Goal: Task Accomplishment & Management: Use online tool/utility

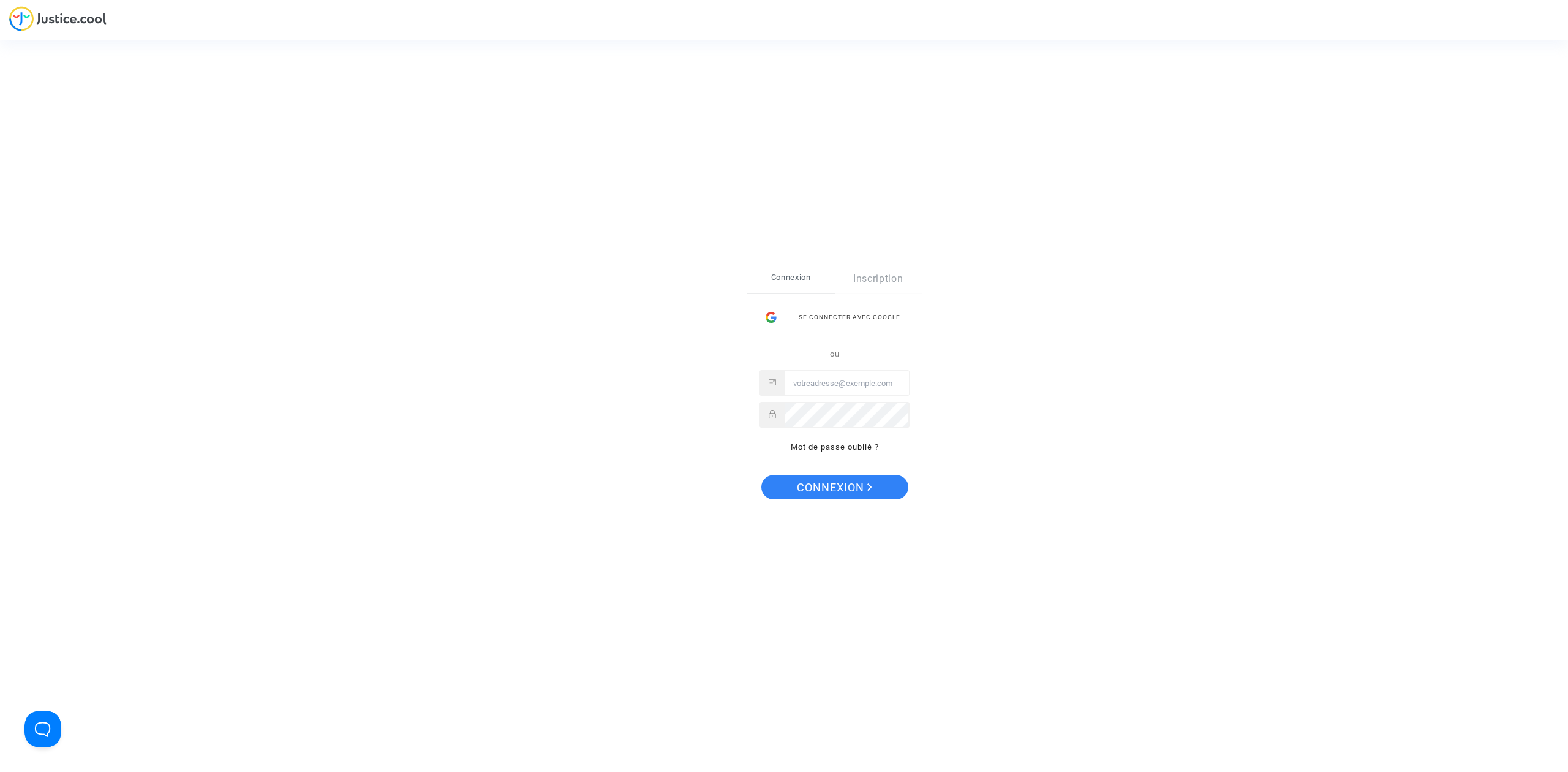
type input "[EMAIL_ADDRESS][DOMAIN_NAME]"
drag, startPoint x: 839, startPoint y: 490, endPoint x: 550, endPoint y: 56, distance: 521.4
click at [839, 490] on span "Connexion" at bounding box center [834, 488] width 75 height 26
type input "[EMAIL_ADDRESS][DOMAIN_NAME]"
click at [797, 483] on span "Connexion" at bounding box center [834, 488] width 75 height 26
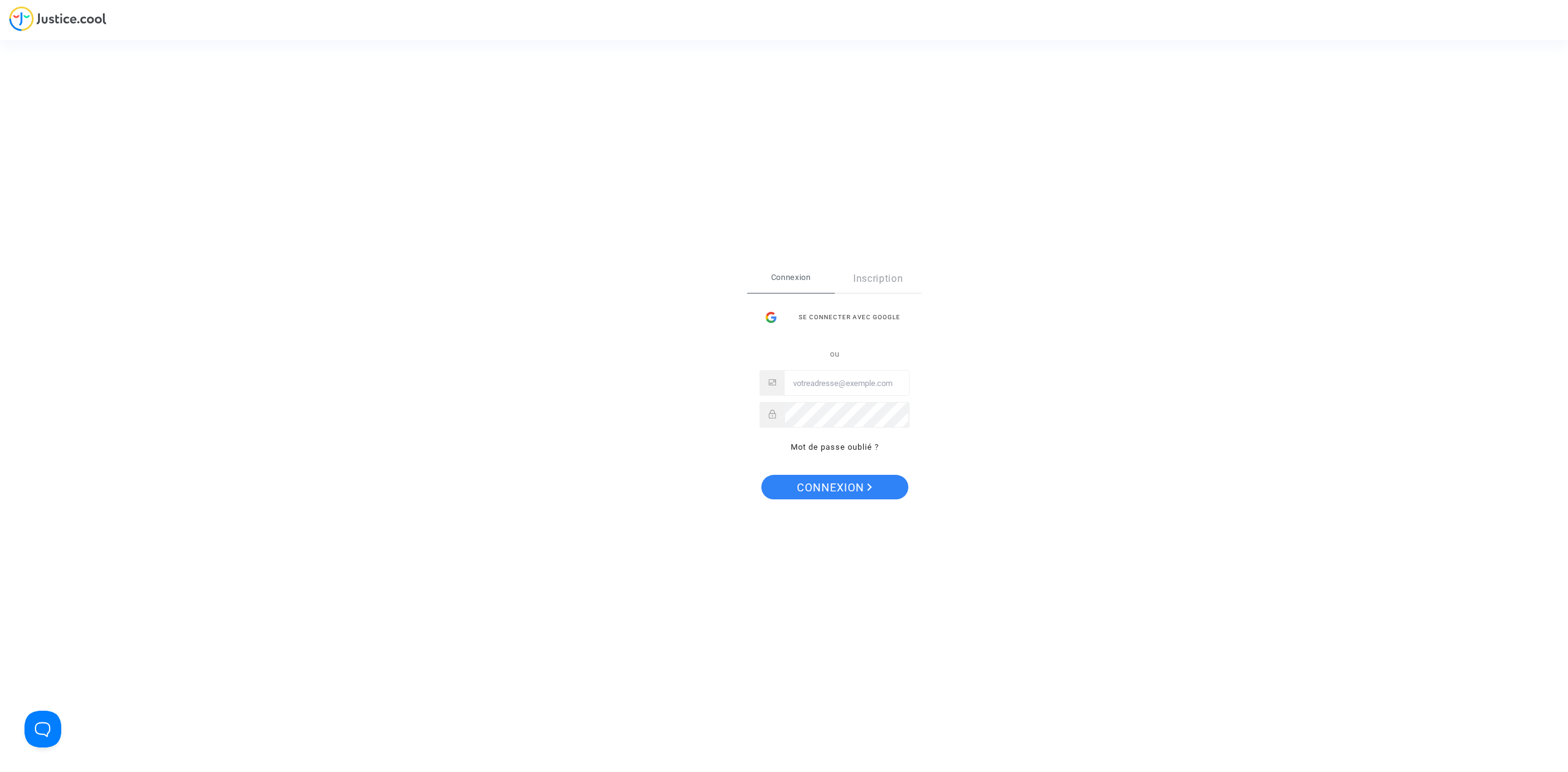
type input "[EMAIL_ADDRESS][DOMAIN_NAME]"
click at [834, 481] on span "Connexion" at bounding box center [834, 488] width 75 height 26
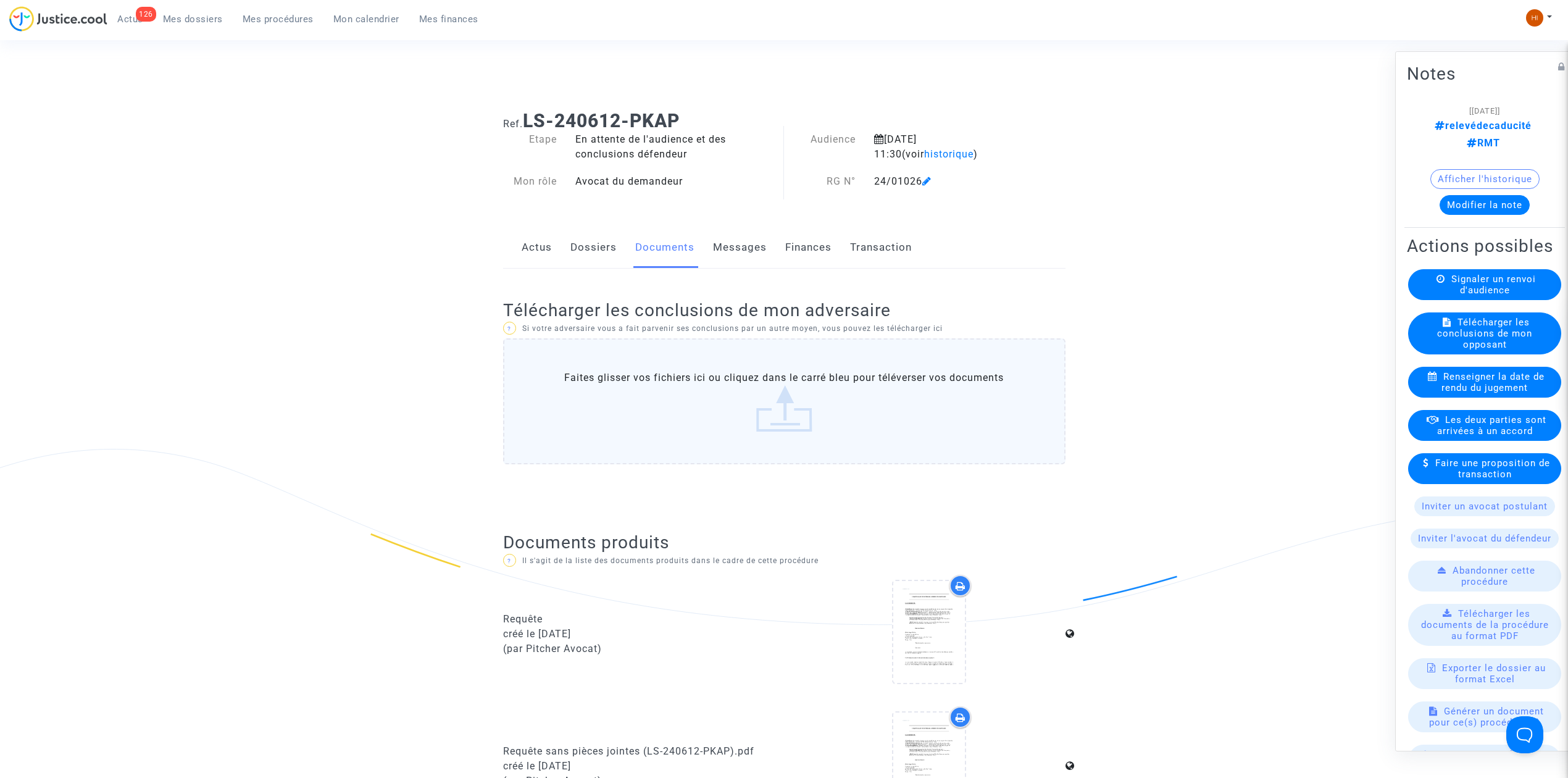
click at [282, 16] on span "Mes procédures" at bounding box center [278, 19] width 71 height 11
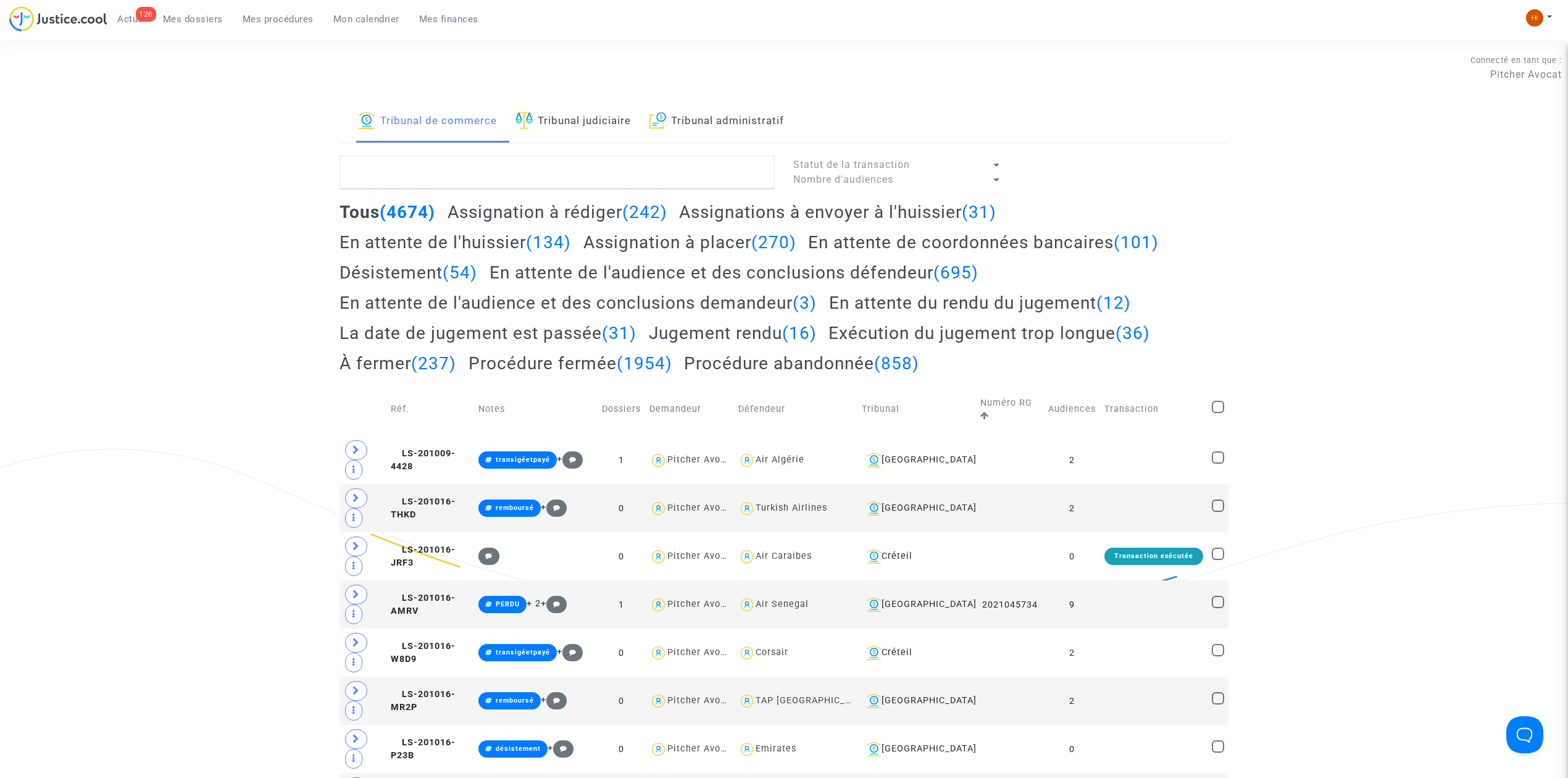
click at [730, 128] on link "Tribunal administratif" at bounding box center [717, 122] width 135 height 42
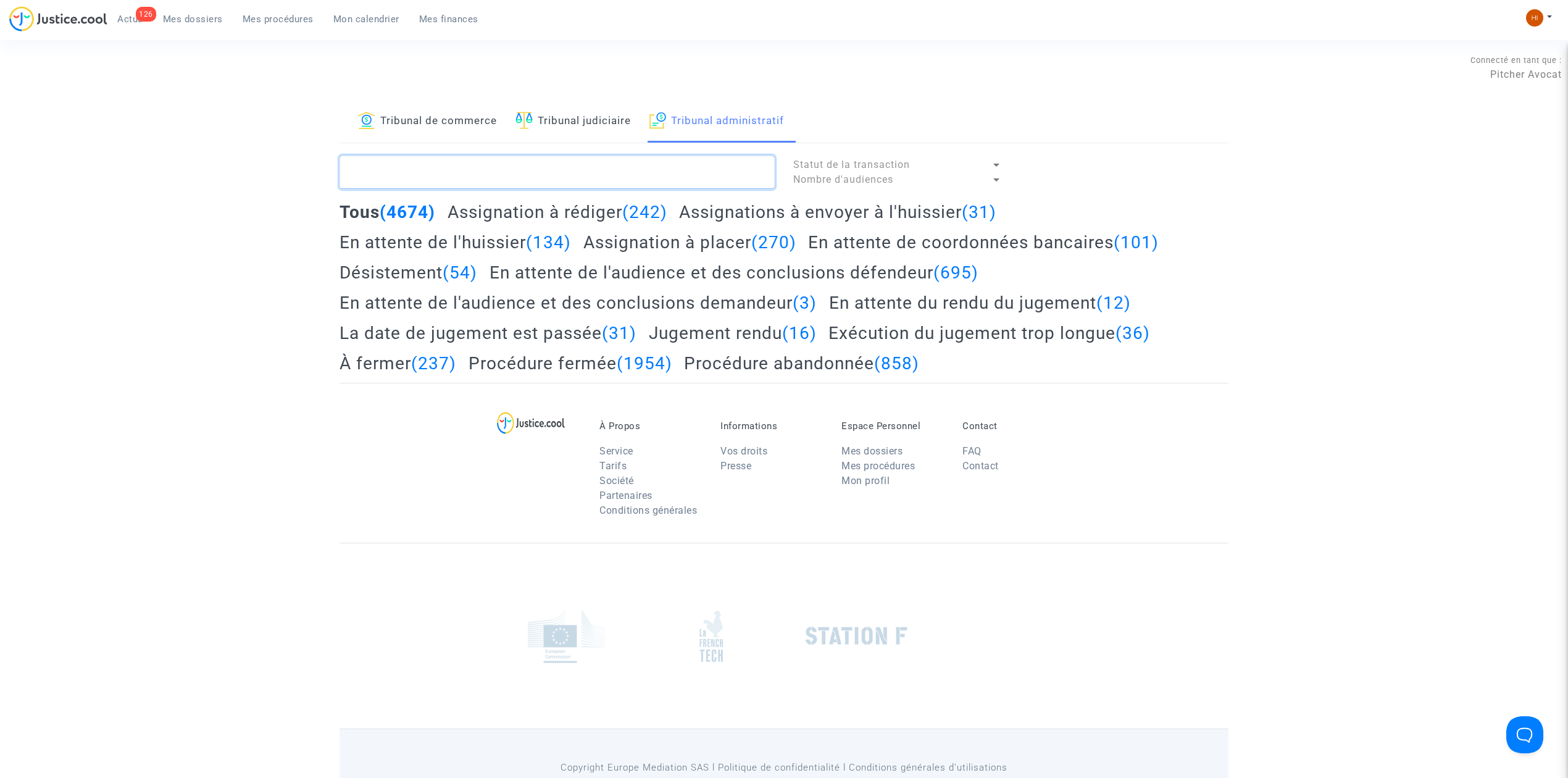
click at [690, 171] on textarea at bounding box center [557, 172] width 435 height 33
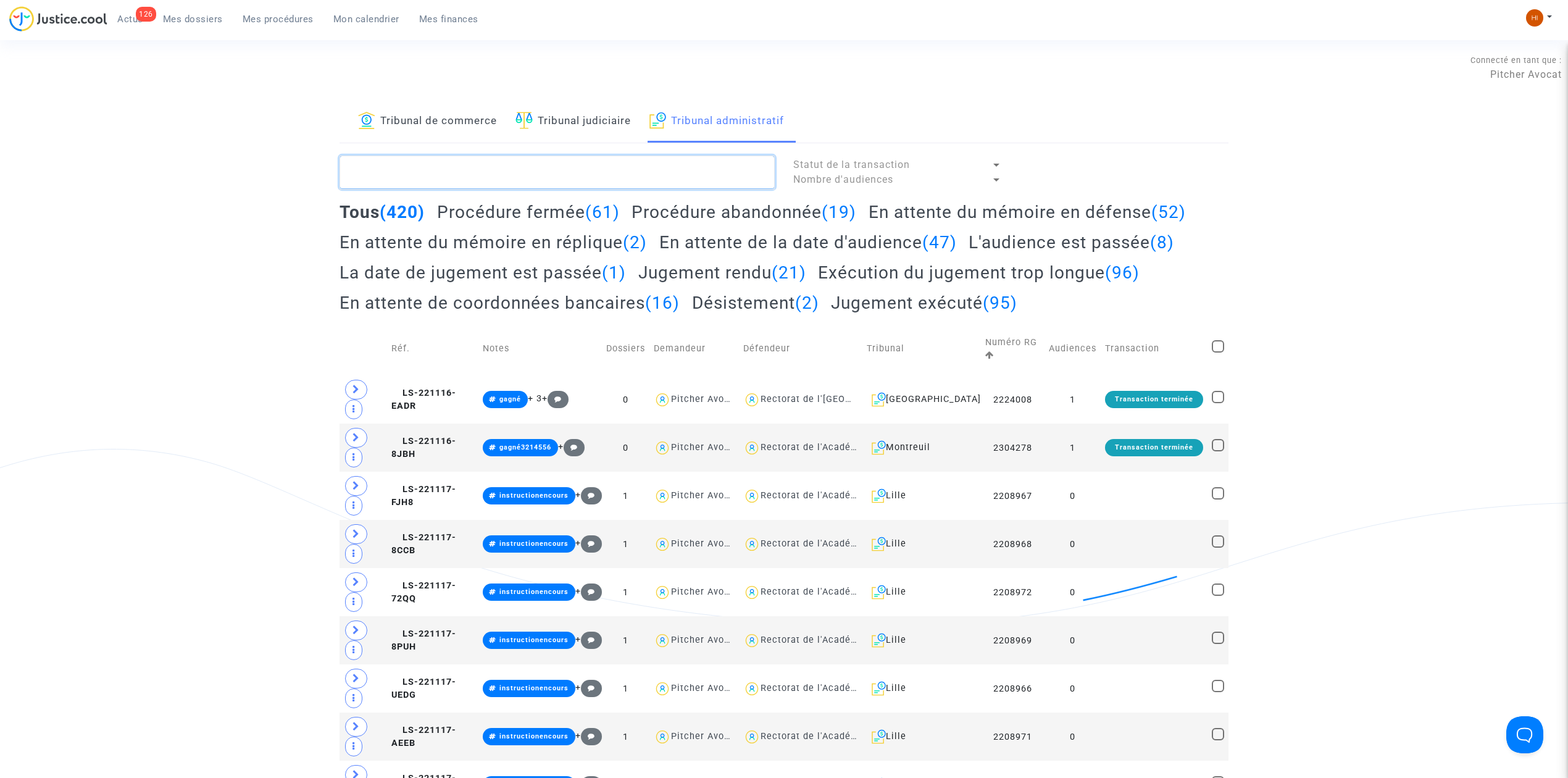
paste textarea "BOUDEY"
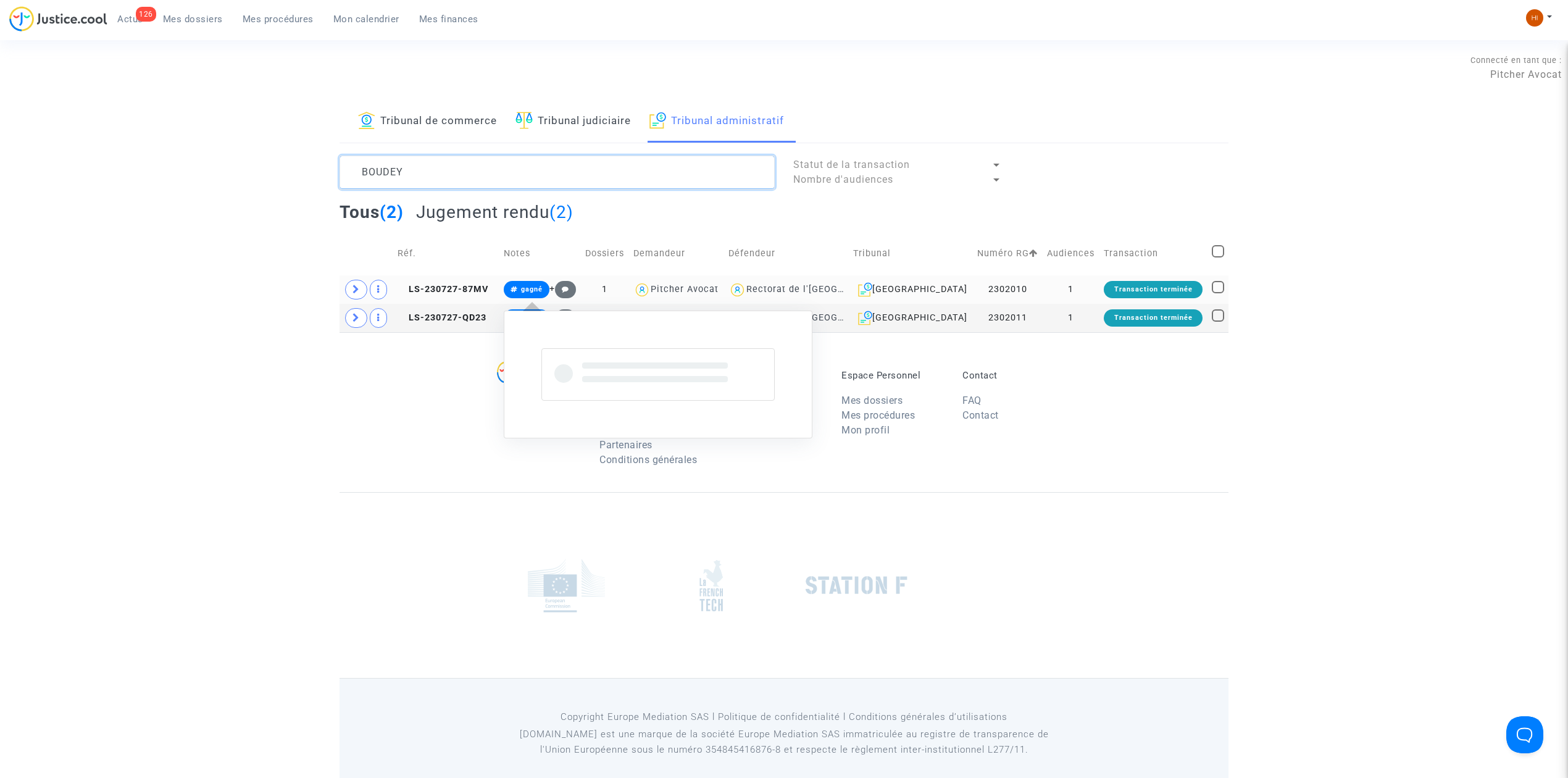
type textarea "BOUDEY"
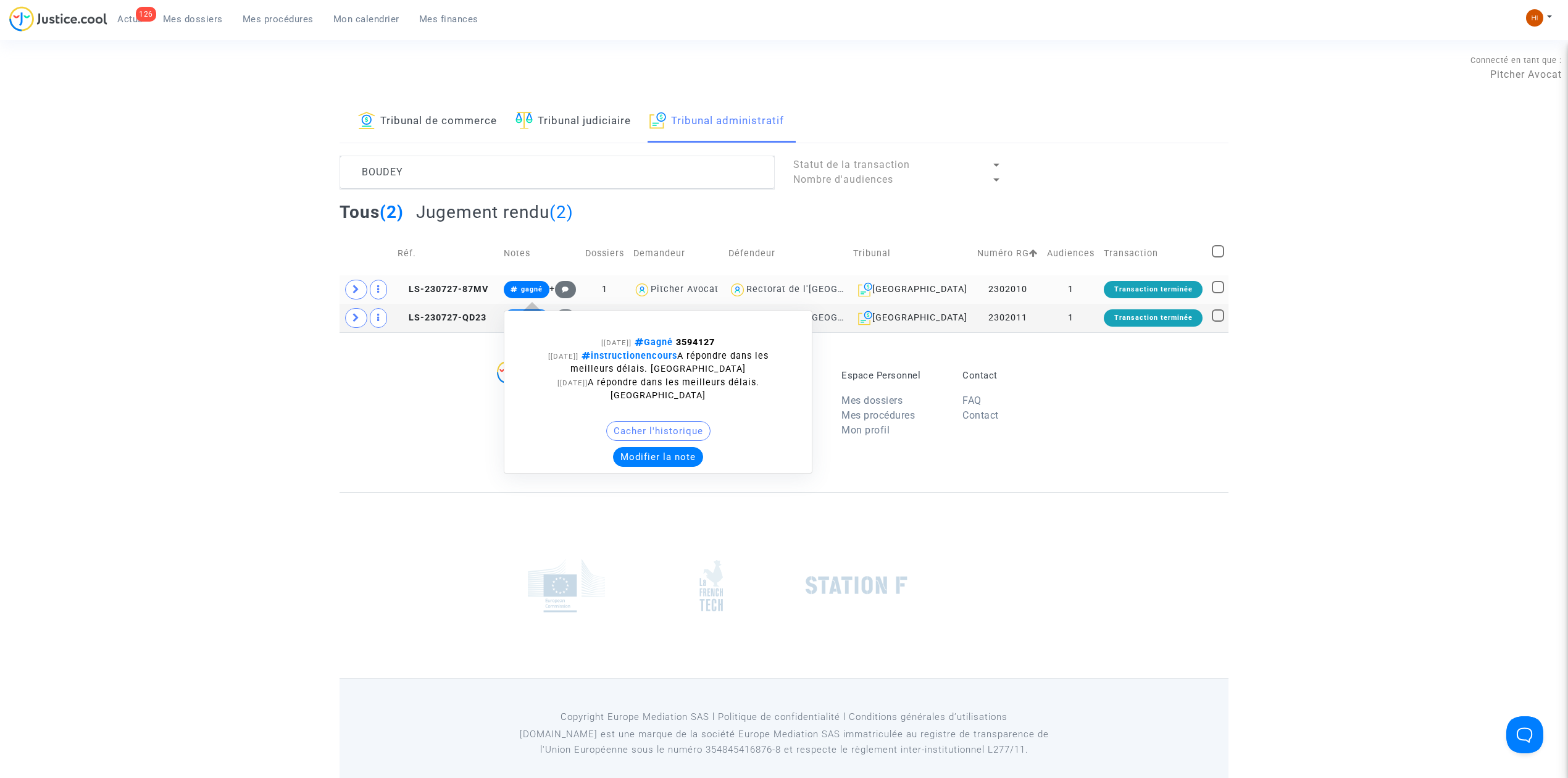
click at [536, 287] on span "gagné" at bounding box center [532, 289] width 22 height 8
click at [658, 447] on button "Modifier la note" at bounding box center [658, 456] width 90 height 19
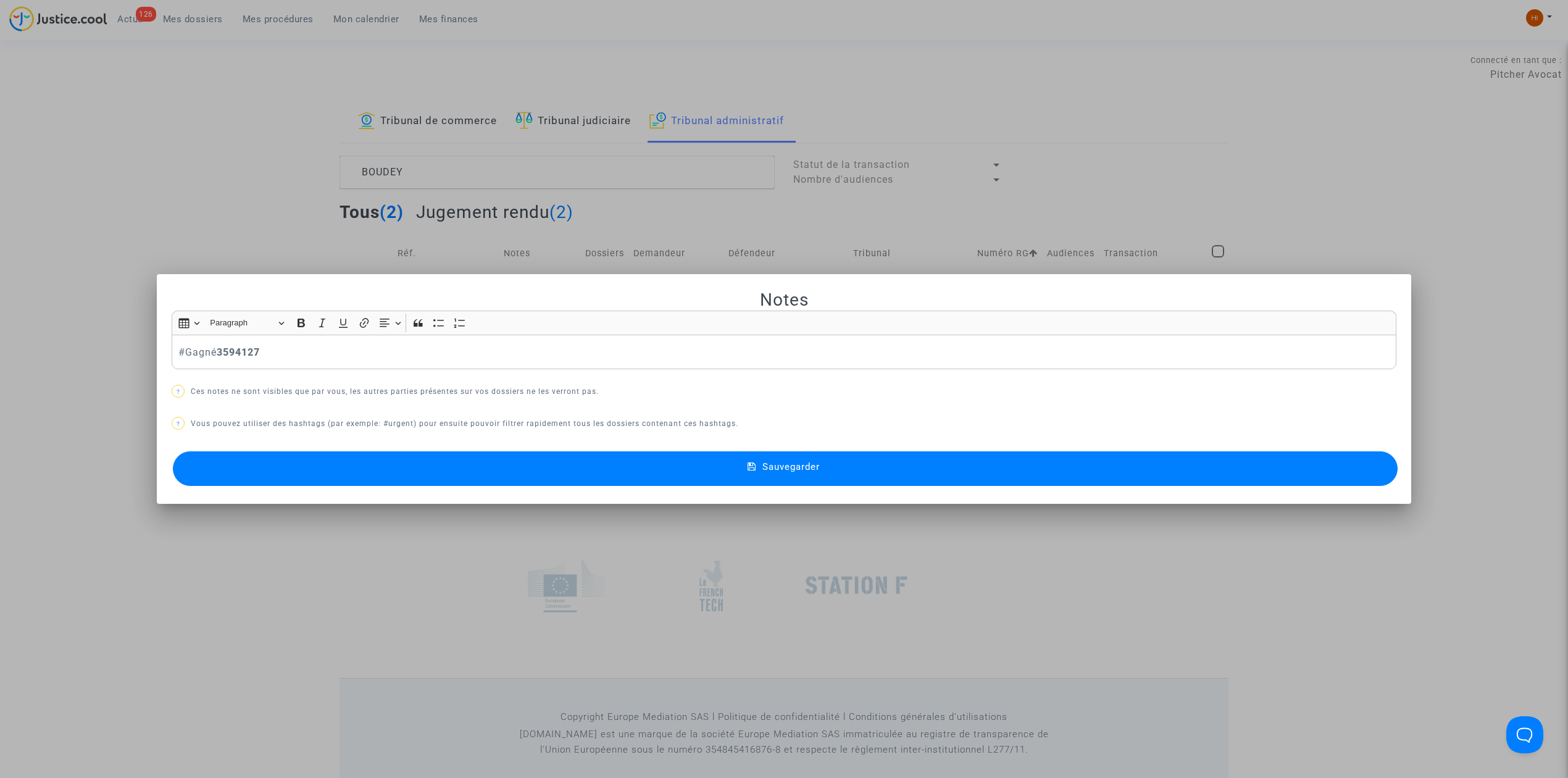
click at [366, 356] on p "#Gagné 3594127" at bounding box center [784, 352] width 1211 height 15
click at [583, 469] on button "Sauvegarder" at bounding box center [785, 468] width 1224 height 35
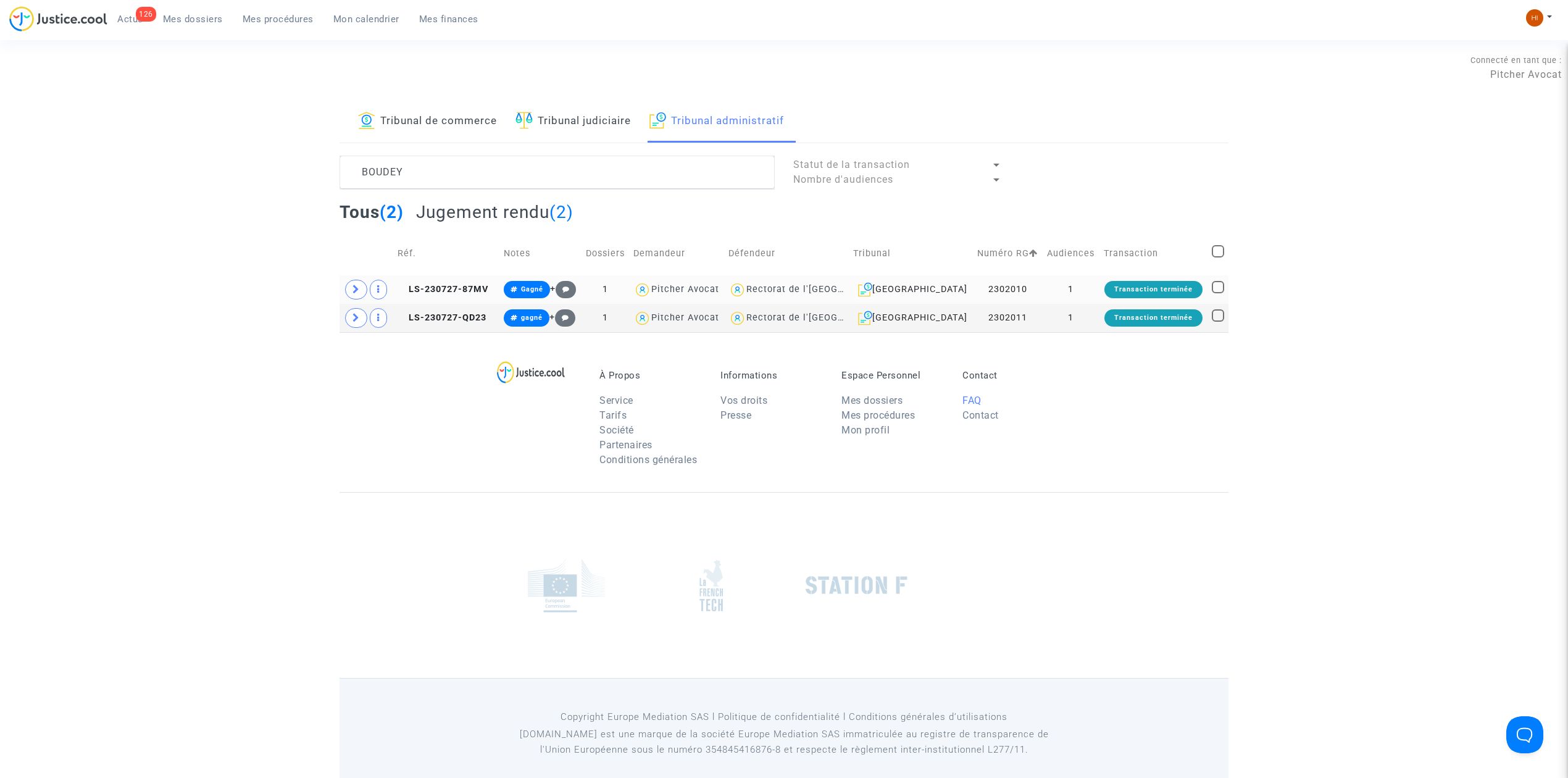
click at [966, 401] on link "FAQ" at bounding box center [972, 401] width 19 height 12
click at [472, 114] on link "Tribunal de commerce" at bounding box center [427, 122] width 139 height 42
click at [478, 184] on textarea at bounding box center [557, 172] width 435 height 33
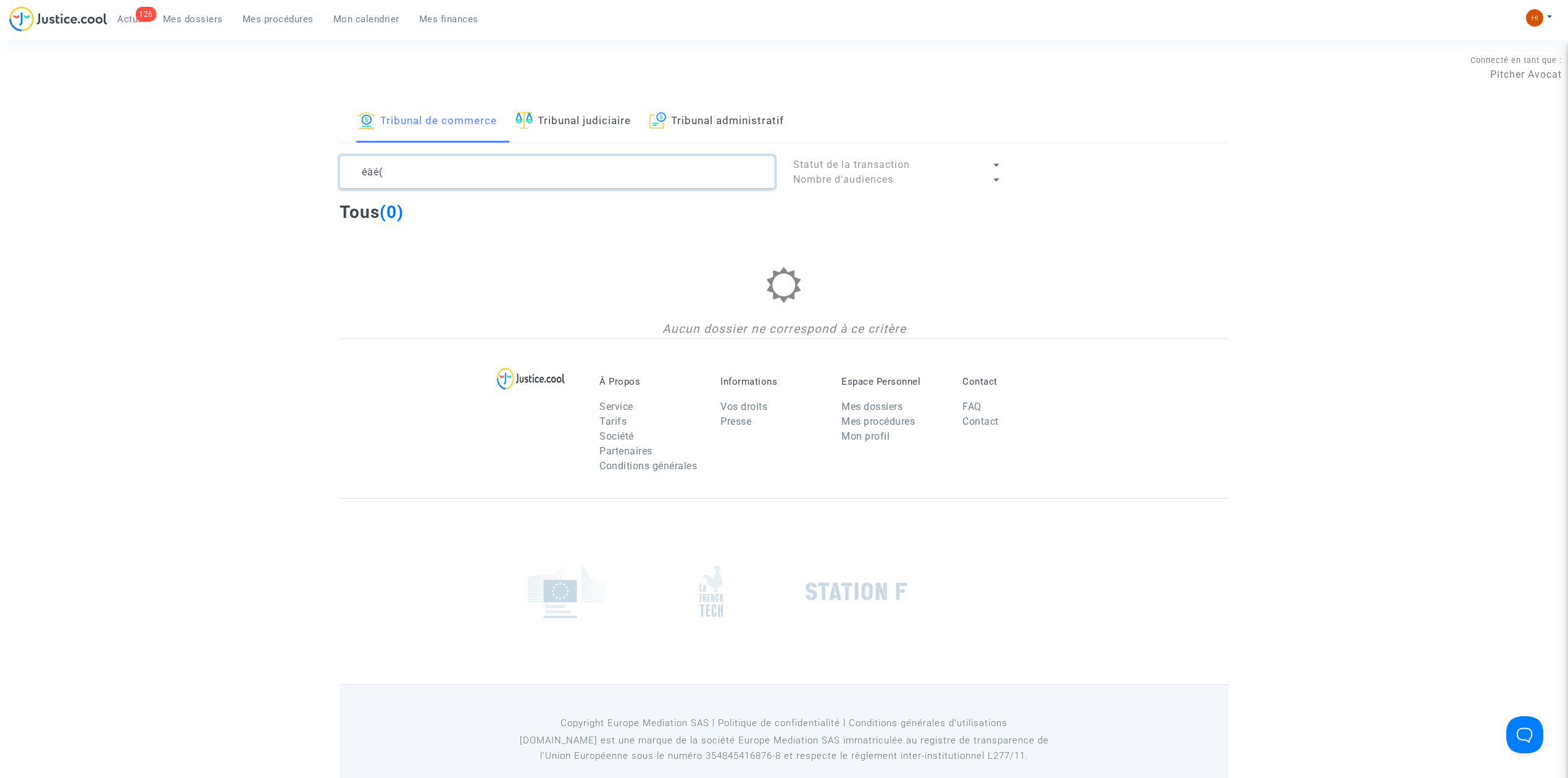
type textarea "éàé("
drag, startPoint x: 542, startPoint y: 178, endPoint x: 127, endPoint y: 173, distance: 415.0
click at [127, 173] on div "Tribunal de commerce Tribunal judiciaire Tribunal administratif éàé( Statut de …" at bounding box center [784, 220] width 1568 height 238
type textarea "é"
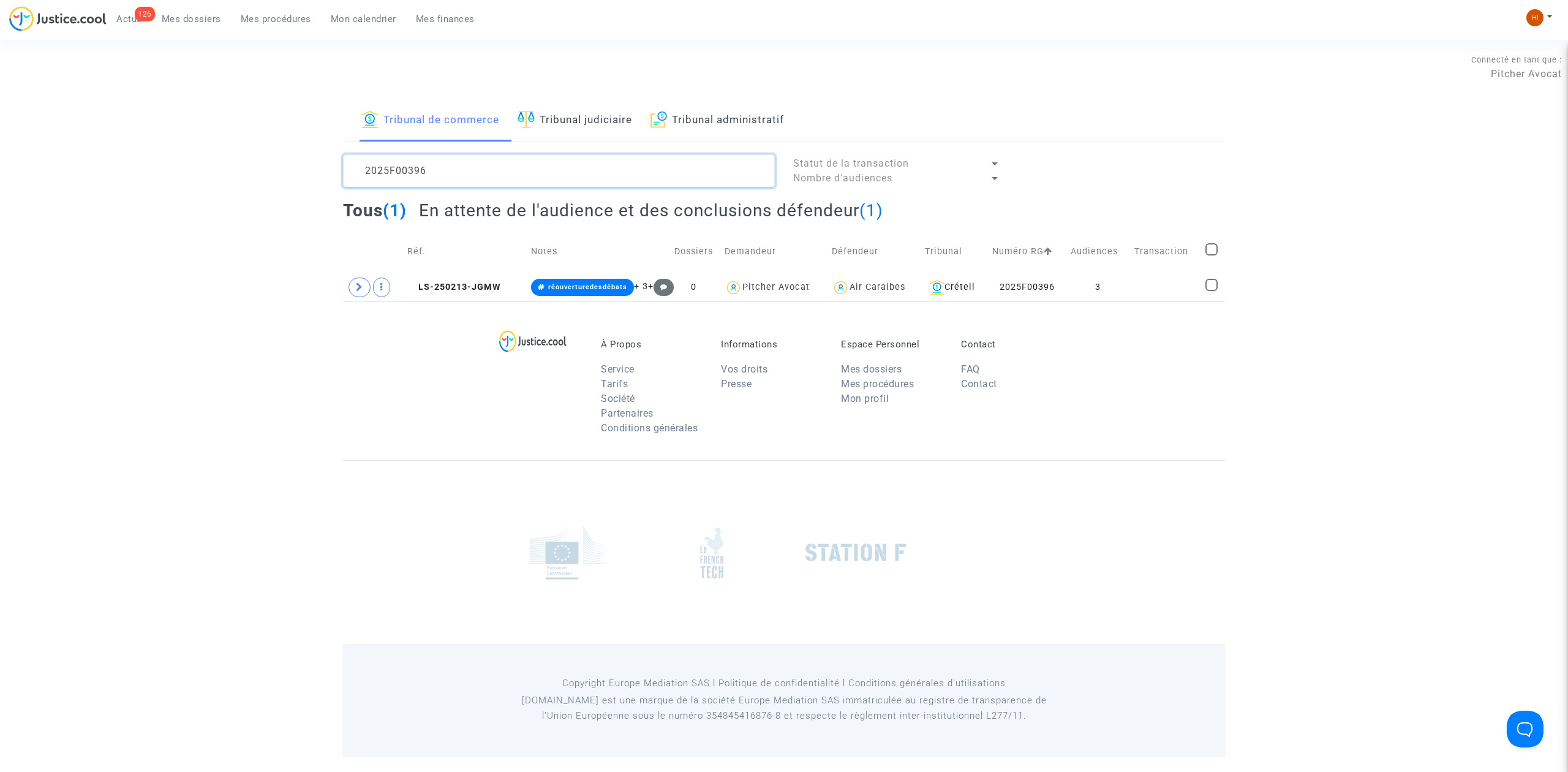
type textarea "2025F00396"
click at [493, 283] on span "LS-250213-JGMW" at bounding box center [454, 287] width 94 height 11
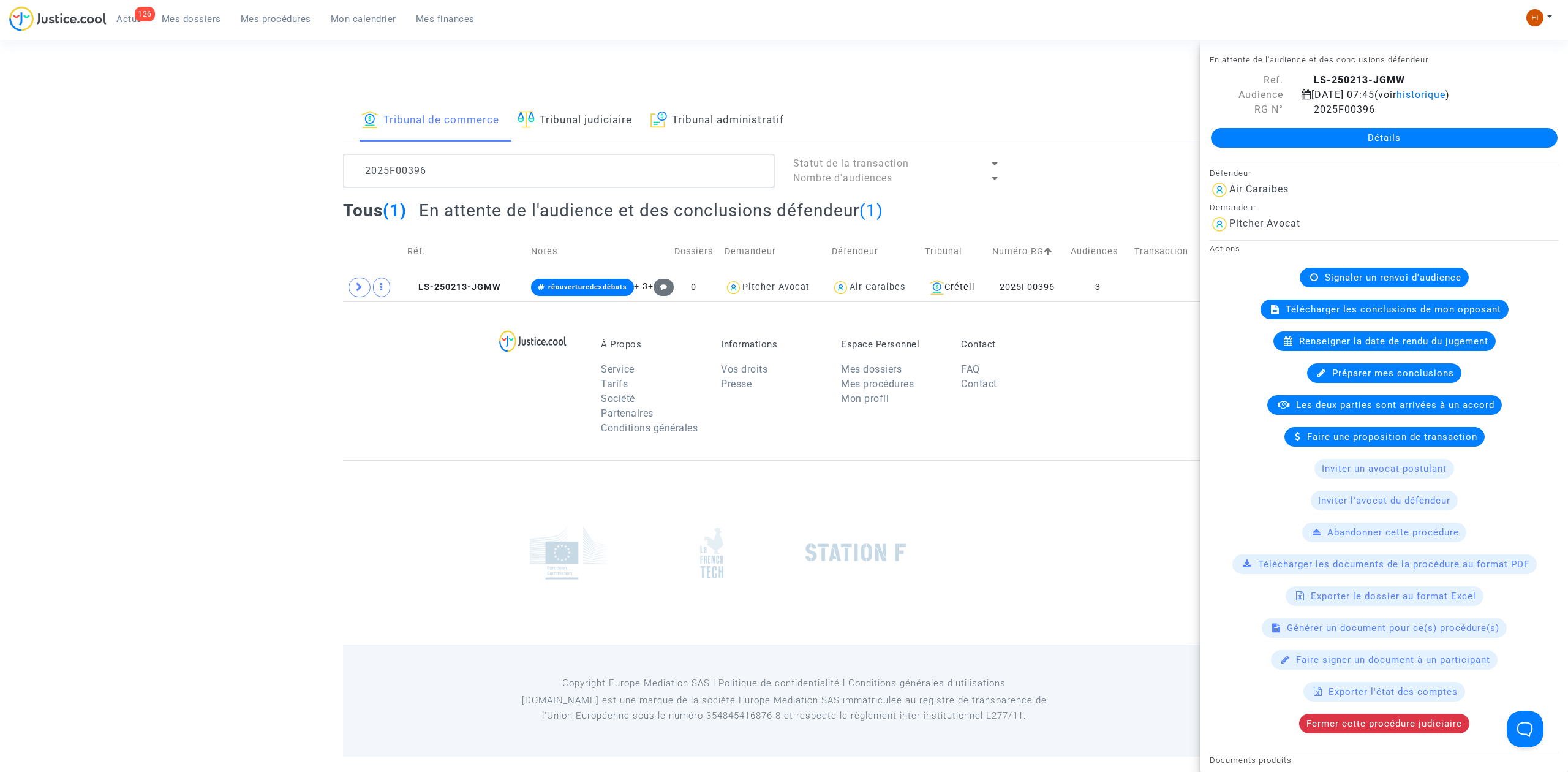
click at [1353, 129] on link "Détails" at bounding box center [1384, 137] width 347 height 19
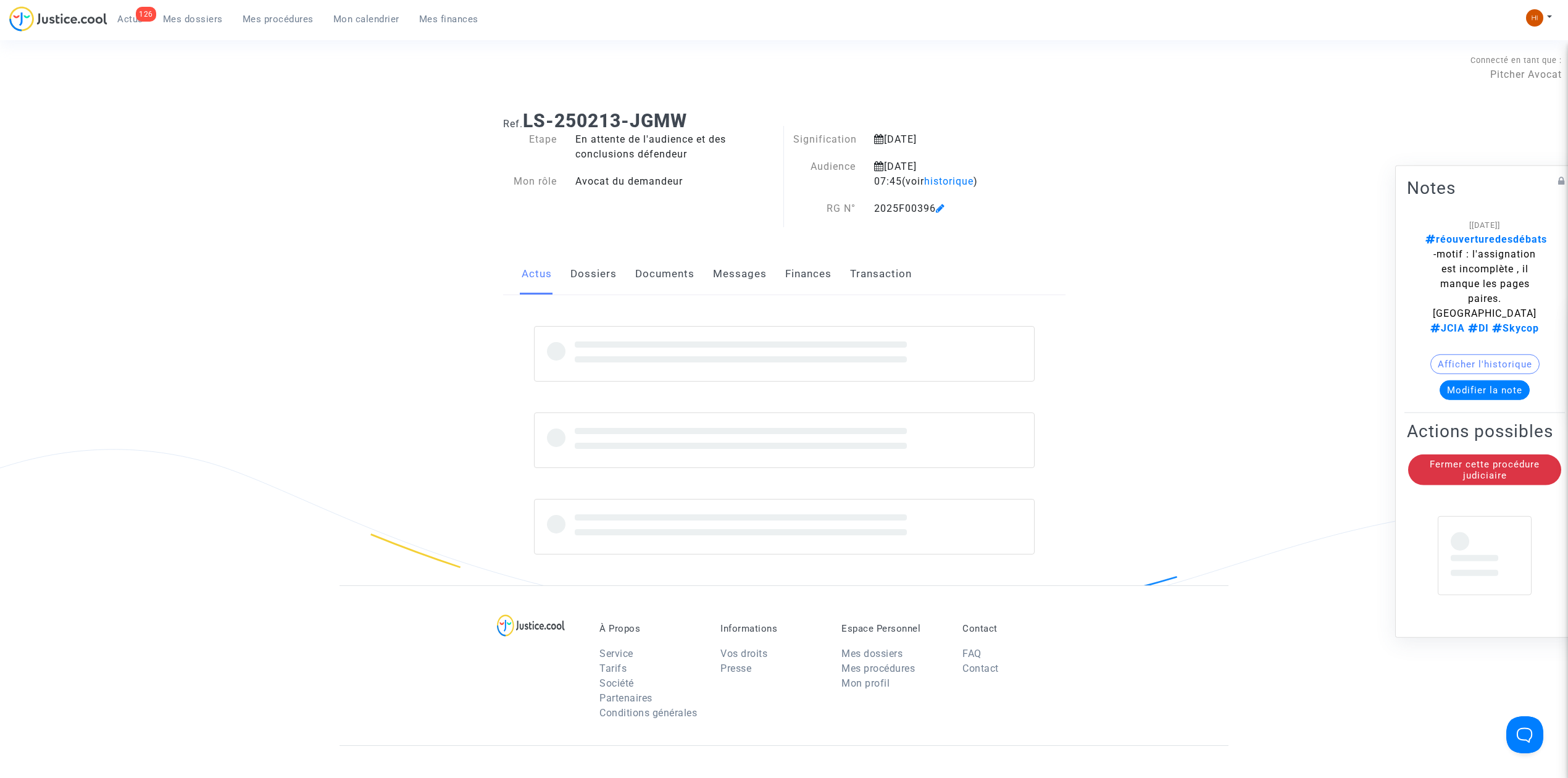
click at [670, 257] on link "Documents" at bounding box center [665, 274] width 59 height 41
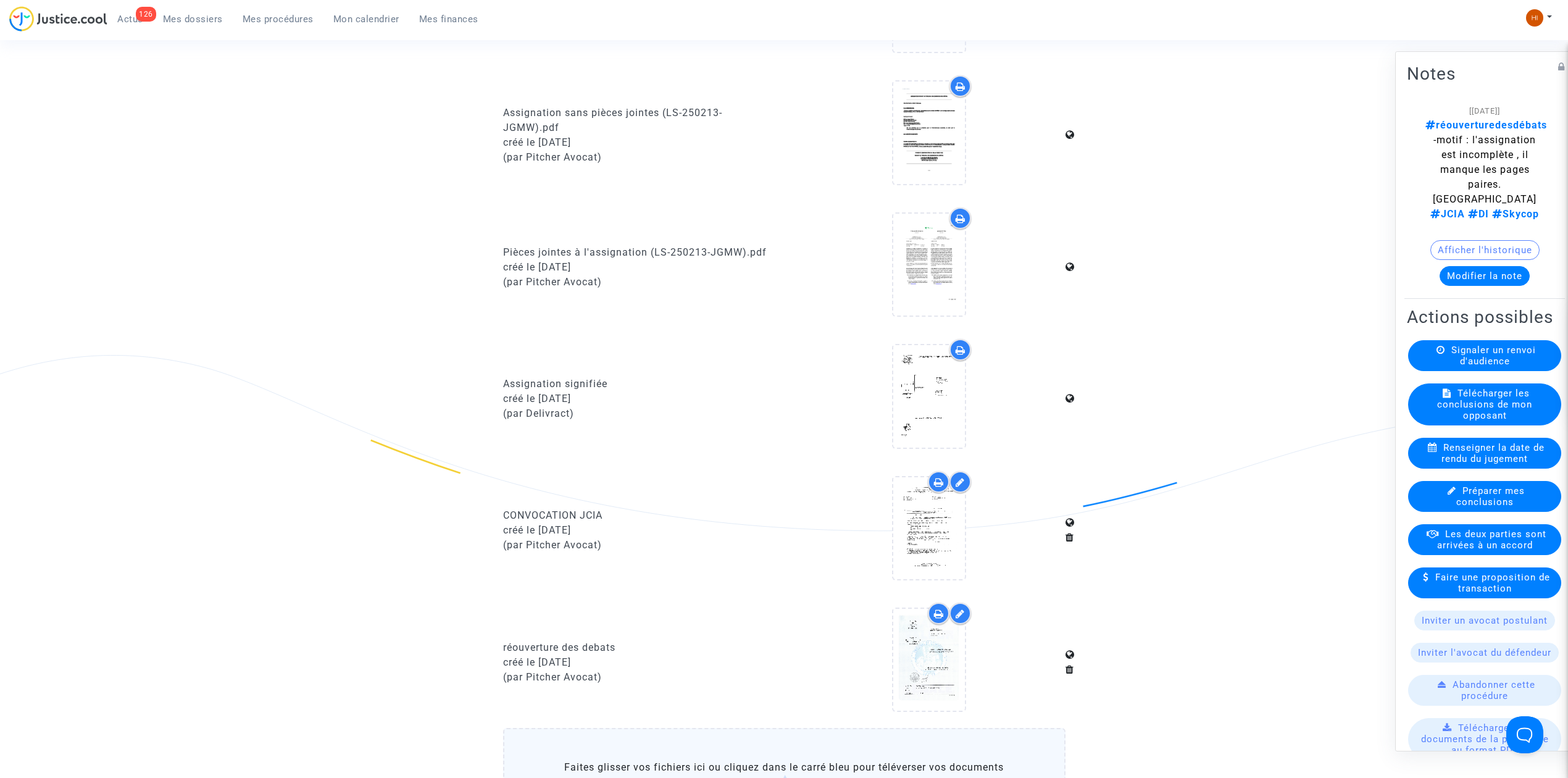
scroll to position [988, 0]
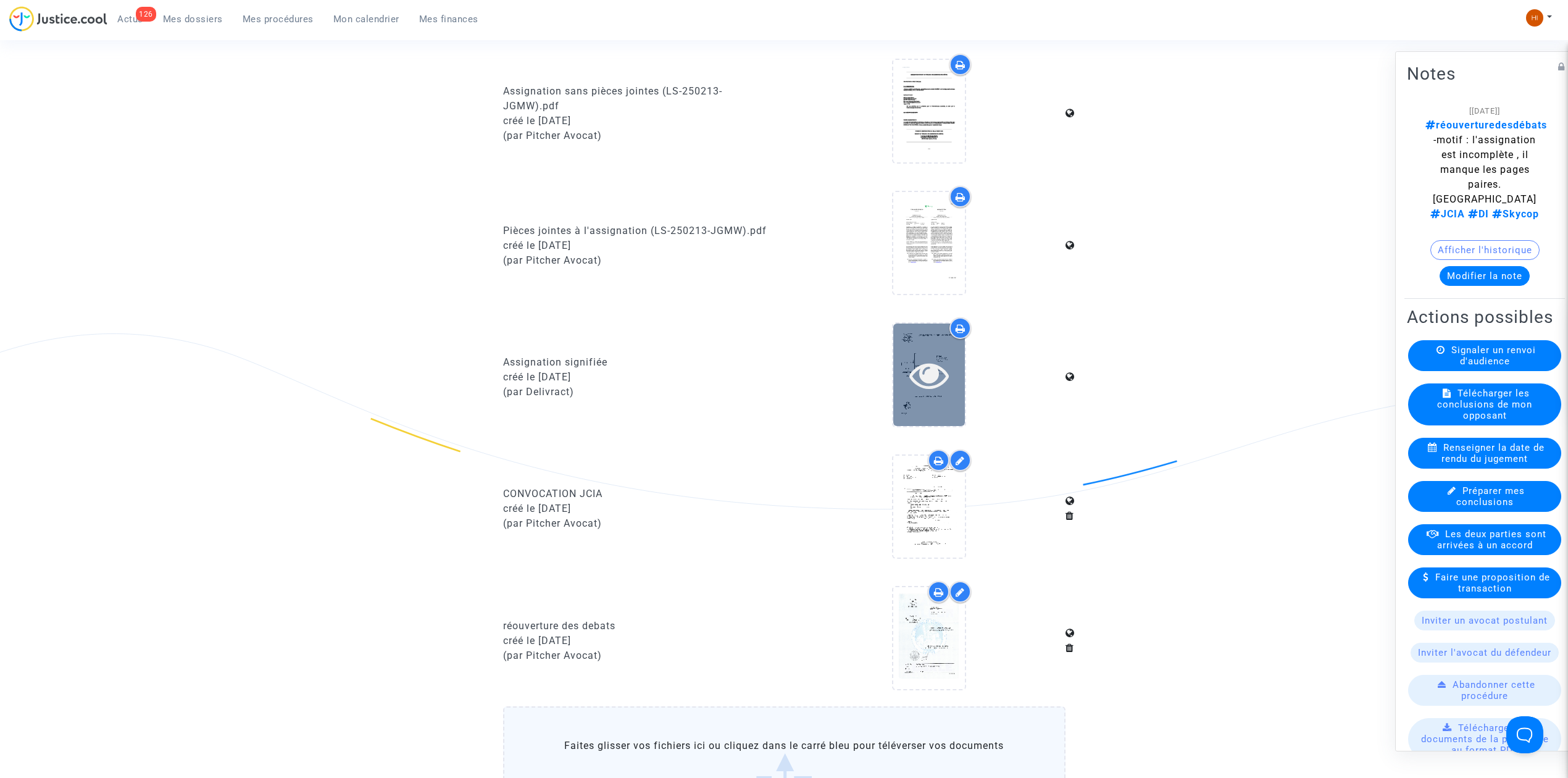
click at [949, 376] on icon at bounding box center [929, 375] width 40 height 40
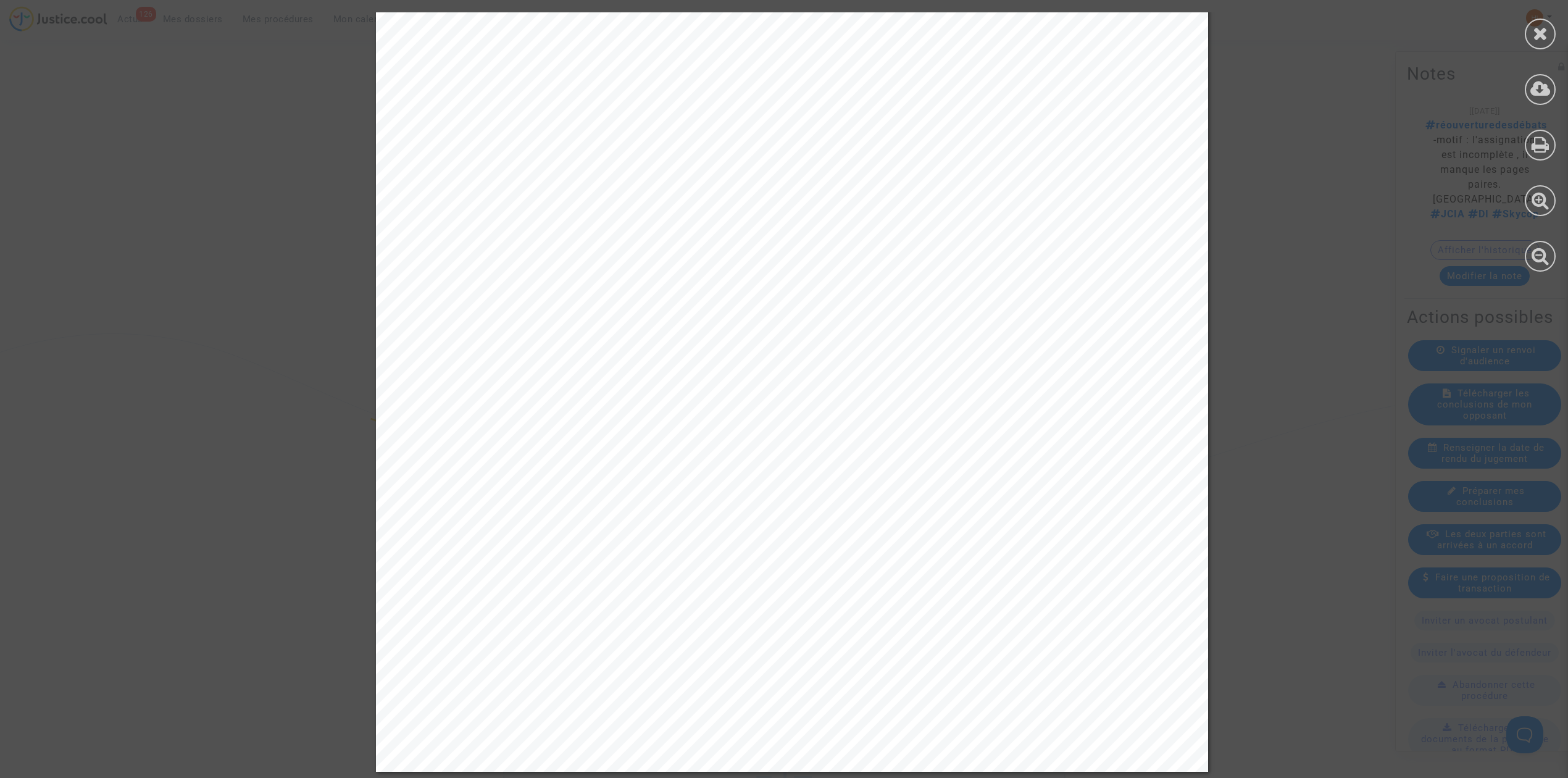
scroll to position [8714, 0]
click at [1541, 32] on icon at bounding box center [1540, 33] width 15 height 19
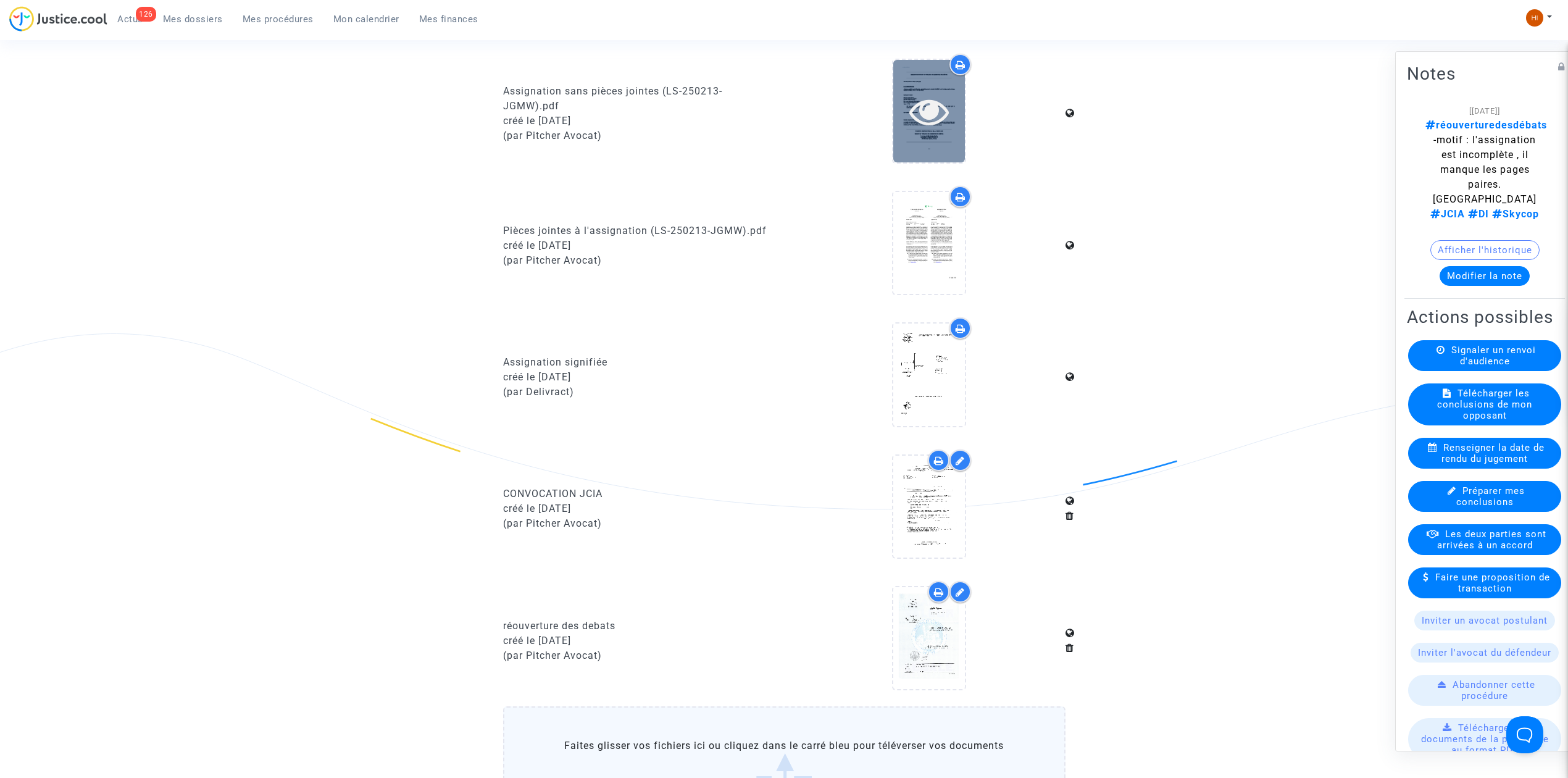
click at [936, 122] on icon at bounding box center [929, 111] width 40 height 40
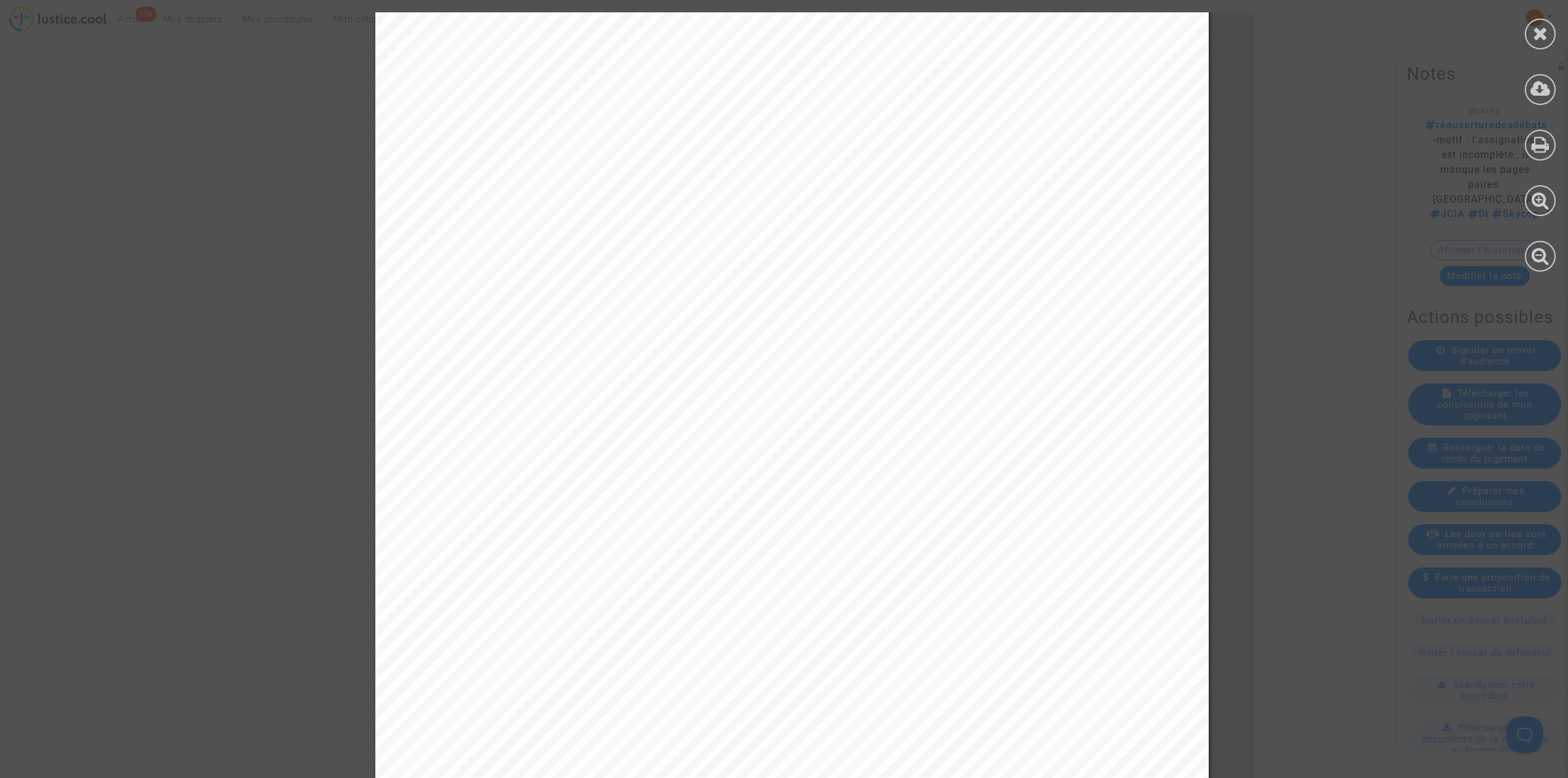
scroll to position [0, 0]
click at [1541, 35] on icon at bounding box center [1540, 33] width 15 height 19
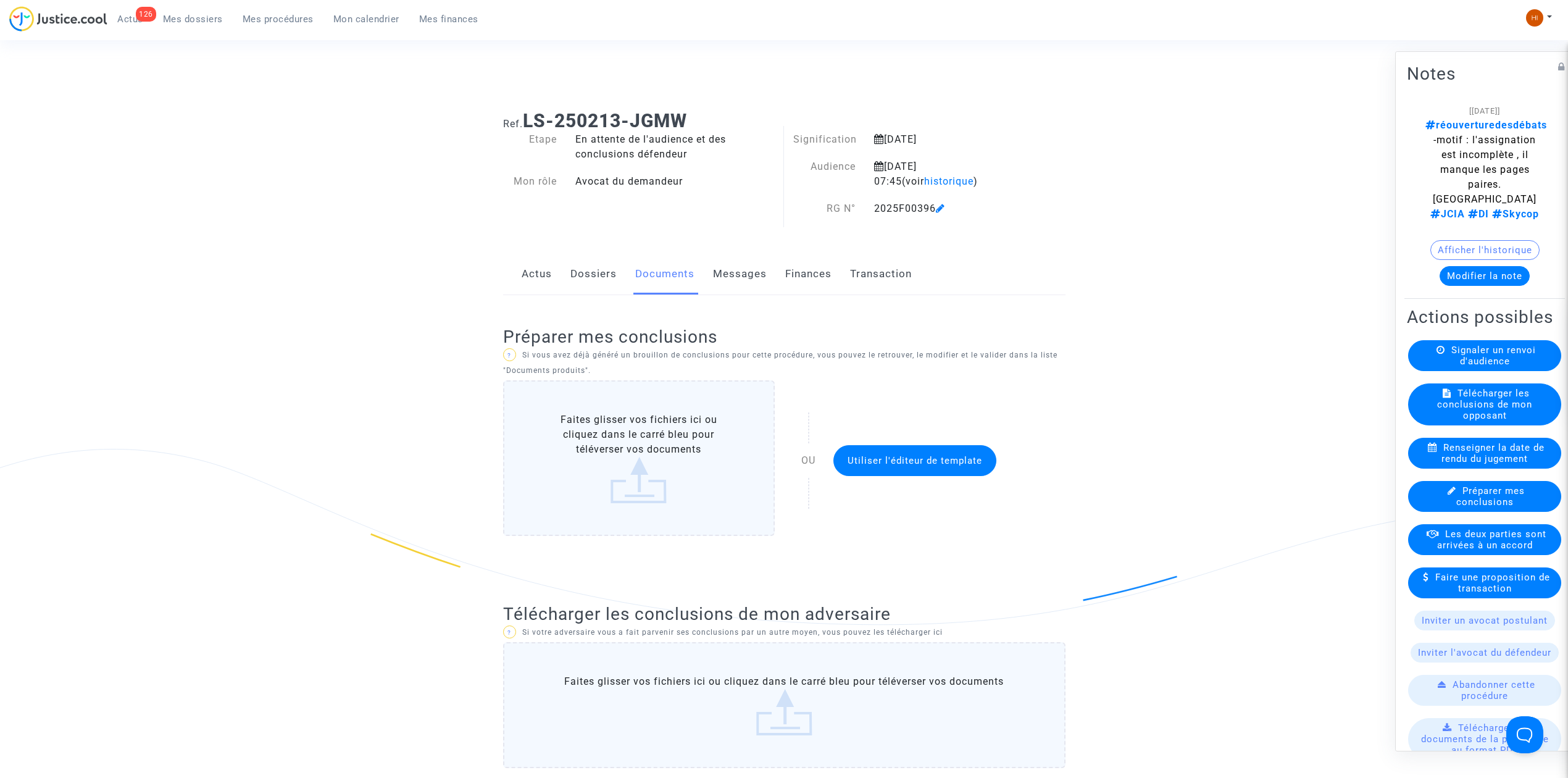
click at [944, 210] on icon at bounding box center [940, 208] width 9 height 10
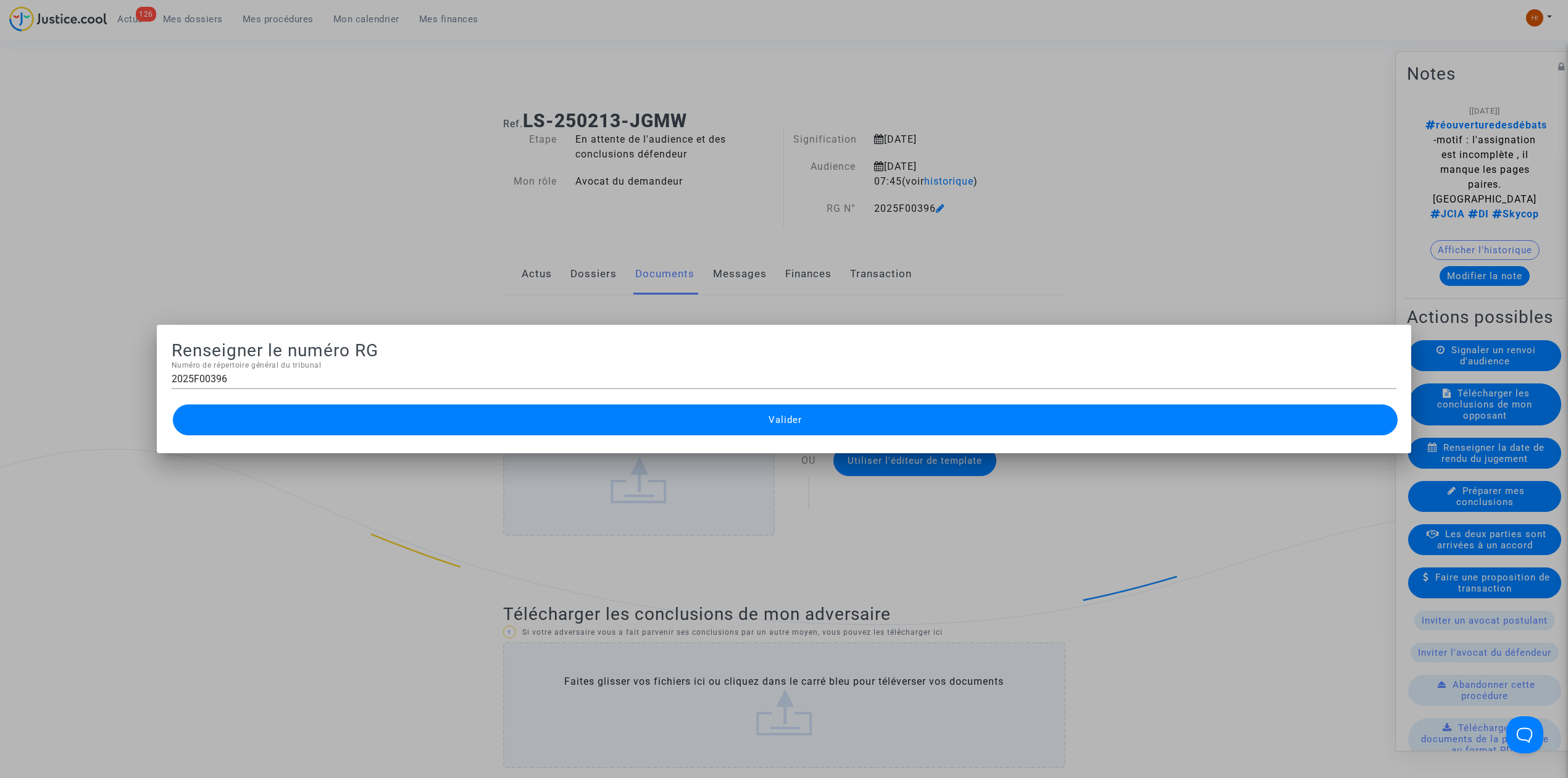
click at [433, 243] on div at bounding box center [784, 389] width 1568 height 778
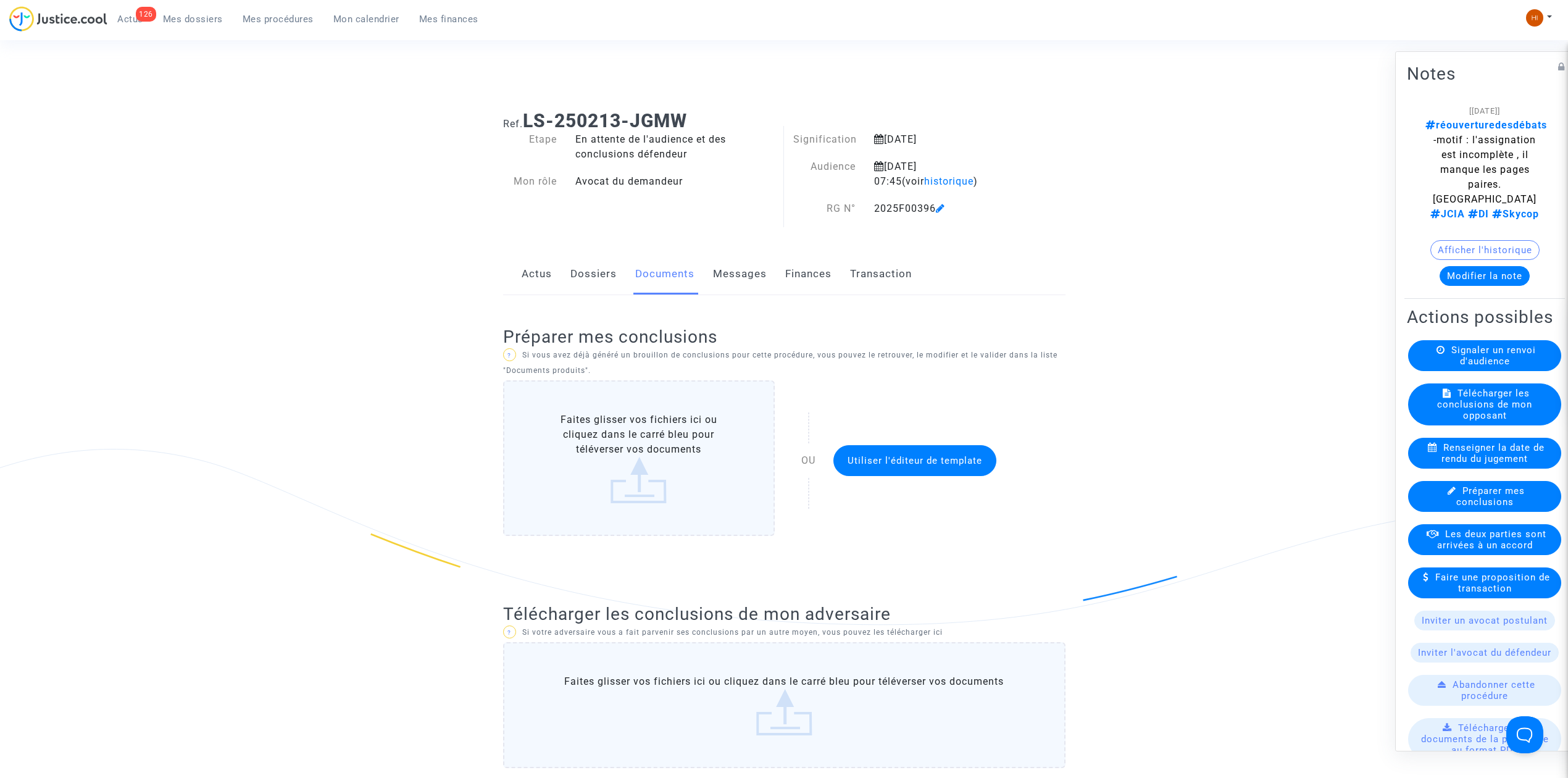
click at [800, 94] on div "Connecté en tant que : Pitcher Avocat" at bounding box center [781, 86] width 1562 height 30
click at [732, 278] on link "Messages" at bounding box center [740, 274] width 54 height 41
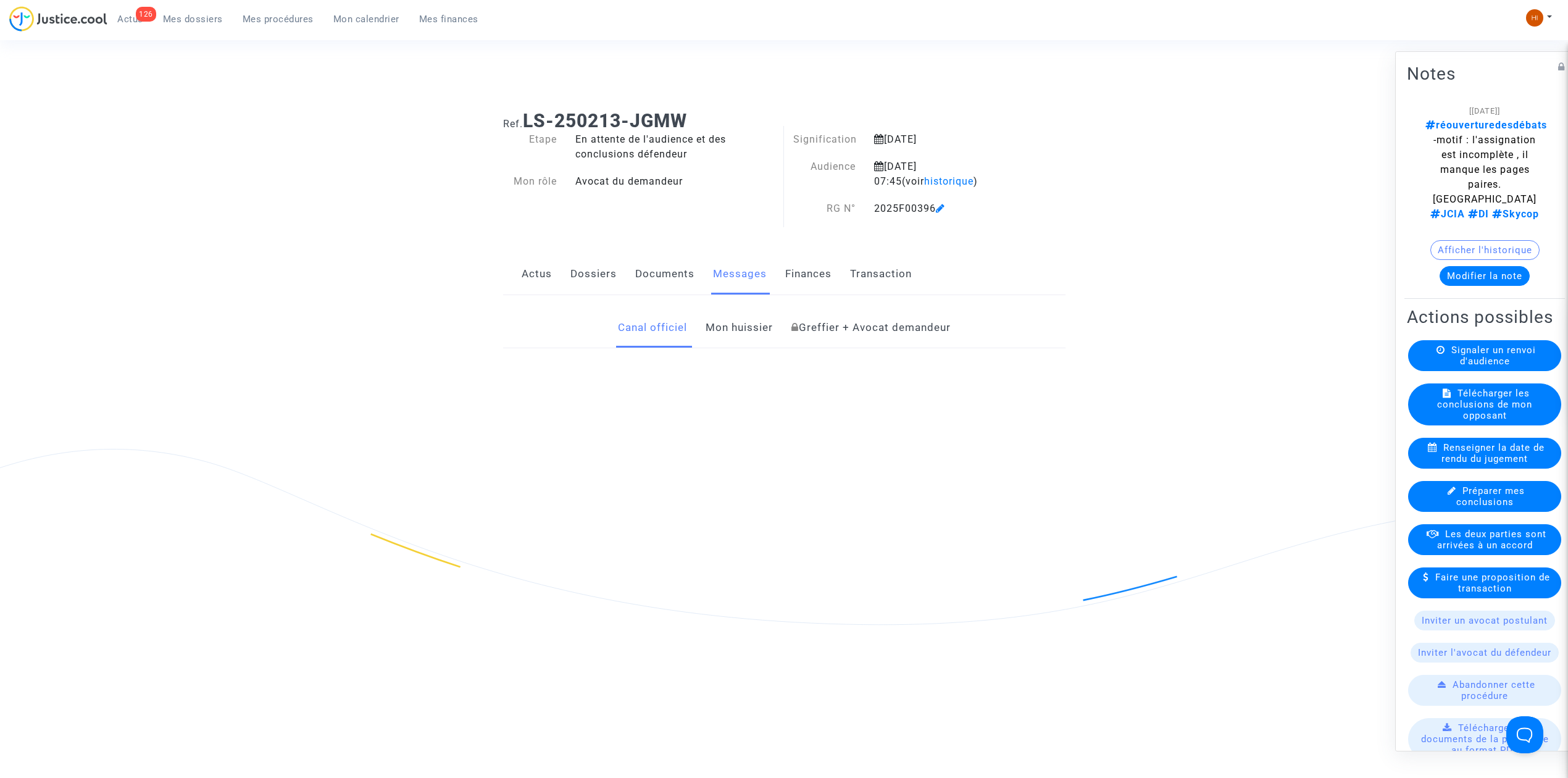
click at [664, 275] on link "Documents" at bounding box center [665, 274] width 59 height 41
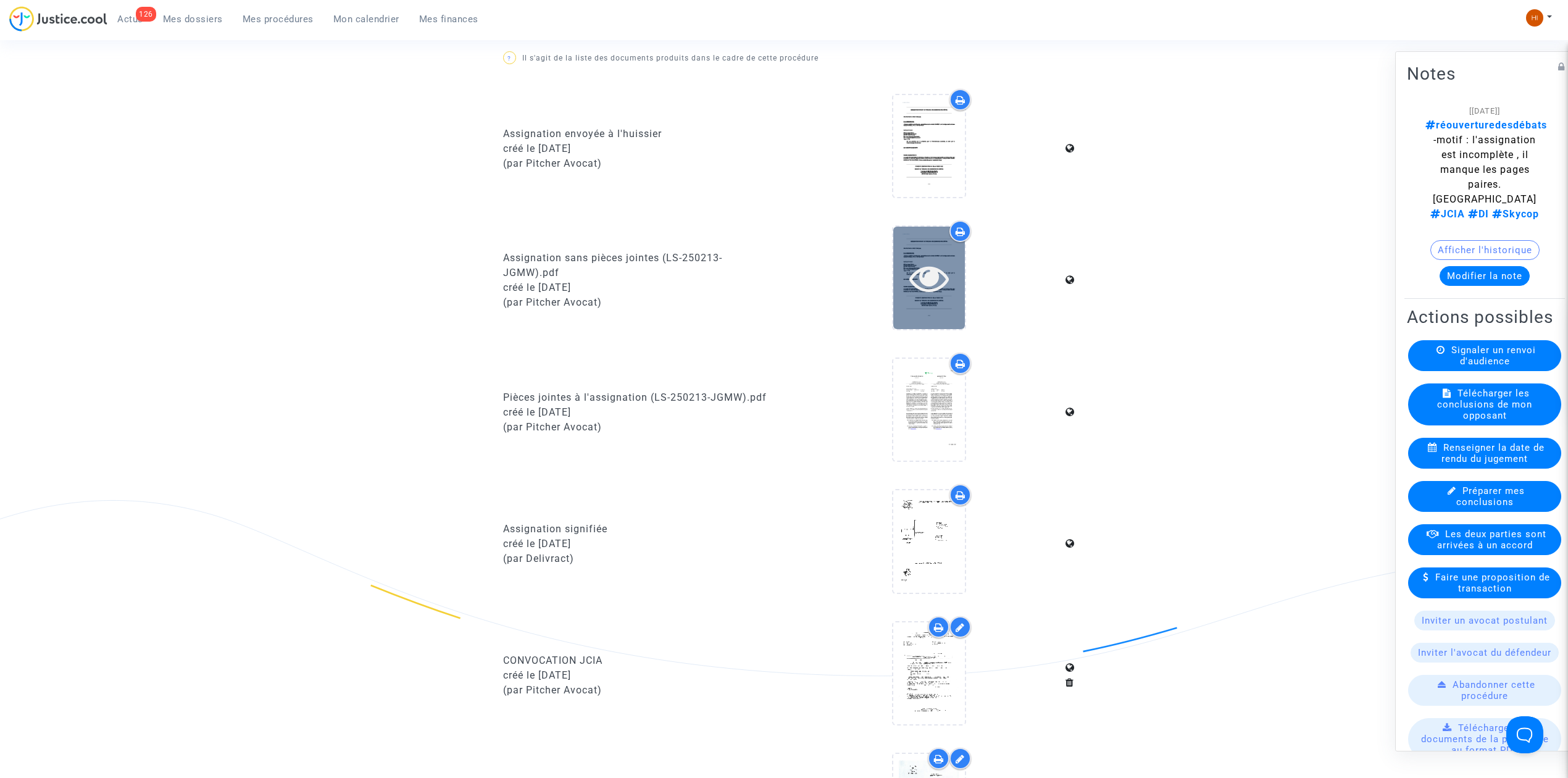
scroll to position [823, 0]
drag, startPoint x: 257, startPoint y: 21, endPoint x: 183, endPoint y: 24, distance: 74.1
click at [257, 21] on span "Mes procédures" at bounding box center [278, 19] width 71 height 11
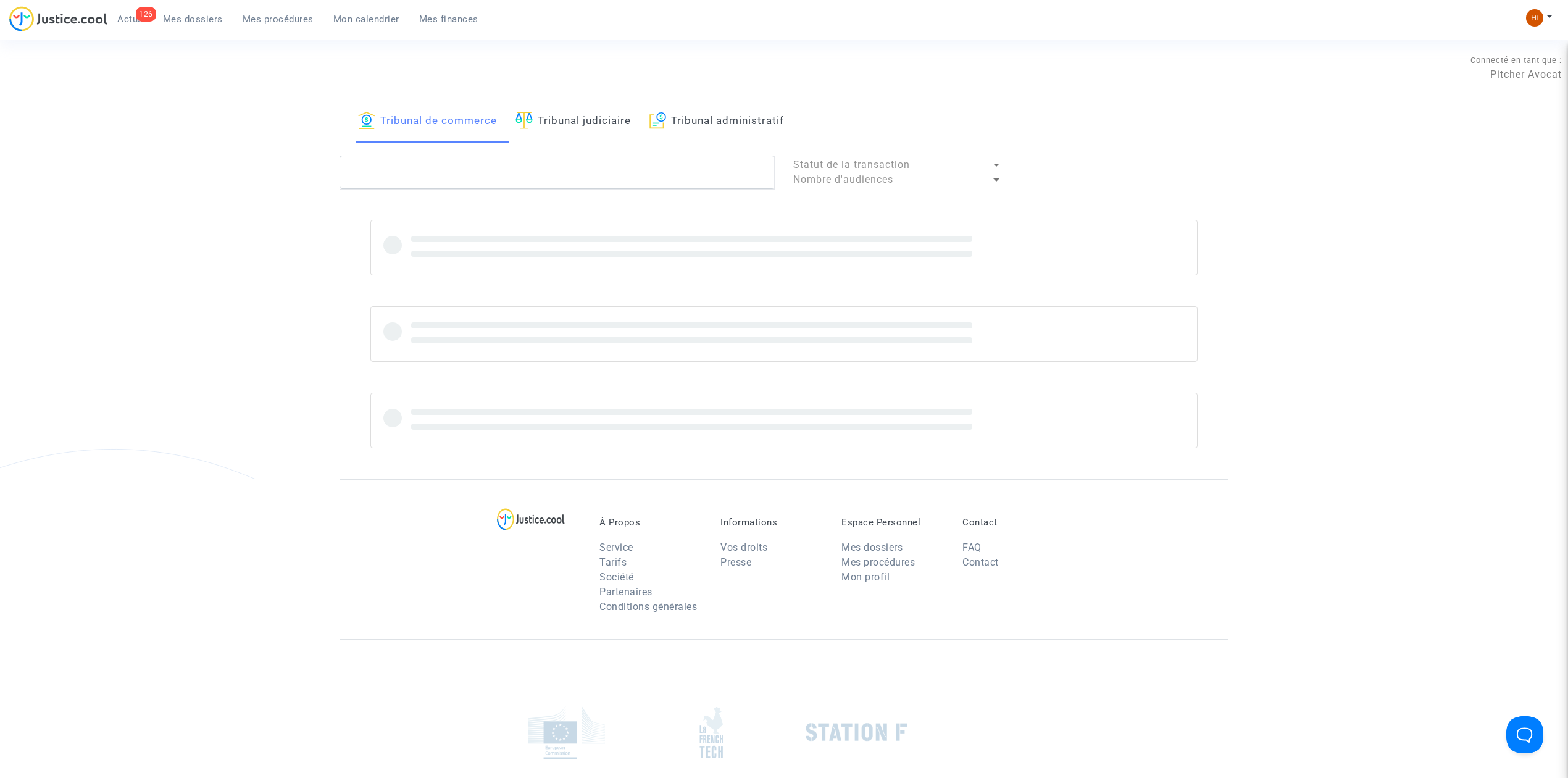
click at [178, 21] on span "Mes dossiers" at bounding box center [192, 19] width 60 height 11
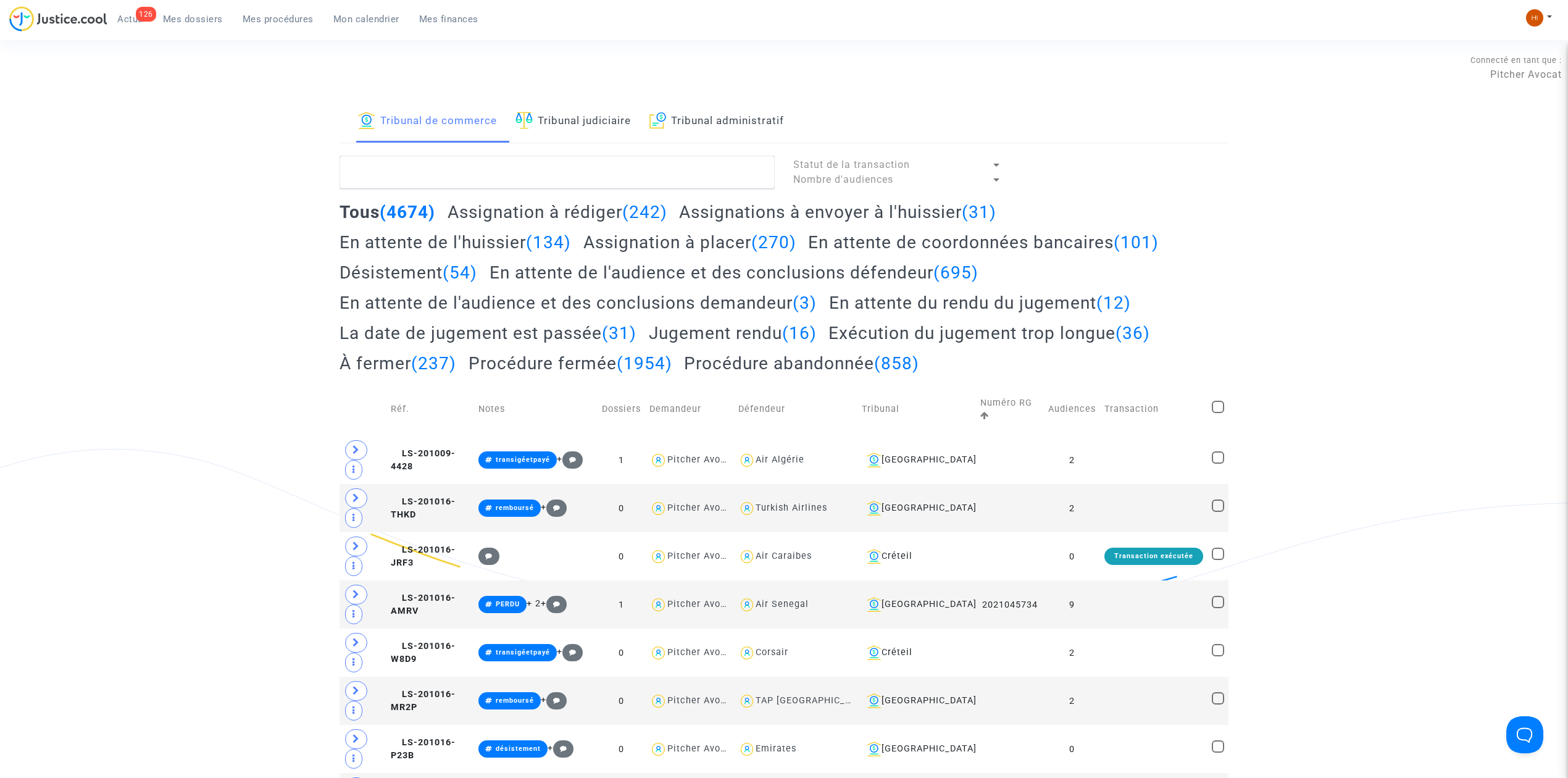
click at [117, 19] on span "Actus" at bounding box center [130, 19] width 26 height 11
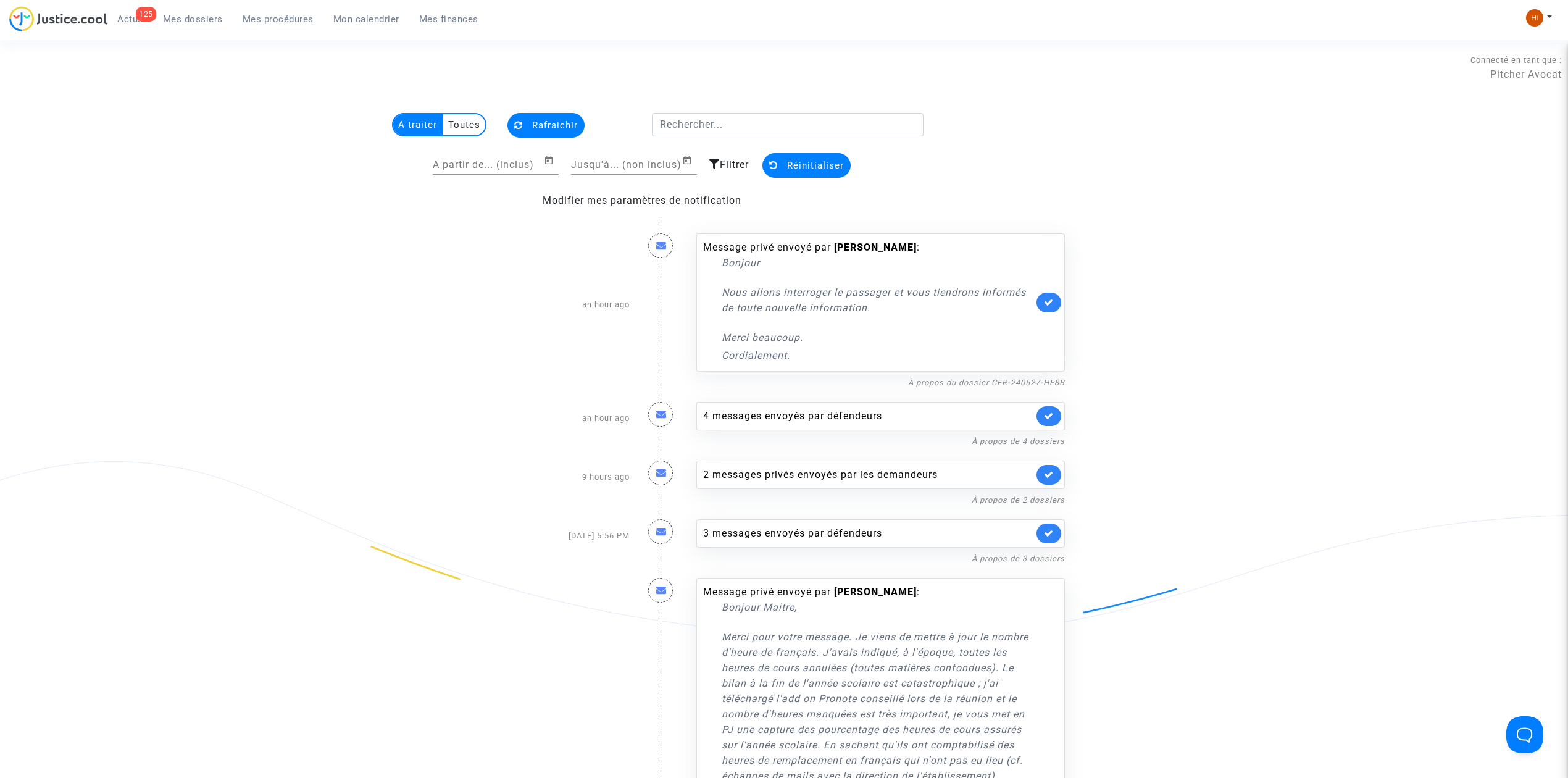
drag, startPoint x: 1495, startPoint y: 306, endPoint x: 1330, endPoint y: 206, distance: 192.9
click at [266, 18] on span "Mes procédures" at bounding box center [278, 19] width 71 height 11
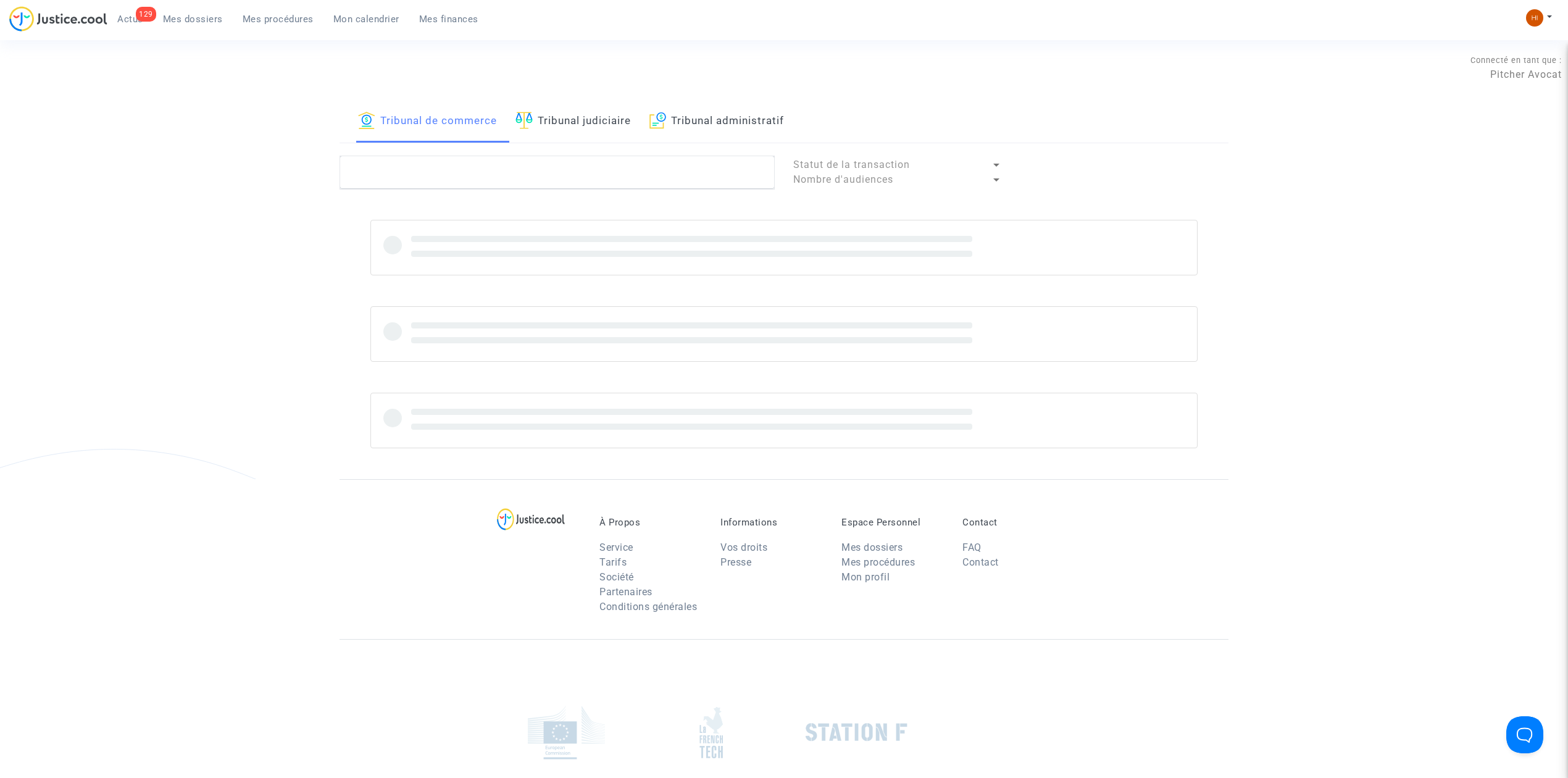
click at [561, 124] on link "Tribunal judiciaire" at bounding box center [573, 122] width 115 height 42
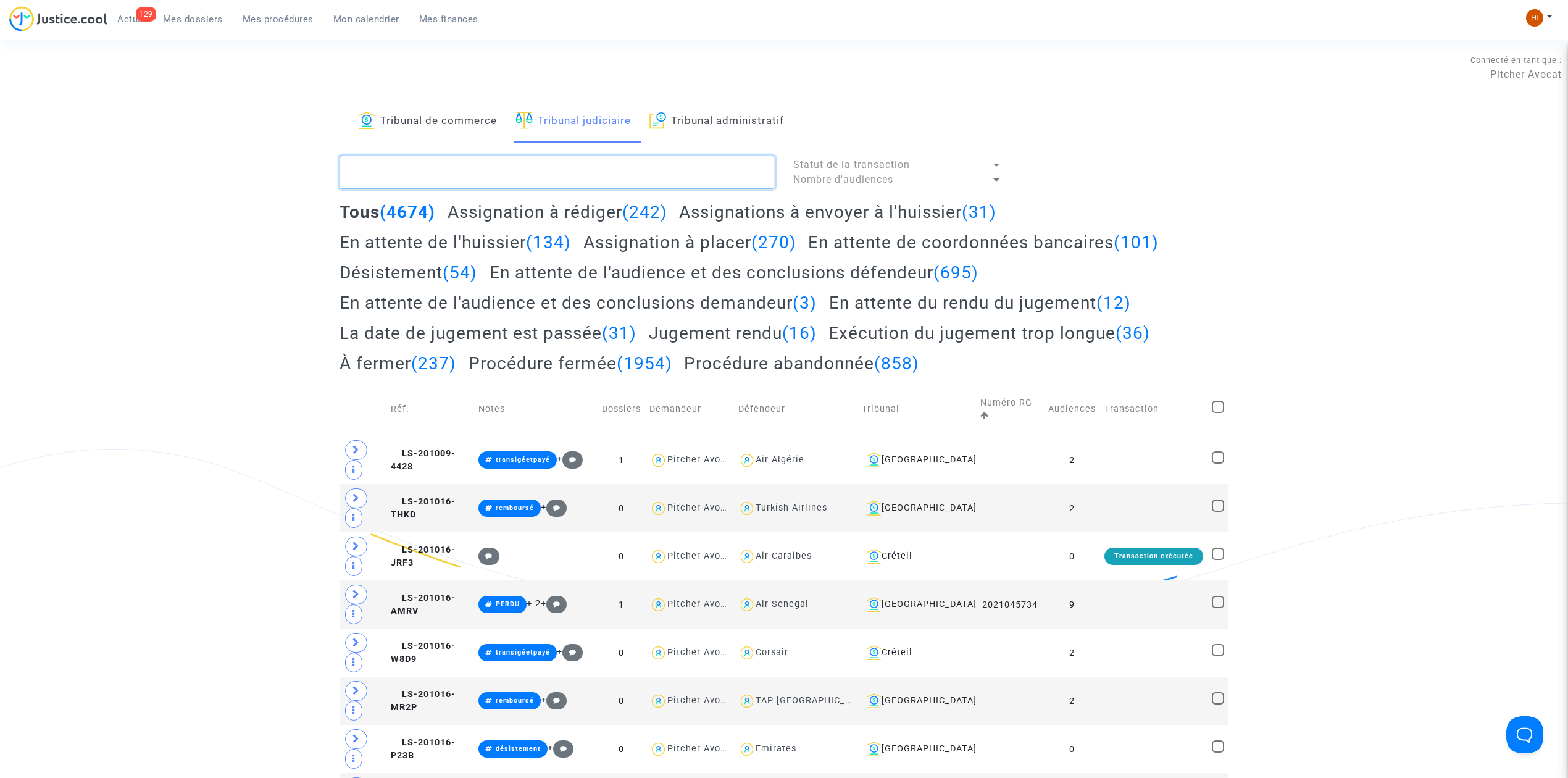
click at [550, 166] on textarea at bounding box center [557, 172] width 435 height 33
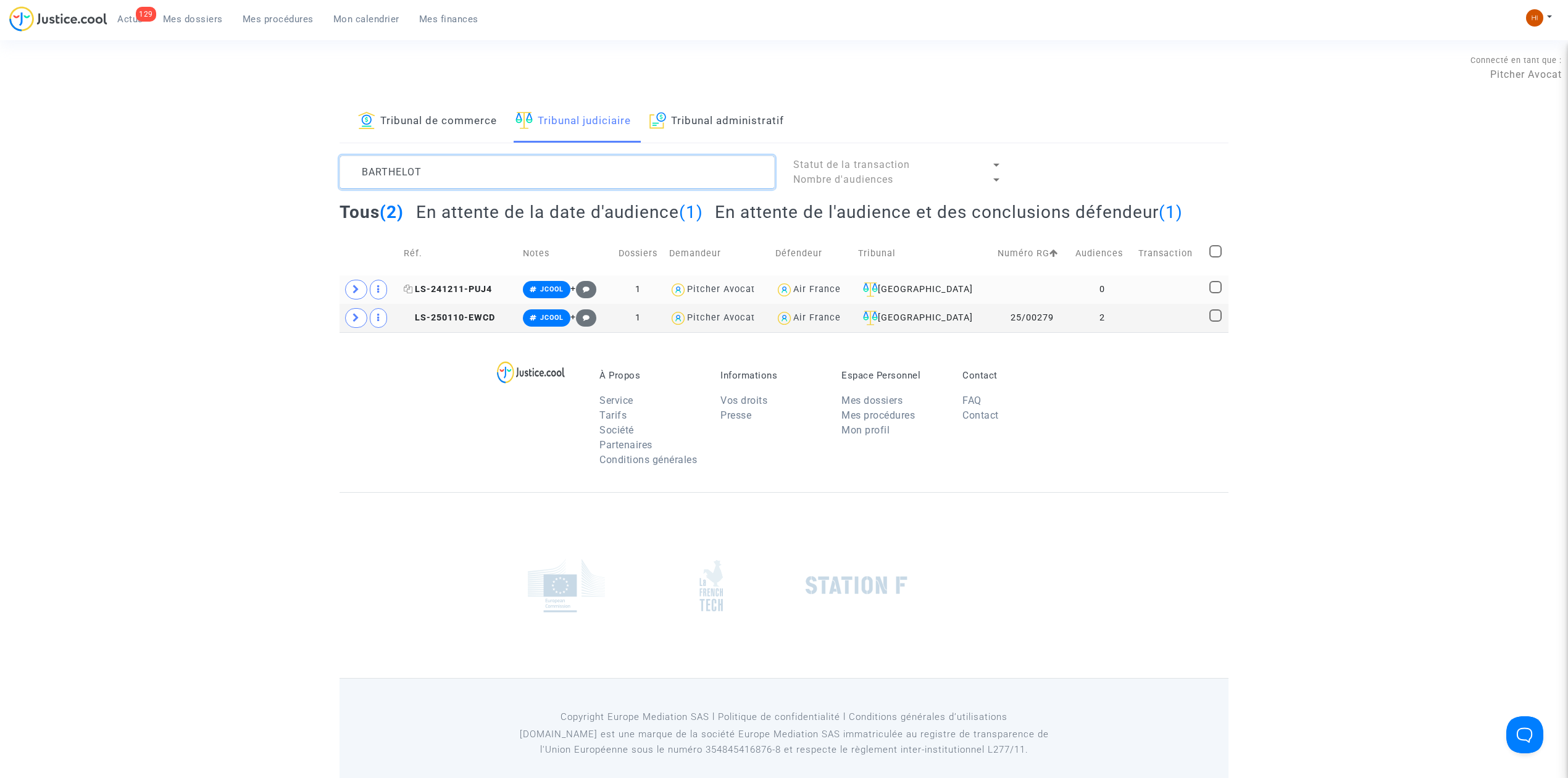
type textarea "BARTHELOT"
click at [413, 290] on icon at bounding box center [408, 289] width 9 height 9
click at [410, 321] on icon at bounding box center [408, 317] width 9 height 9
click at [462, 292] on span "LS-241211-PUJ4" at bounding box center [447, 289] width 89 height 11
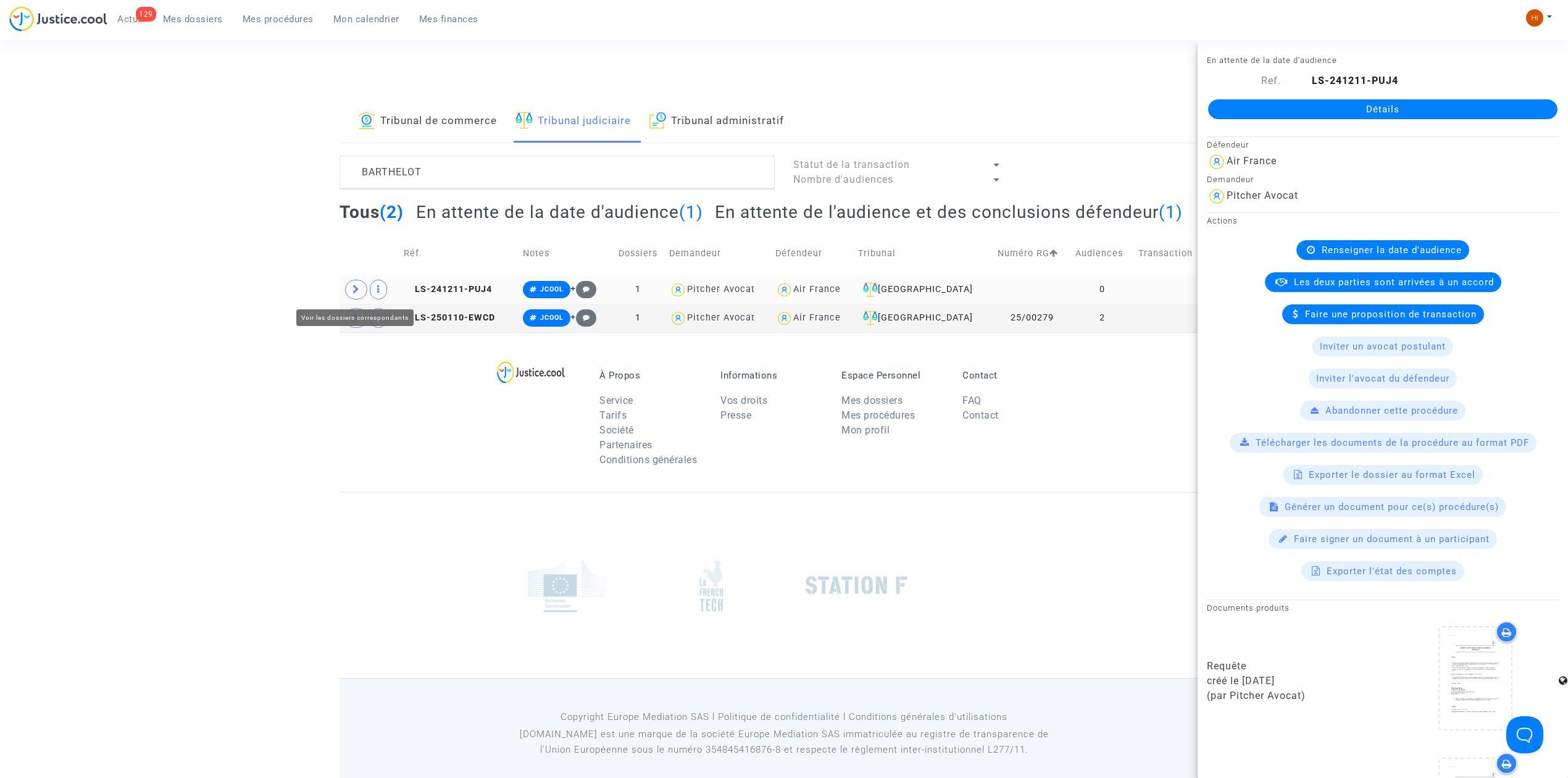
click at [346, 291] on span at bounding box center [356, 289] width 22 height 19
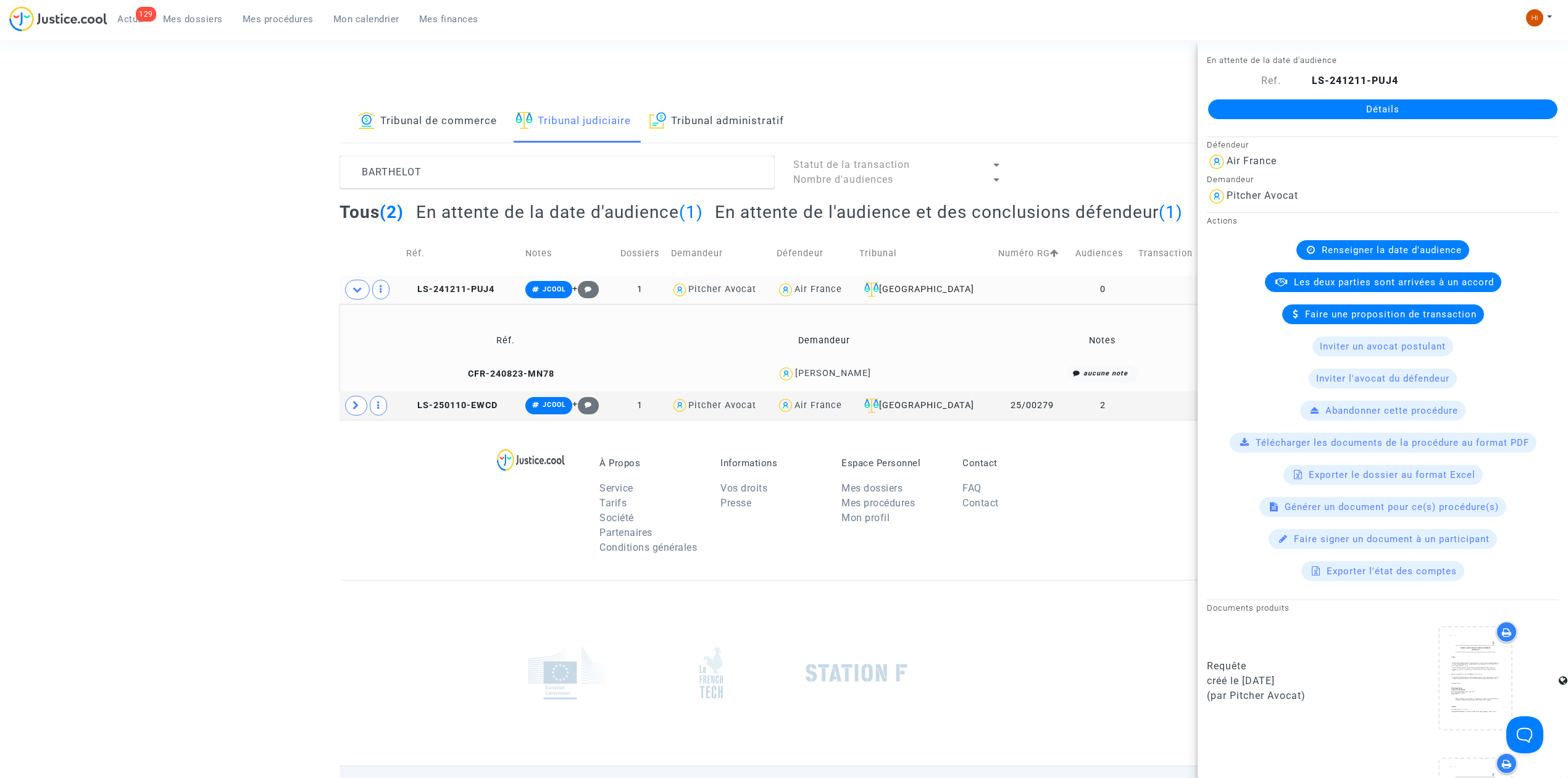
click at [520, 367] on td "CFR-240823-MN78" at bounding box center [506, 373] width 324 height 27
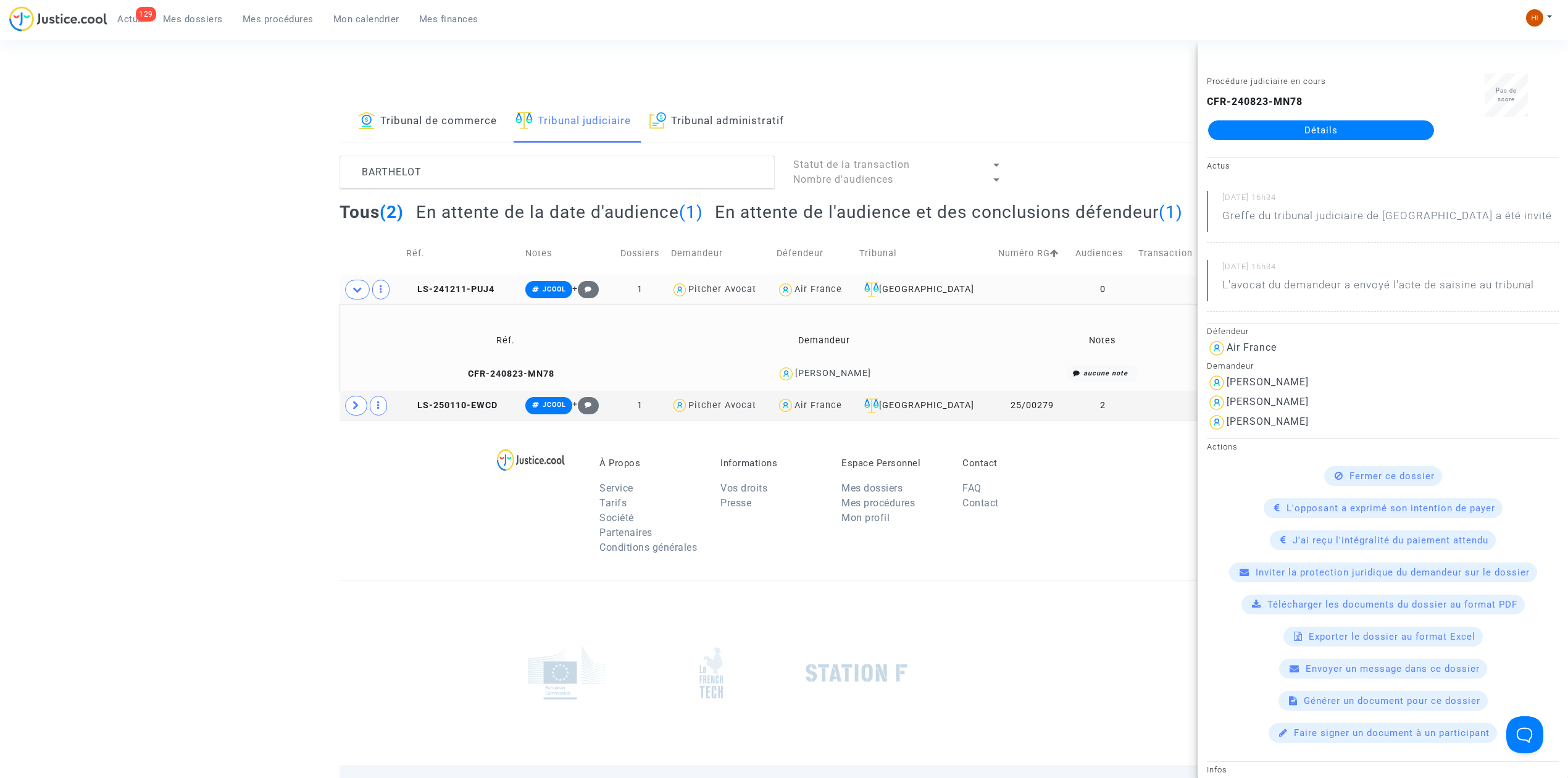
click at [470, 277] on td "LS-241211-PUJ4" at bounding box center [461, 289] width 119 height 28
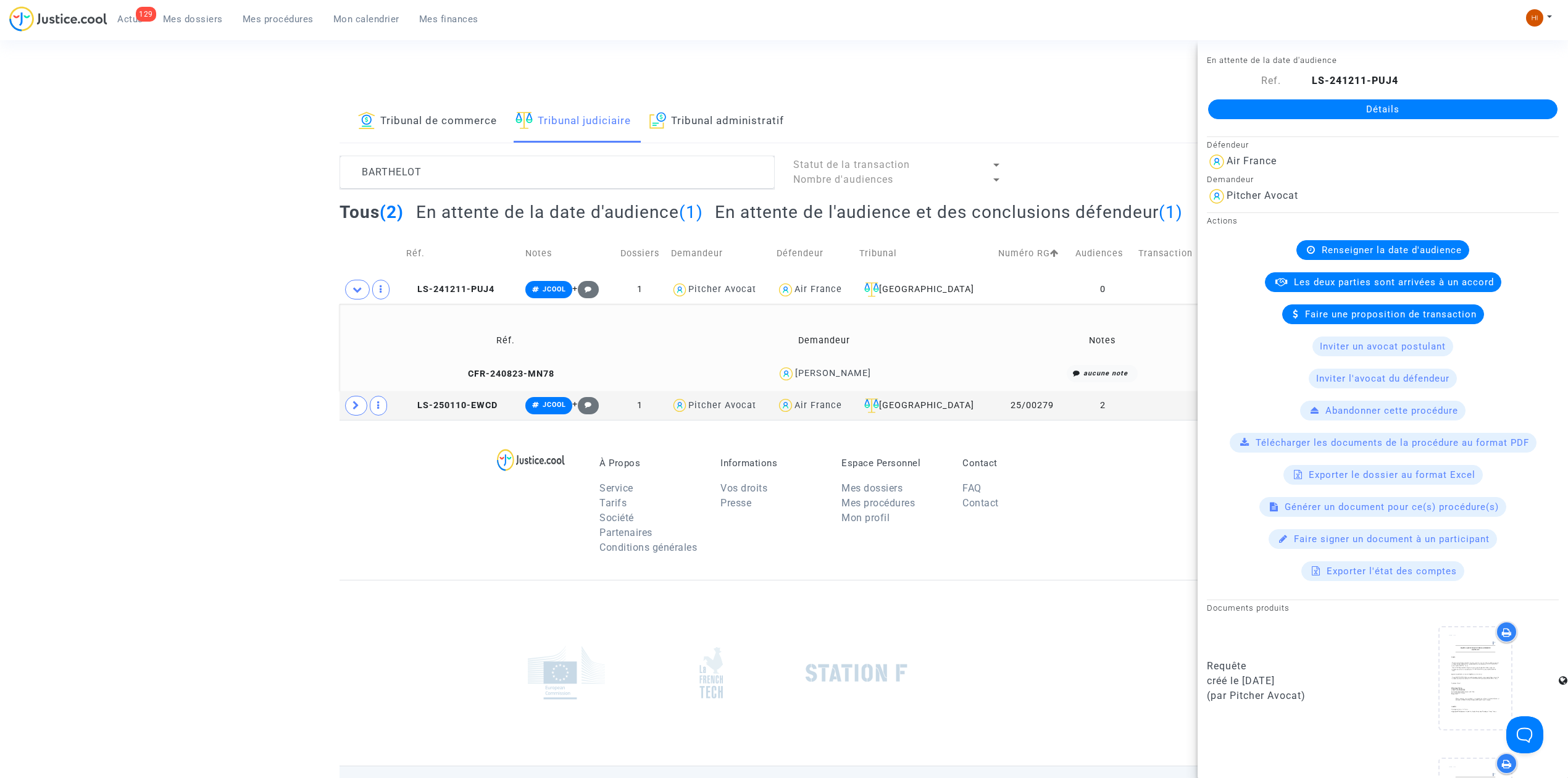
drag, startPoint x: 914, startPoint y: 376, endPoint x: 784, endPoint y: 372, distance: 130.1
click at [784, 372] on div "[PERSON_NAME]" at bounding box center [824, 373] width 304 height 18
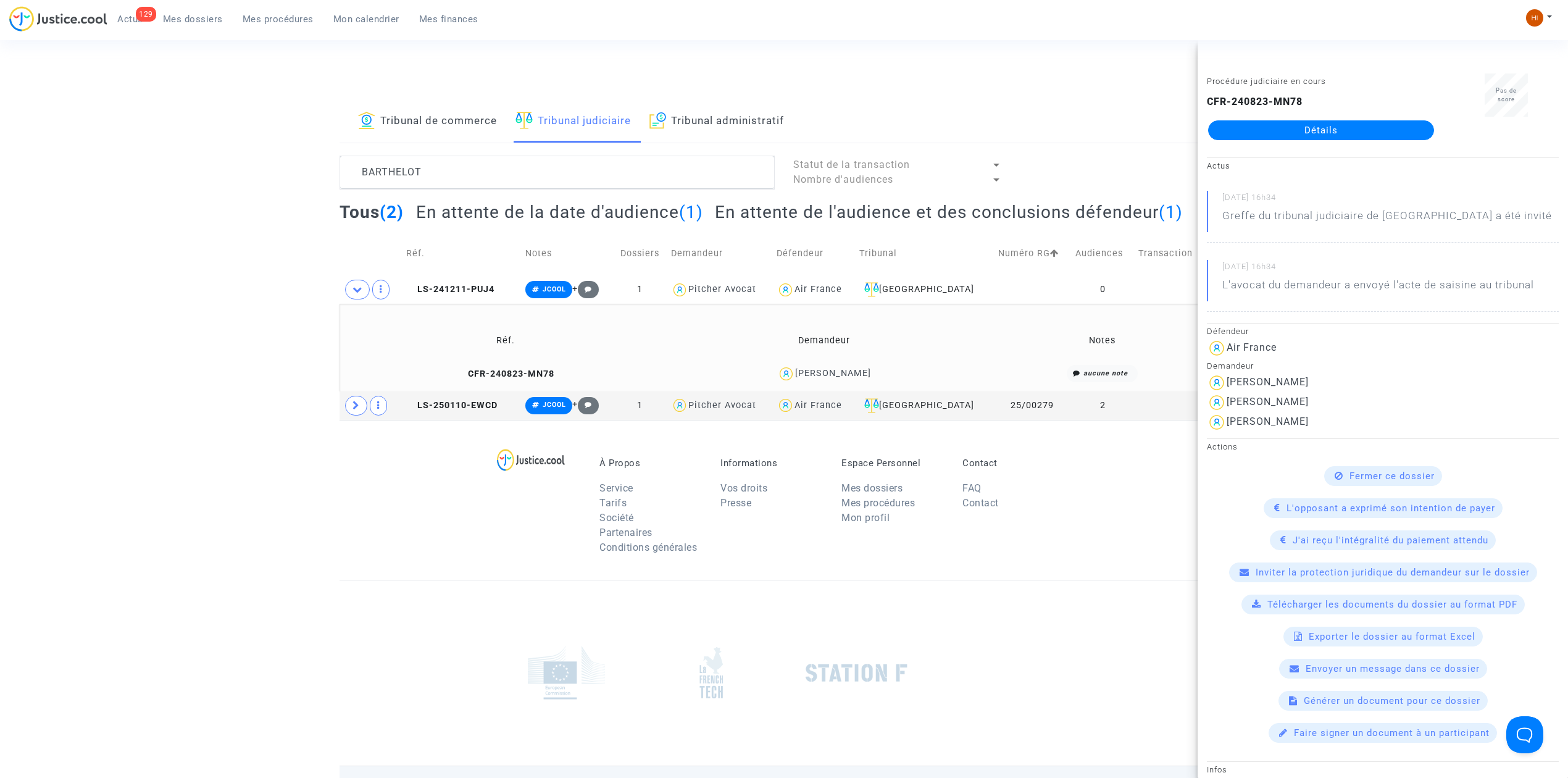
copy div "[PERSON_NAME]"
drag, startPoint x: 511, startPoint y: 676, endPoint x: 354, endPoint y: 555, distance: 198.2
click at [511, 676] on div at bounding box center [566, 673] width 127 height 74
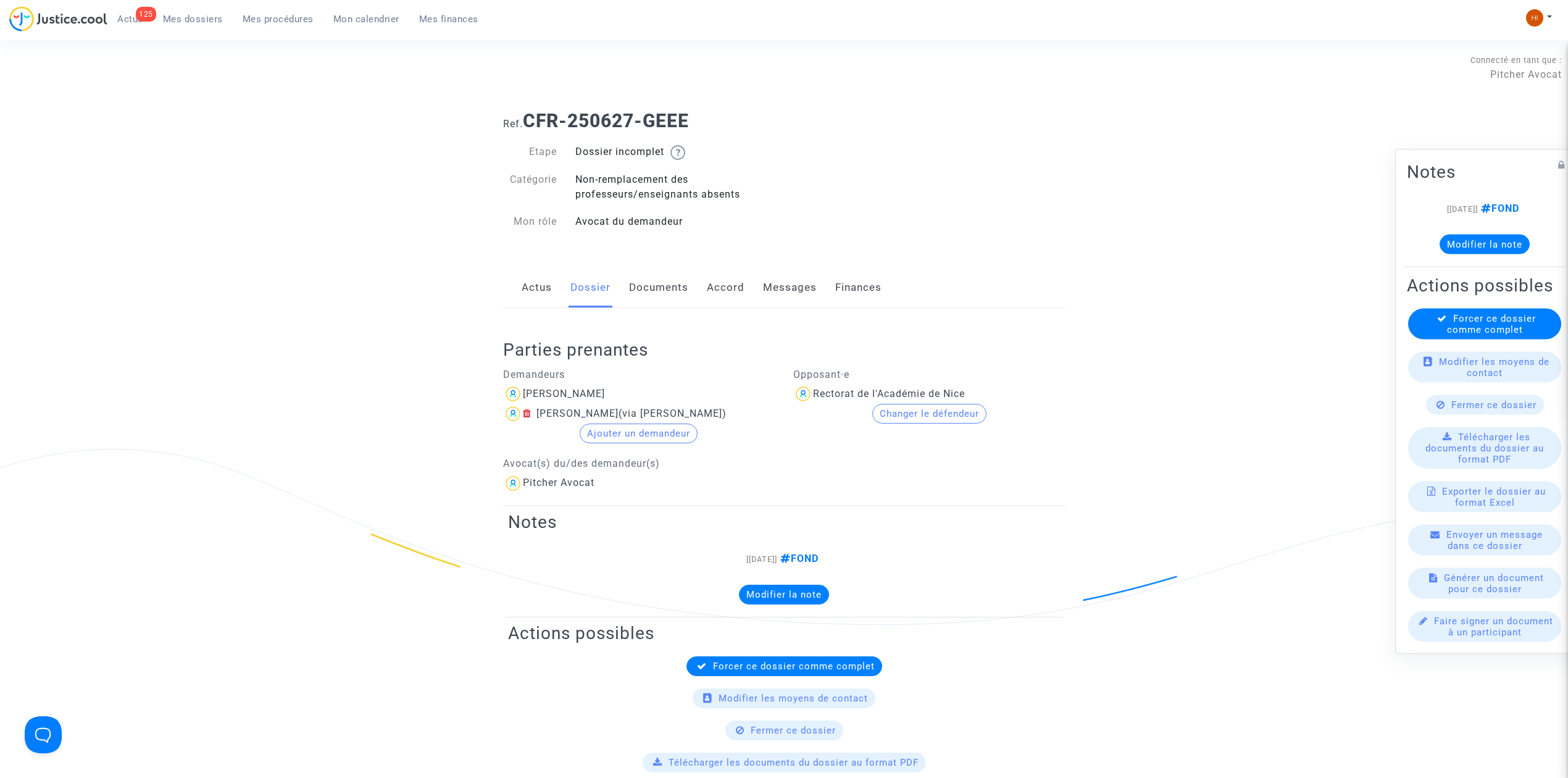
click at [211, 15] on span "Mes dossiers" at bounding box center [192, 19] width 60 height 11
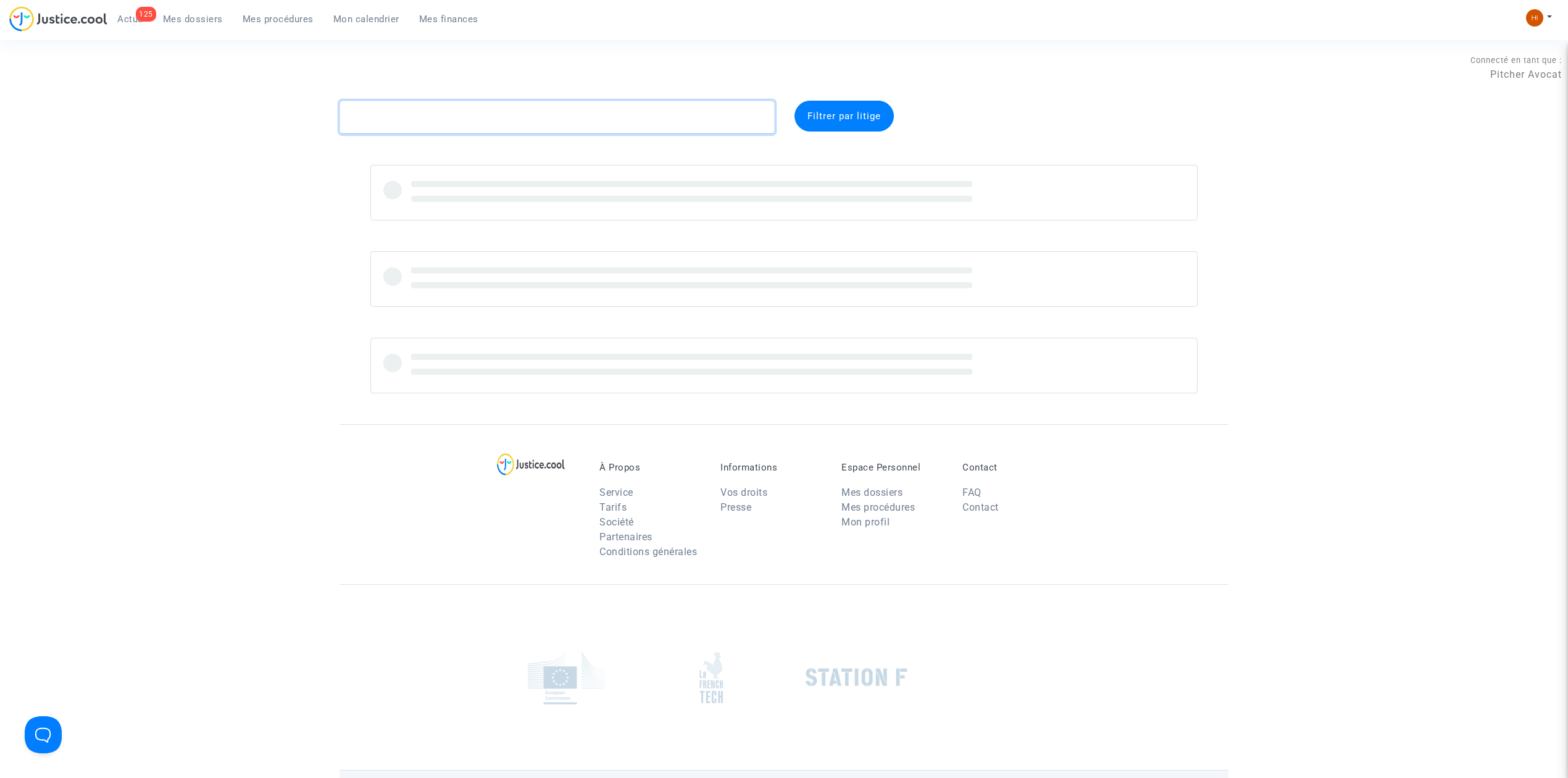
click at [452, 120] on textarea at bounding box center [557, 117] width 435 height 33
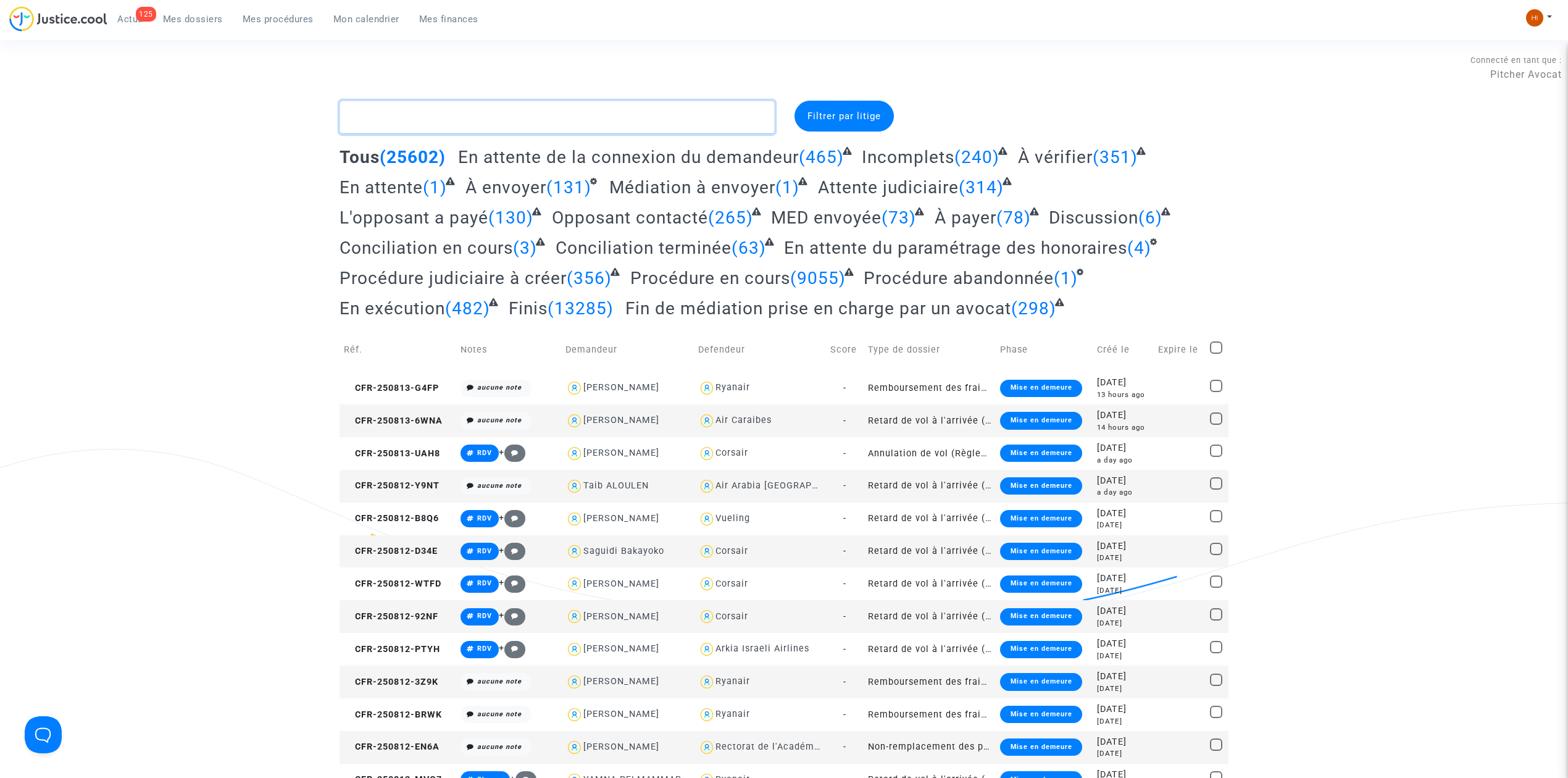
click at [516, 115] on textarea at bounding box center [557, 117] width 435 height 33
paste textarea "CFR-250408-78HK"
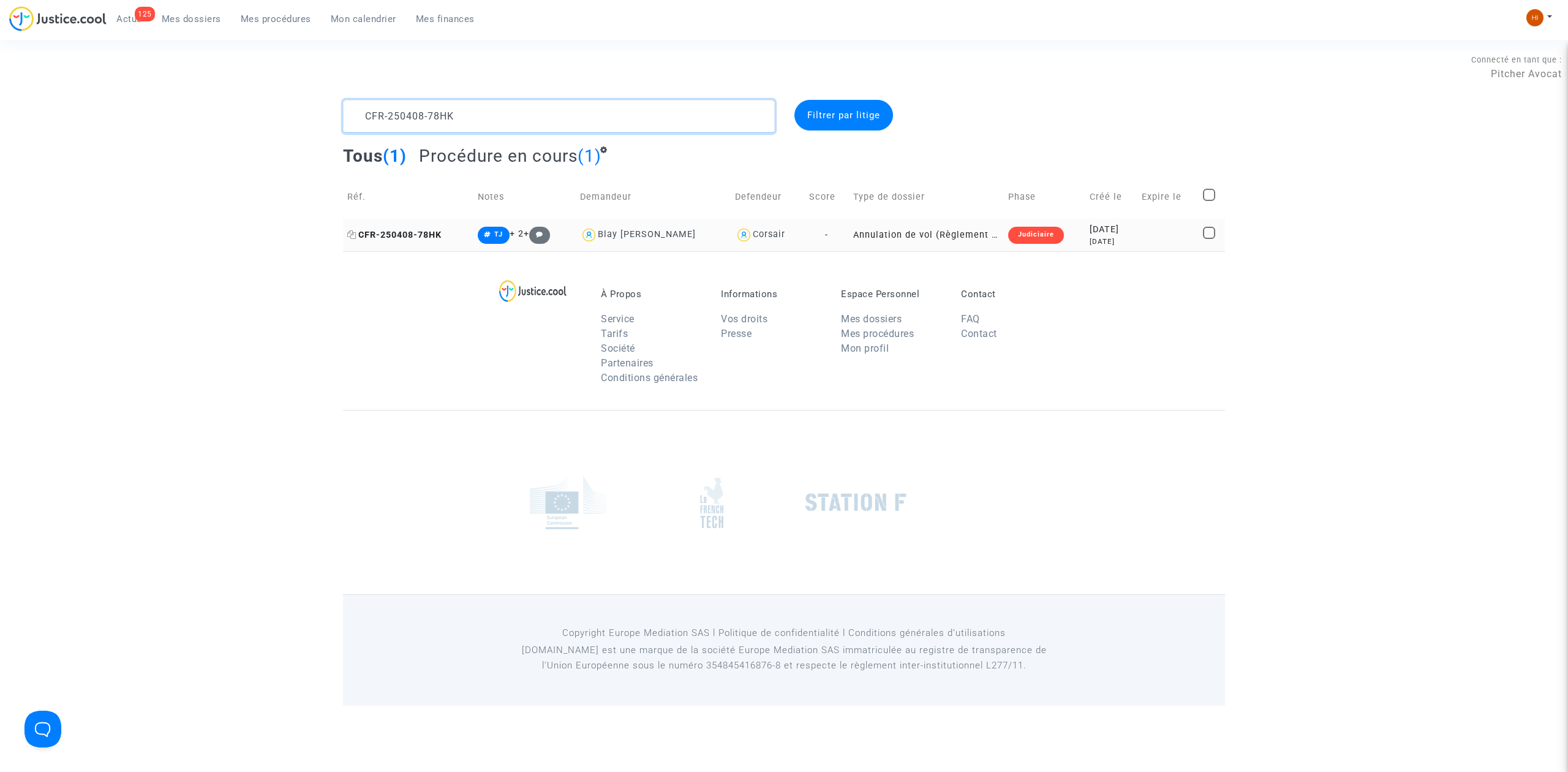
type textarea "CFR-250408-78HK"
click at [407, 233] on span "CFR-250408-78HK" at bounding box center [395, 234] width 94 height 11
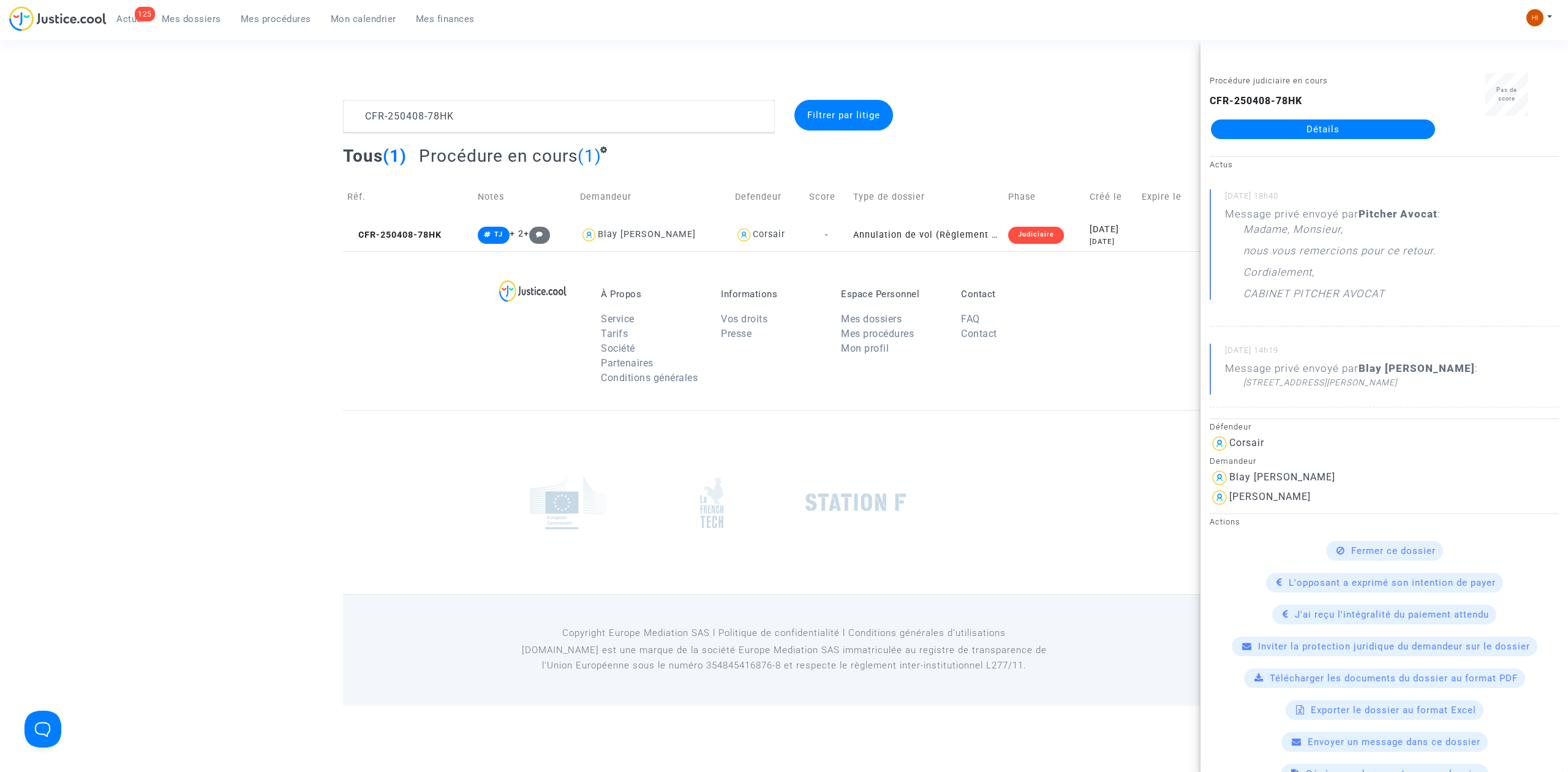
click at [1364, 122] on link "Détails" at bounding box center [1323, 129] width 224 height 19
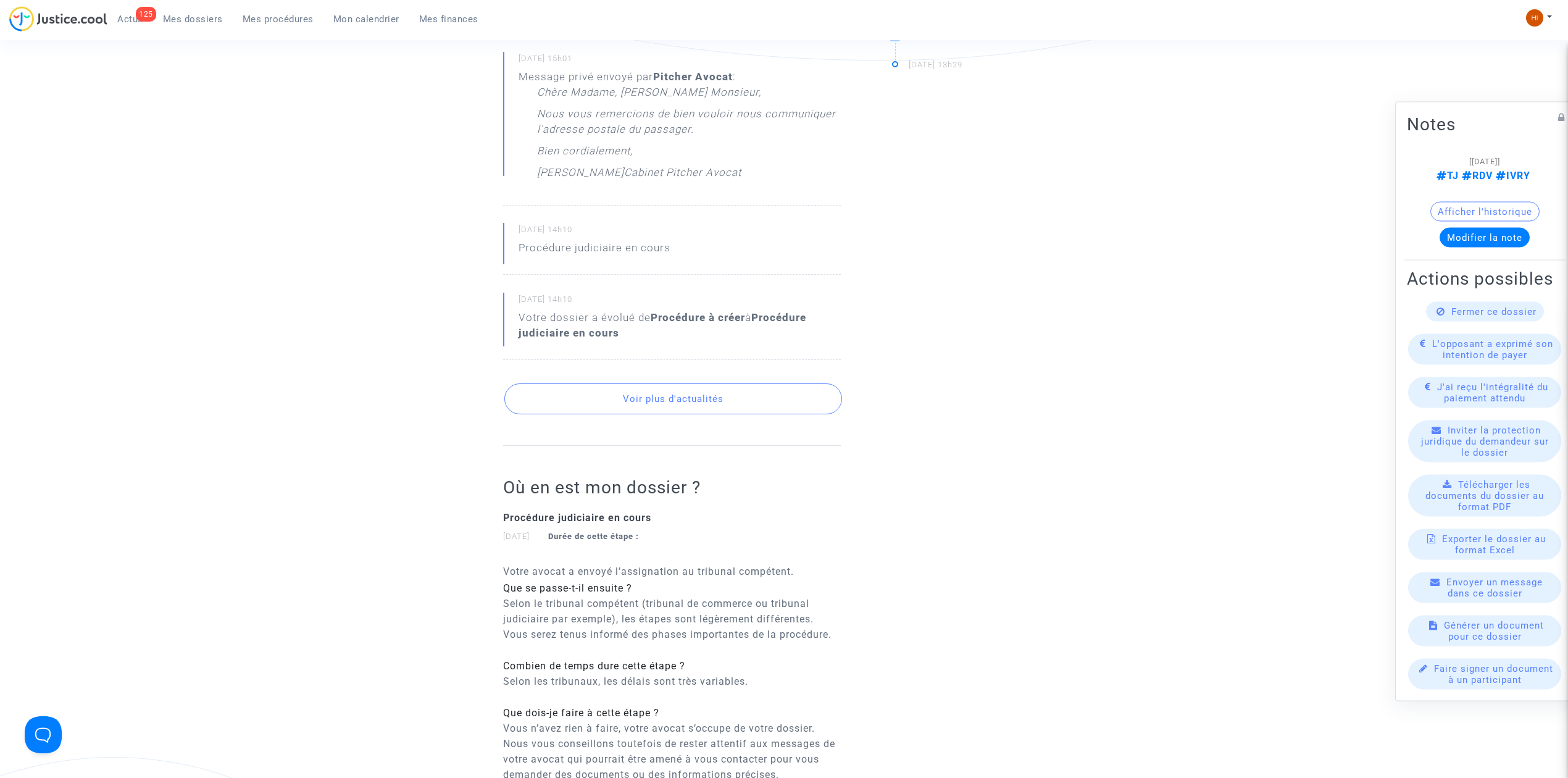
scroll to position [576, 0]
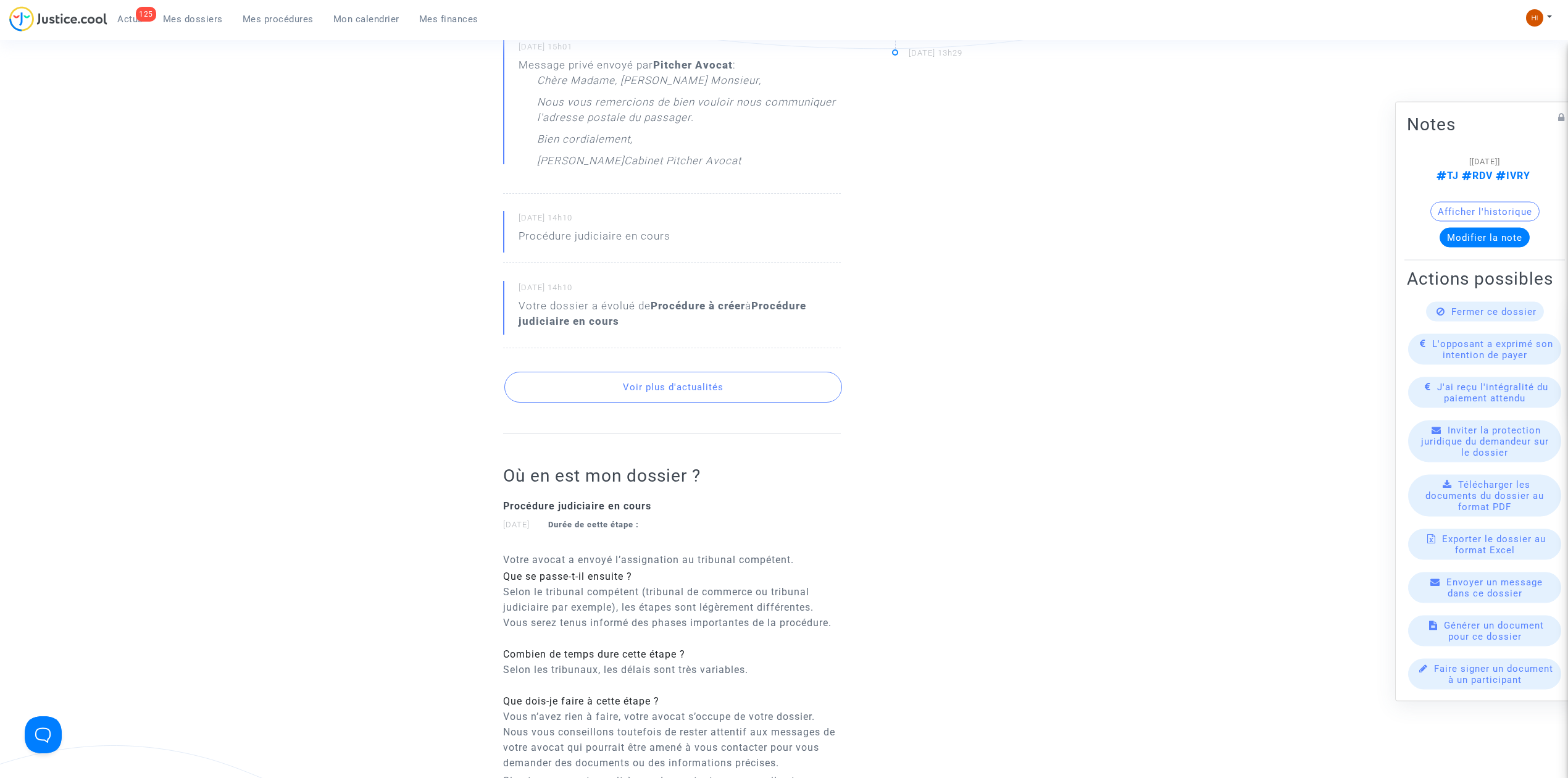
click at [225, 107] on div "Ref. CFR-250408-78HK Etape Procédure judiciaire en cours Catégorie Annulation d…" at bounding box center [784, 212] width 1568 height 1374
click at [284, 17] on span "Mes procédures" at bounding box center [278, 19] width 71 height 11
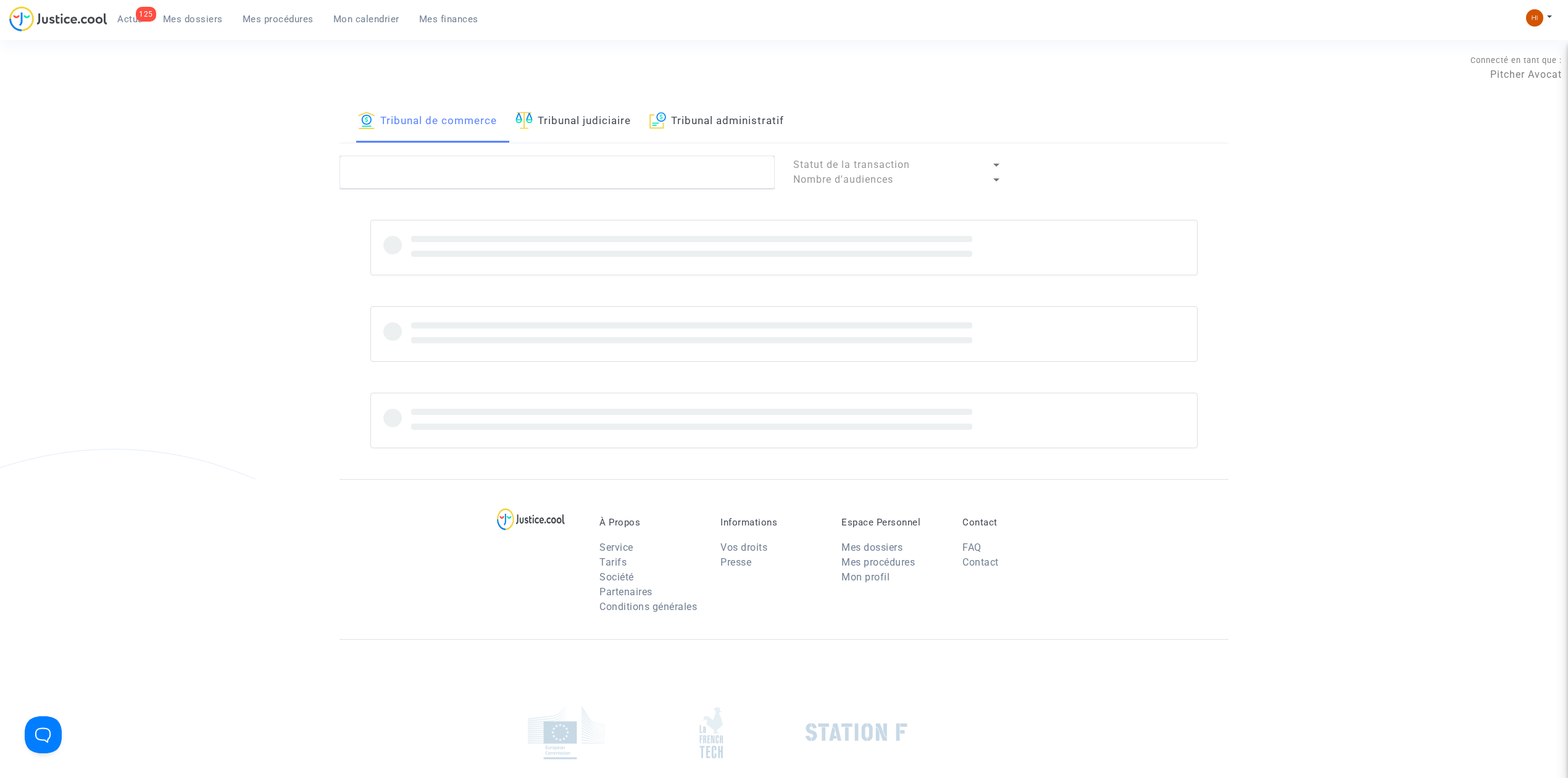
click at [183, 25] on link "Mes dossiers" at bounding box center [193, 19] width 80 height 19
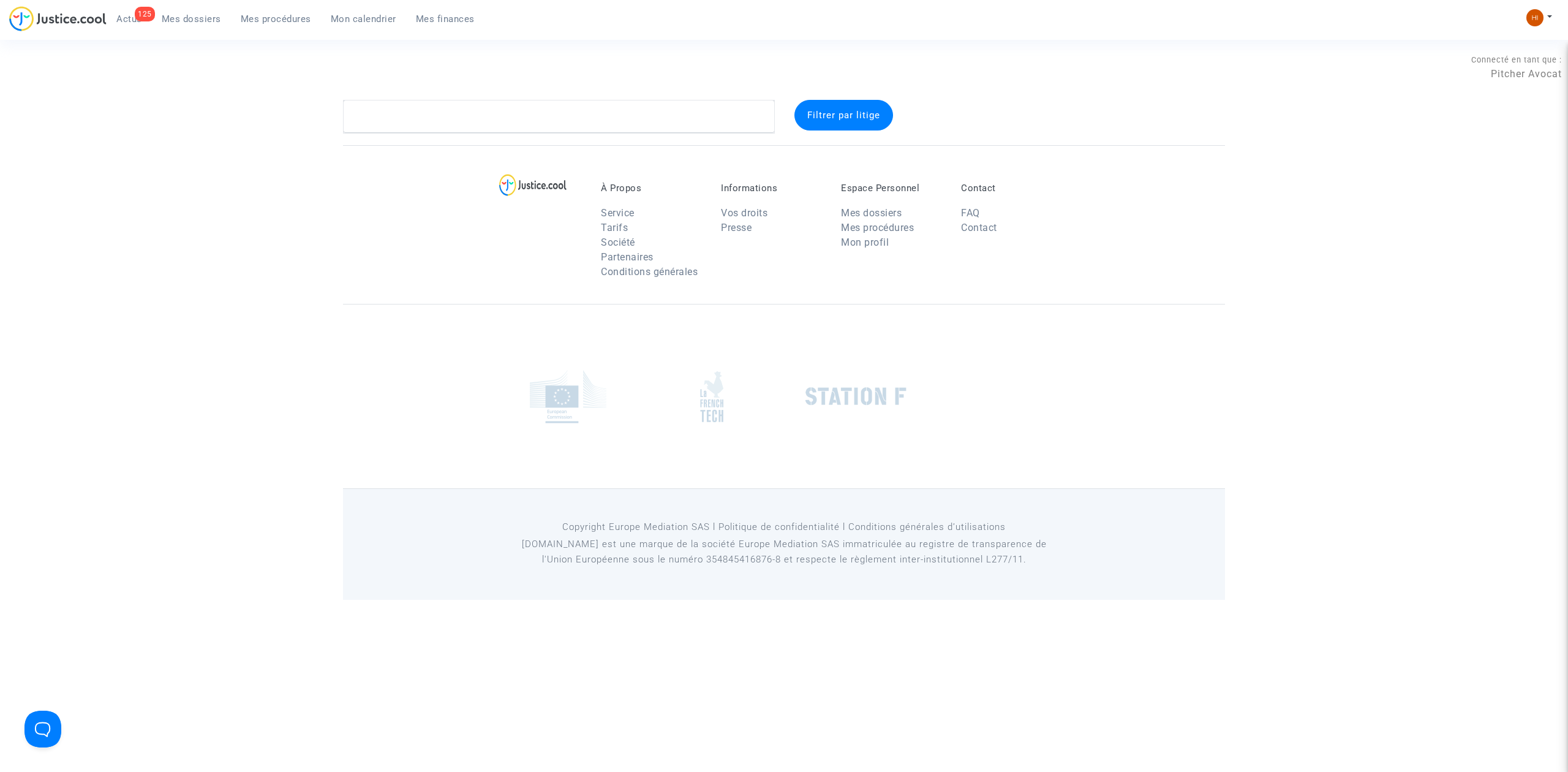
click at [194, 112] on div "Filtrer par litige" at bounding box center [784, 117] width 1568 height 33
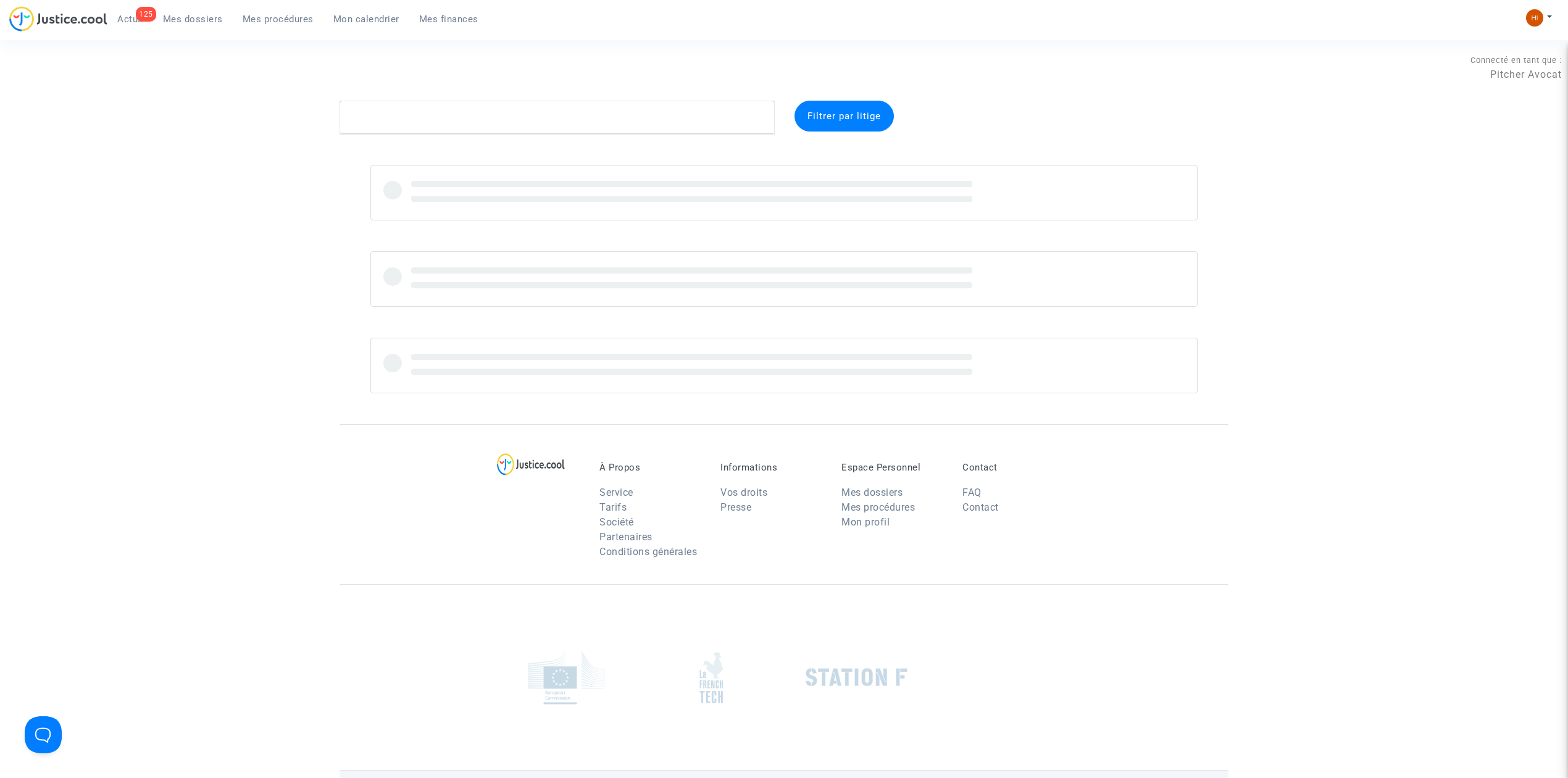
click at [287, 18] on span "Mes procédures" at bounding box center [278, 19] width 71 height 11
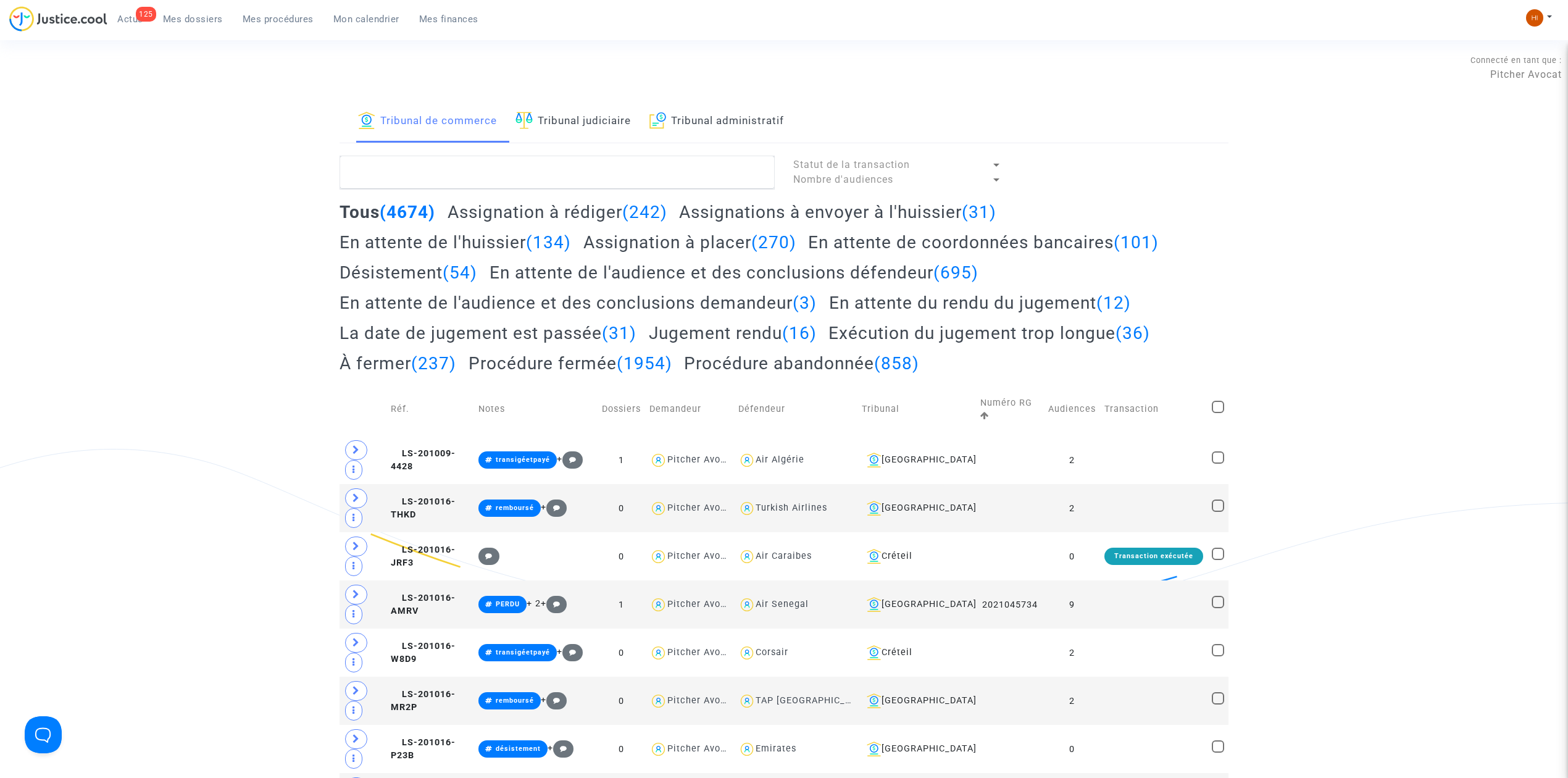
click at [562, 133] on link "Tribunal judiciaire" at bounding box center [573, 122] width 115 height 42
click at [563, 166] on textarea at bounding box center [557, 172] width 435 height 33
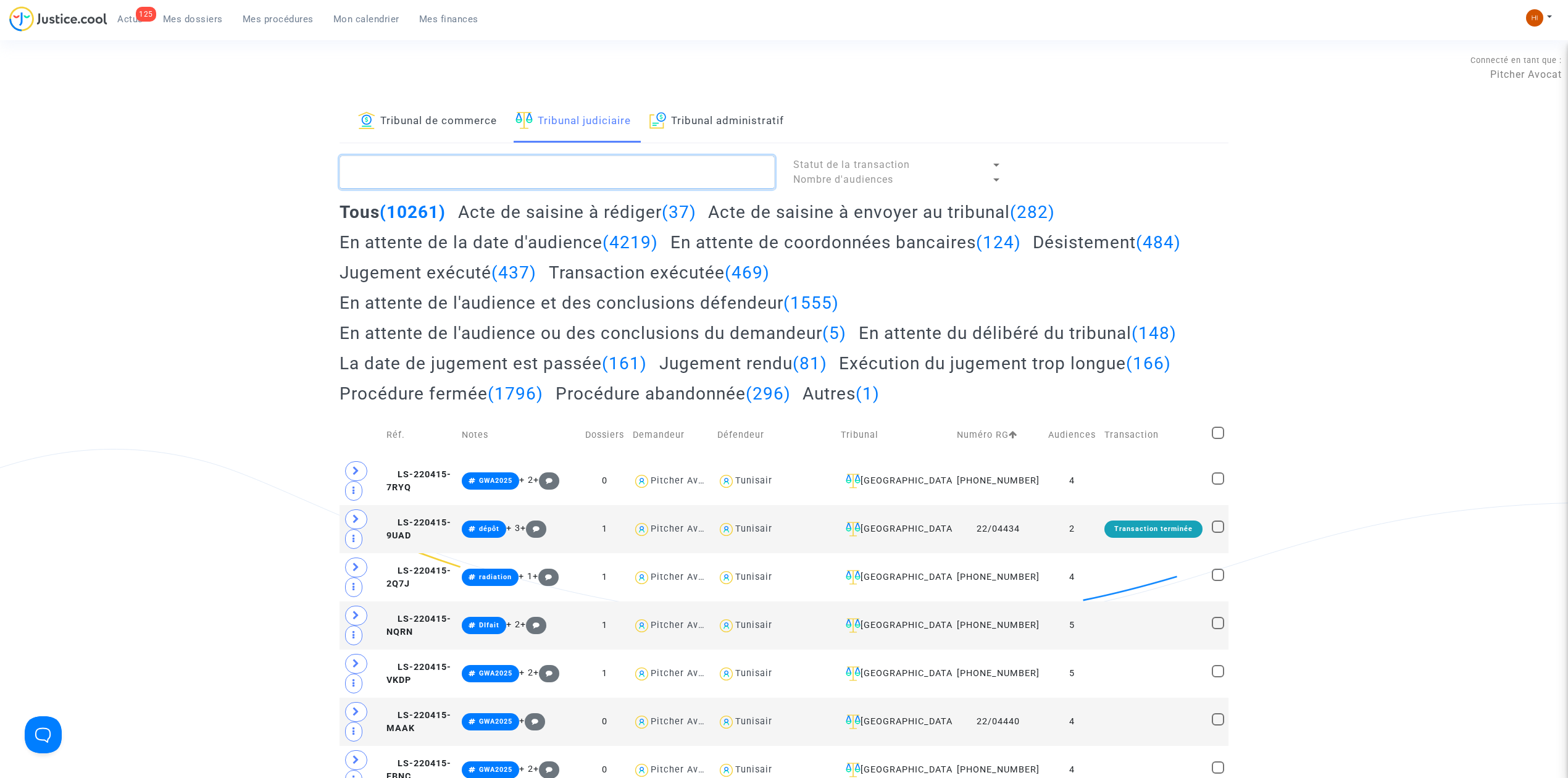
click at [460, 171] on textarea at bounding box center [557, 172] width 435 height 33
click at [468, 123] on link "Tribunal de commerce" at bounding box center [427, 122] width 139 height 42
click at [444, 161] on textarea at bounding box center [557, 172] width 435 height 33
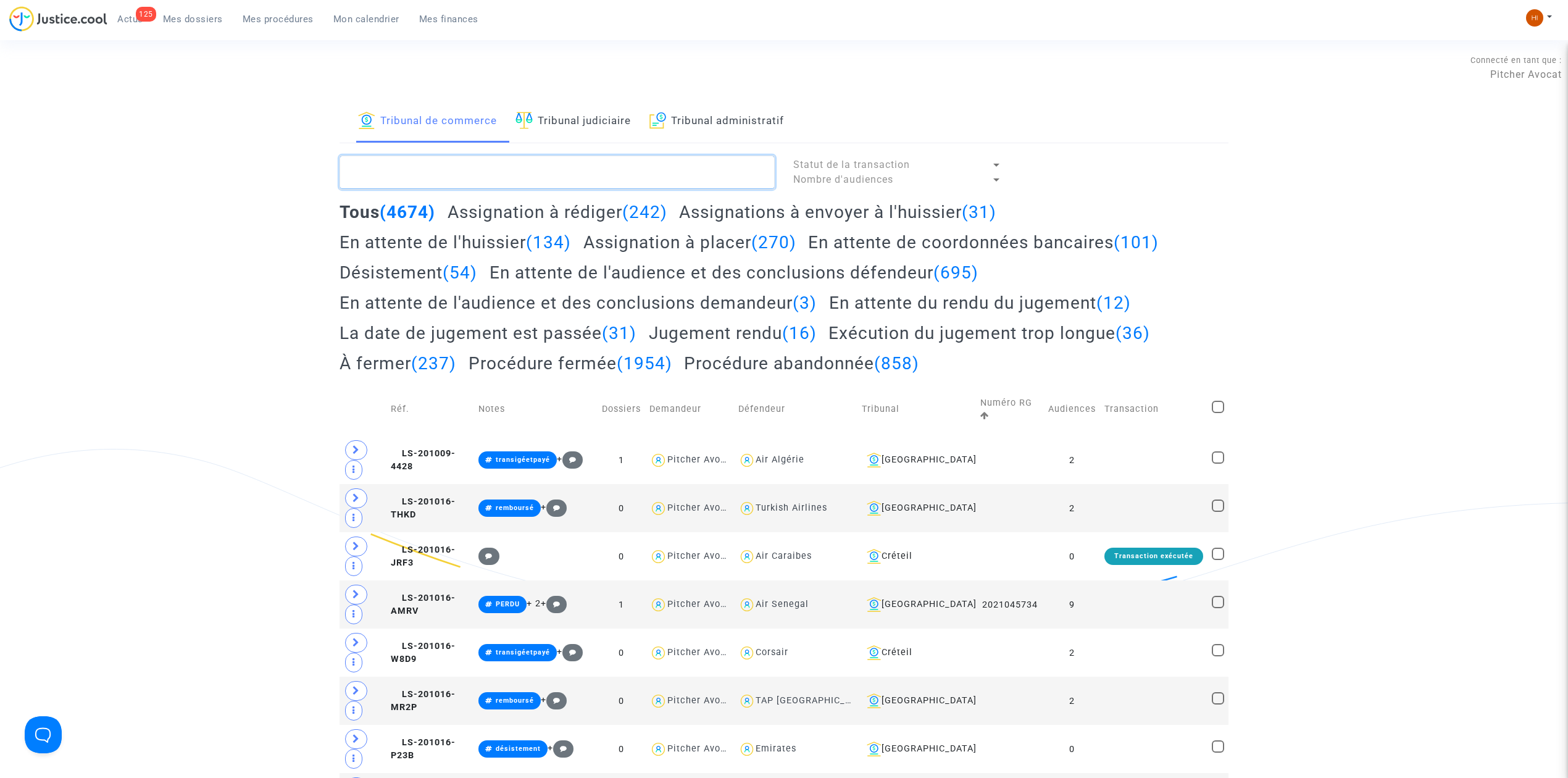
click at [549, 176] on textarea at bounding box center [557, 172] width 435 height 33
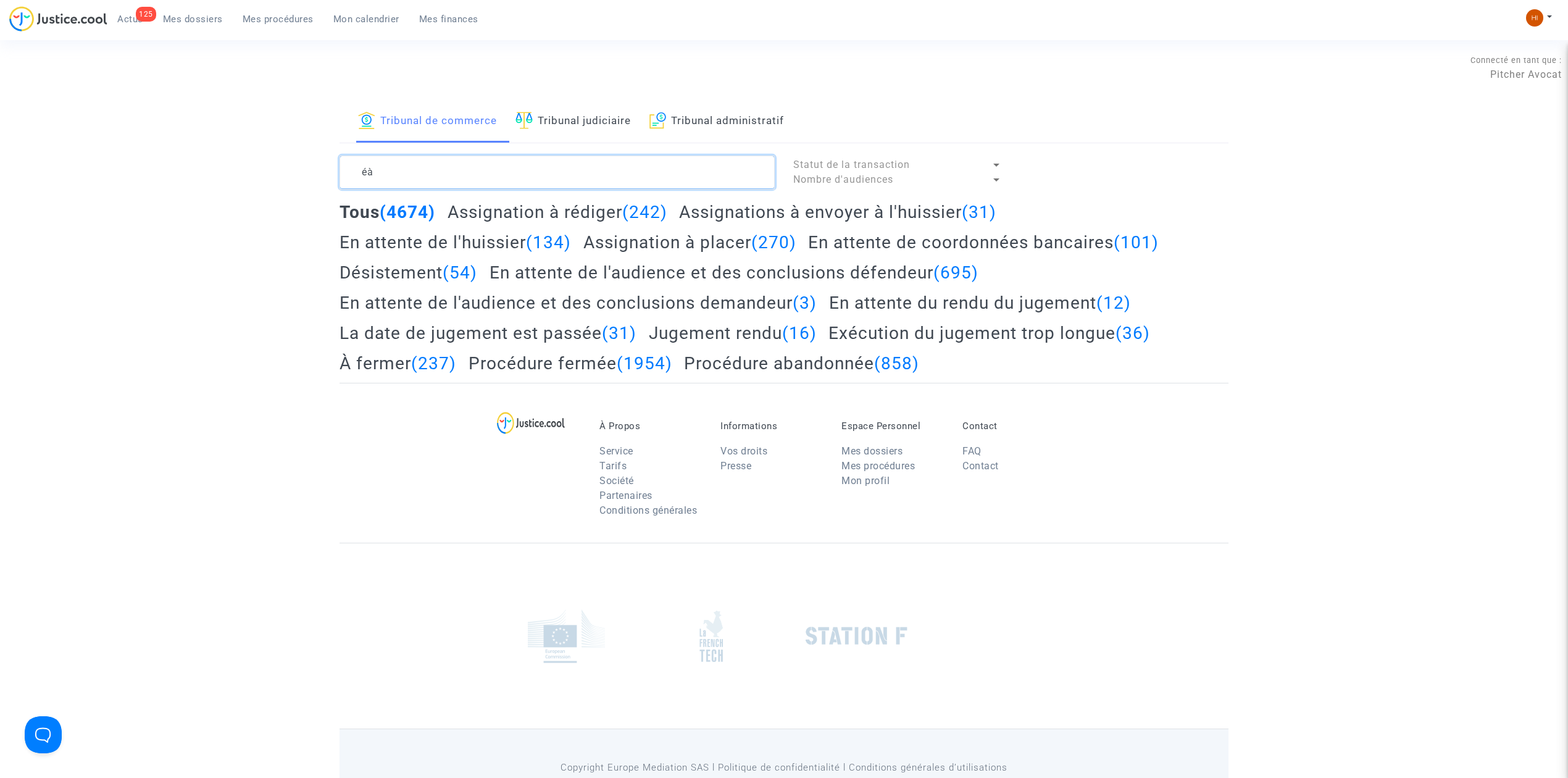
type textarea "é"
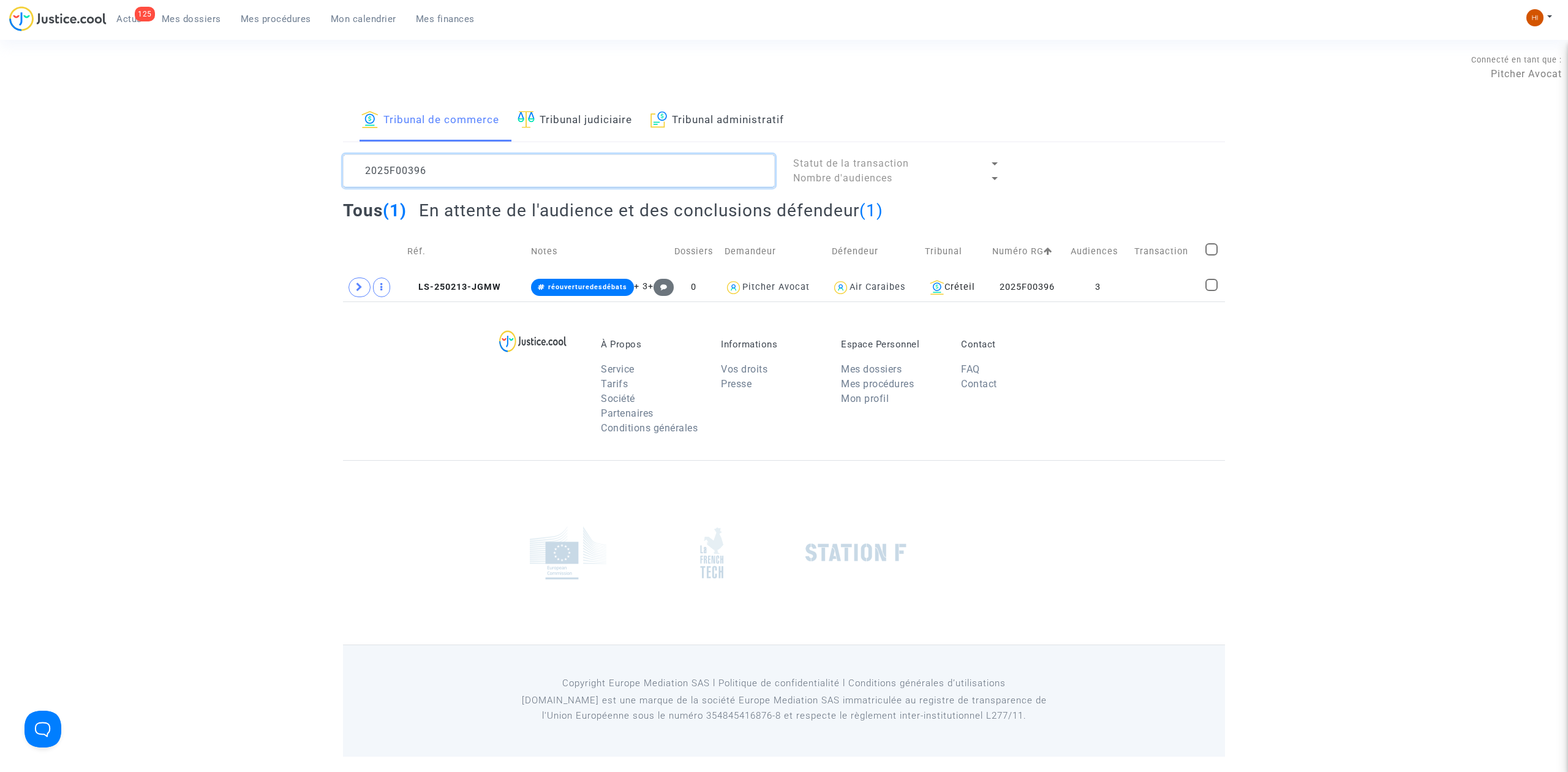
type textarea "2025F00396"
click at [1167, 264] on td "Transaction" at bounding box center [1165, 251] width 71 height 44
click at [1163, 289] on td at bounding box center [1165, 287] width 71 height 28
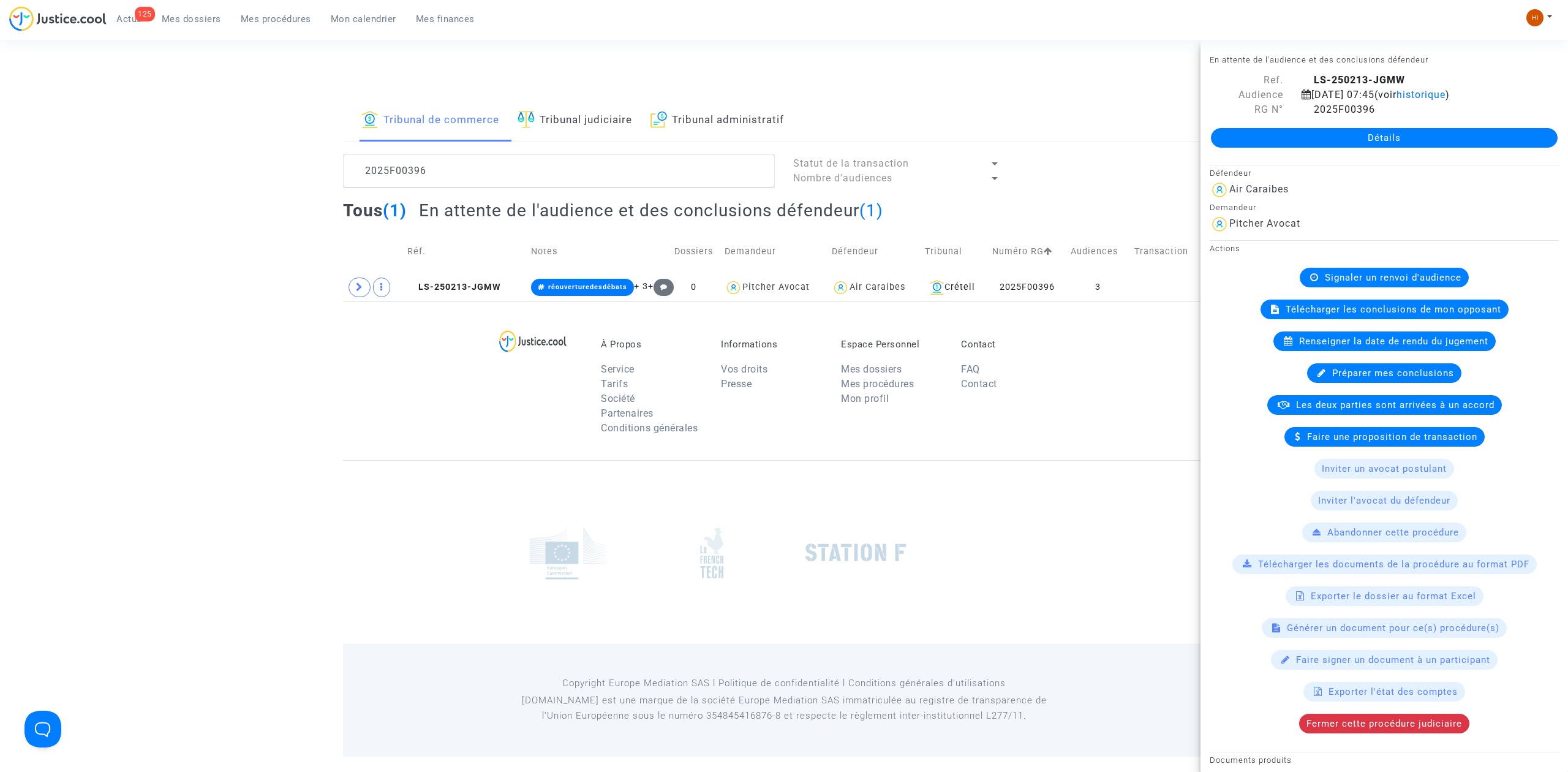
click at [1369, 136] on link "Détails" at bounding box center [1384, 137] width 347 height 19
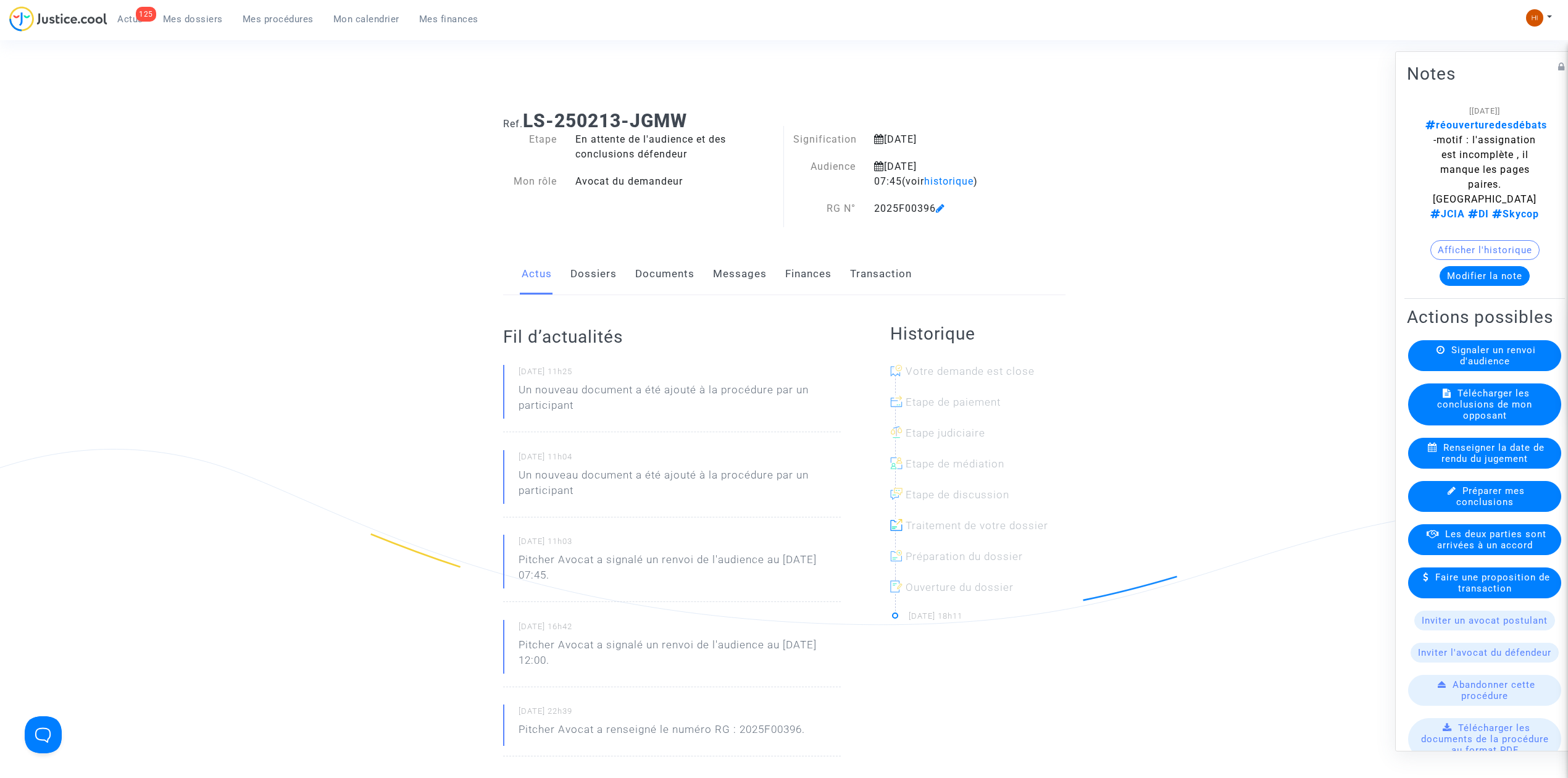
click at [680, 279] on link "Documents" at bounding box center [665, 274] width 59 height 41
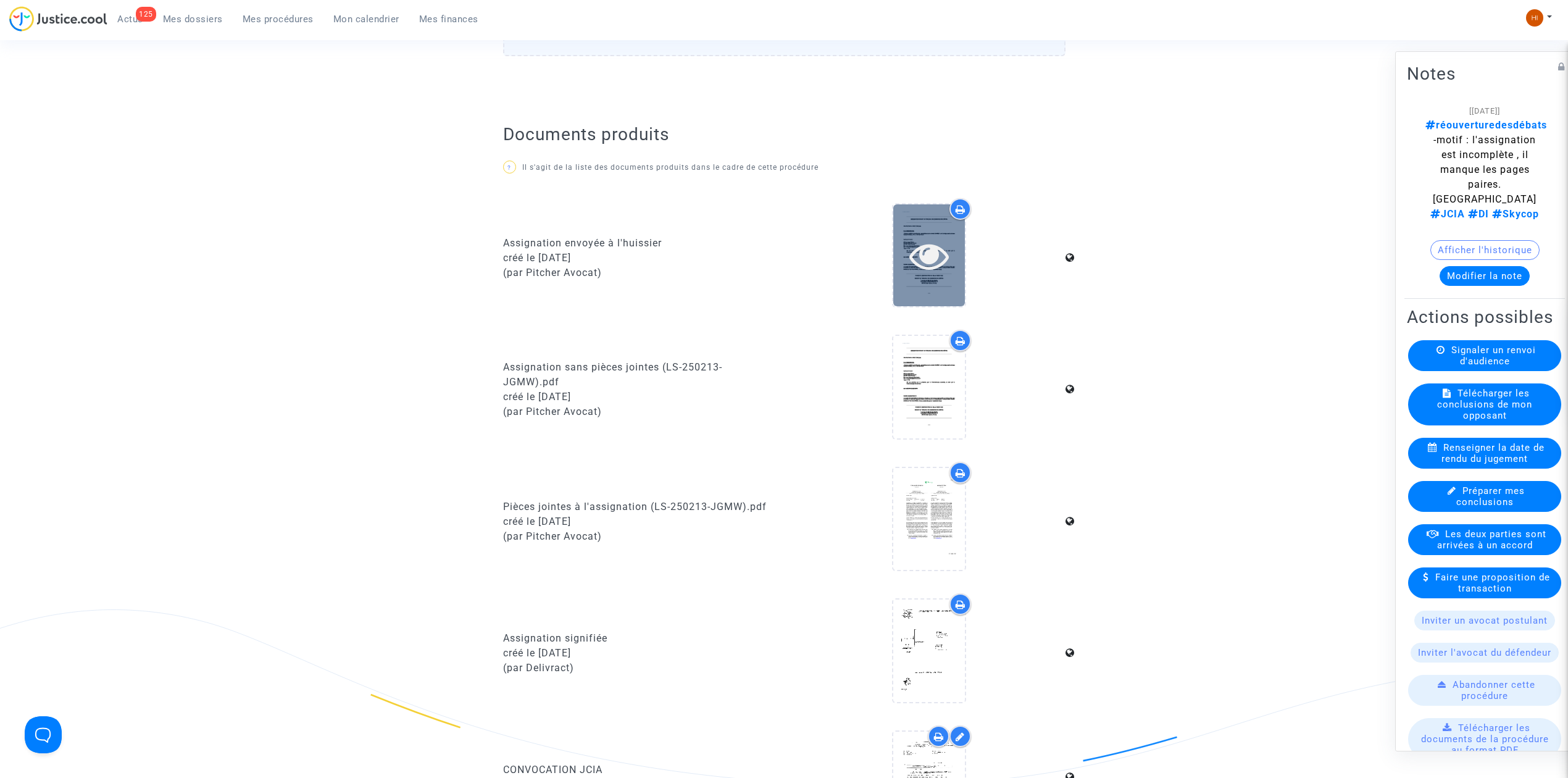
scroll to position [741, 0]
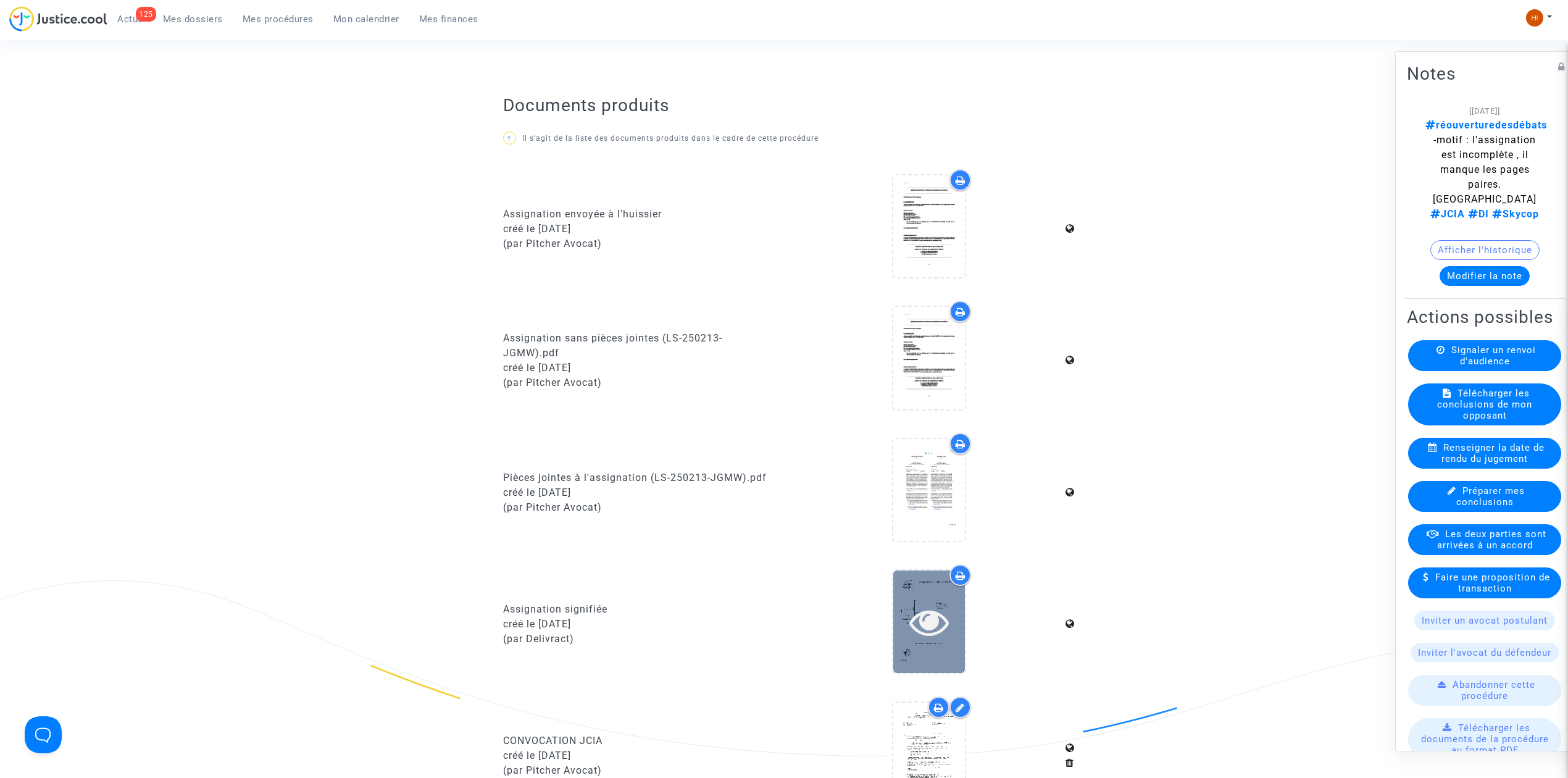
click at [929, 619] on icon at bounding box center [929, 622] width 40 height 40
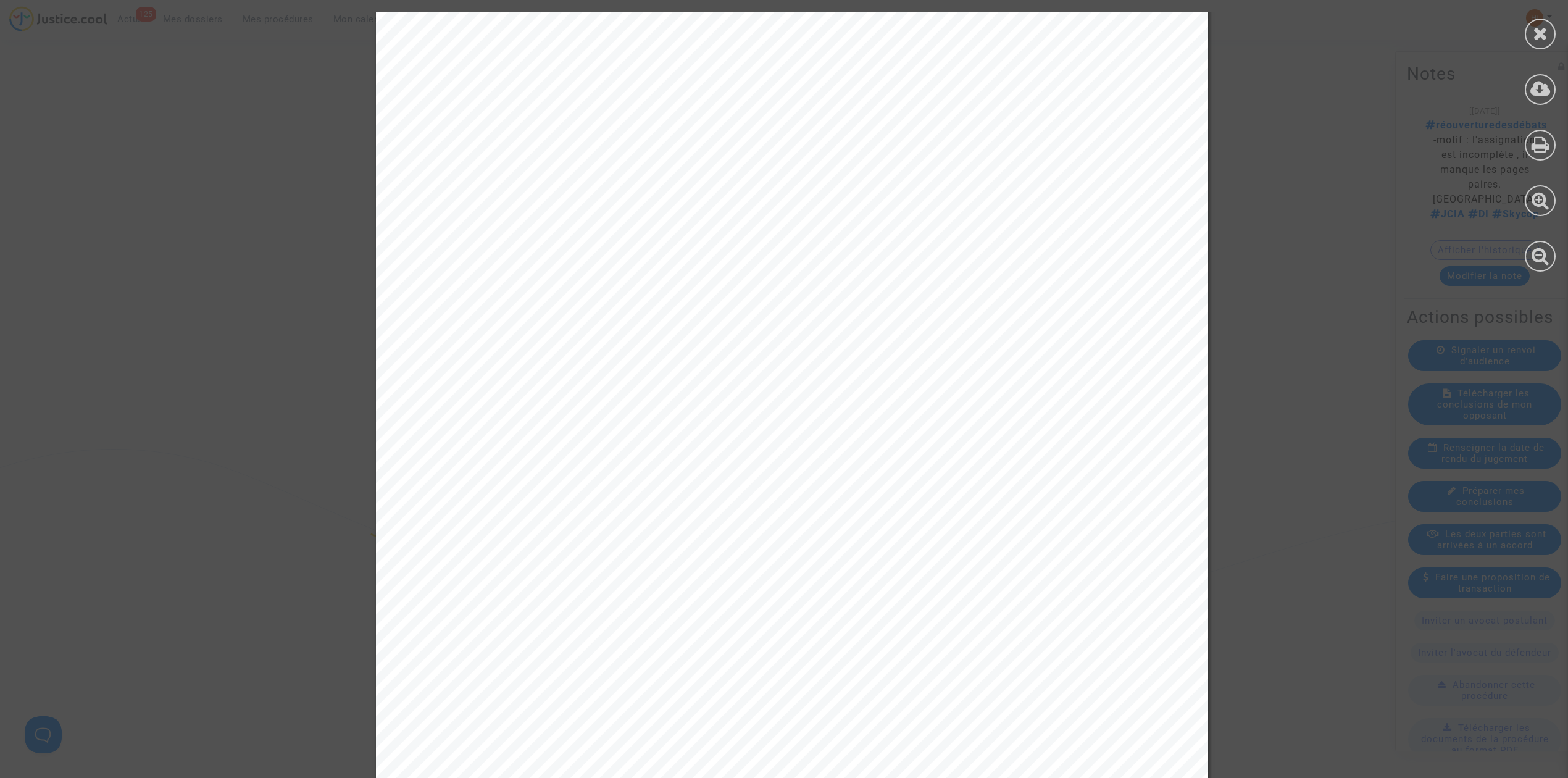
scroll to position [6256, 0]
click at [1537, 31] on icon at bounding box center [1540, 33] width 15 height 19
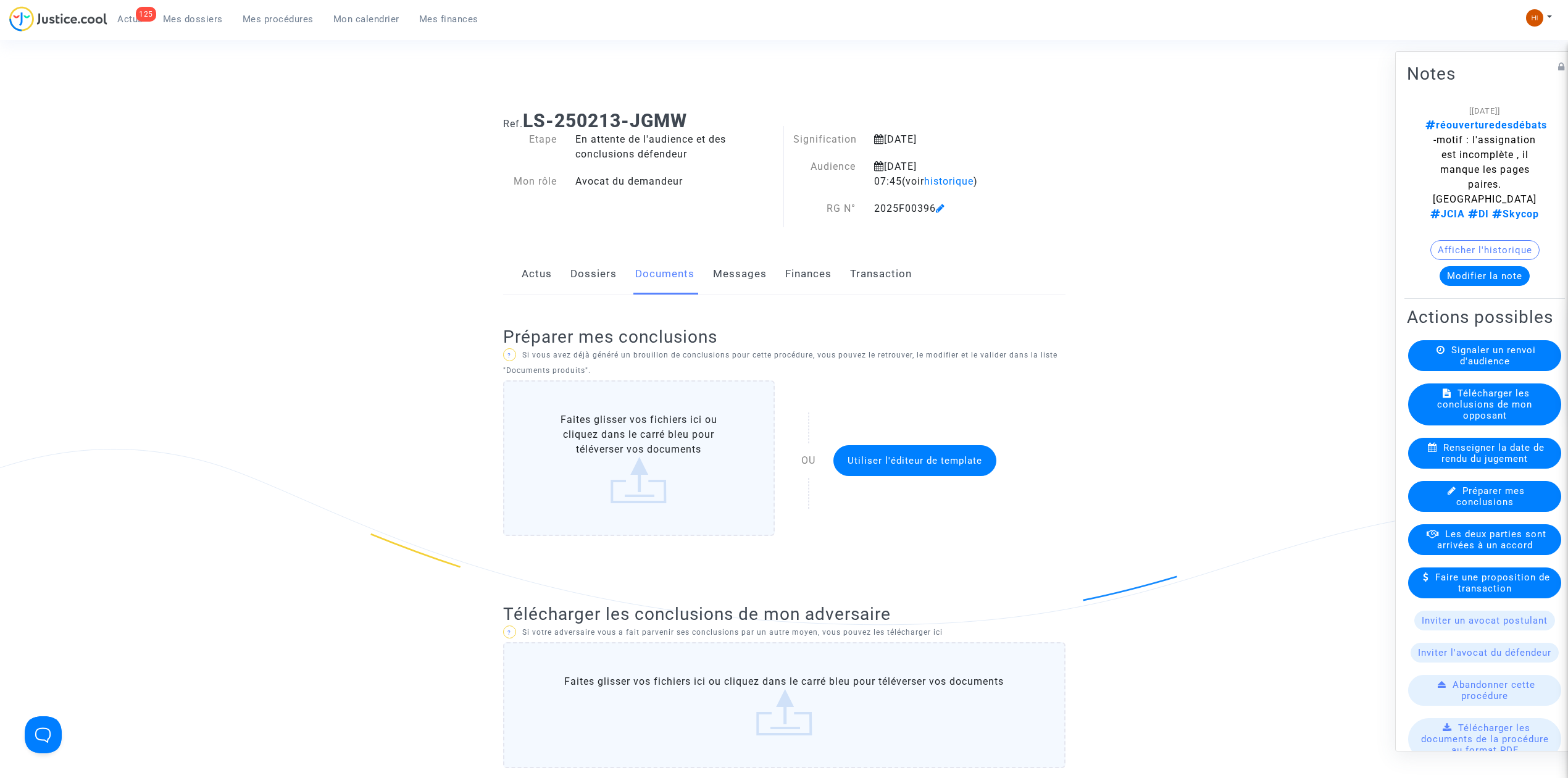
click at [586, 277] on link "Dossiers" at bounding box center [593, 274] width 46 height 41
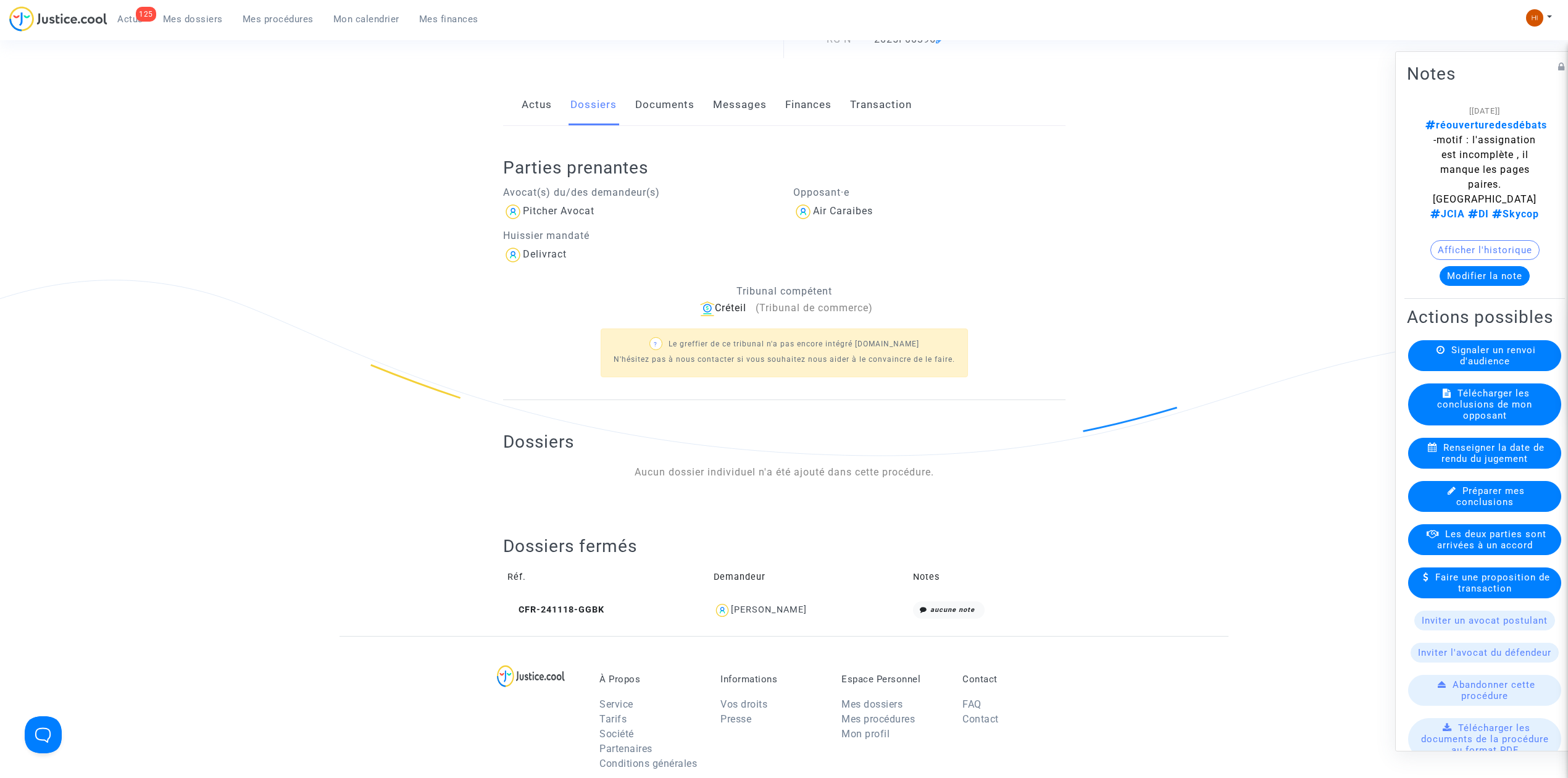
scroll to position [157, 0]
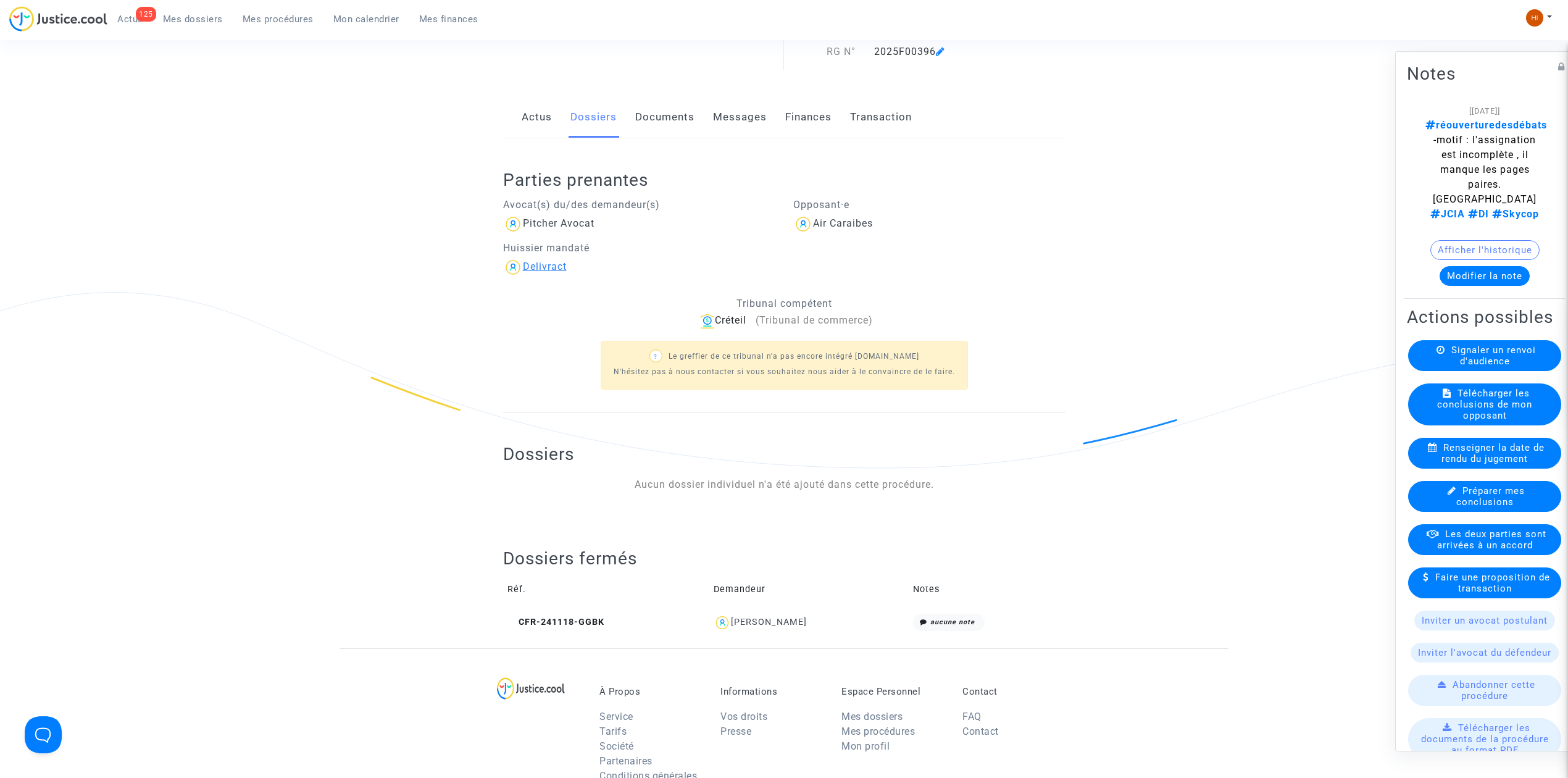
click at [534, 267] on div "Delivract" at bounding box center [545, 267] width 44 height 12
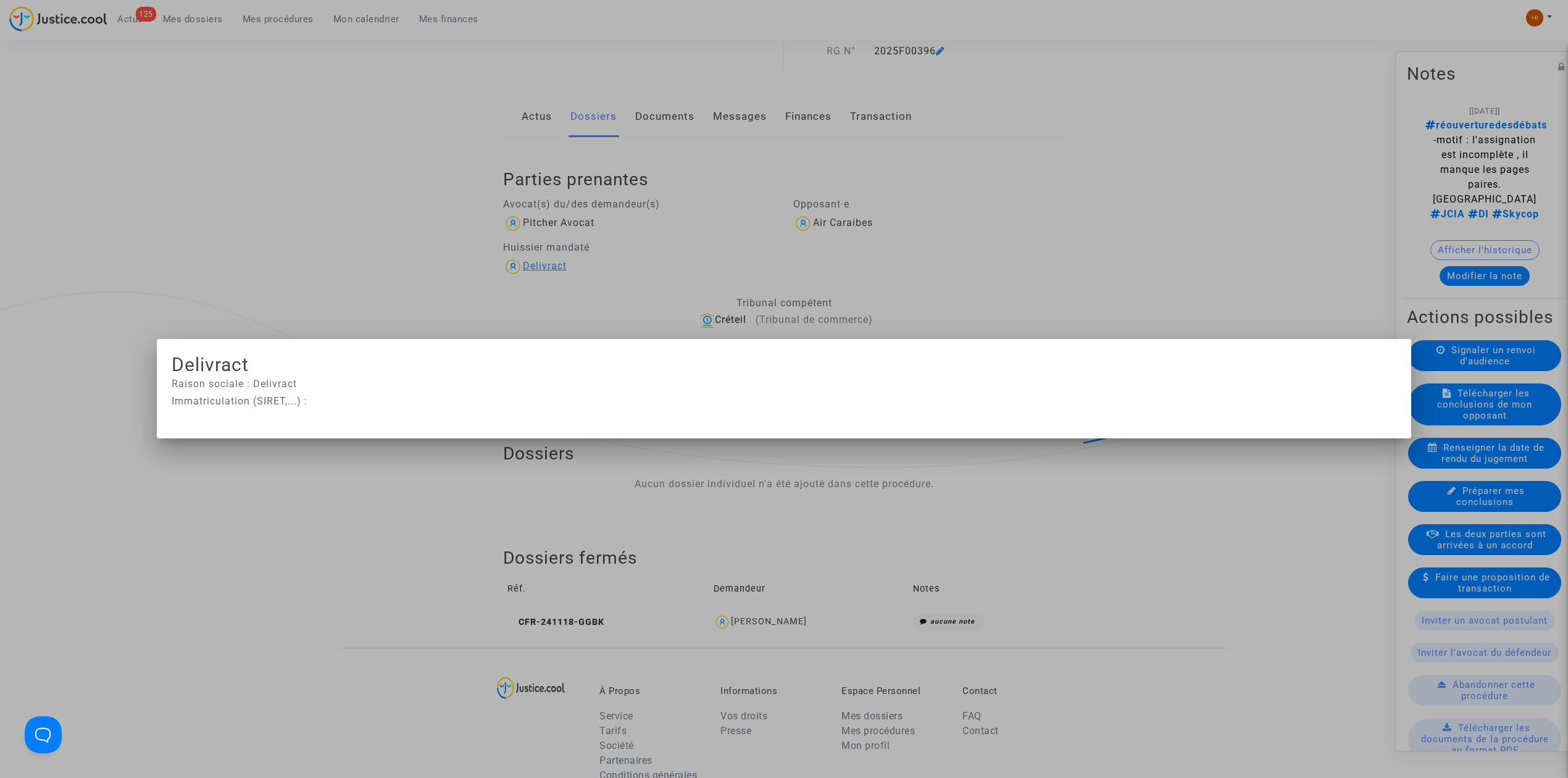
scroll to position [0, 0]
click at [199, 321] on div at bounding box center [784, 389] width 1568 height 778
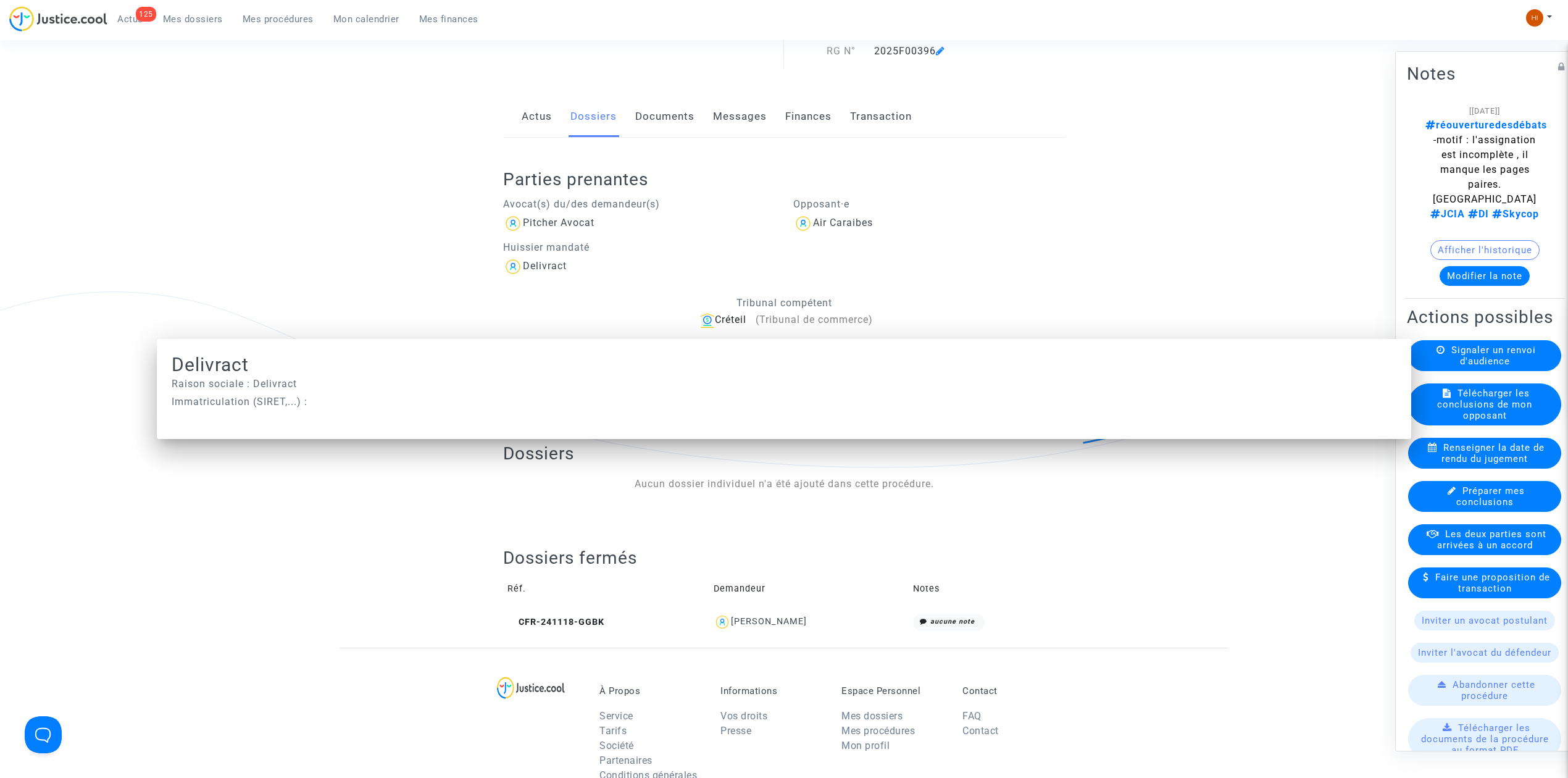
scroll to position [157, 0]
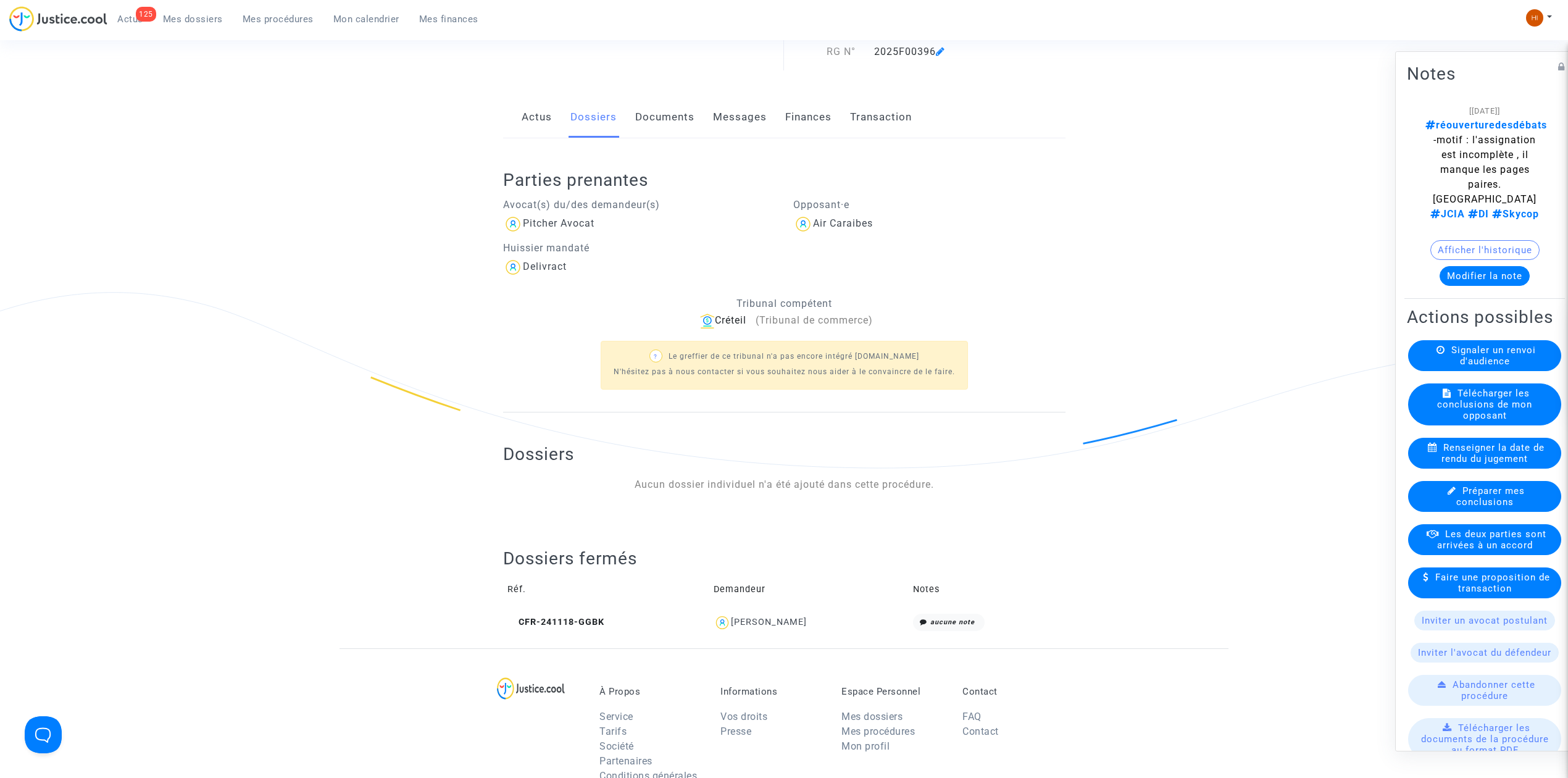
click at [673, 112] on link "Documents" at bounding box center [665, 117] width 59 height 41
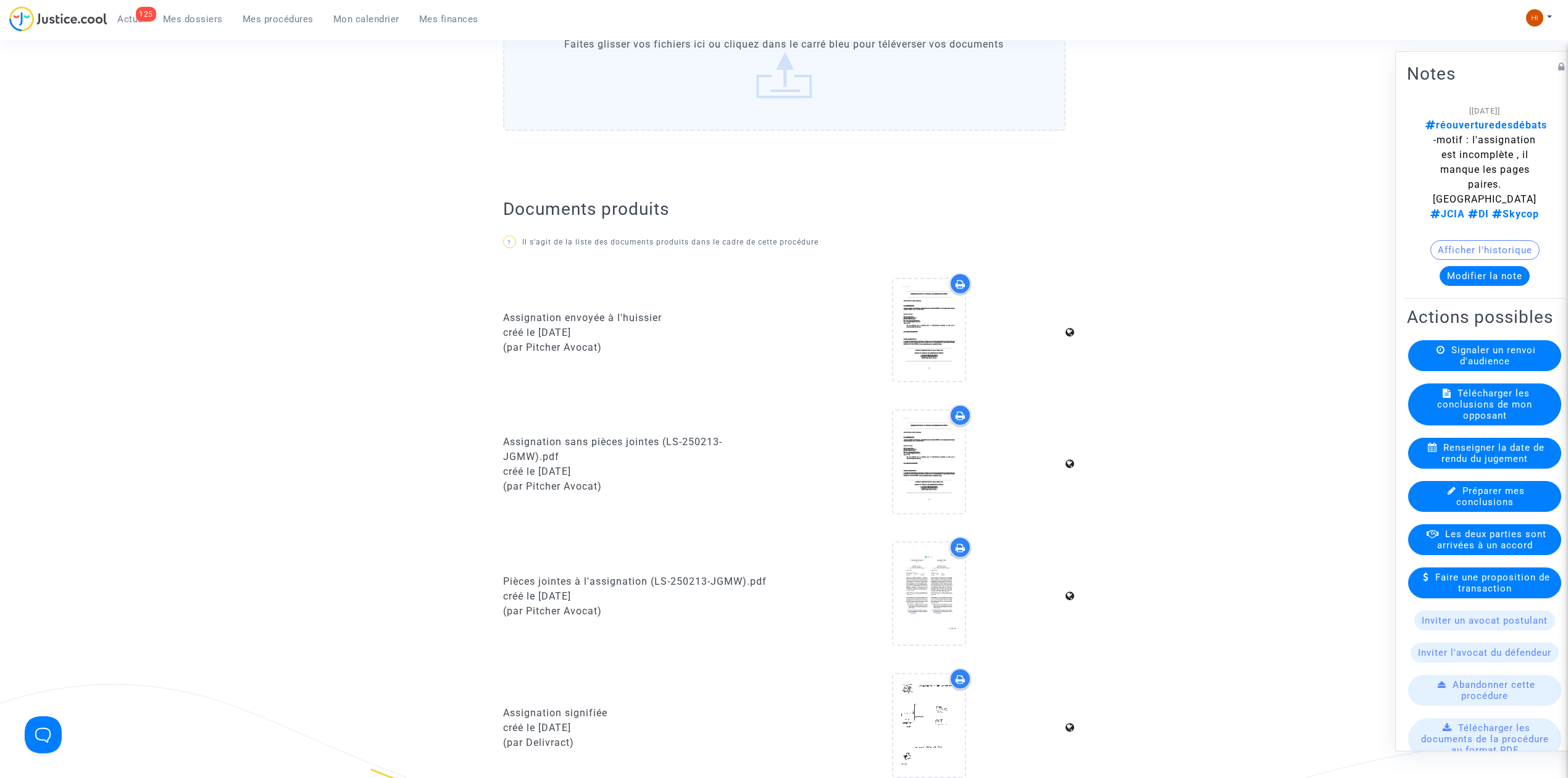
scroll to position [905, 0]
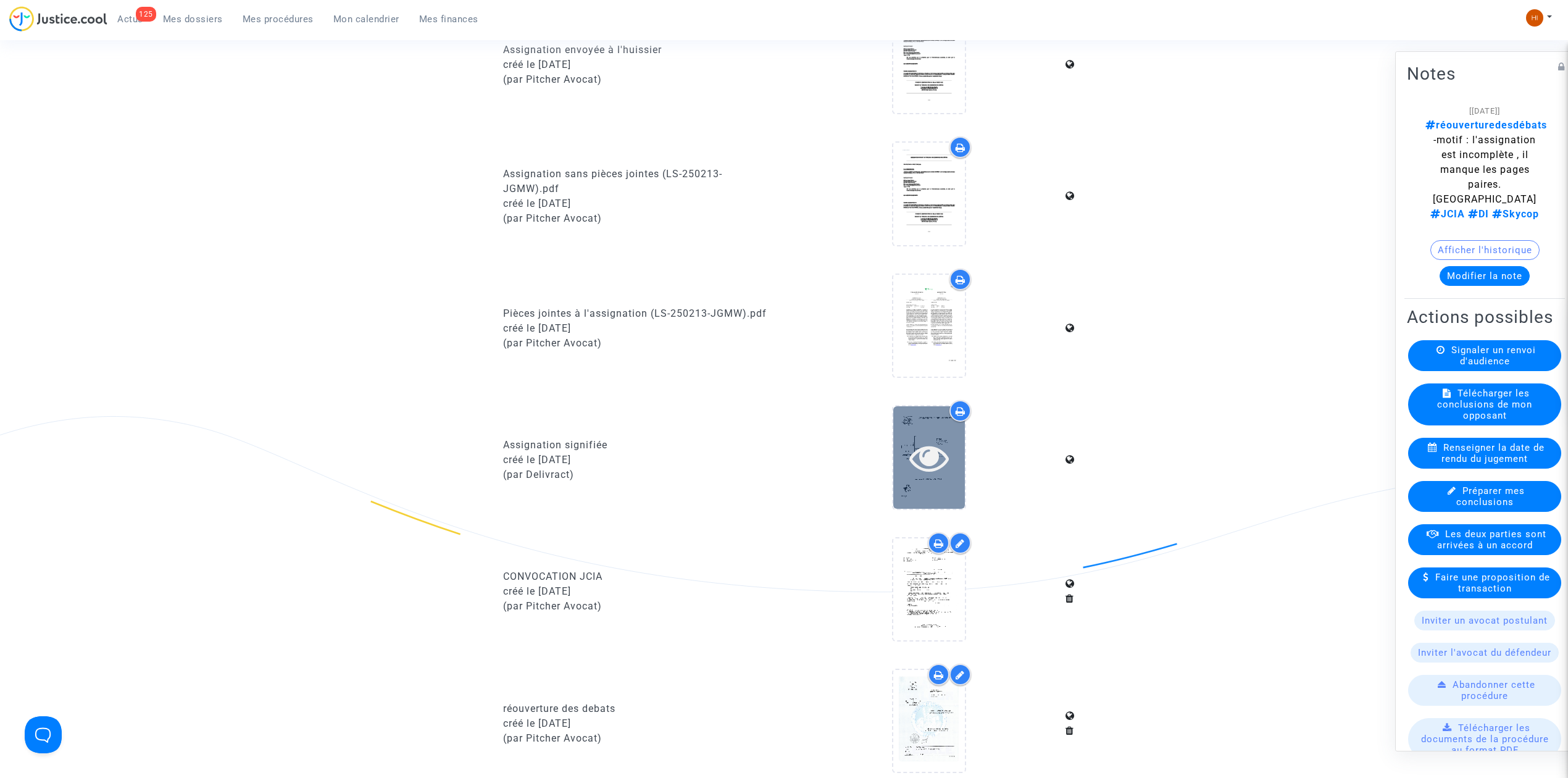
click at [927, 457] on icon at bounding box center [929, 457] width 40 height 40
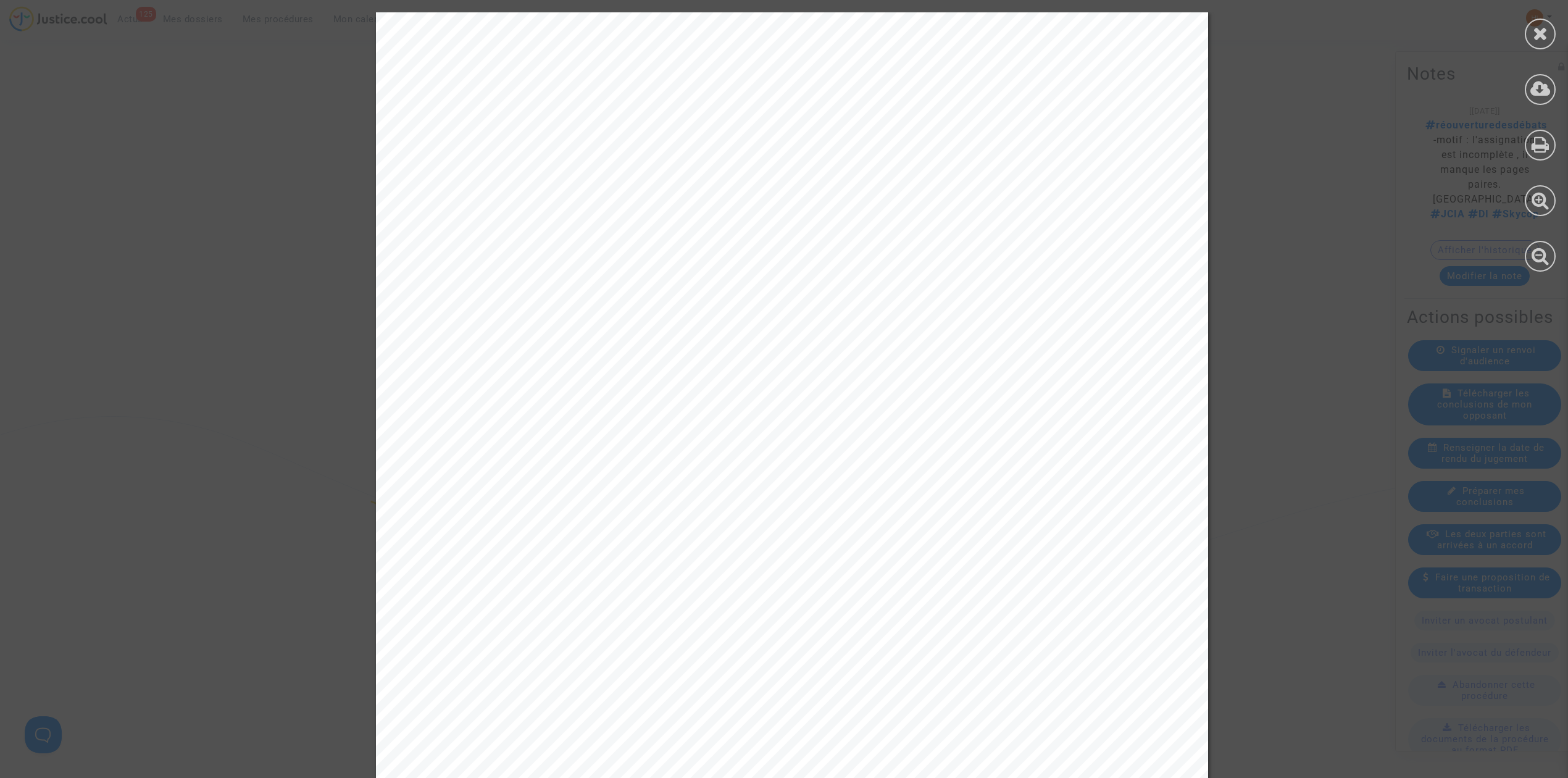
drag, startPoint x: 1530, startPoint y: 151, endPoint x: 542, endPoint y: 339, distance: 1005.7
click at [1531, 151] on div at bounding box center [1540, 145] width 31 height 31
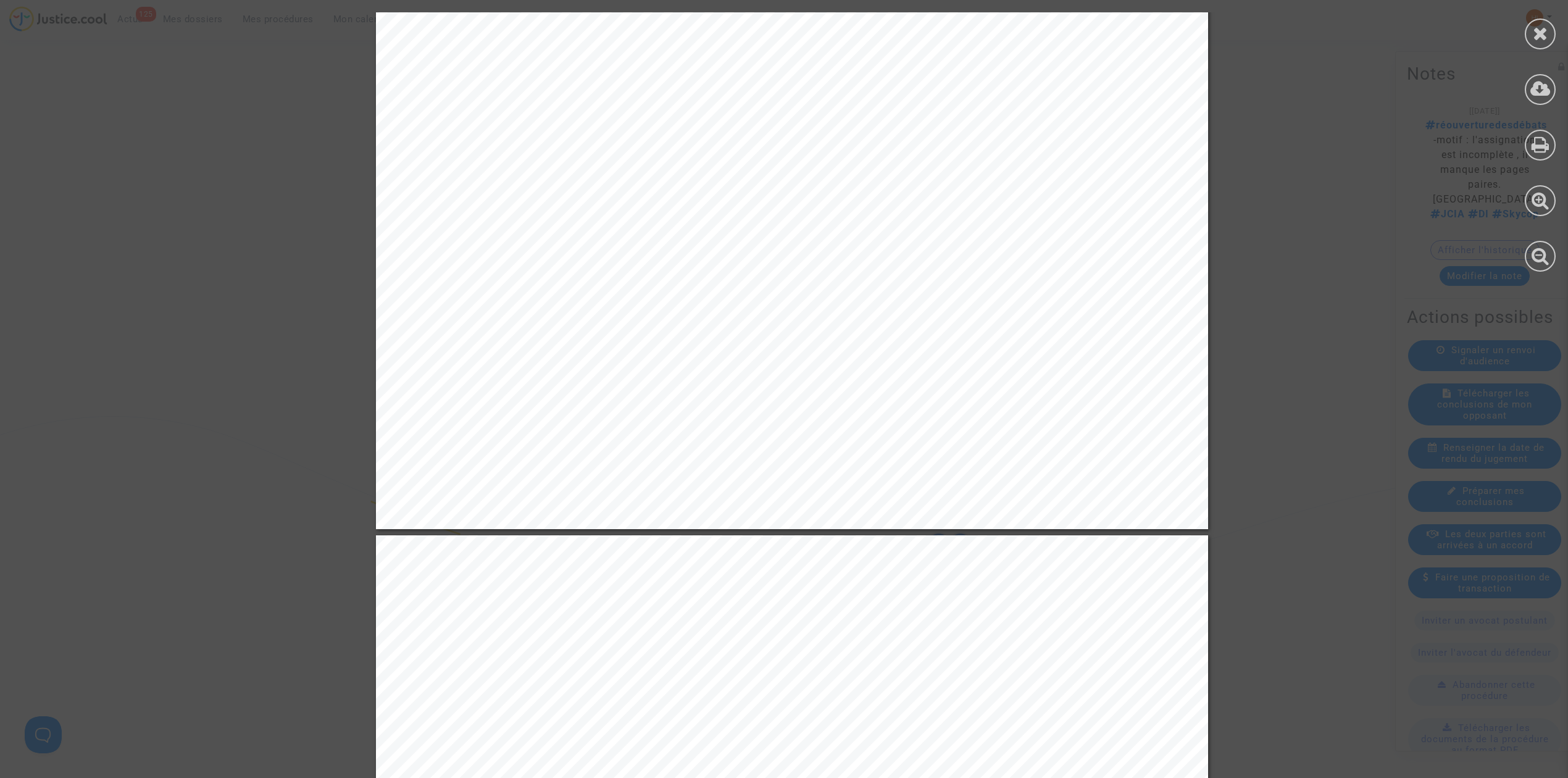
scroll to position [823, 0]
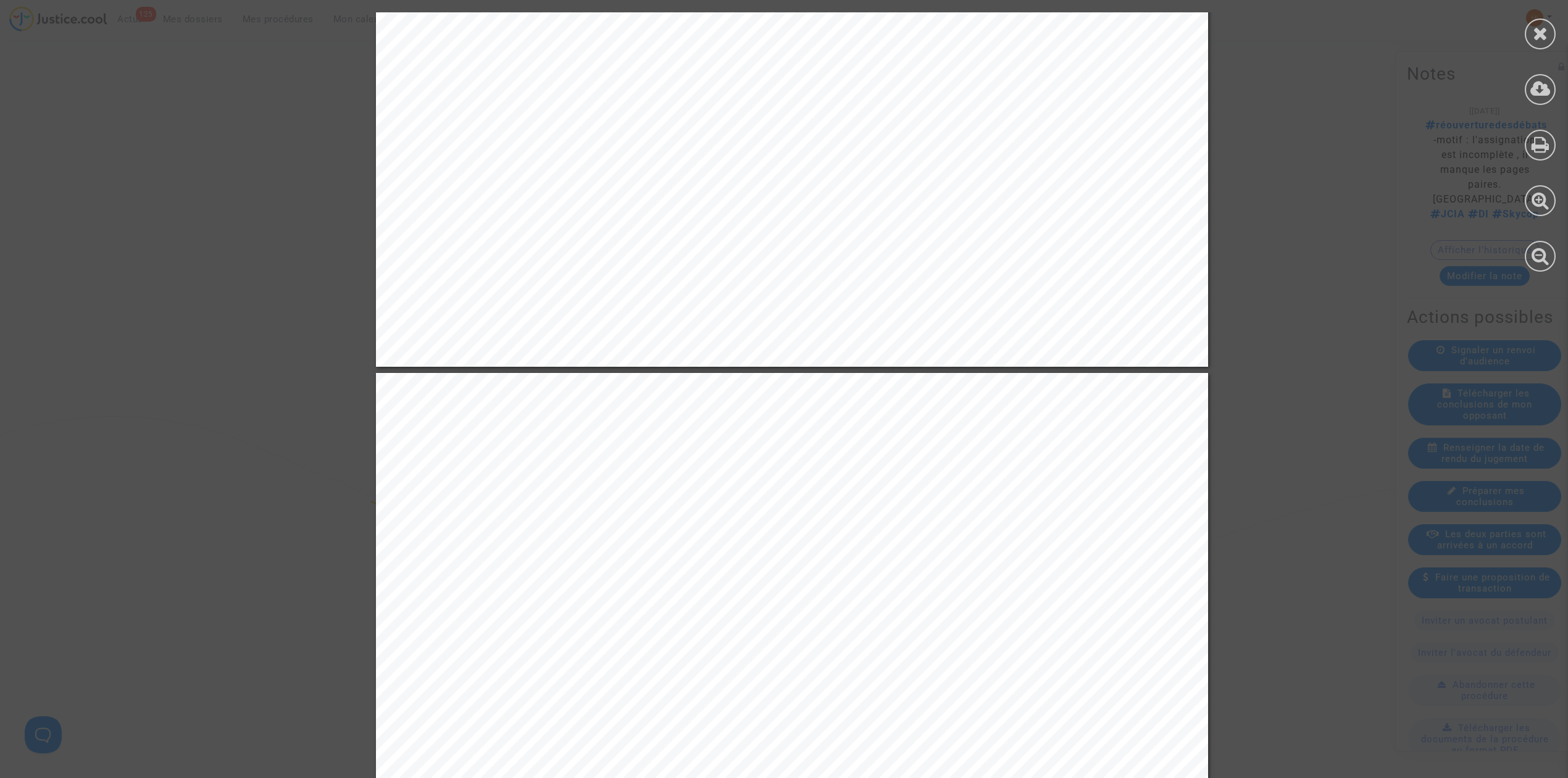
drag, startPoint x: 449, startPoint y: 334, endPoint x: 475, endPoint y: 334, distance: 26.0
click at [1542, 32] on icon at bounding box center [1540, 33] width 15 height 19
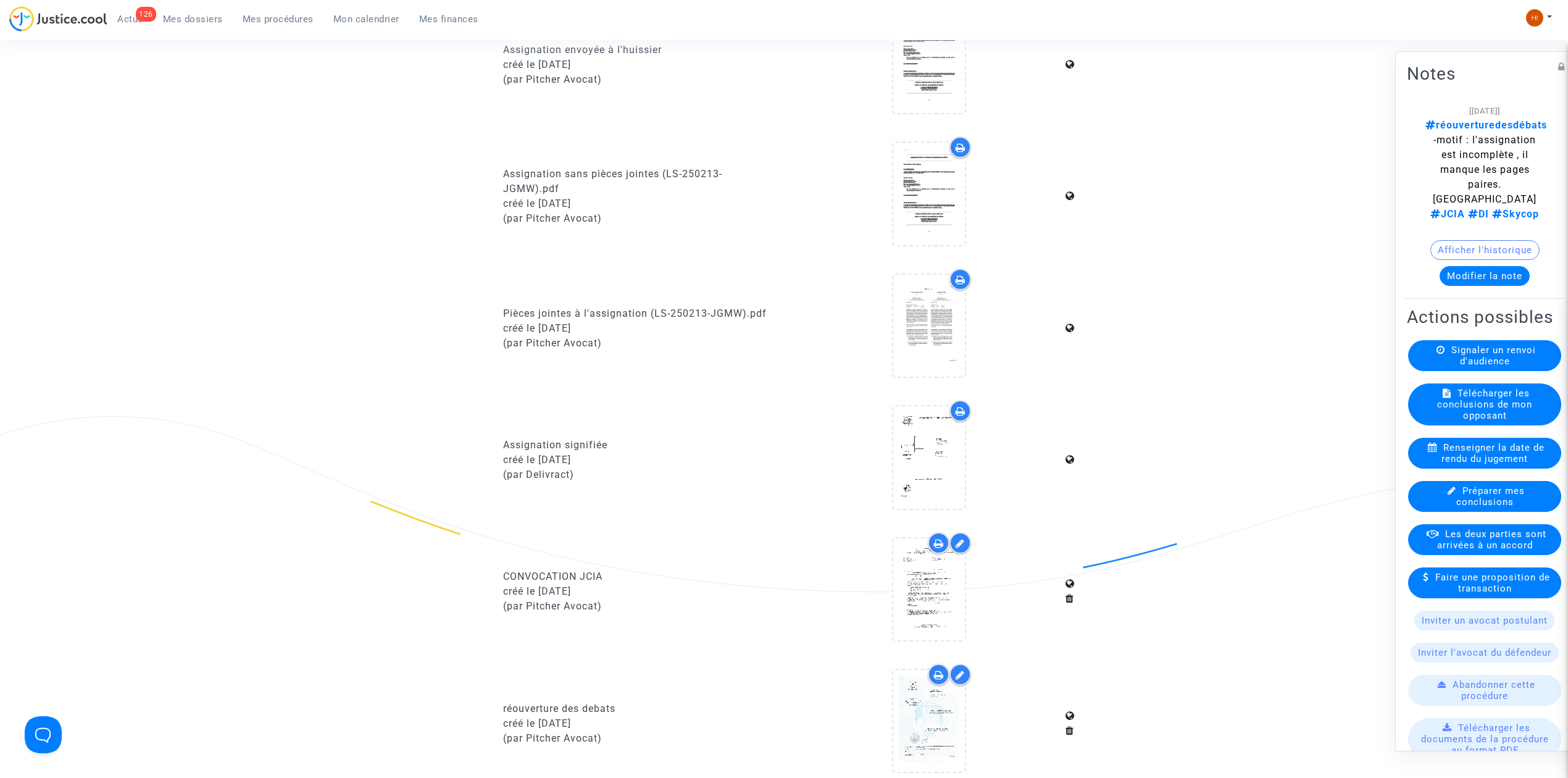
click at [279, 10] on link "Mes procédures" at bounding box center [278, 19] width 91 height 19
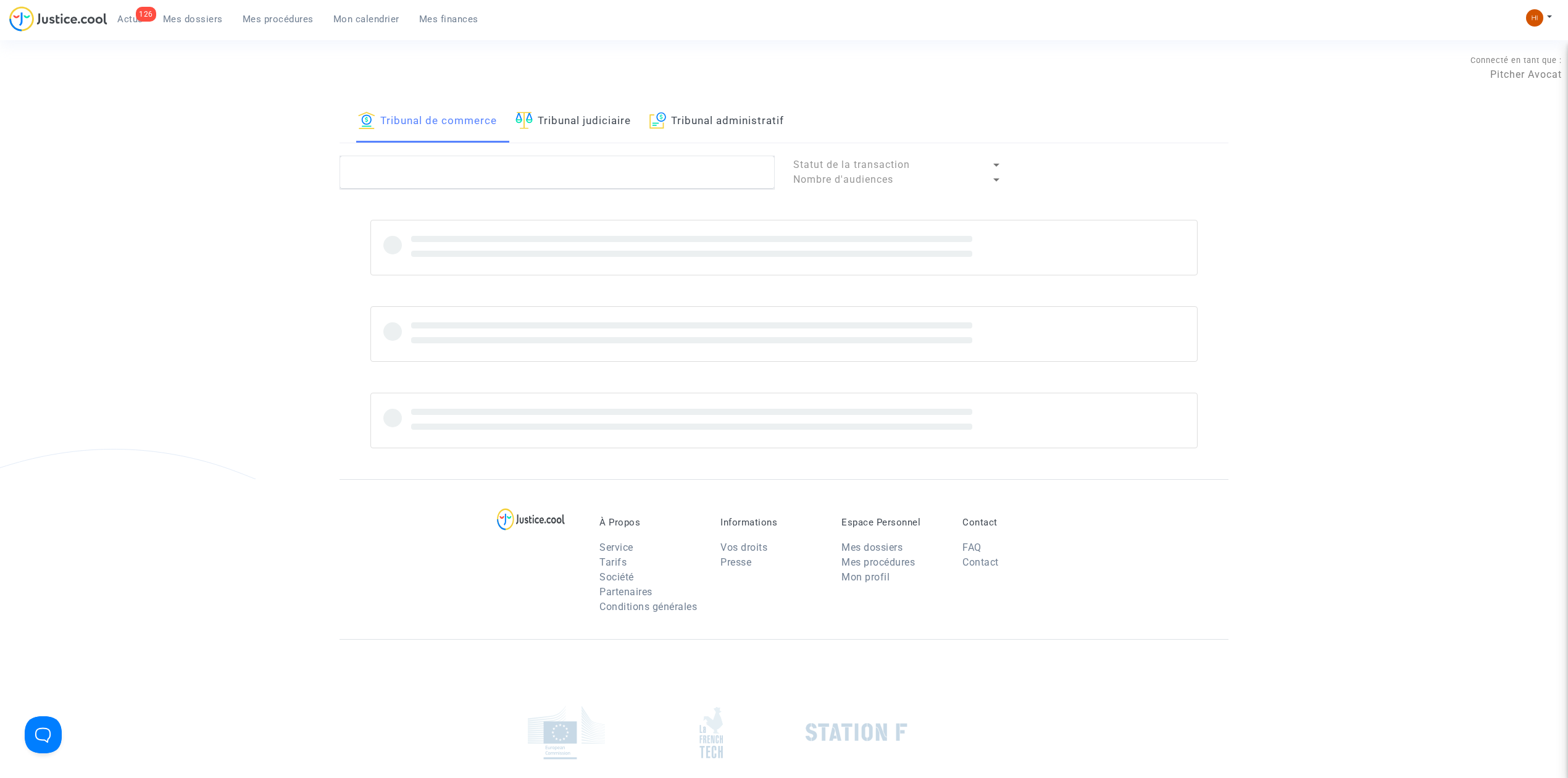
click at [589, 119] on link "Tribunal judiciaire" at bounding box center [573, 122] width 115 height 42
click at [573, 163] on textarea at bounding box center [557, 172] width 435 height 33
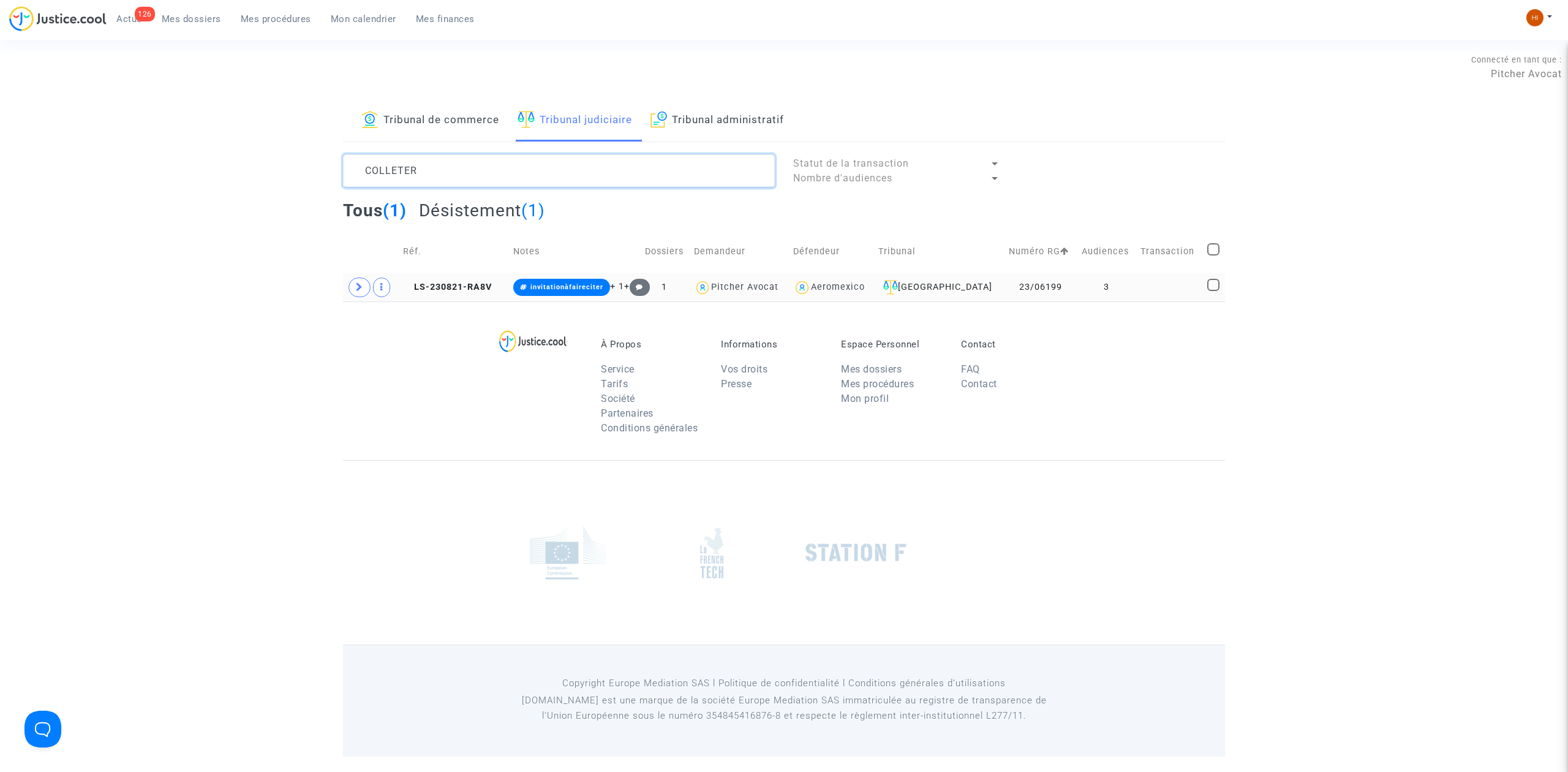
type textarea "COLLETER"
click at [472, 277] on td "LS-230821-RA8V" at bounding box center [454, 287] width 110 height 28
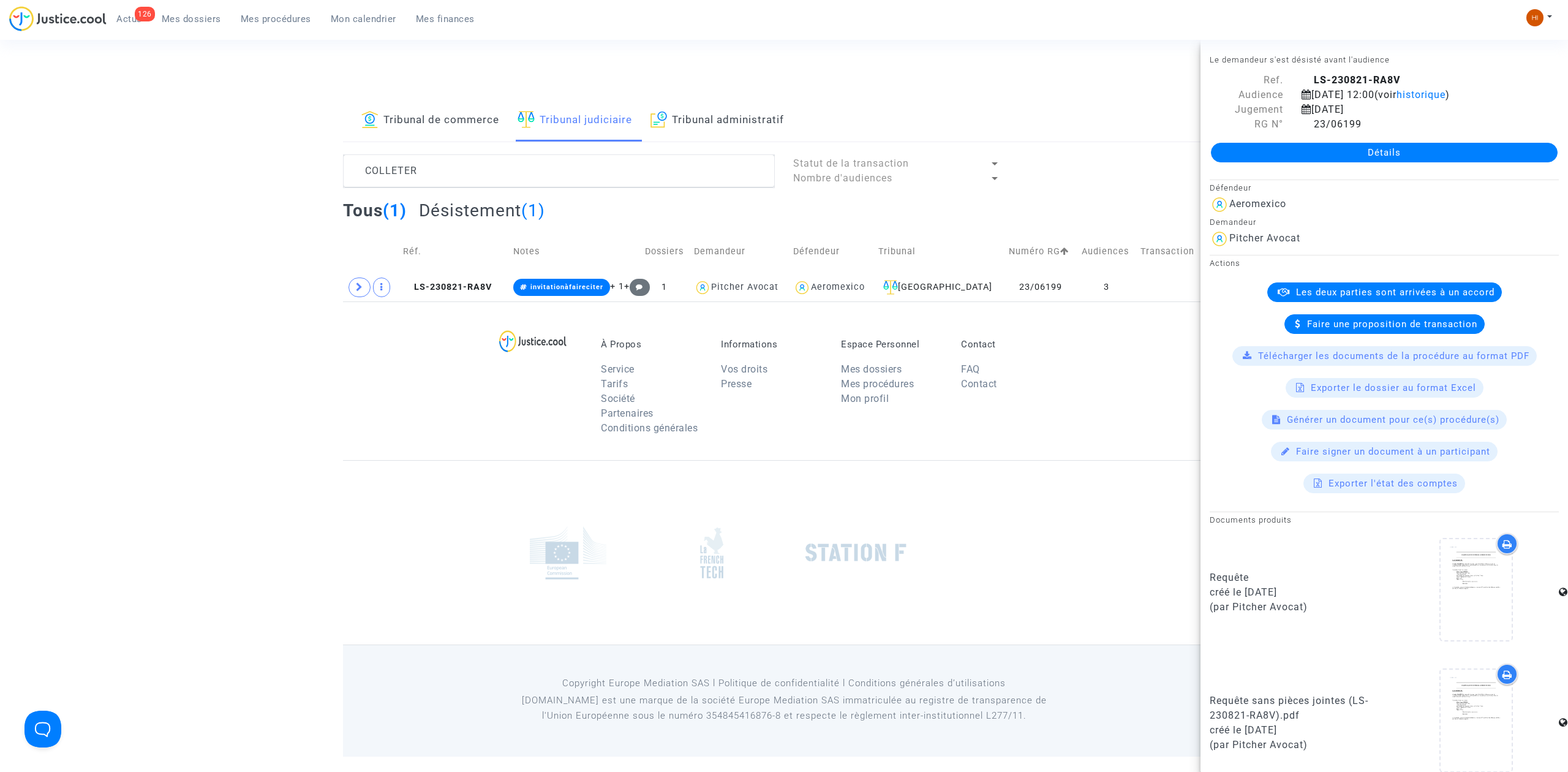
click at [1321, 151] on link "Détails" at bounding box center [1384, 152] width 347 height 19
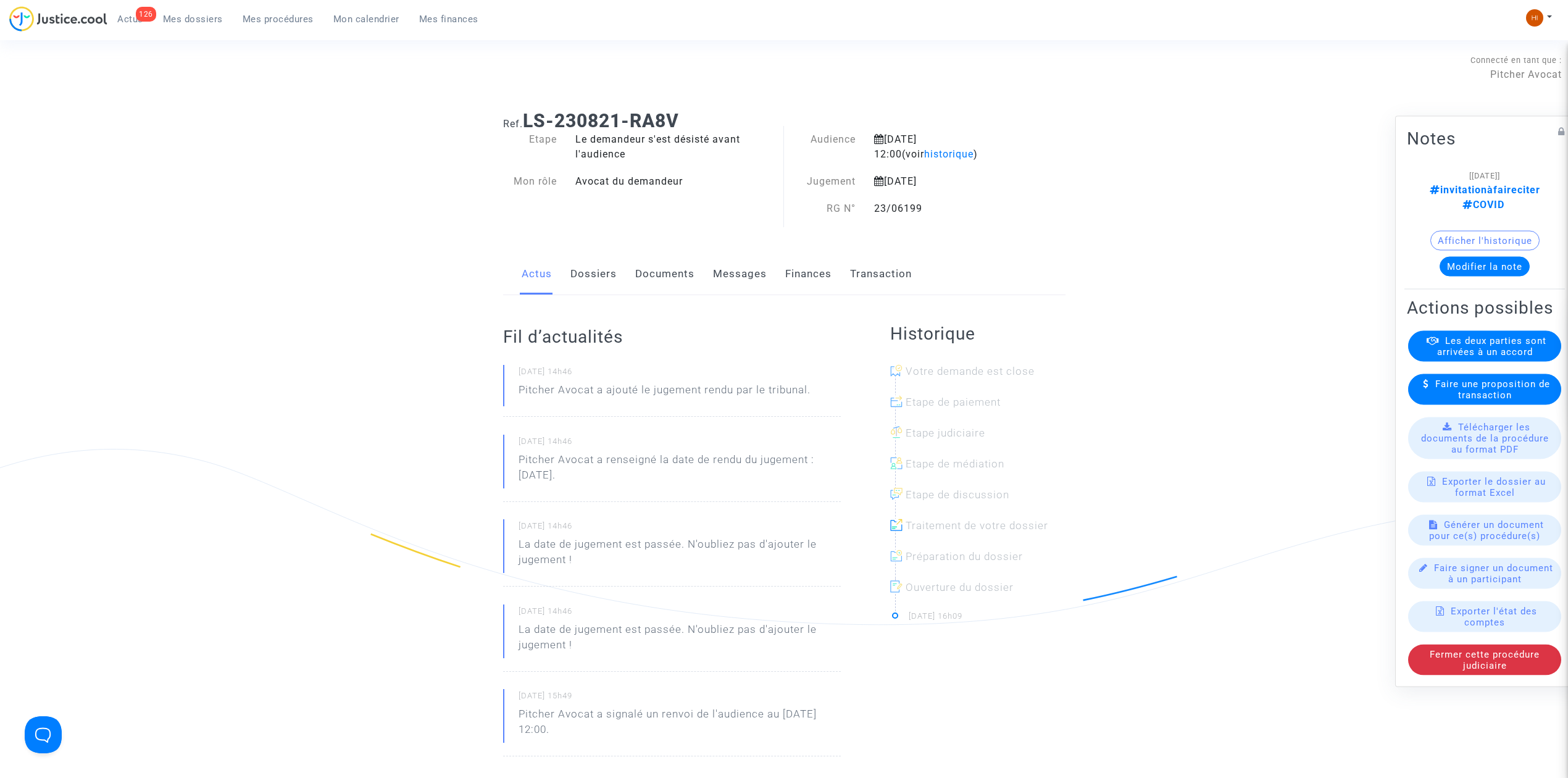
click at [674, 269] on link "Documents" at bounding box center [665, 274] width 59 height 41
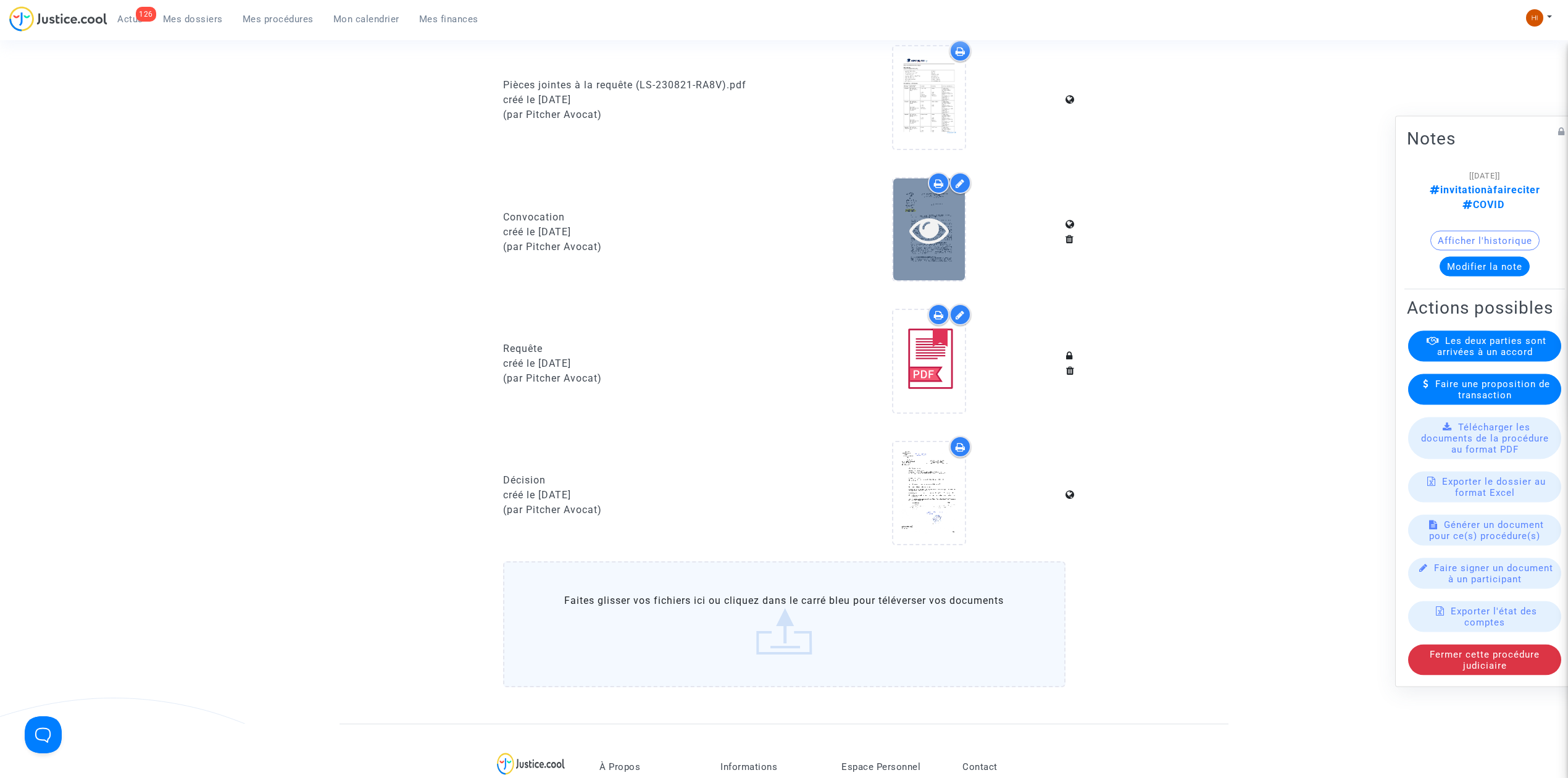
scroll to position [658, 0]
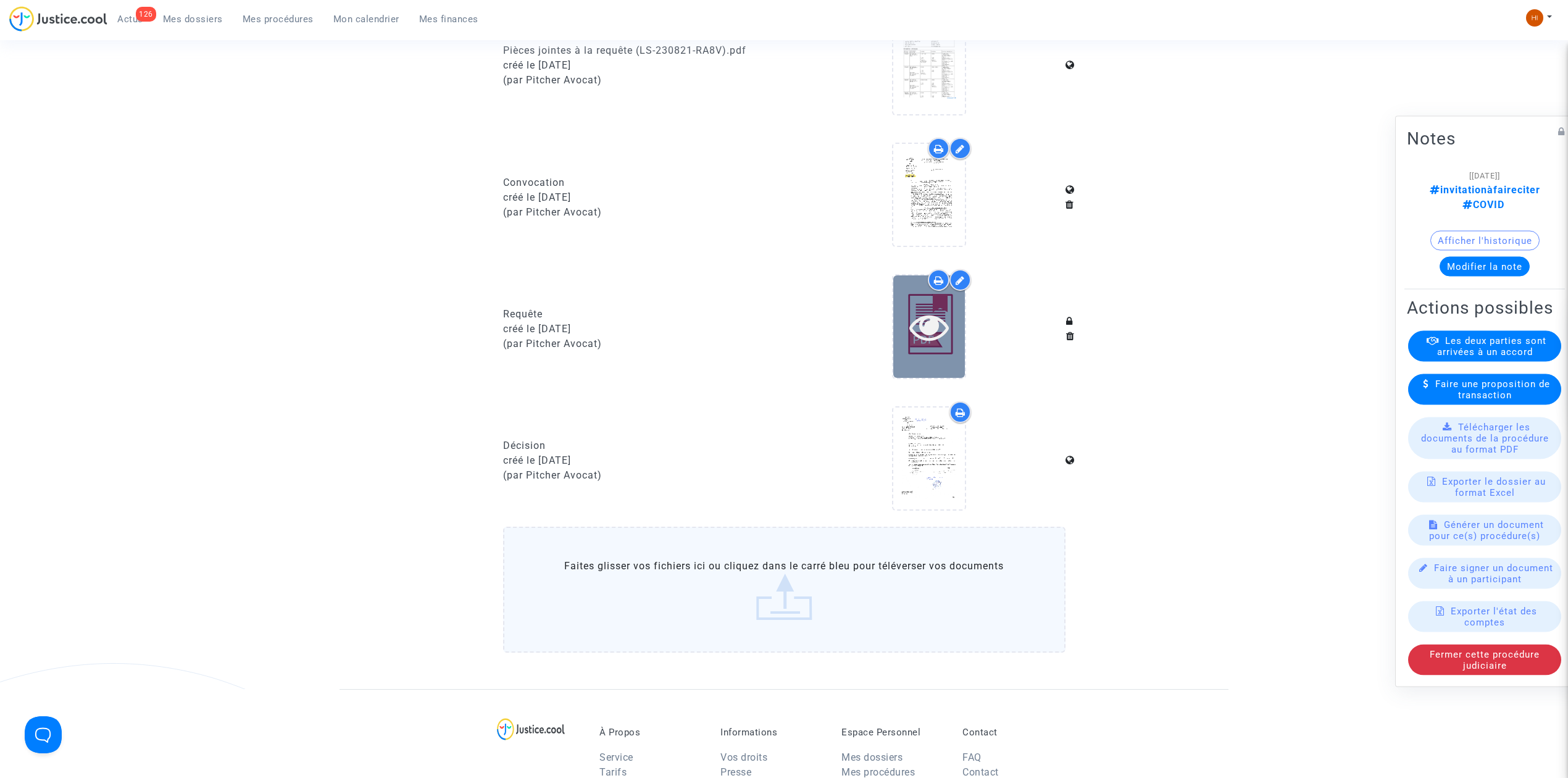
click at [934, 332] on icon at bounding box center [929, 326] width 40 height 40
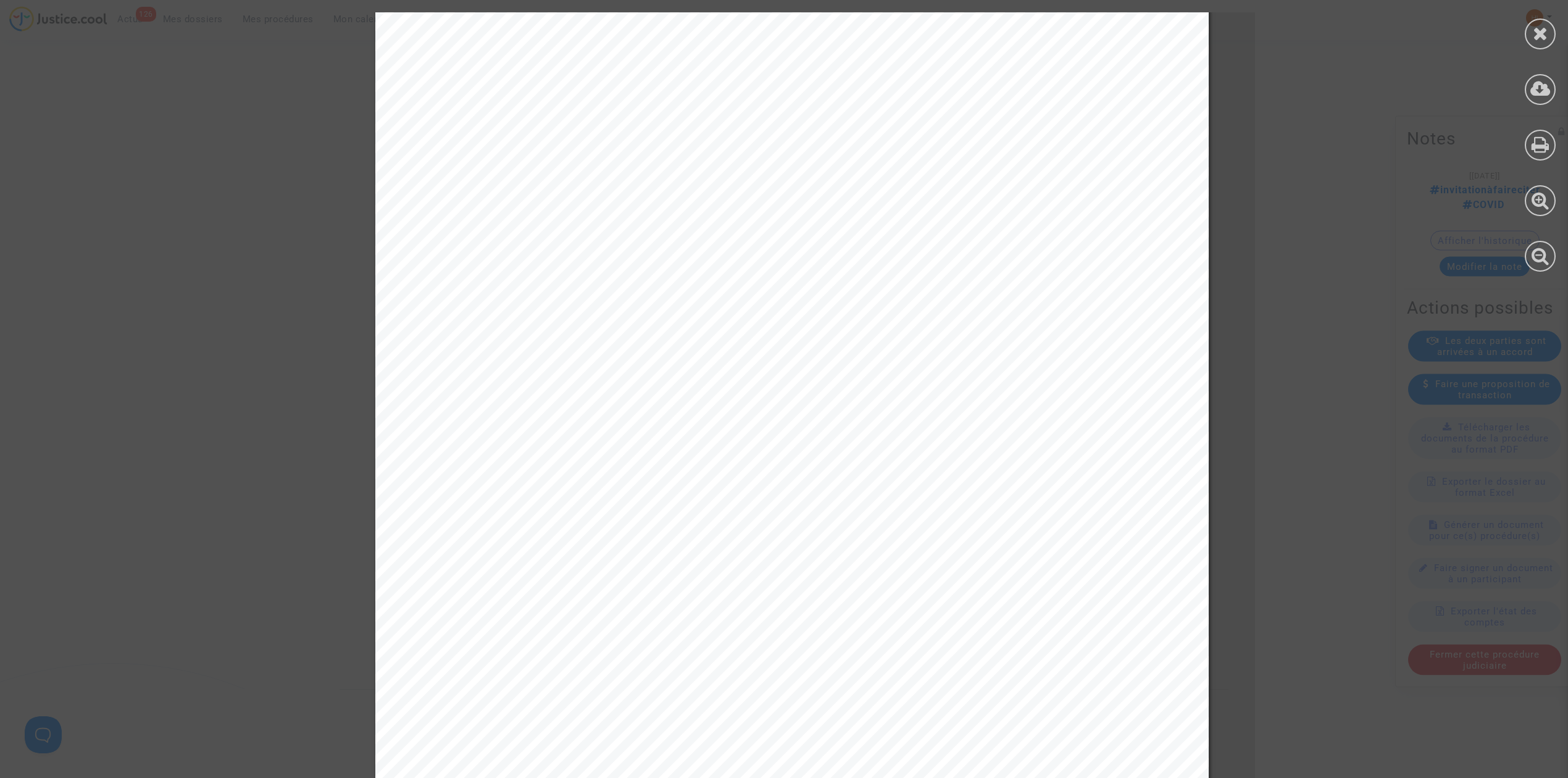
scroll to position [0, 0]
click at [1544, 28] on icon at bounding box center [1540, 33] width 15 height 19
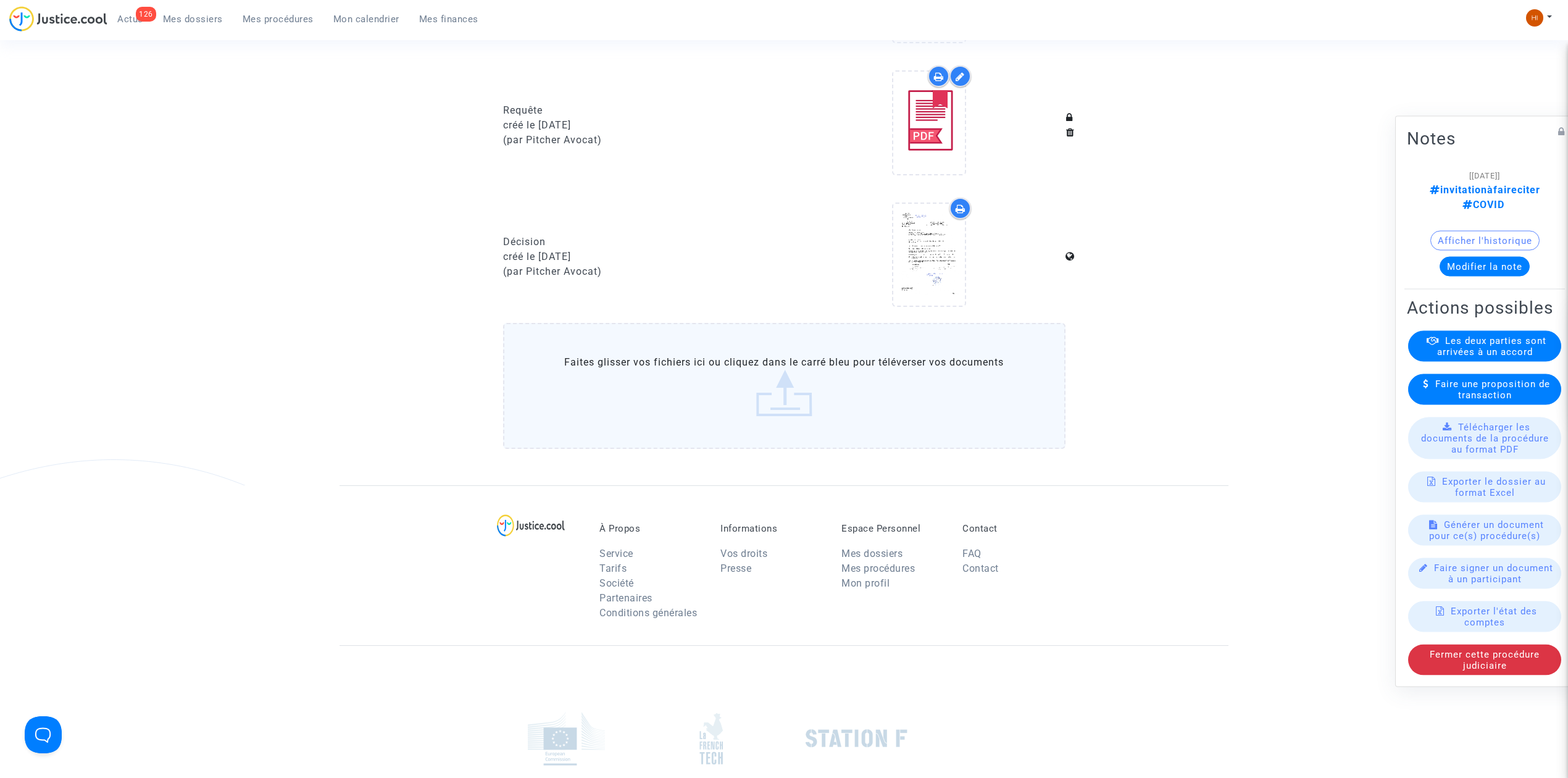
scroll to position [741, 0]
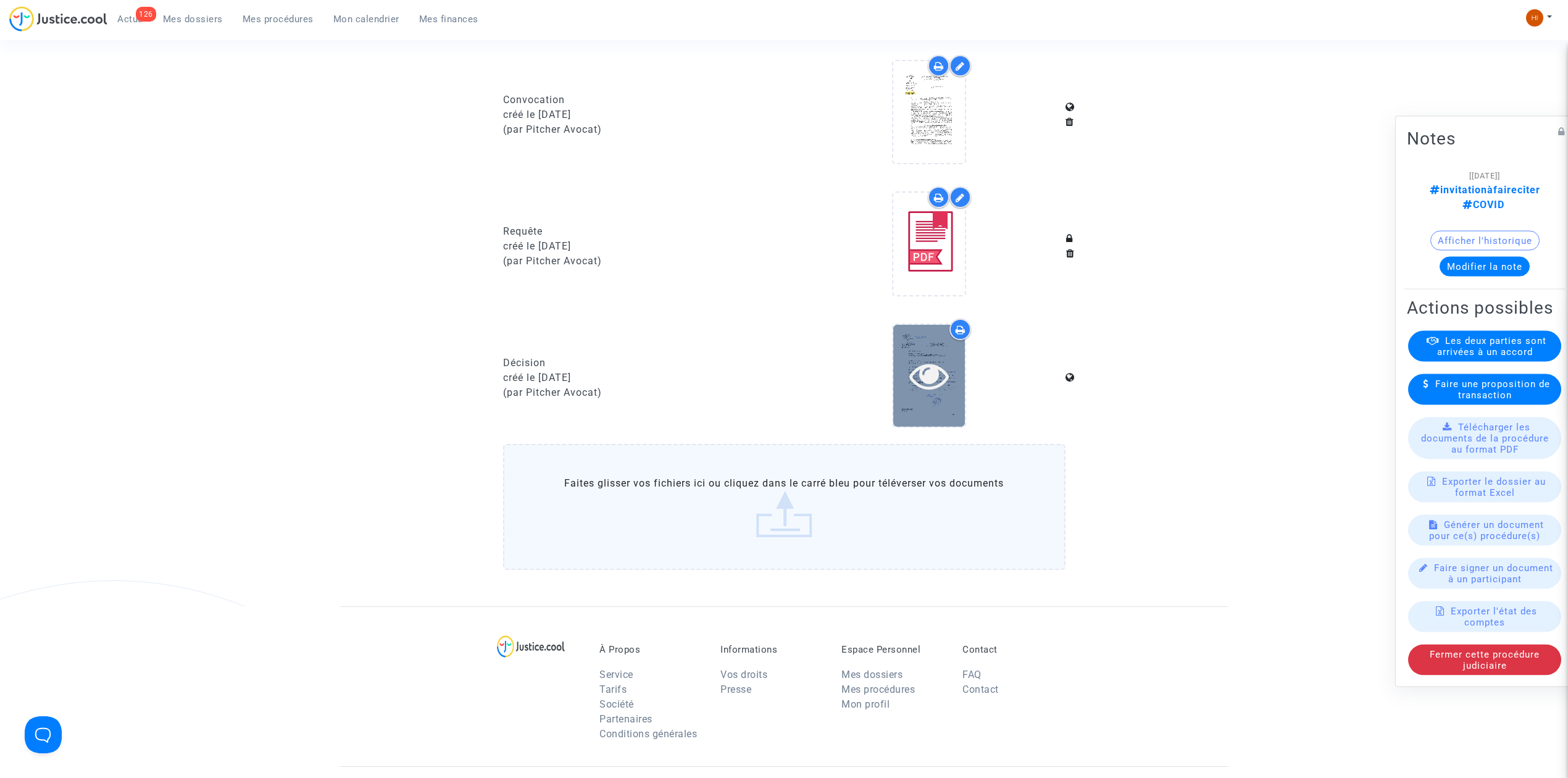
click at [927, 375] on icon at bounding box center [929, 375] width 40 height 40
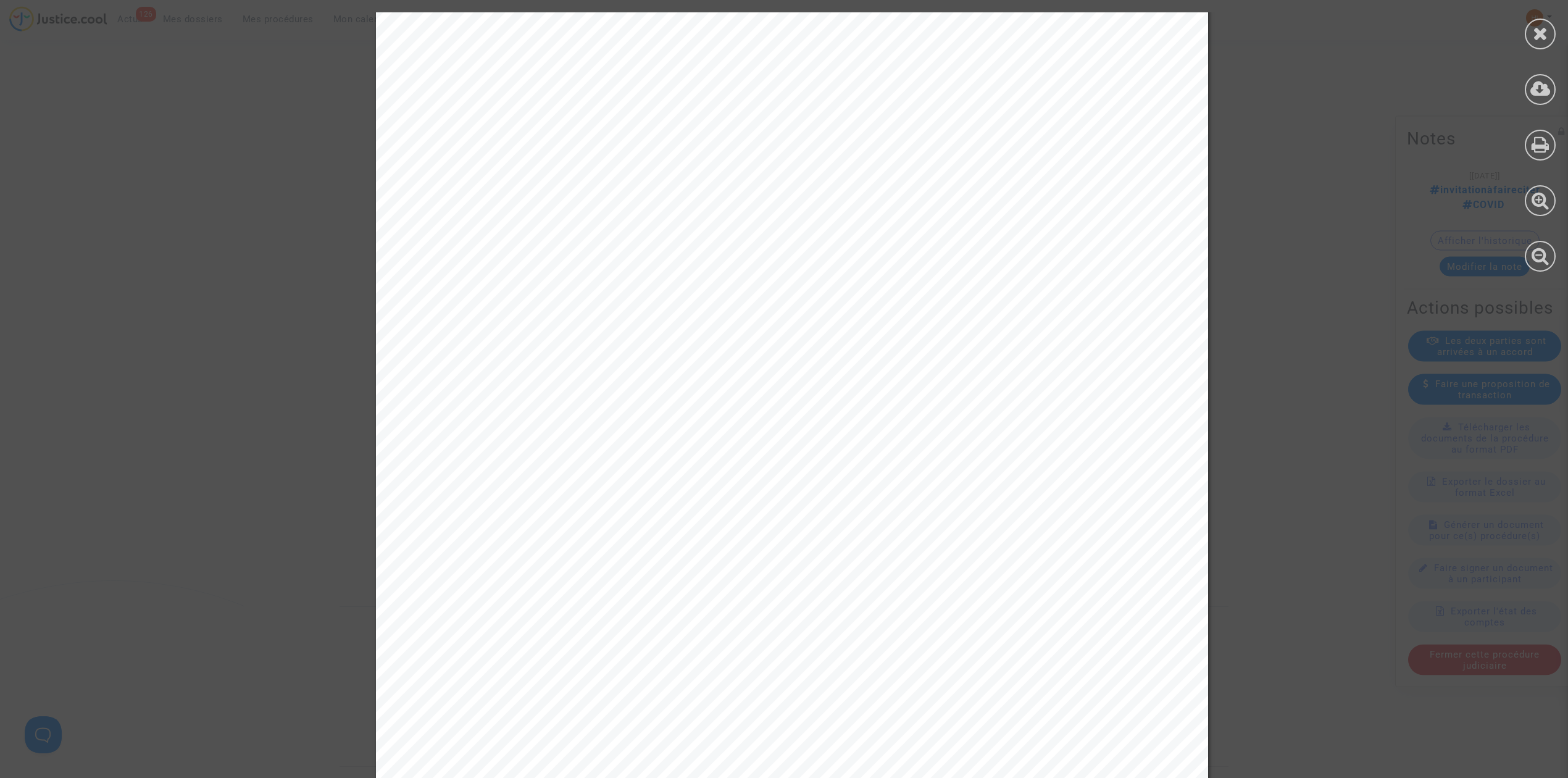
scroll to position [349, 0]
click at [1539, 40] on icon at bounding box center [1540, 33] width 15 height 19
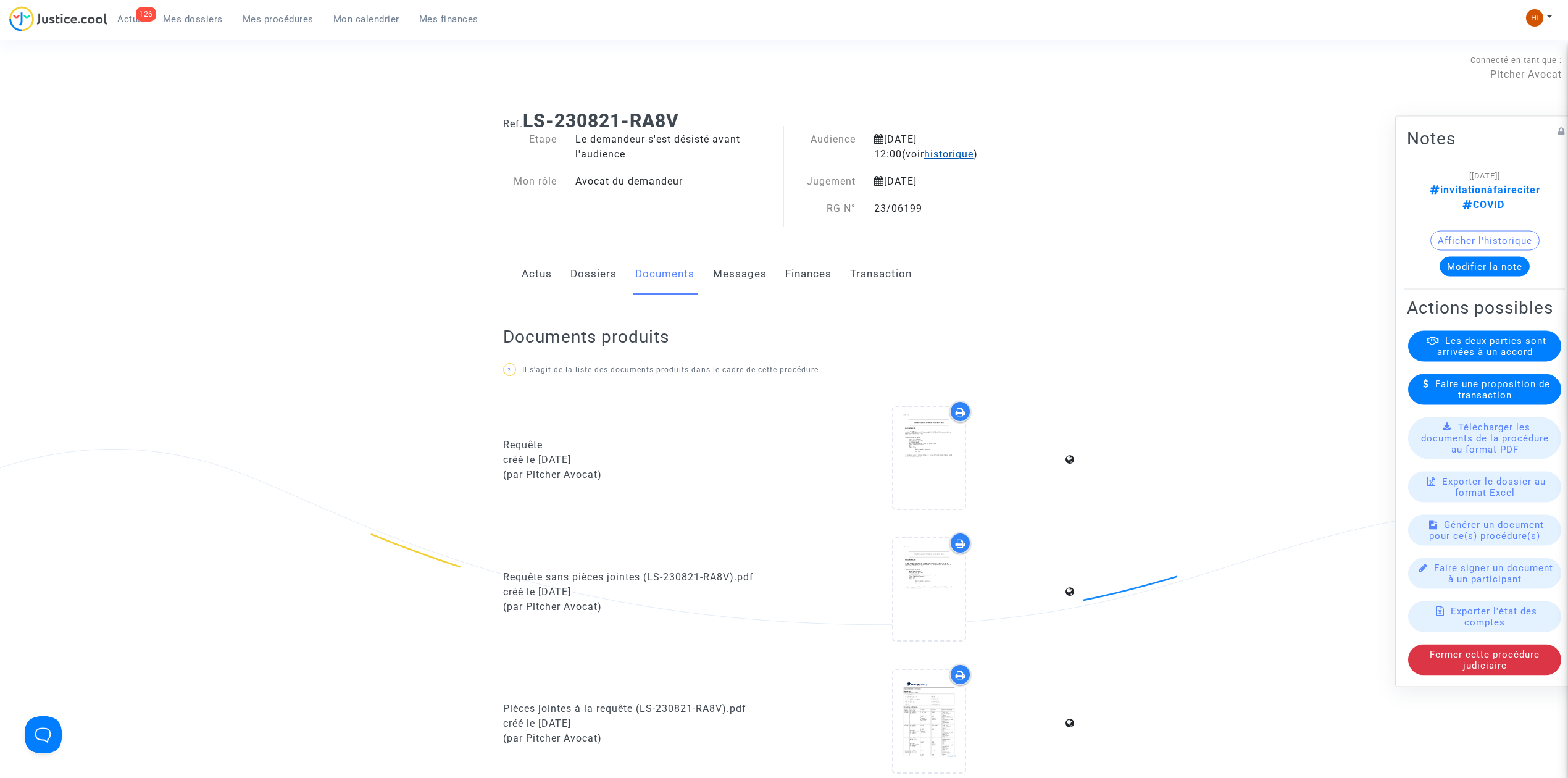
scroll to position [494, 0]
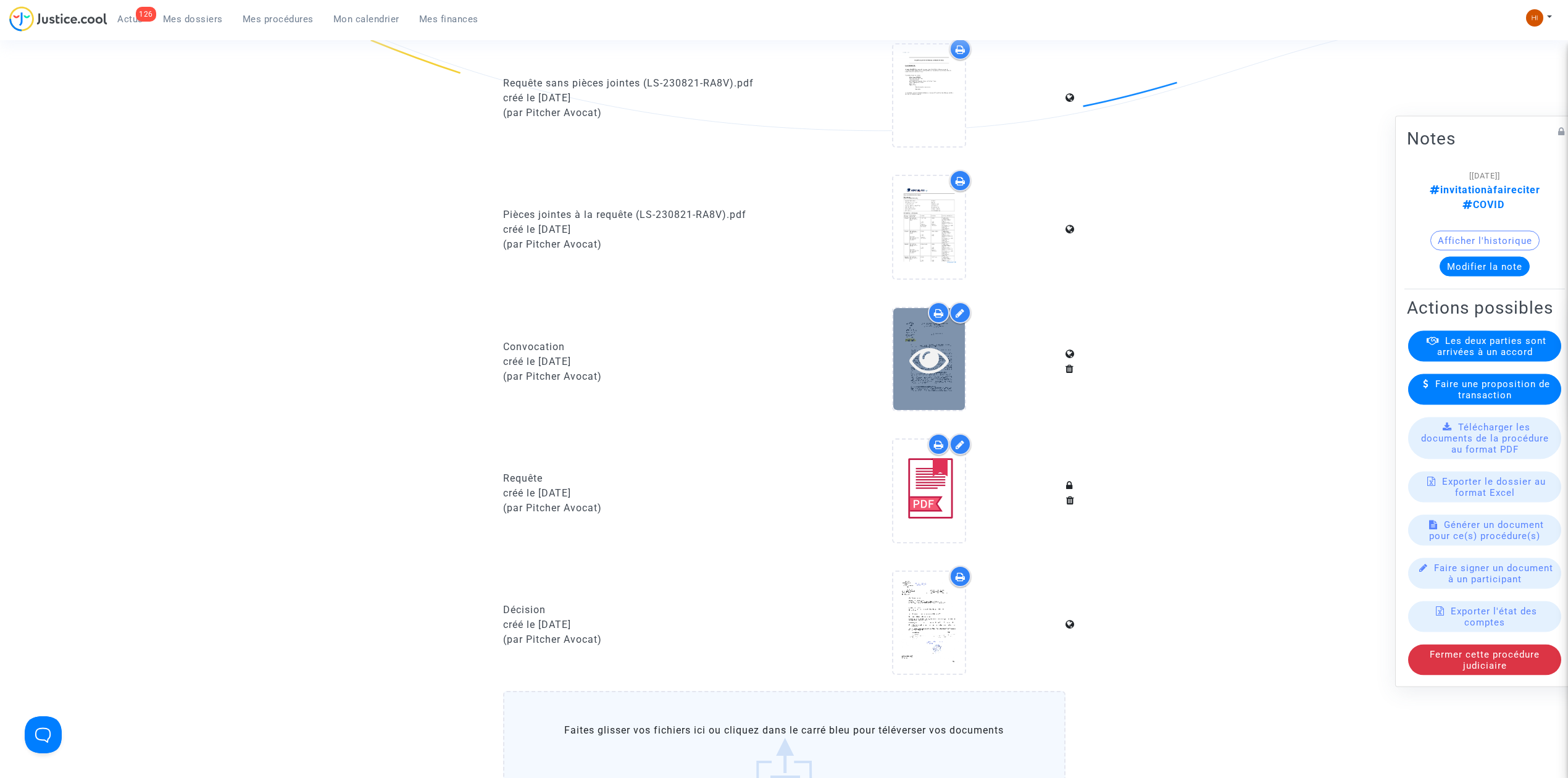
click at [922, 364] on icon at bounding box center [929, 359] width 40 height 40
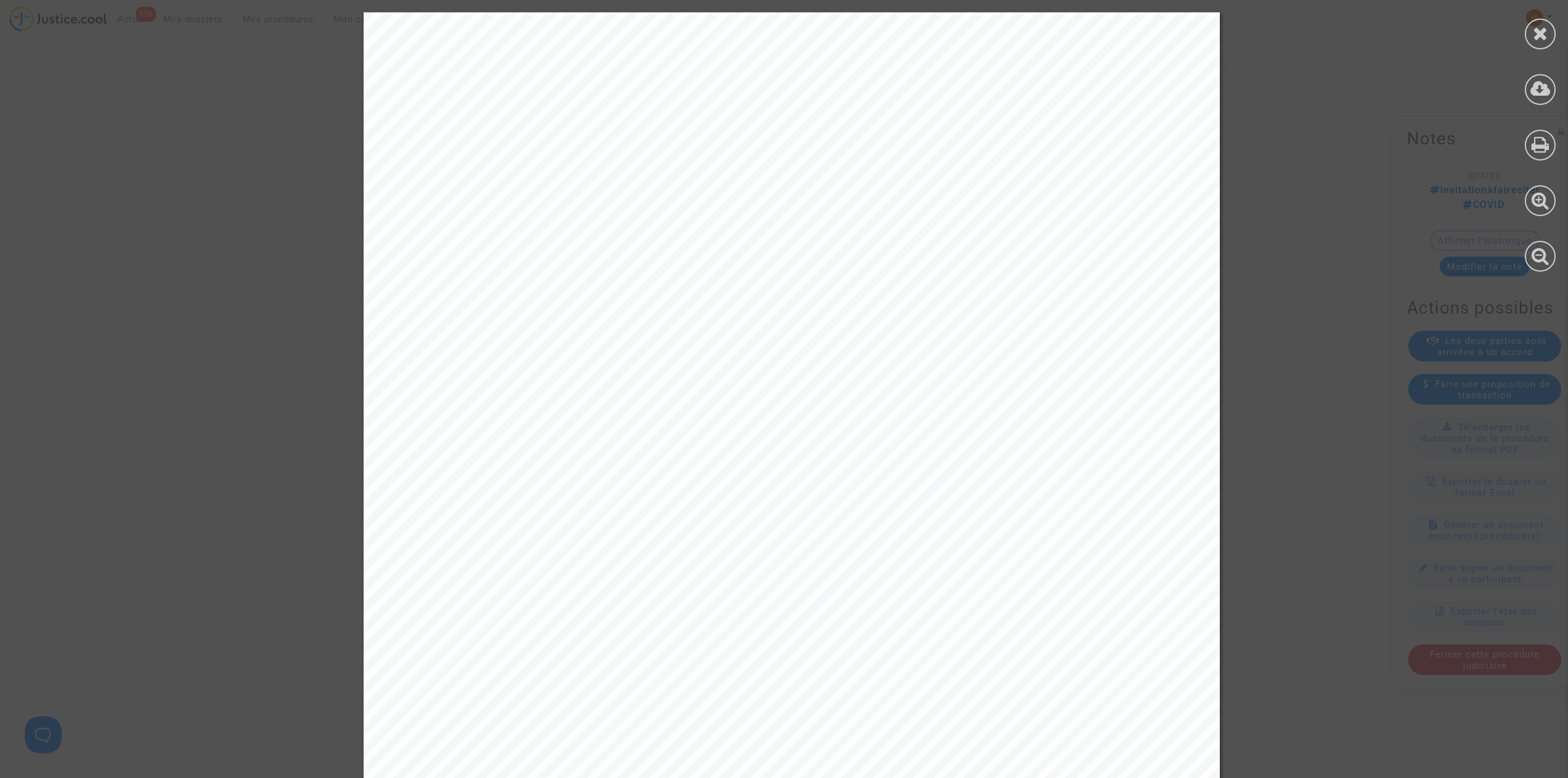
scroll to position [411, 0]
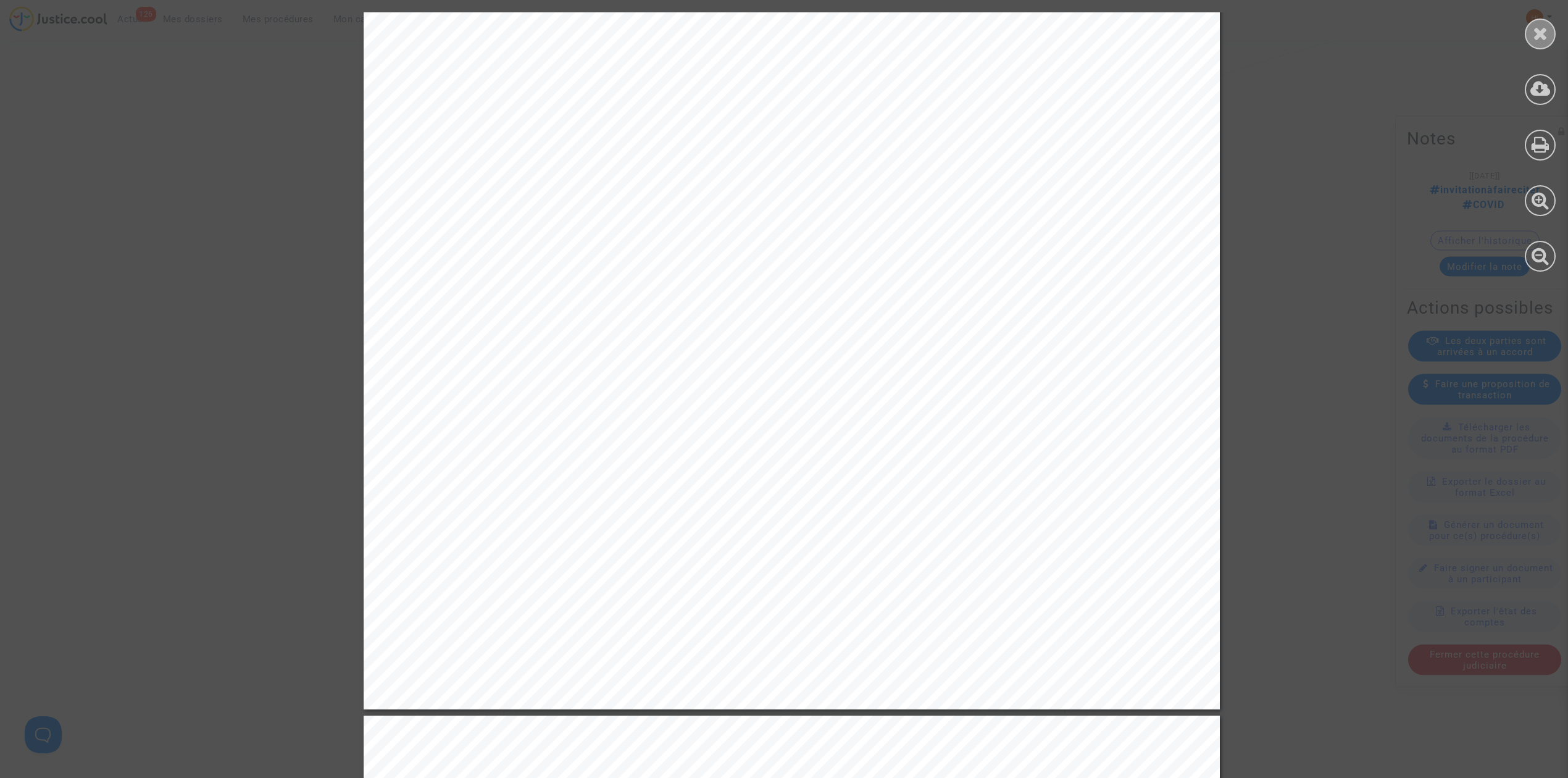
click at [1543, 42] on div at bounding box center [1540, 34] width 31 height 31
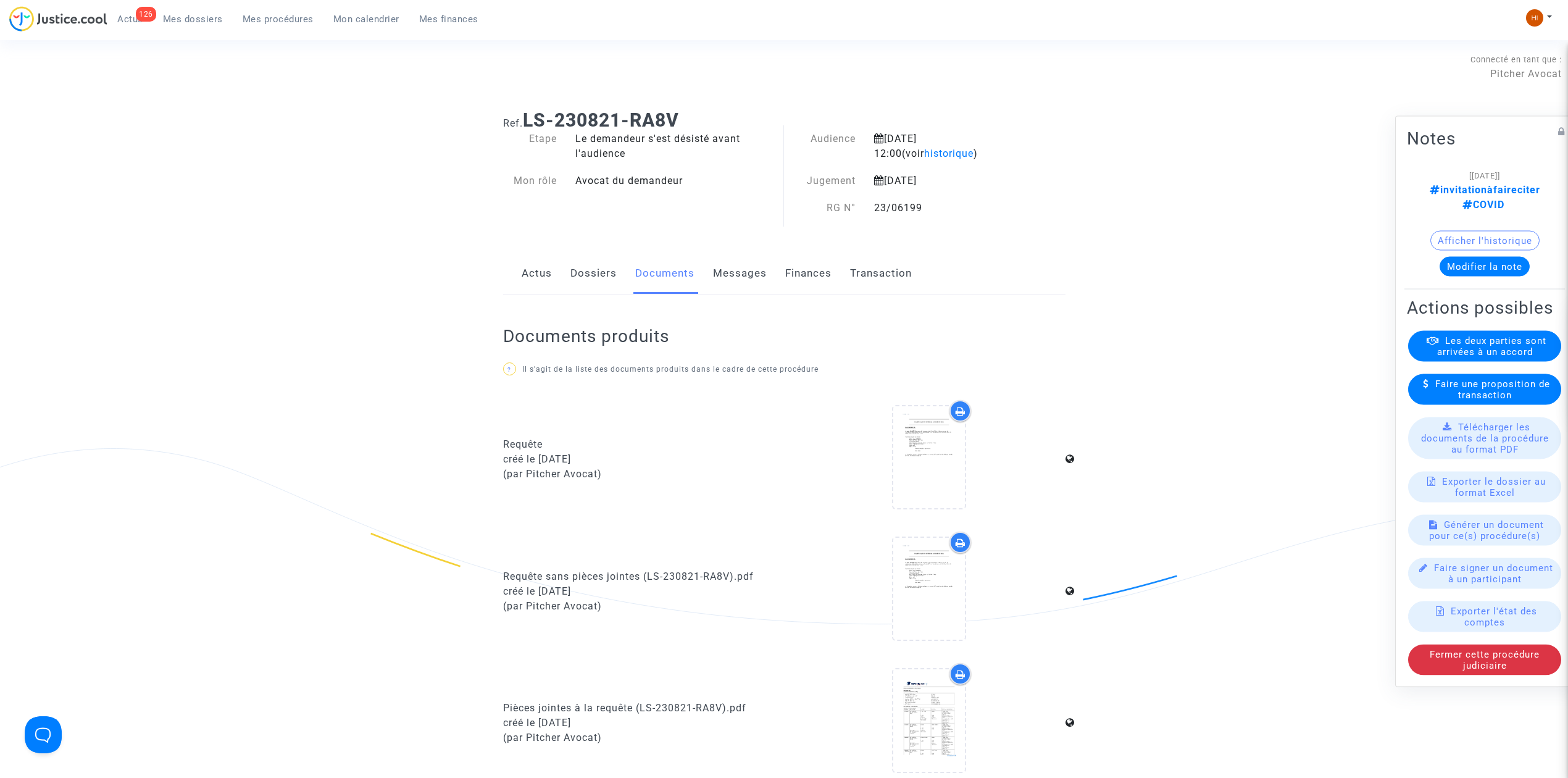
scroll to position [0, 0]
drag, startPoint x: 735, startPoint y: 115, endPoint x: 529, endPoint y: 128, distance: 206.4
click at [529, 128] on h1 "Ref. LS-230821-RA8V" at bounding box center [784, 121] width 563 height 22
copy b "LS-230821-RA8V"
drag, startPoint x: 253, startPoint y: 17, endPoint x: 12, endPoint y: 331, distance: 395.8
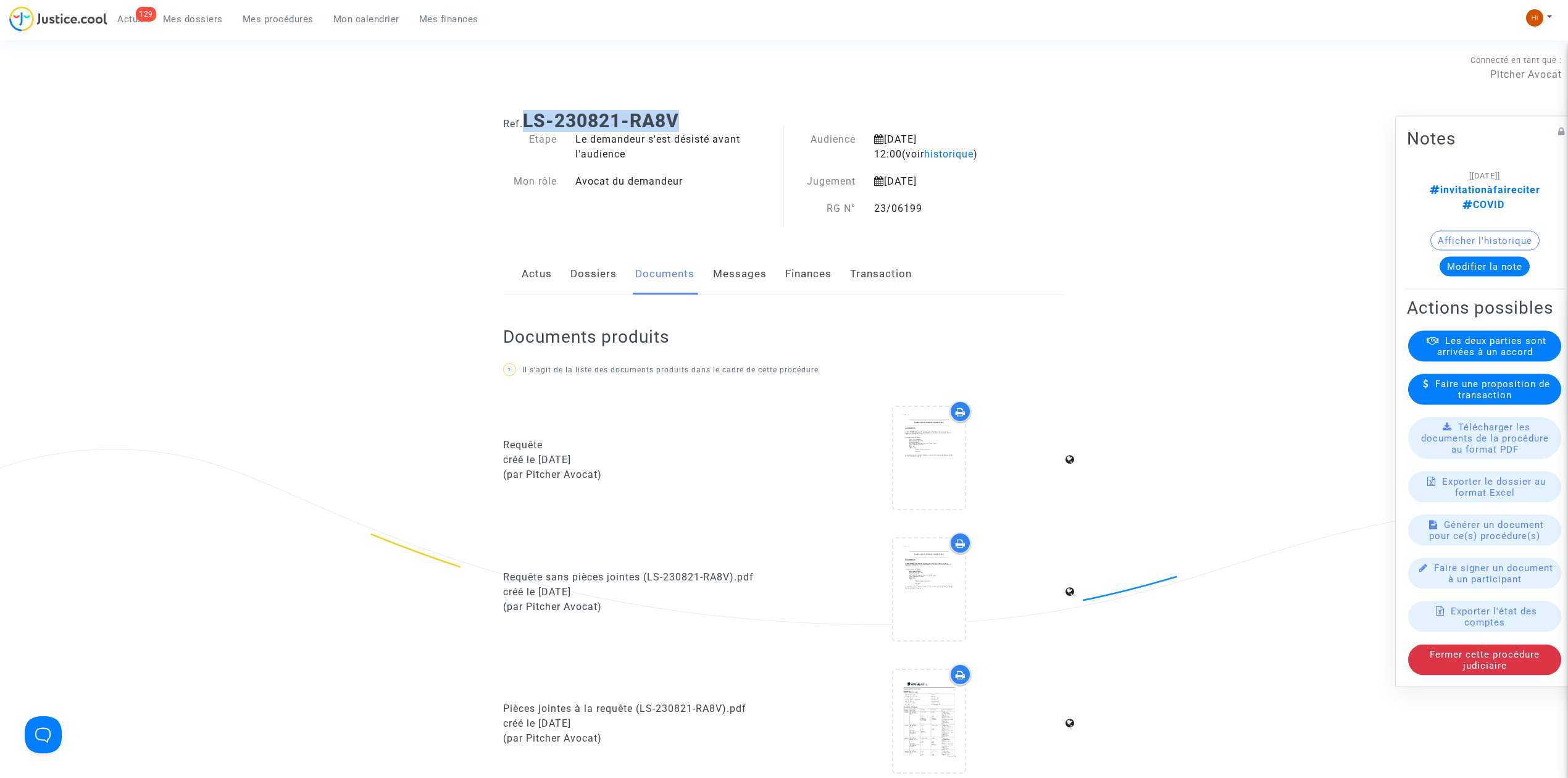
click at [253, 17] on span "Mes procédures" at bounding box center [278, 19] width 71 height 11
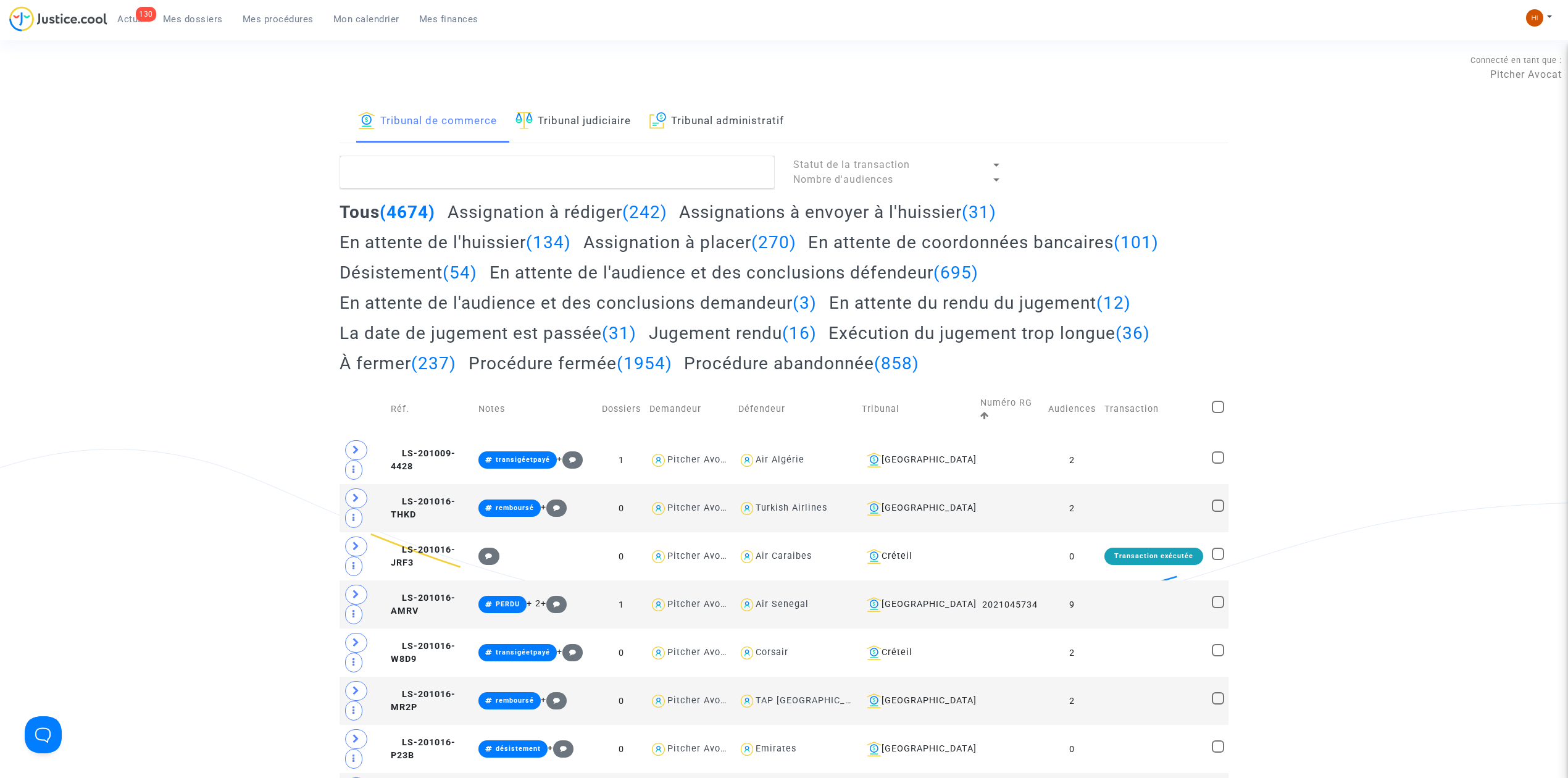
click at [707, 109] on link "Tribunal administratif" at bounding box center [717, 122] width 135 height 42
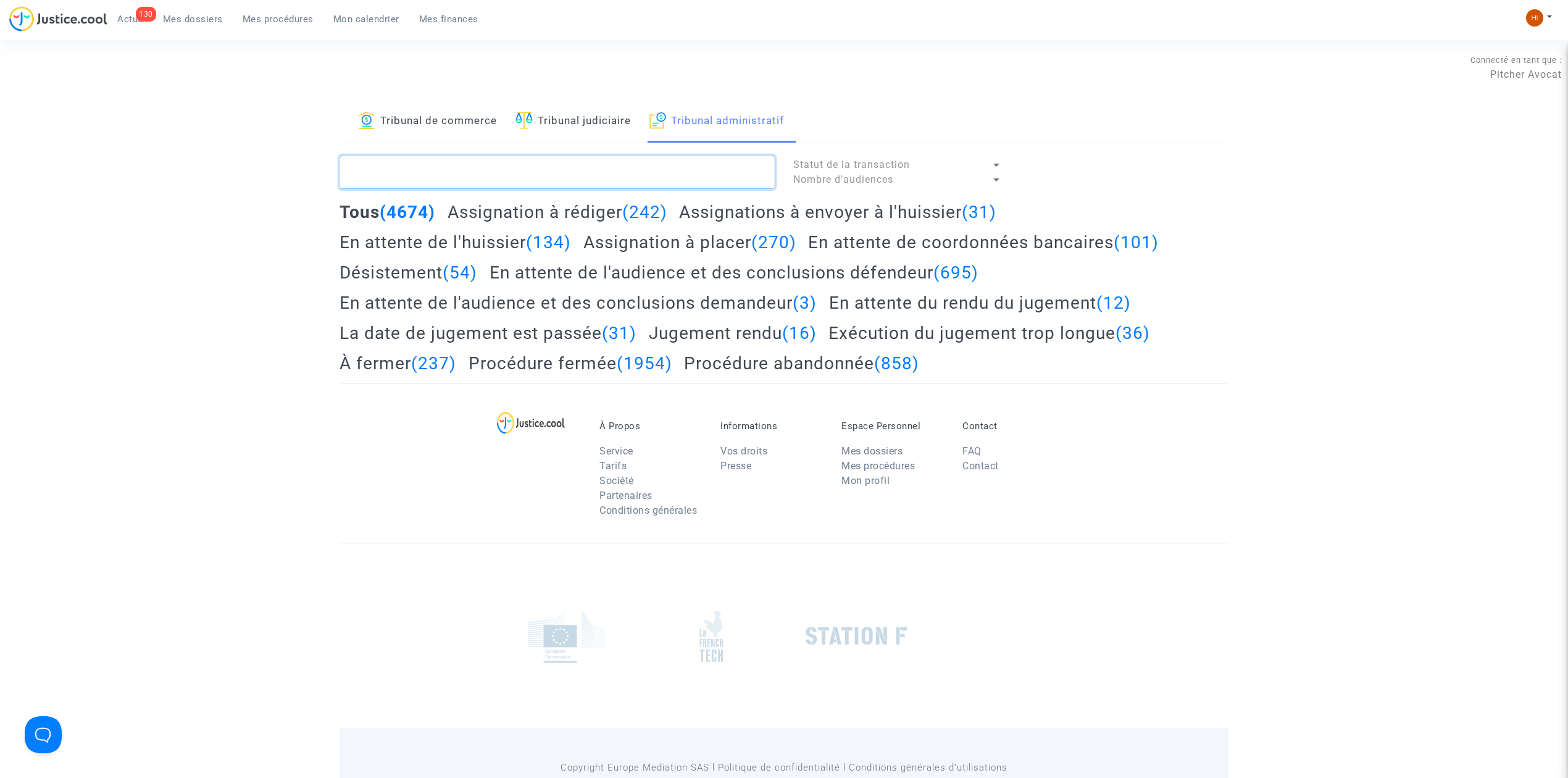
click at [685, 171] on textarea at bounding box center [557, 172] width 435 height 33
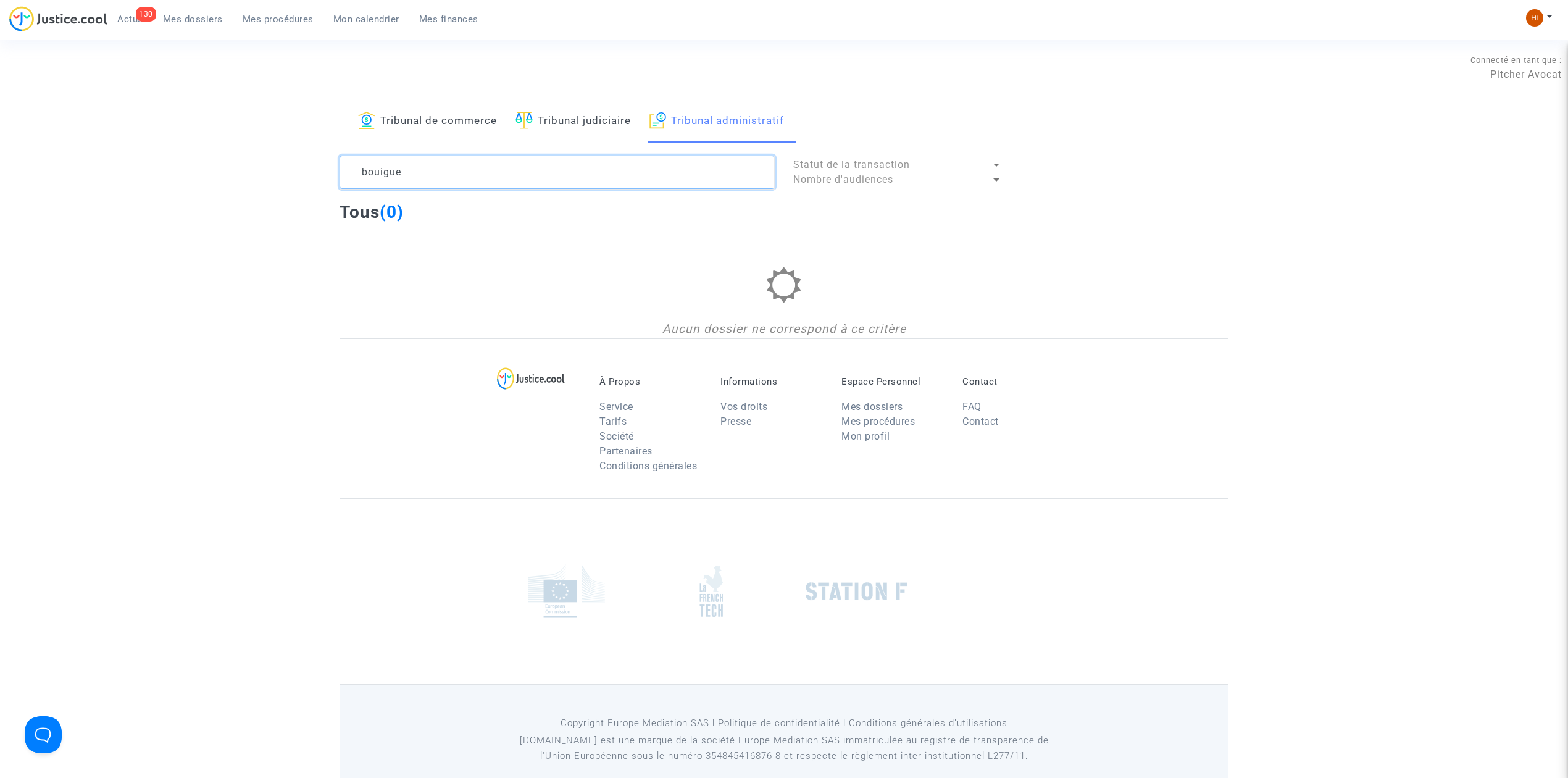
type textarea "bouigue"
click at [206, 23] on span "Mes dossiers" at bounding box center [192, 19] width 60 height 11
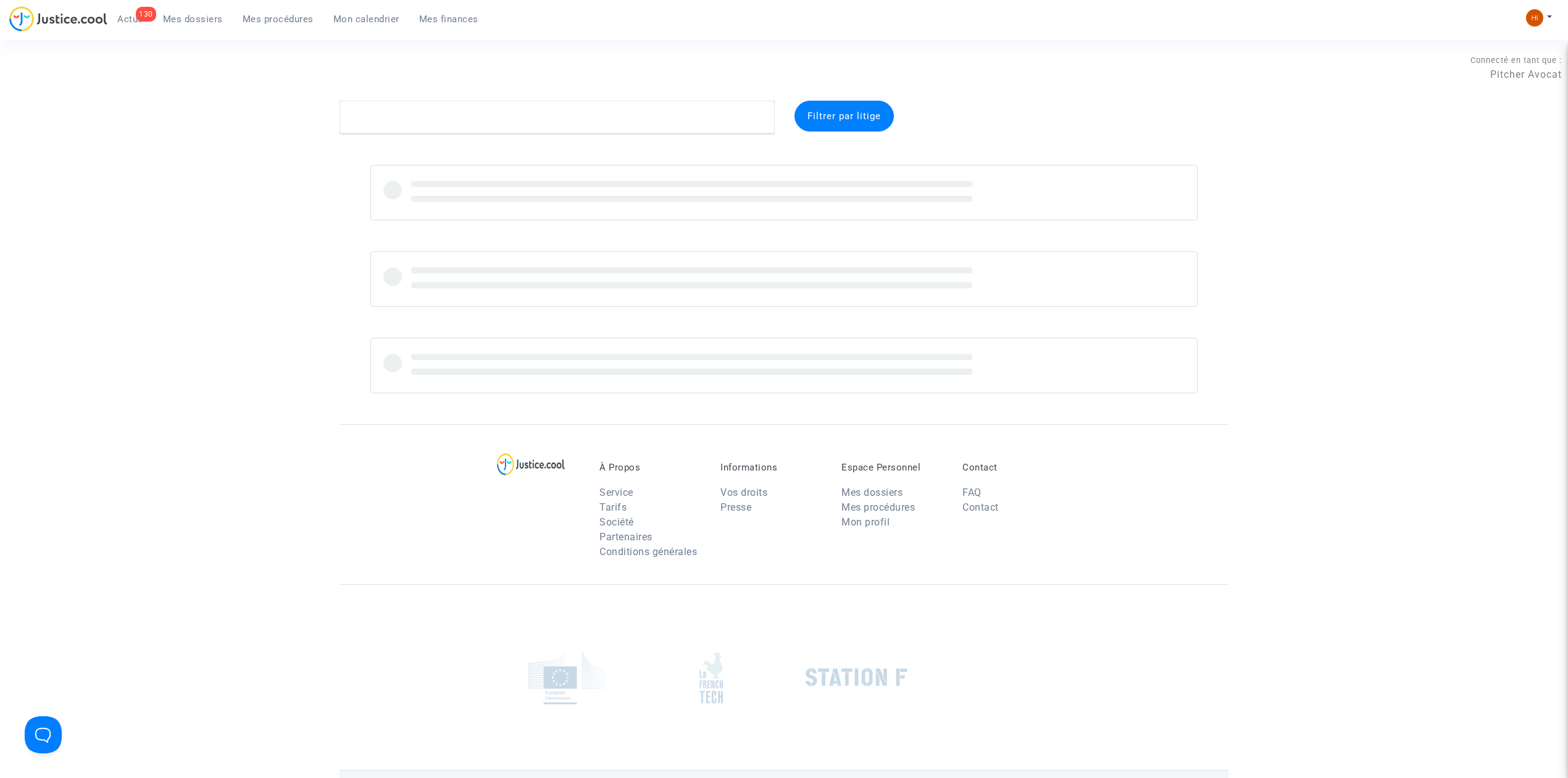
click at [181, 15] on span "Mes dossiers" at bounding box center [192, 19] width 60 height 11
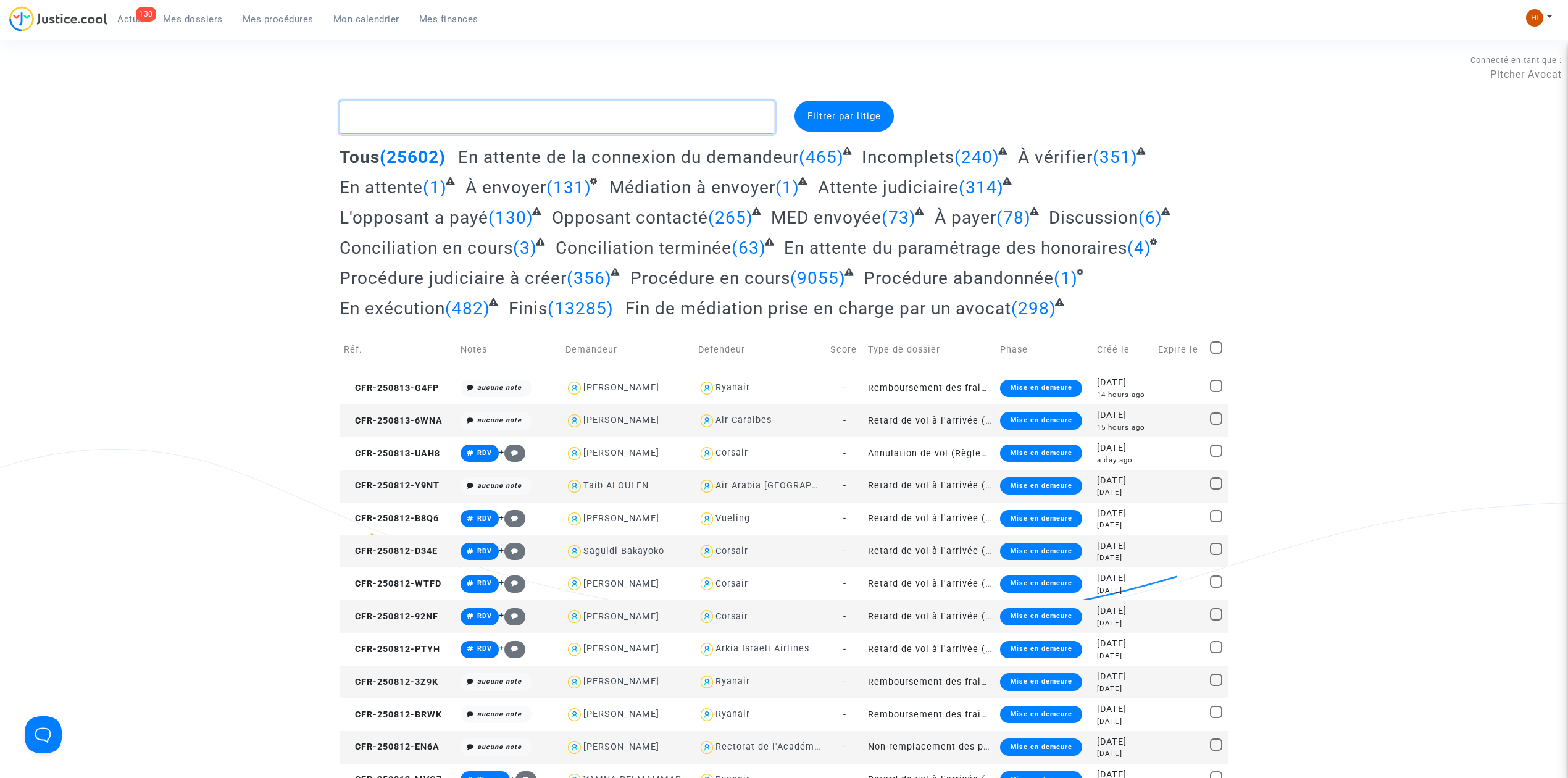
drag, startPoint x: 421, startPoint y: 109, endPoint x: 275, endPoint y: 45, distance: 159.4
click at [421, 109] on textarea at bounding box center [557, 117] width 435 height 33
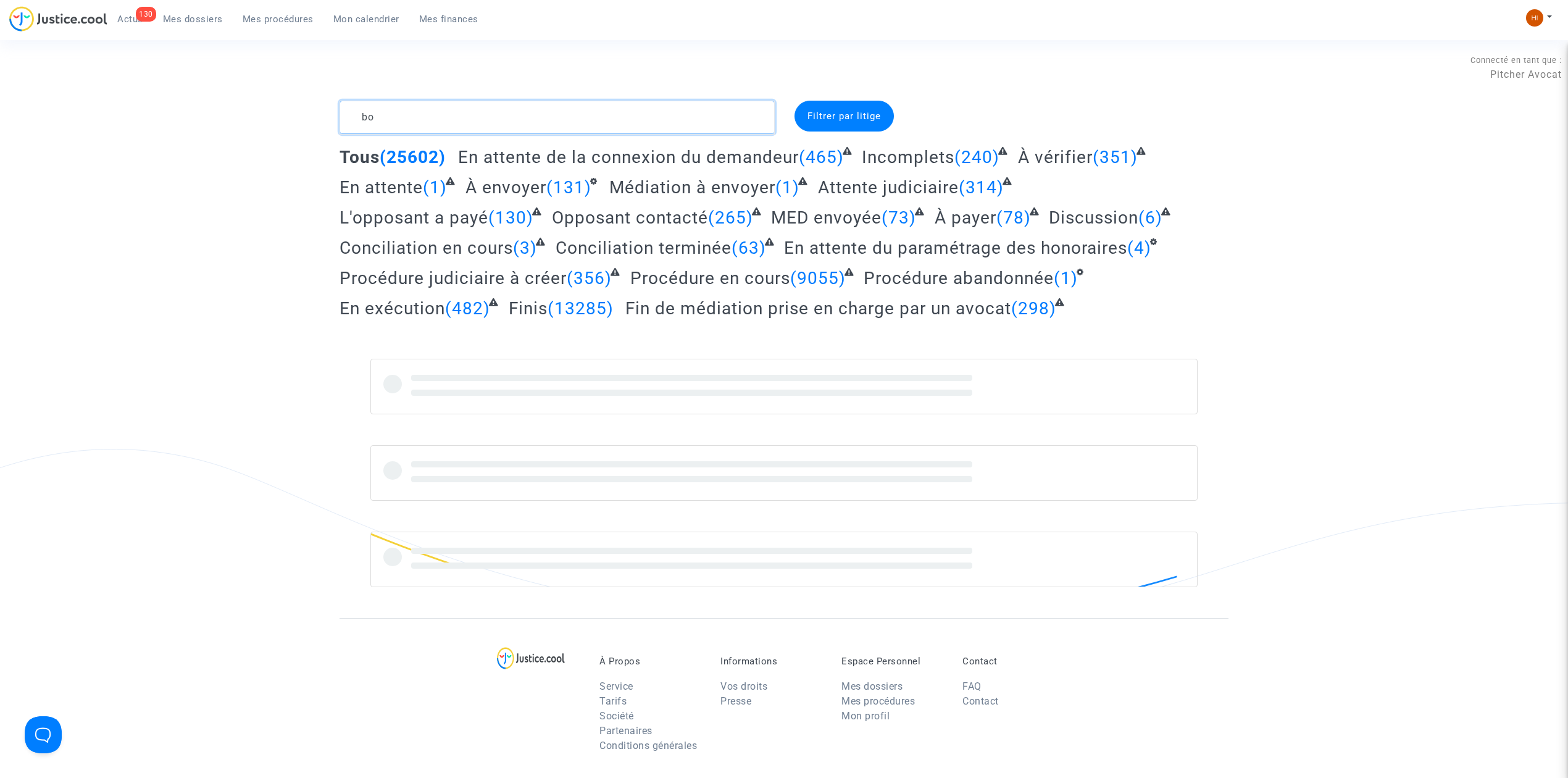
type textarea "b"
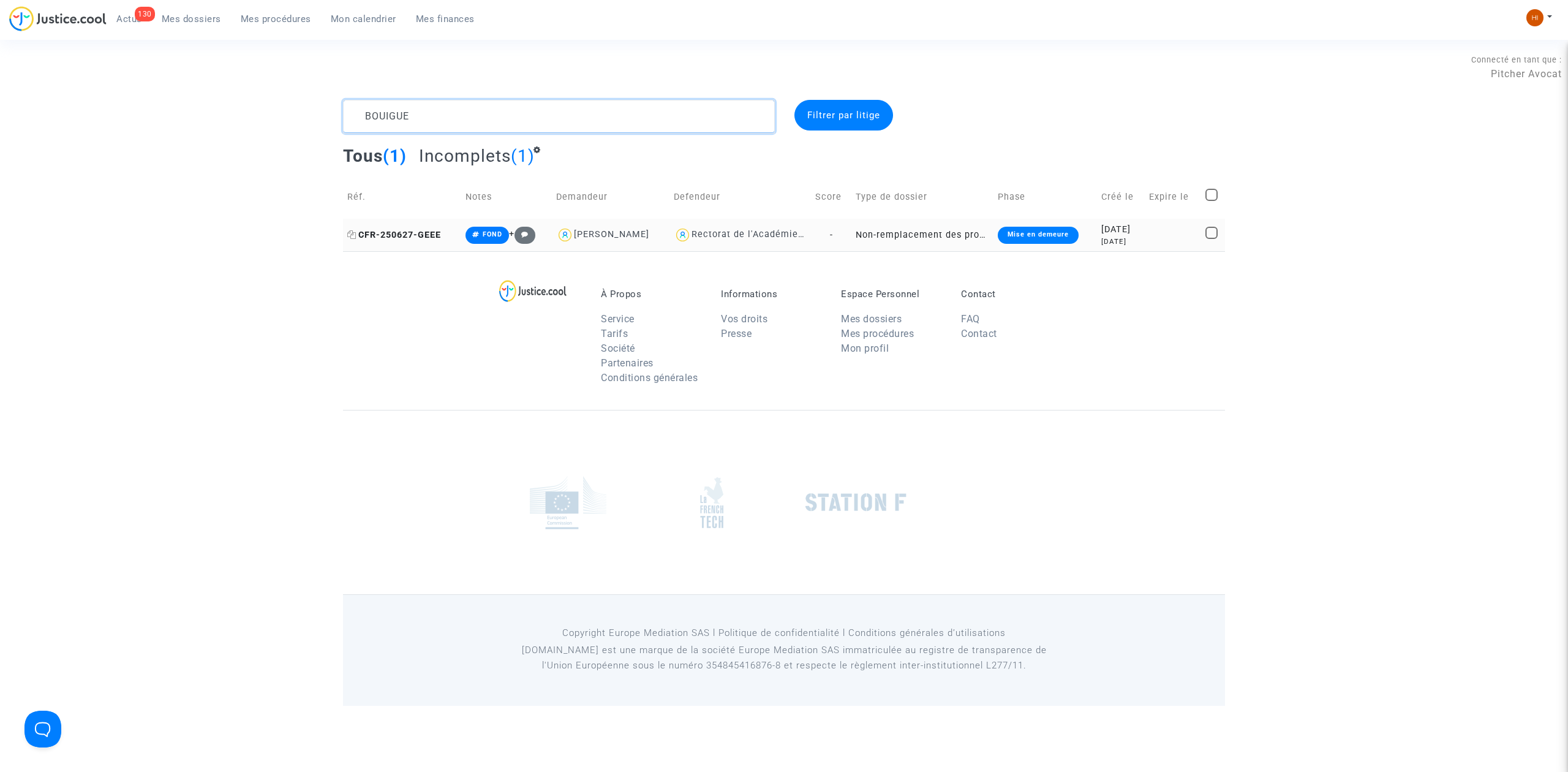
type textarea "BOUIGUE"
click at [417, 237] on span "CFR-250627-GEEE" at bounding box center [394, 234] width 94 height 11
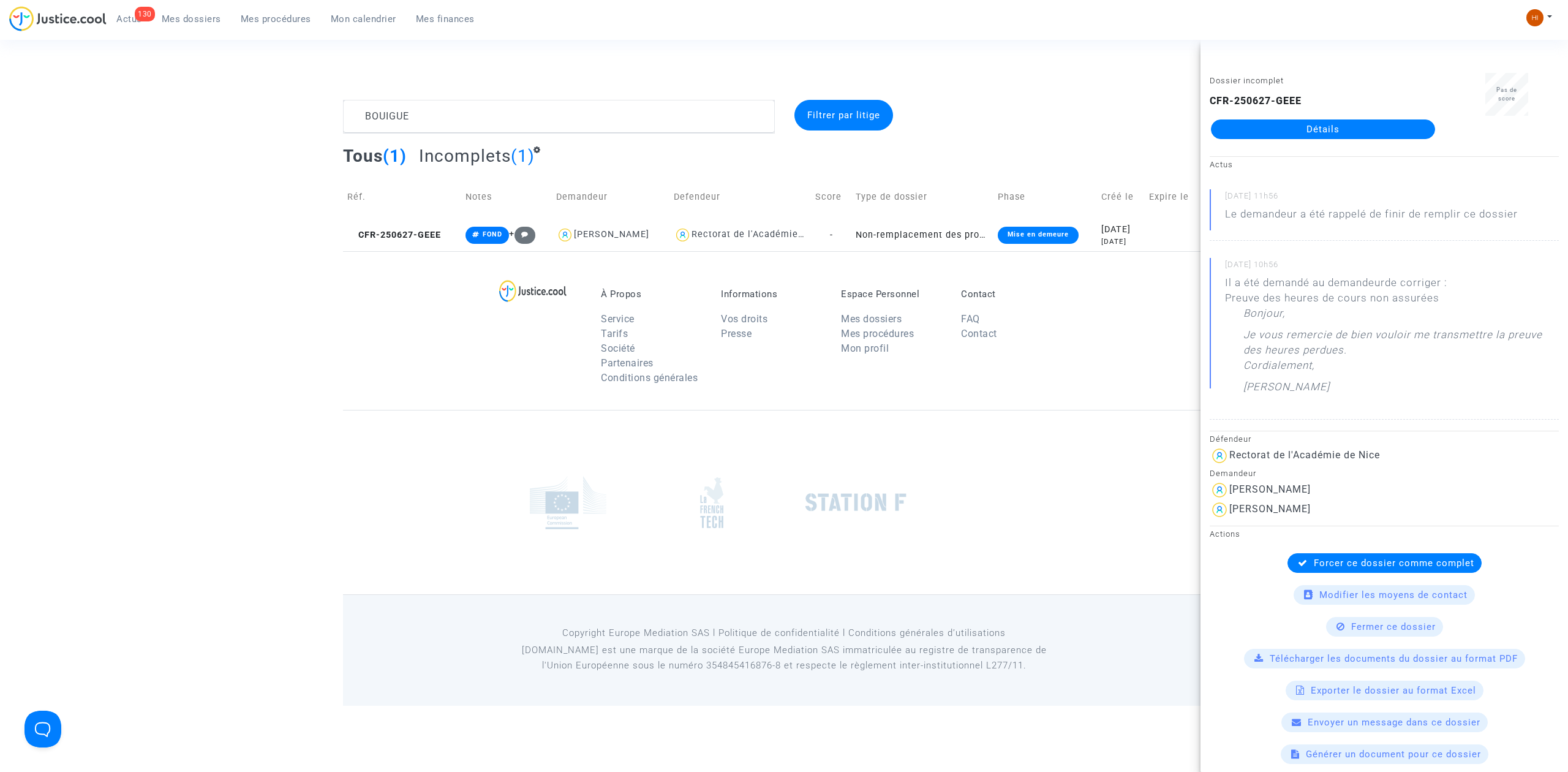
click at [1369, 122] on link "Détails" at bounding box center [1323, 129] width 224 height 19
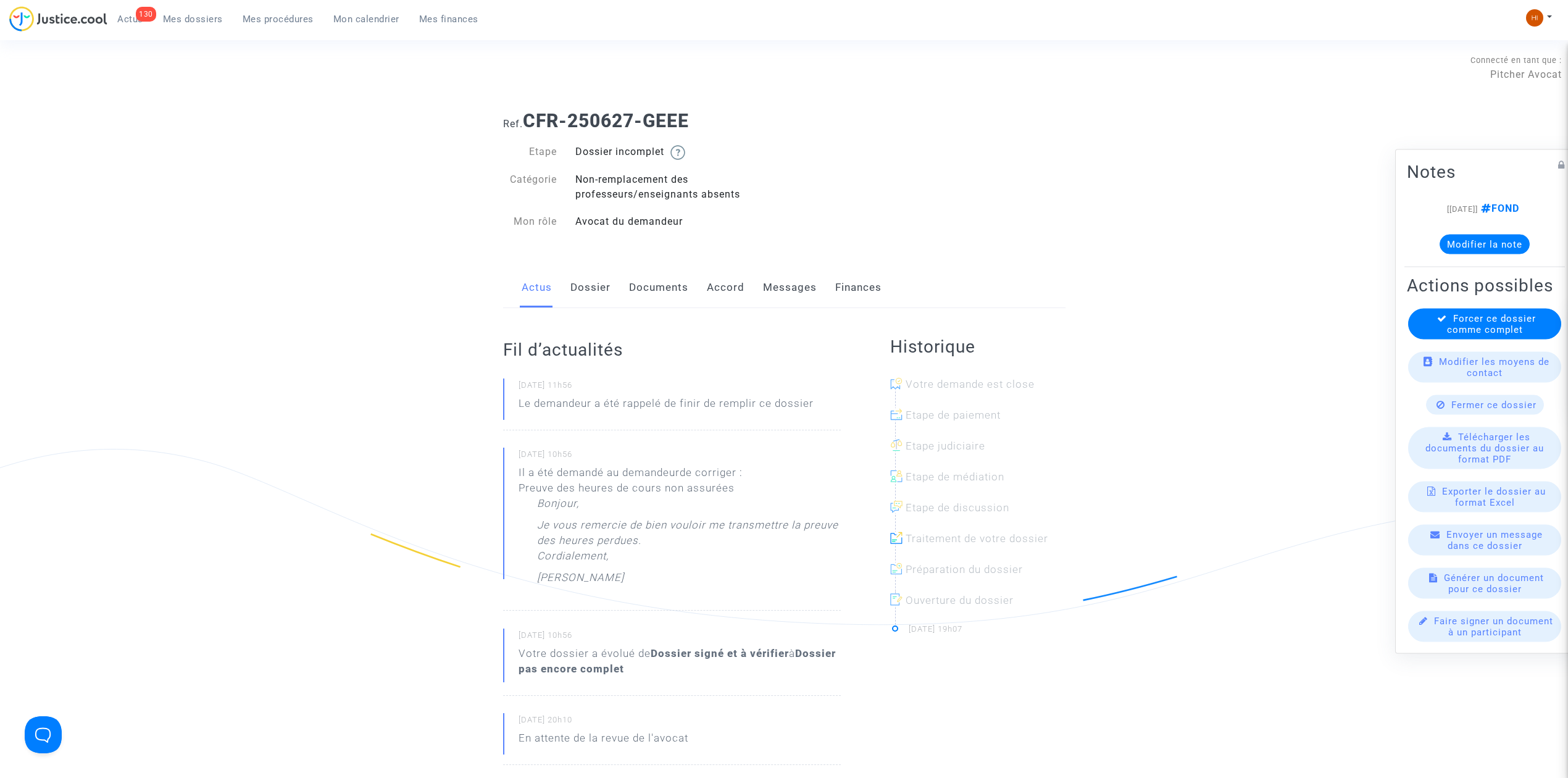
drag, startPoint x: 778, startPoint y: 287, endPoint x: 699, endPoint y: 295, distance: 79.4
click at [778, 287] on link "Messages" at bounding box center [789, 287] width 54 height 41
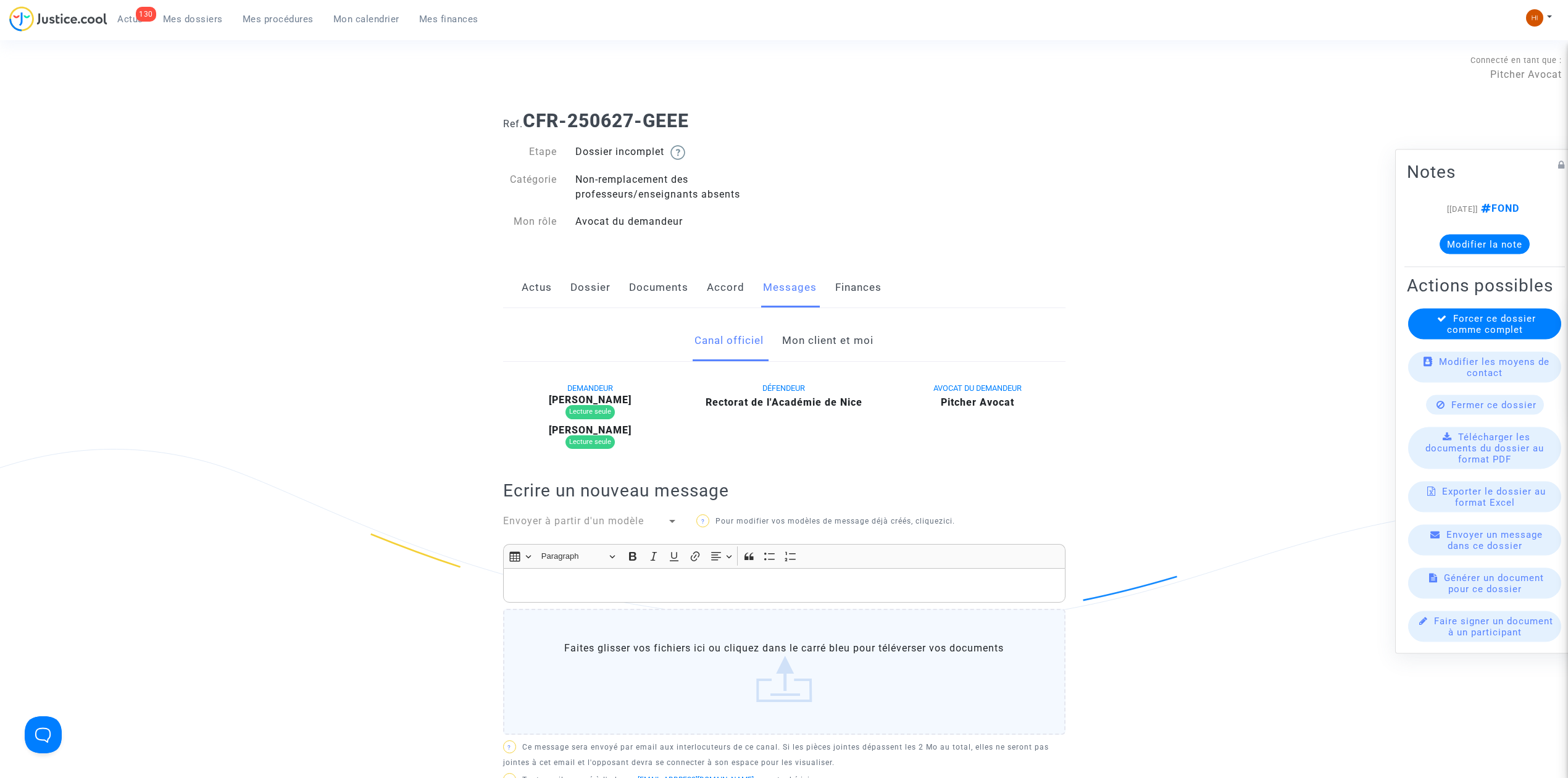
click at [585, 283] on link "Dossier" at bounding box center [591, 287] width 40 height 41
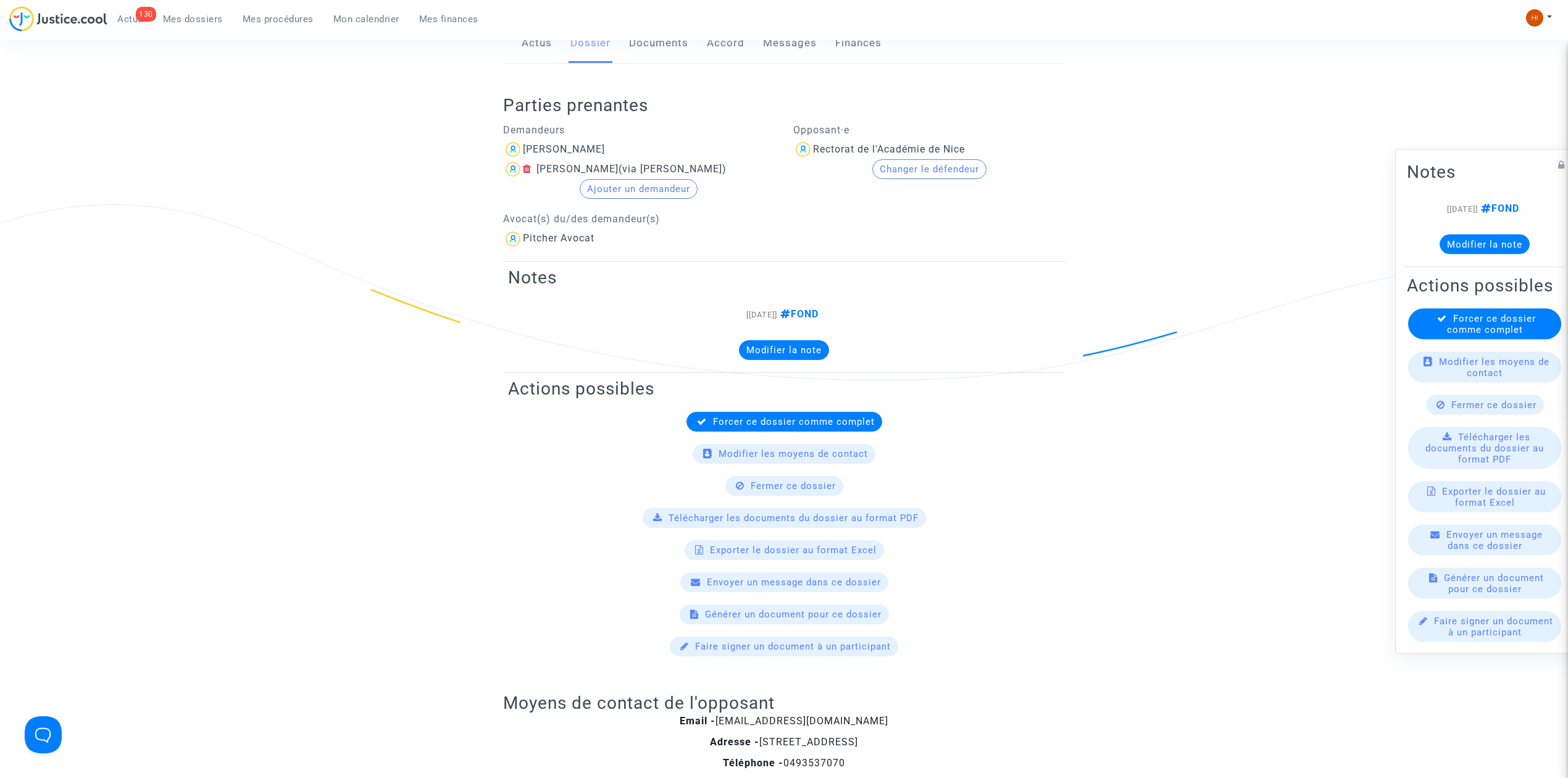
scroll to position [247, 0]
click at [560, 147] on div "Julie Bouigue" at bounding box center [564, 146] width 82 height 12
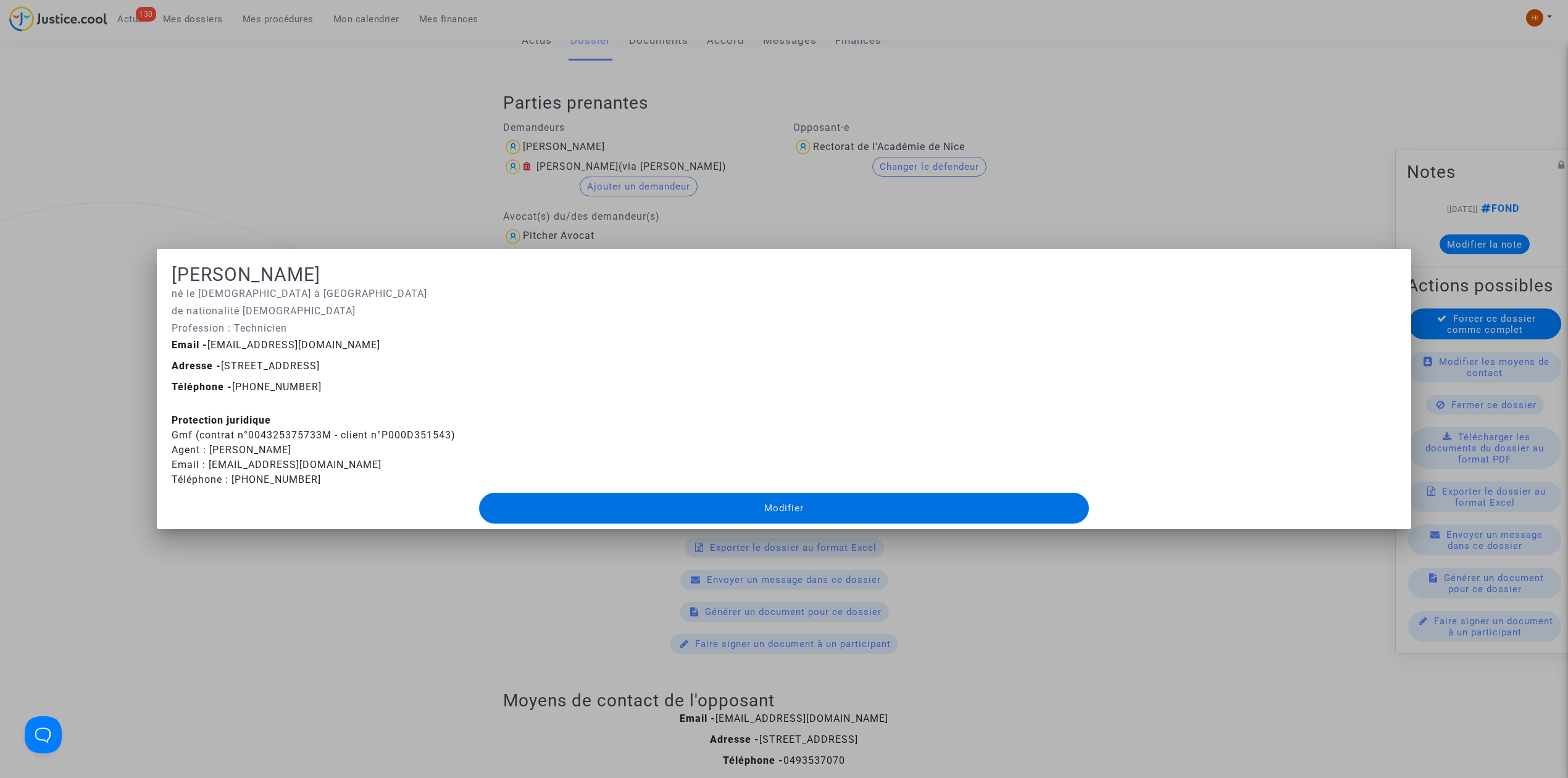
click at [334, 102] on div at bounding box center [784, 389] width 1568 height 778
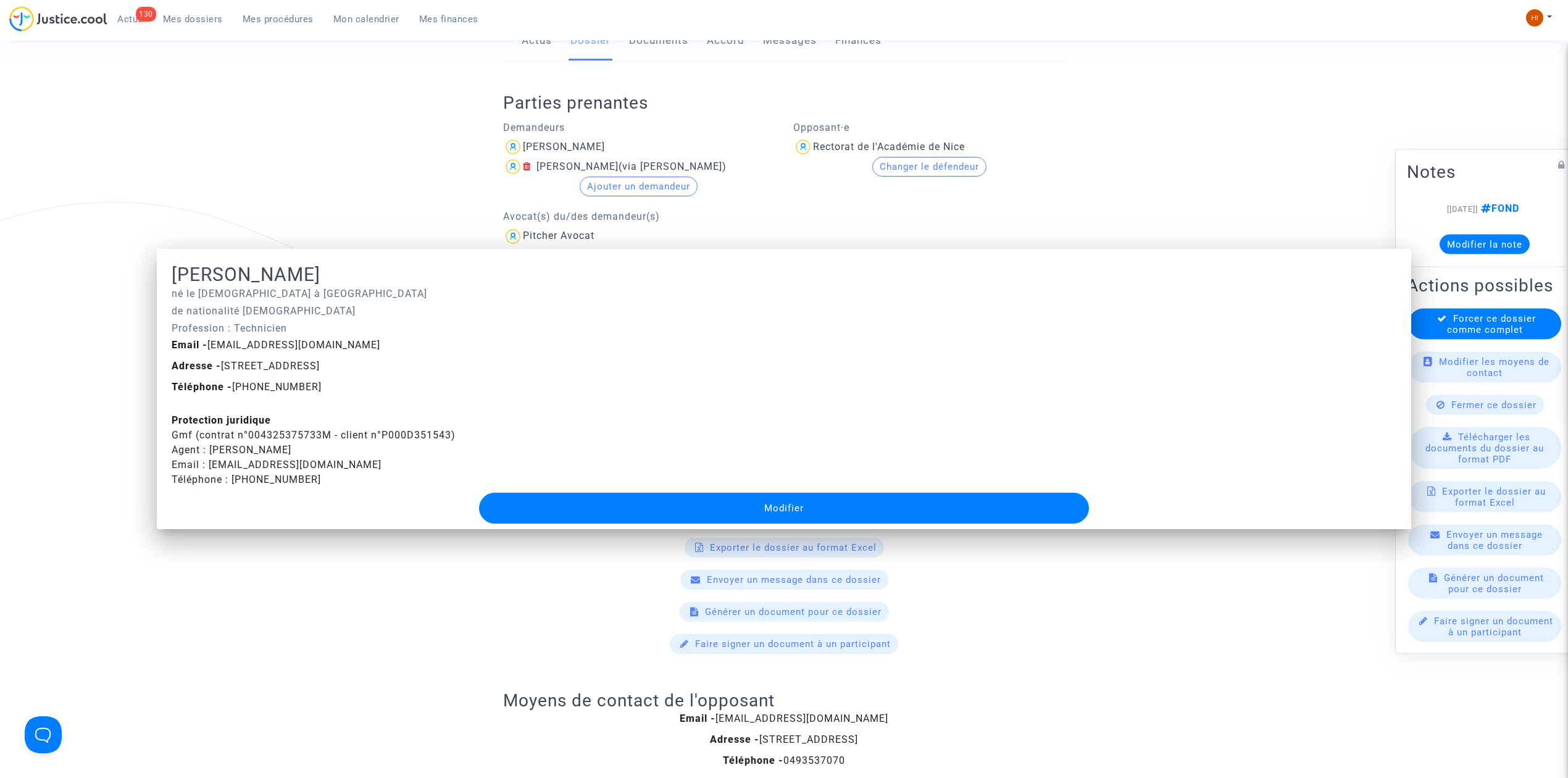
scroll to position [247, 0]
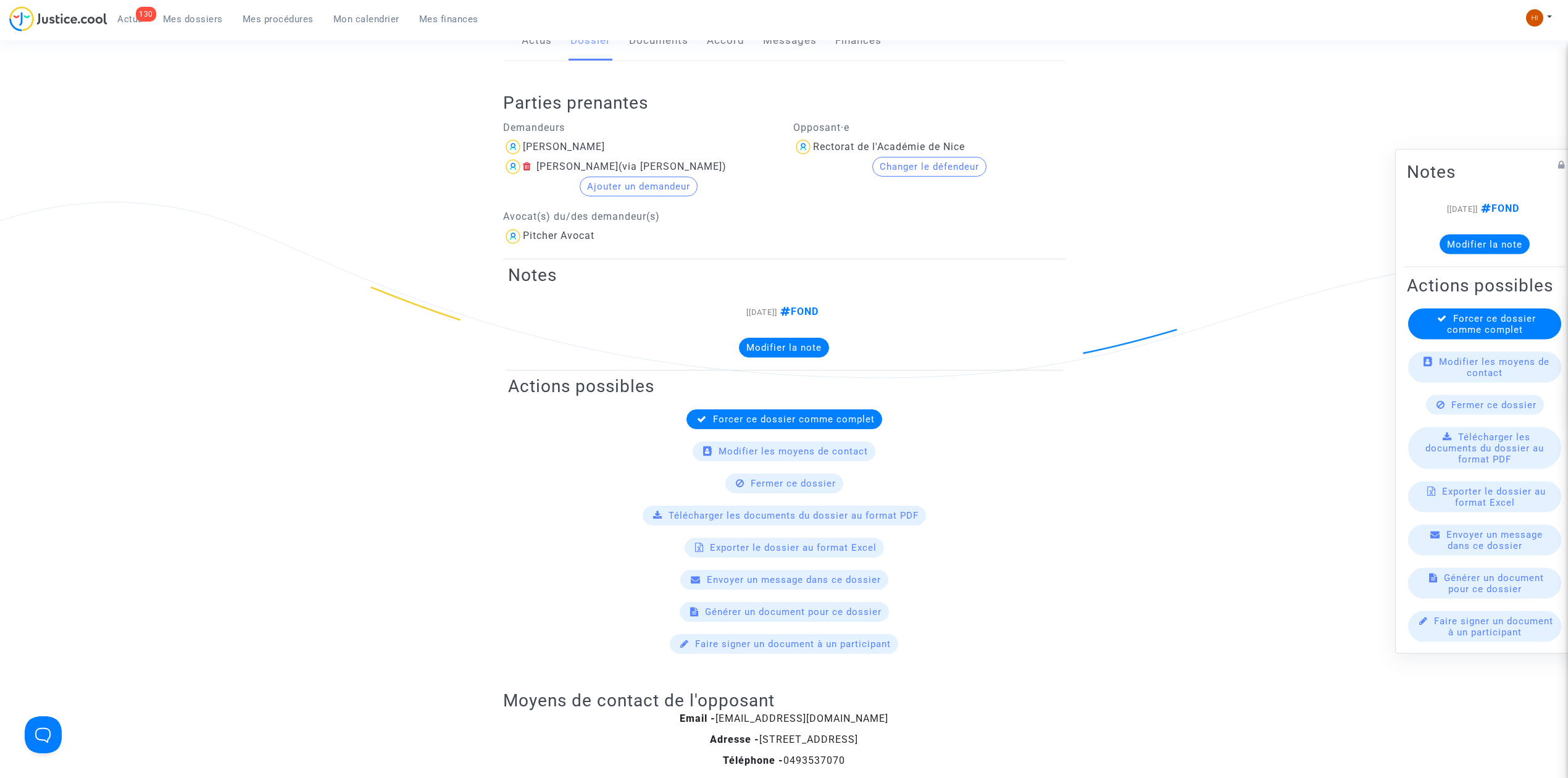
click at [275, 12] on link "Mes procédures" at bounding box center [278, 19] width 91 height 19
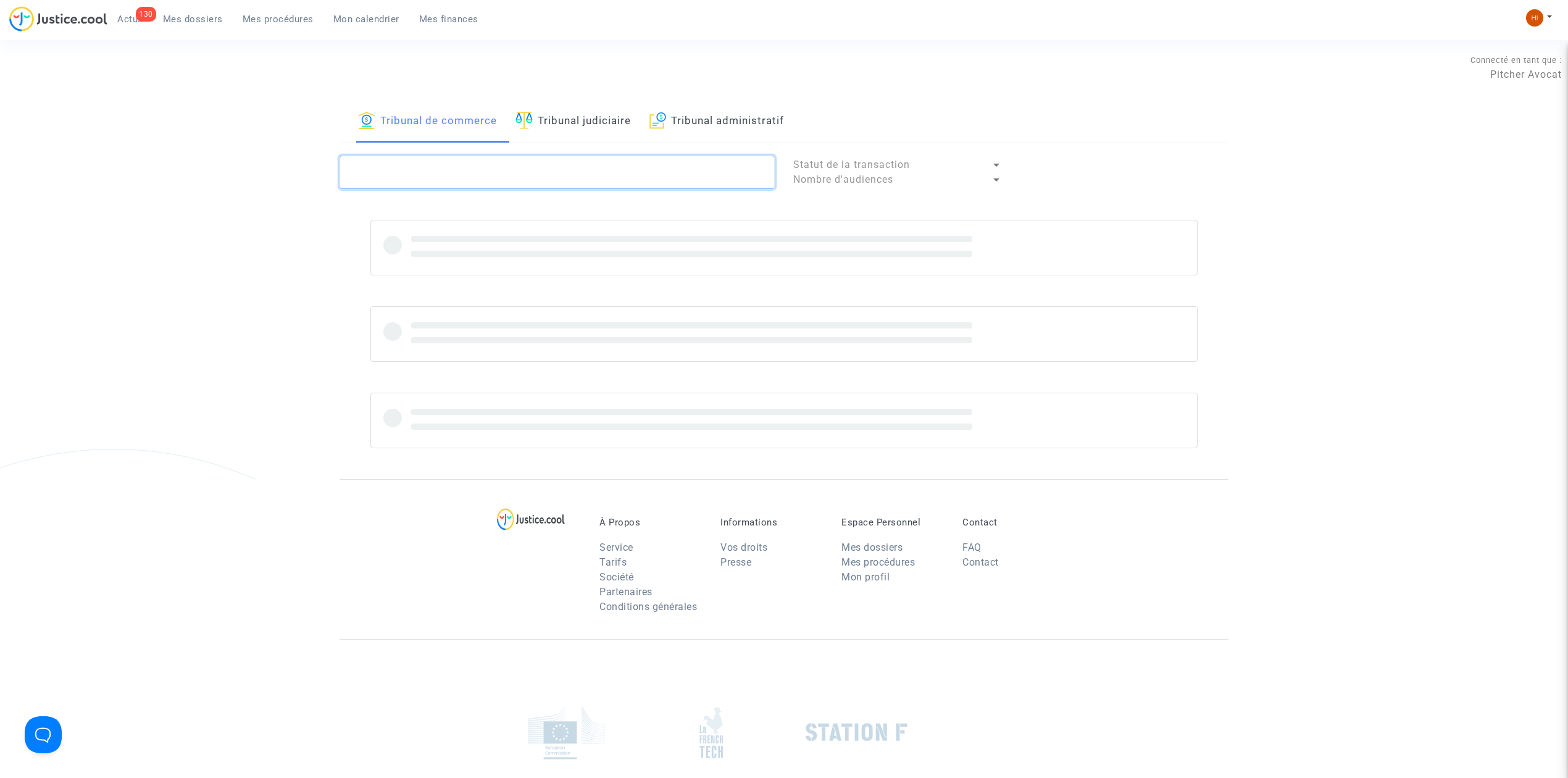
click at [449, 174] on textarea at bounding box center [557, 172] width 435 height 33
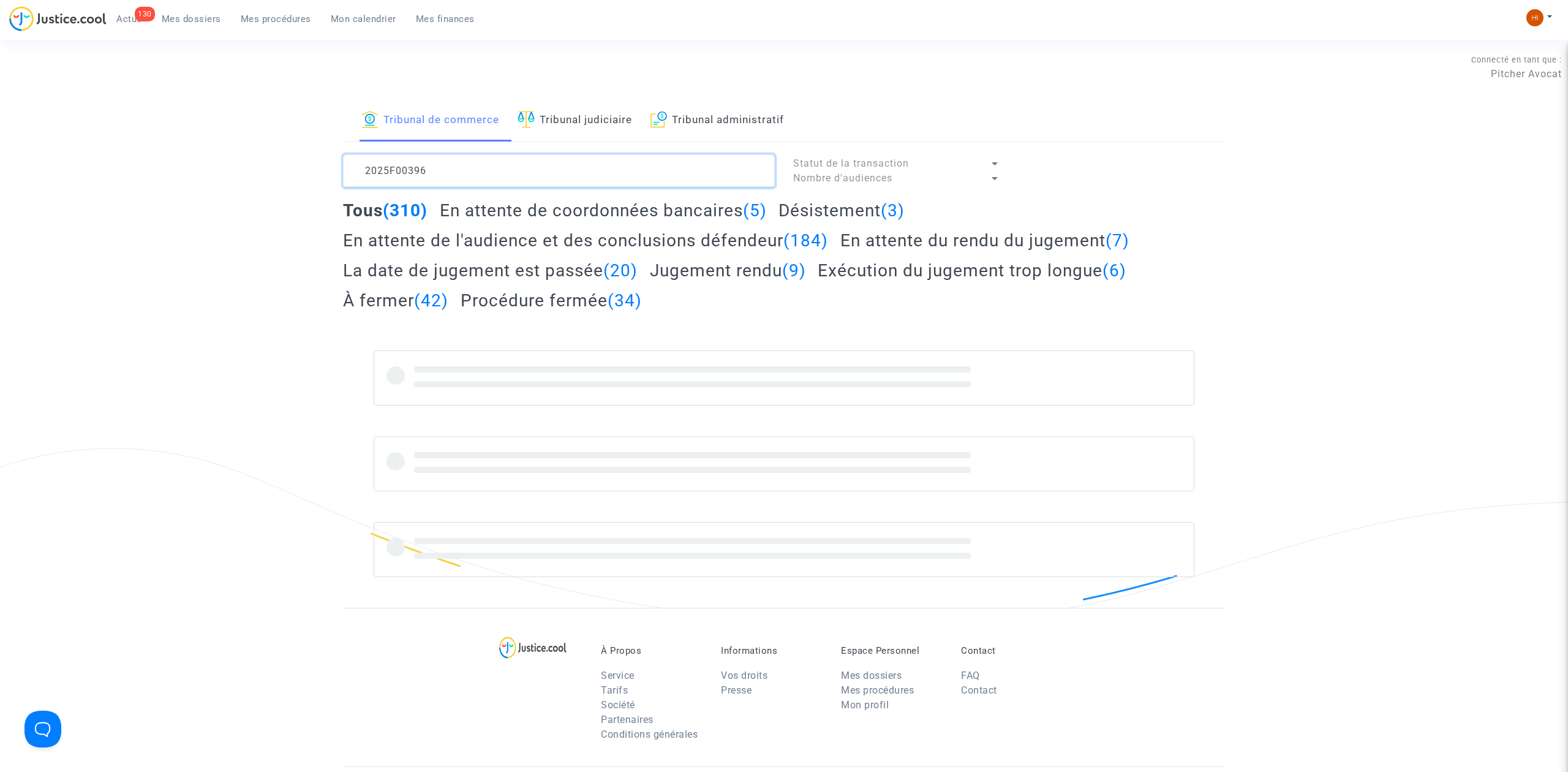
type textarea "2025F00396"
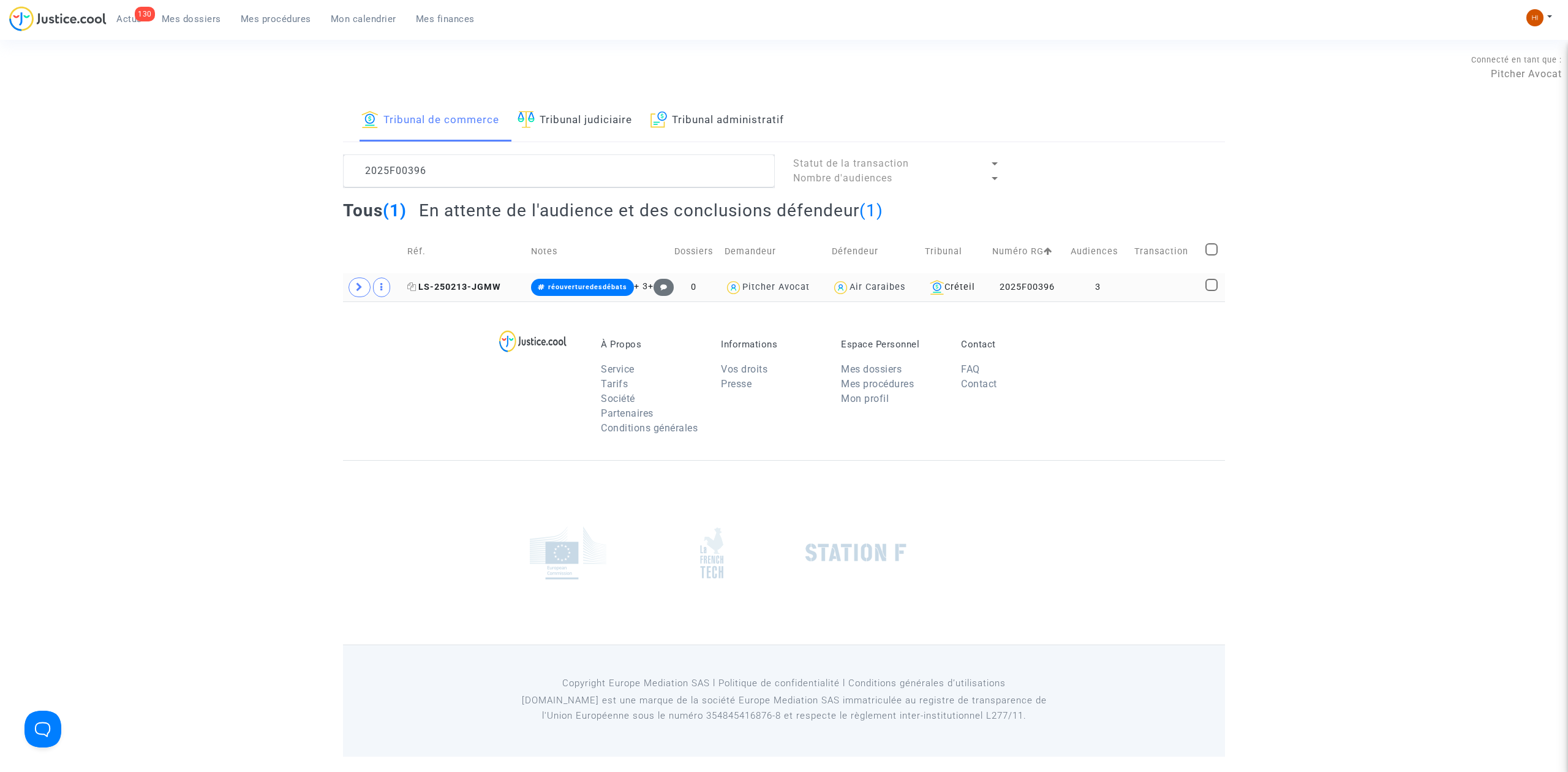
drag, startPoint x: 447, startPoint y: 292, endPoint x: 456, endPoint y: 289, distance: 9.5
click at [447, 292] on span "LS-250213-JGMW" at bounding box center [454, 287] width 94 height 11
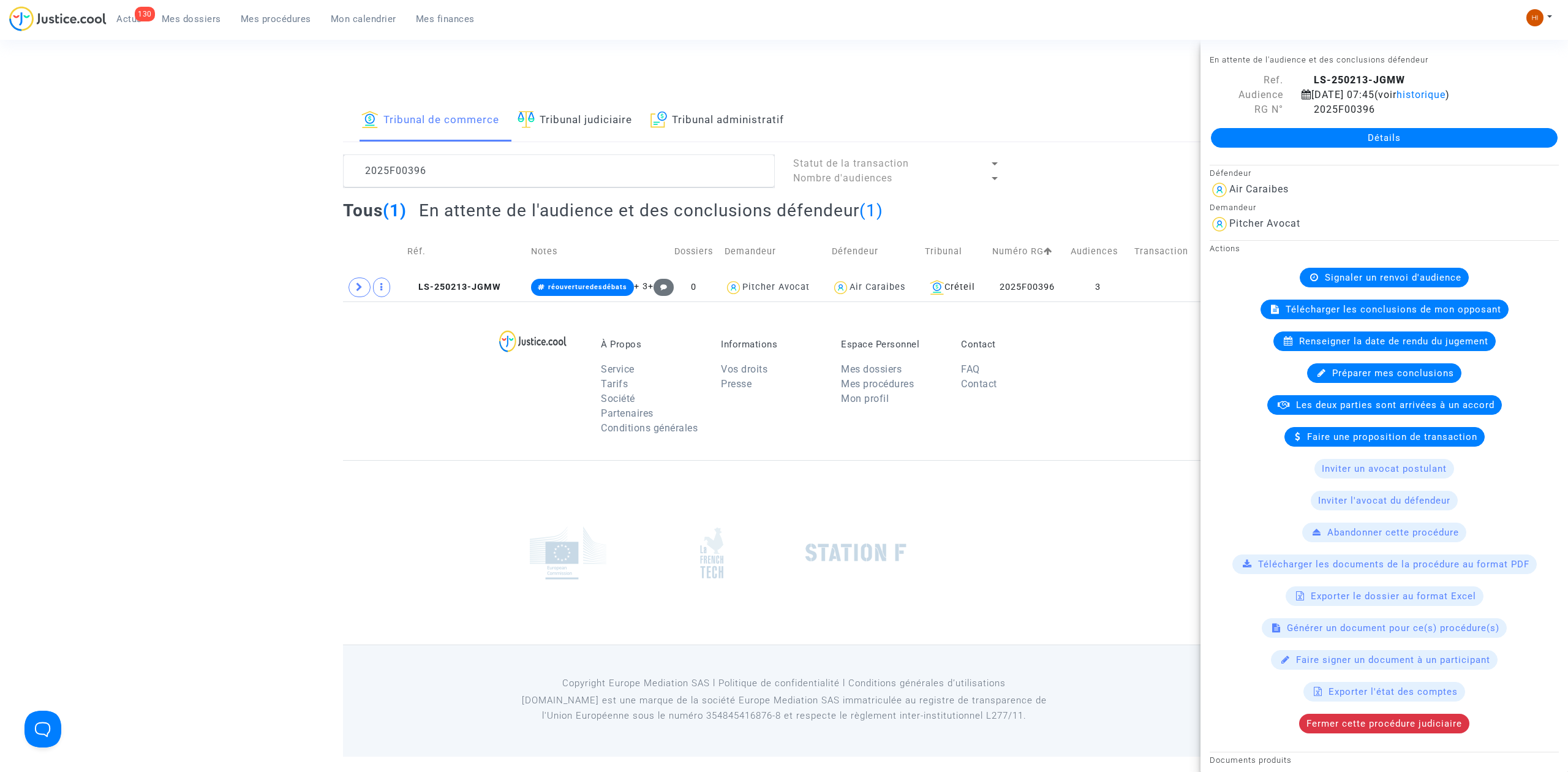
click at [1282, 146] on link "Détails" at bounding box center [1384, 137] width 347 height 19
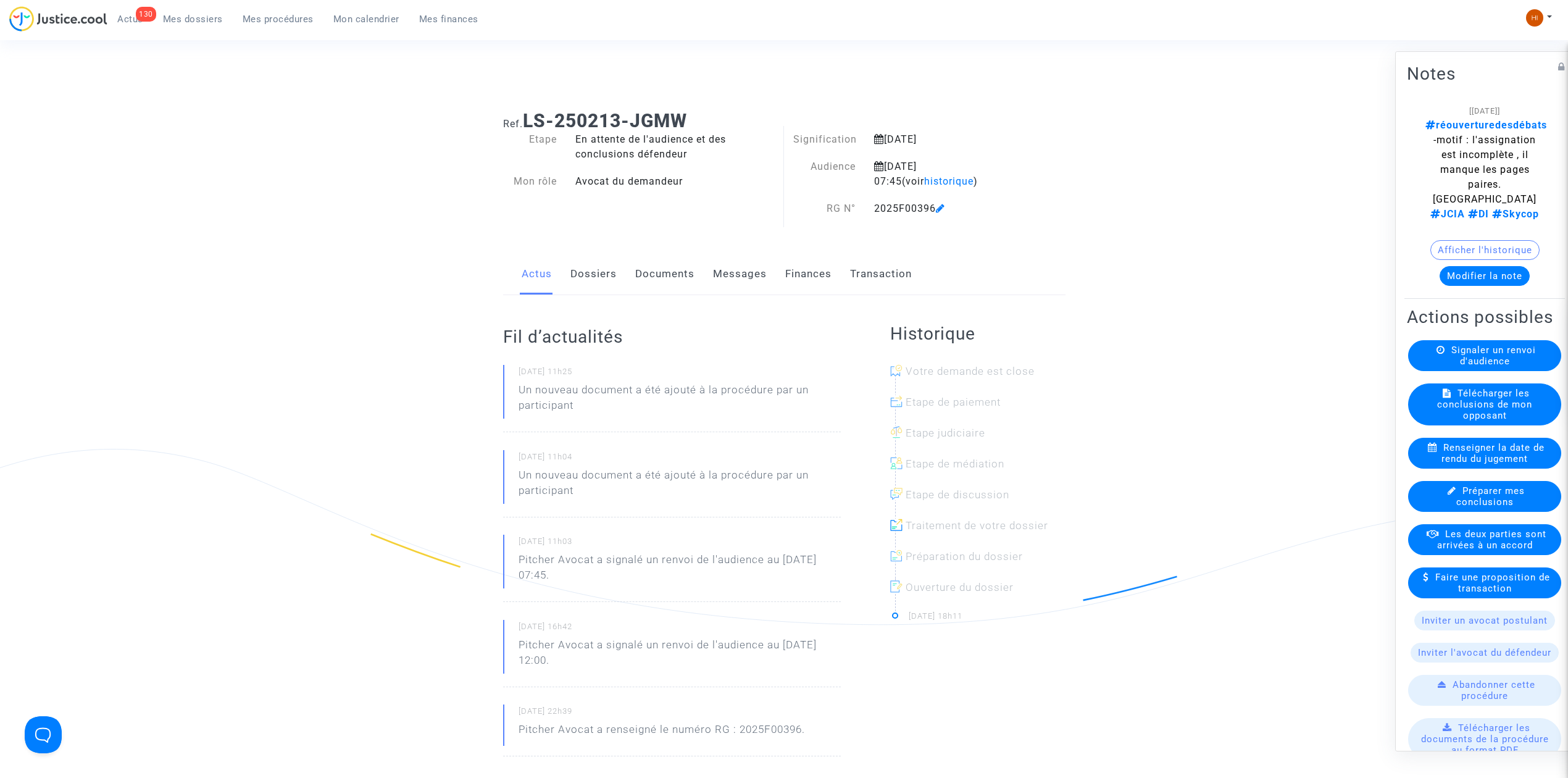
click at [648, 277] on link "Documents" at bounding box center [665, 274] width 59 height 41
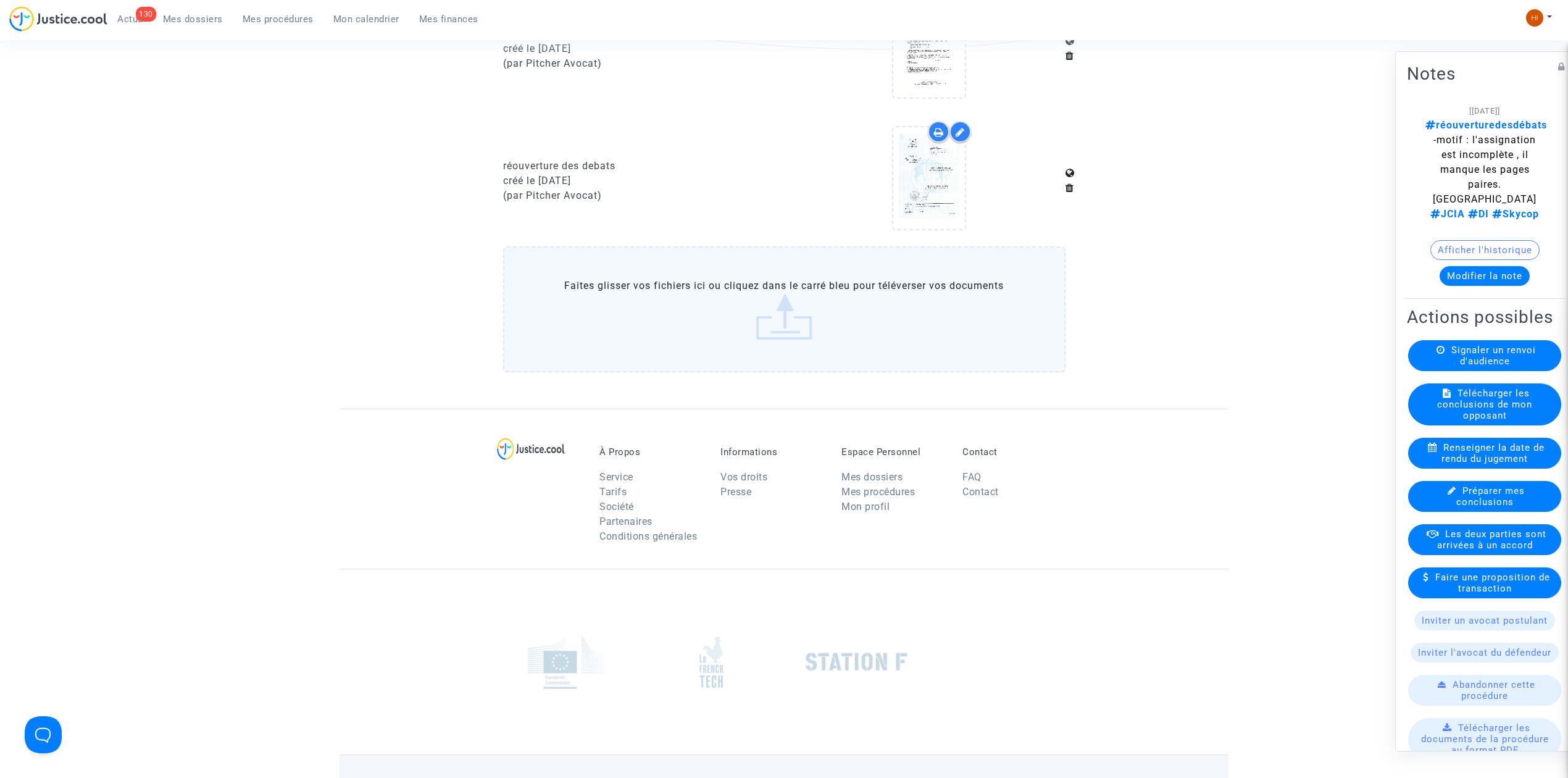
scroll to position [1530, 0]
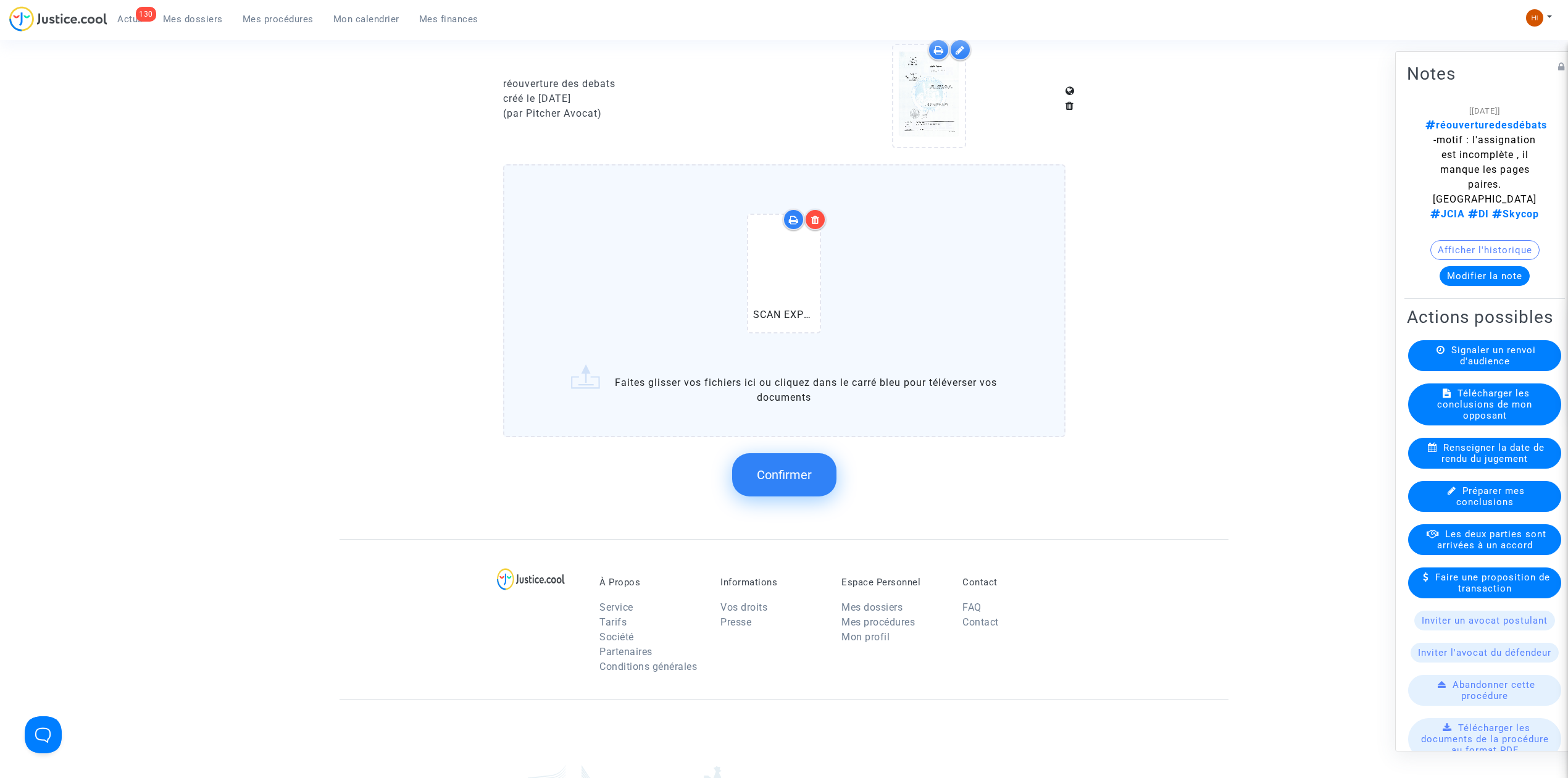
drag, startPoint x: 788, startPoint y: 468, endPoint x: 781, endPoint y: 468, distance: 7.0
click at [781, 468] on span "Confirmer" at bounding box center [784, 475] width 55 height 15
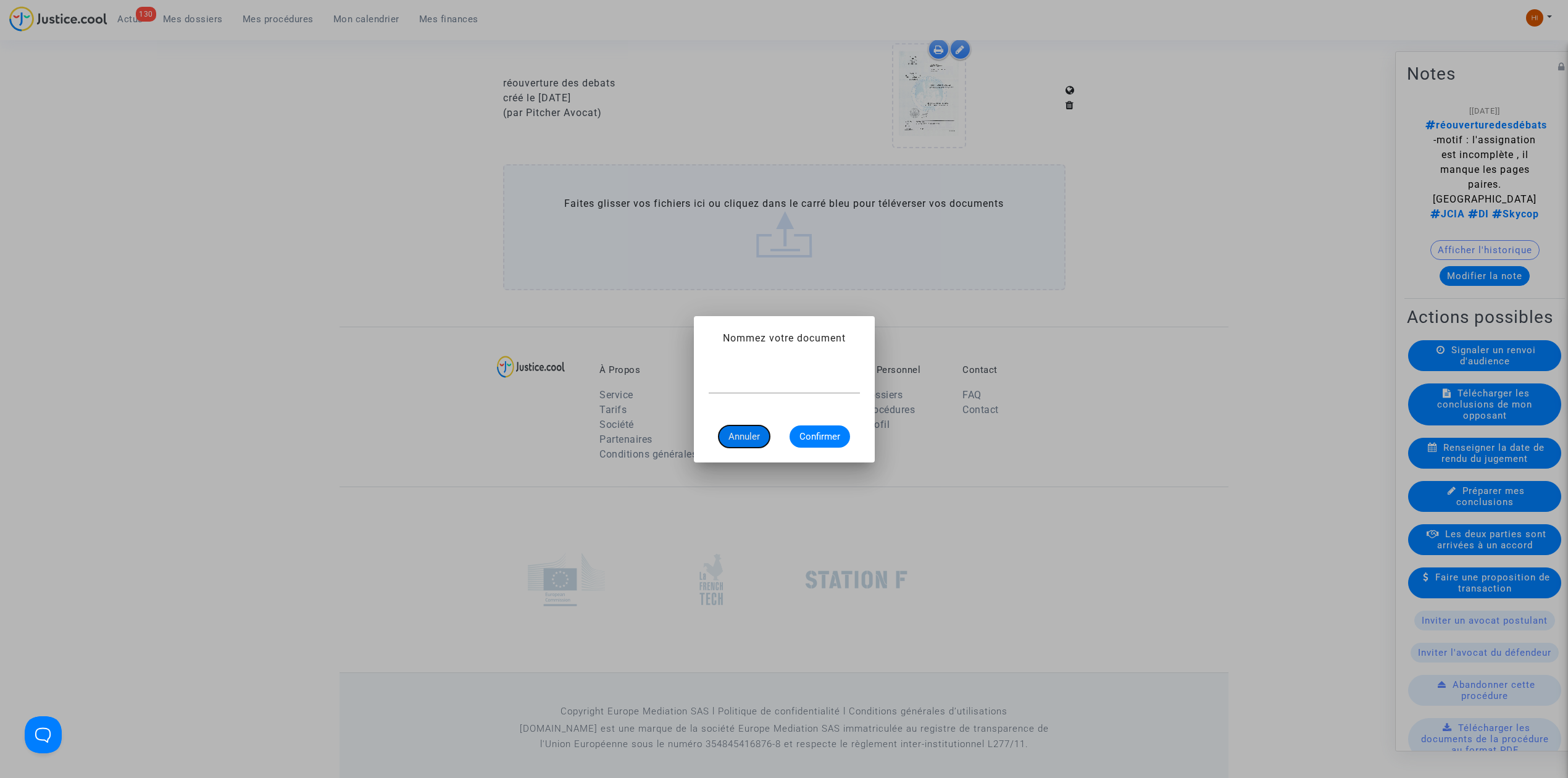
click at [722, 438] on button "Annuler" at bounding box center [744, 436] width 51 height 22
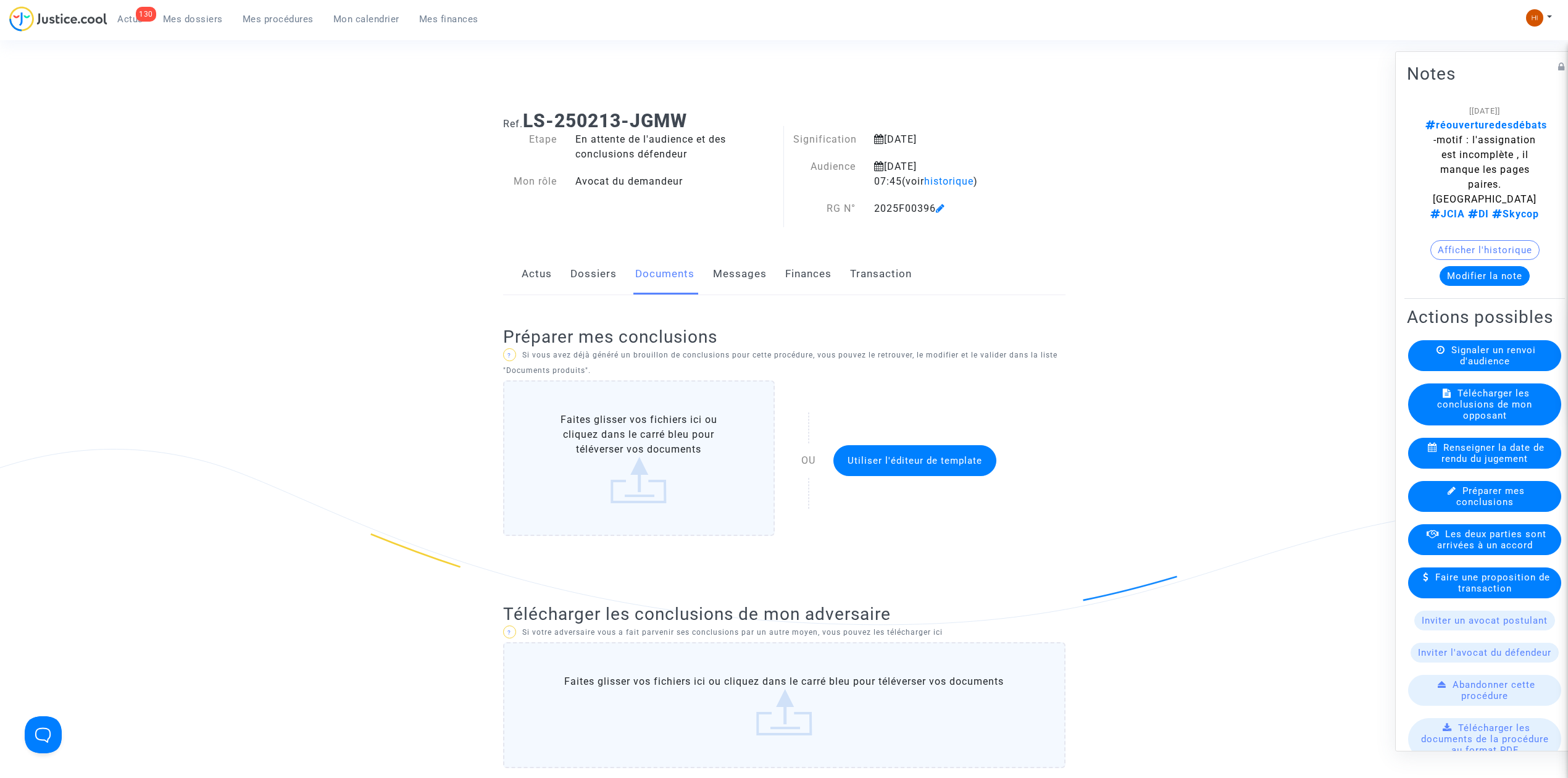
scroll to position [1530, 0]
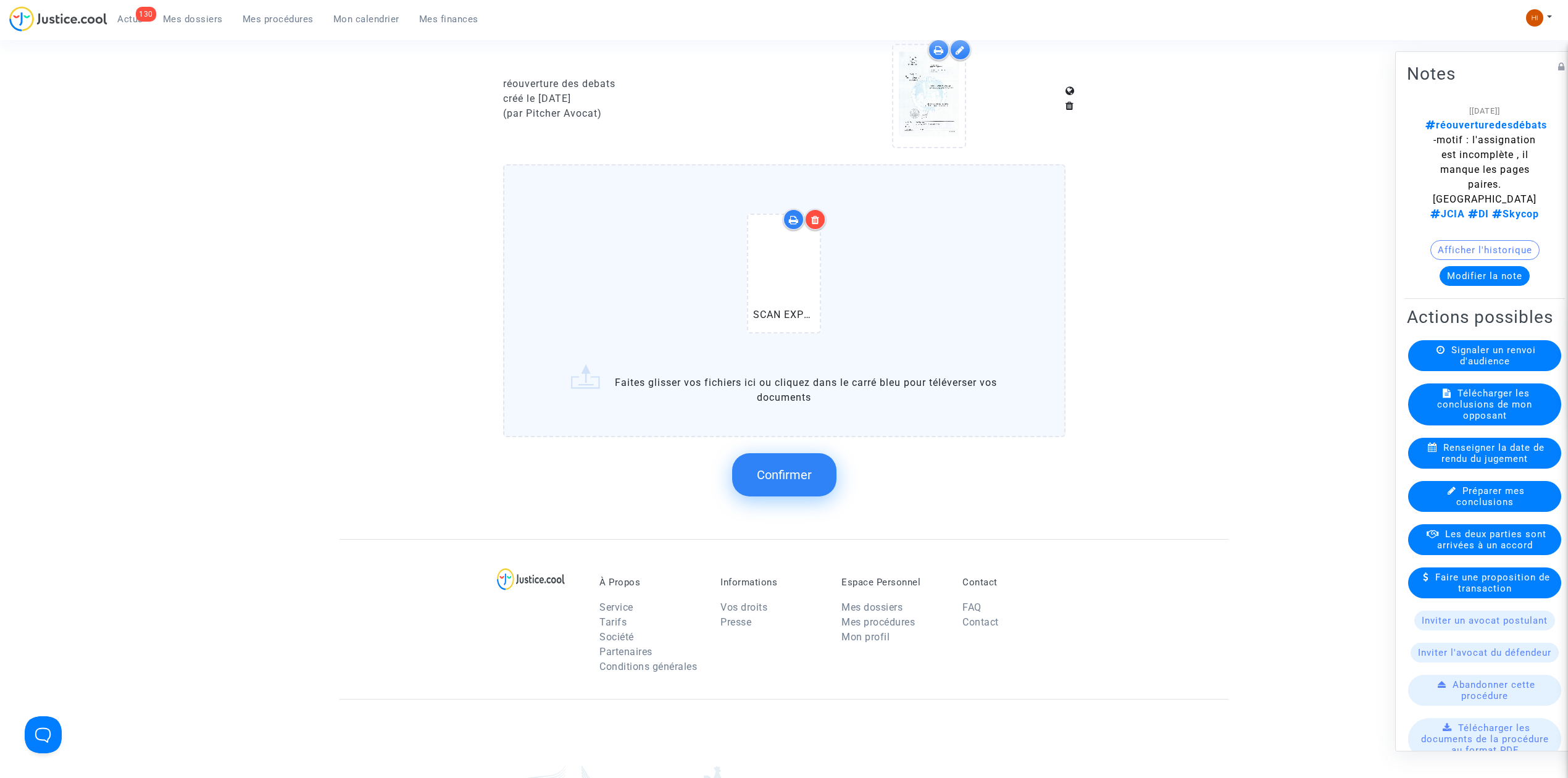
click at [811, 460] on button "Confirmer" at bounding box center [784, 475] width 104 height 43
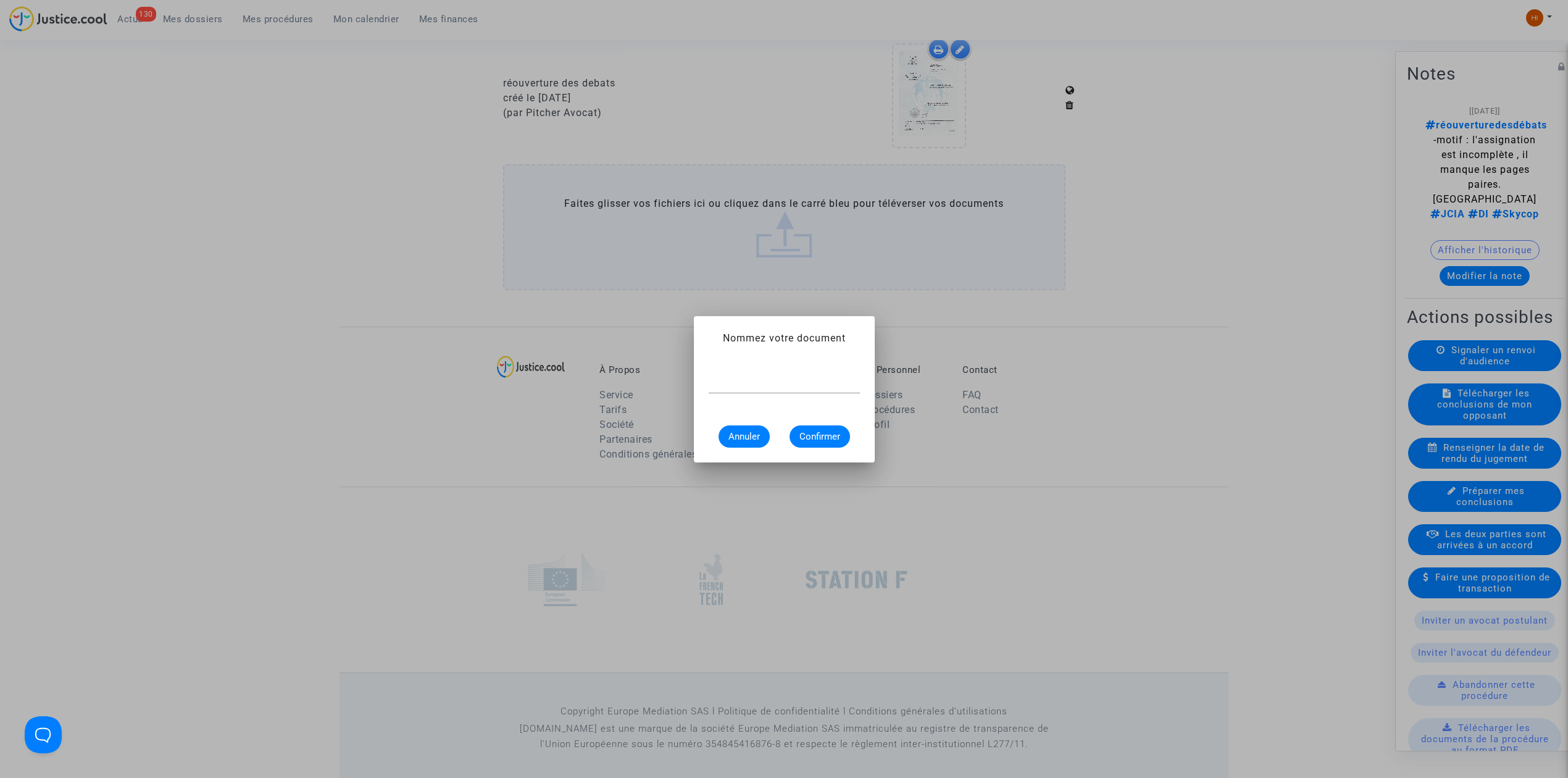
scroll to position [0, 0]
type input "Assignation signifiée et complète"
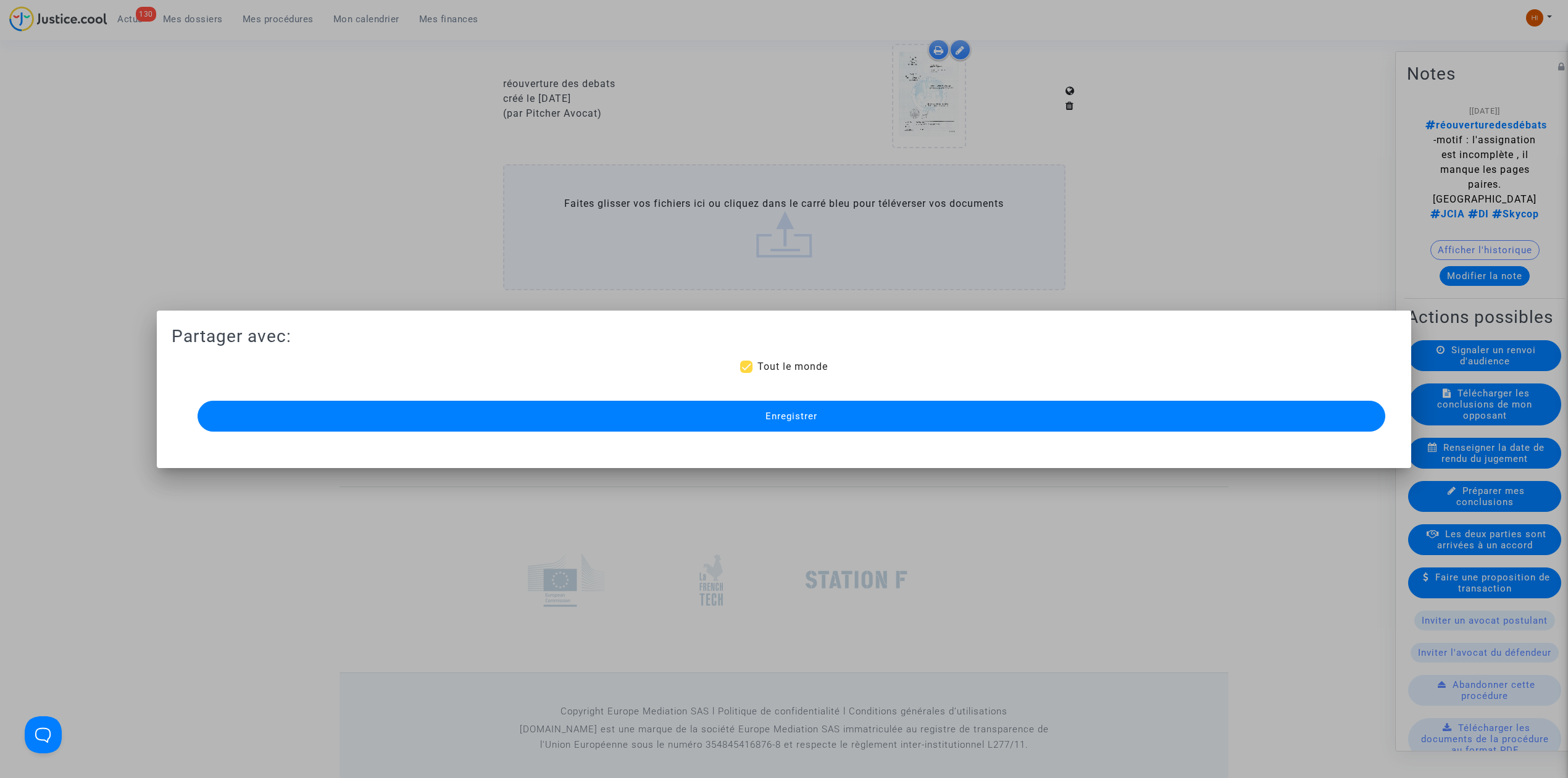
click at [838, 406] on button "Enregistrer" at bounding box center [791, 416] width 1188 height 31
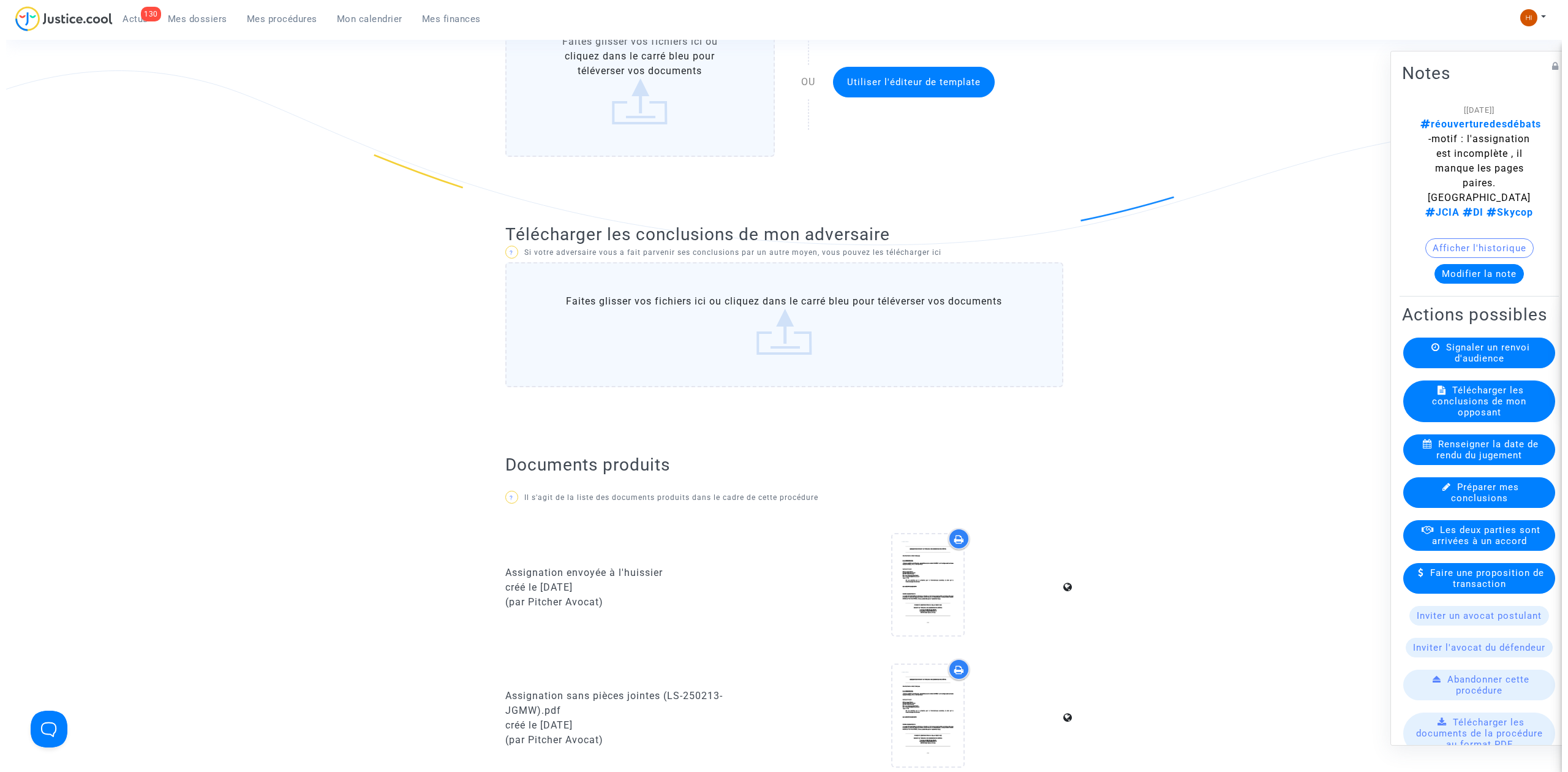
scroll to position [0, 0]
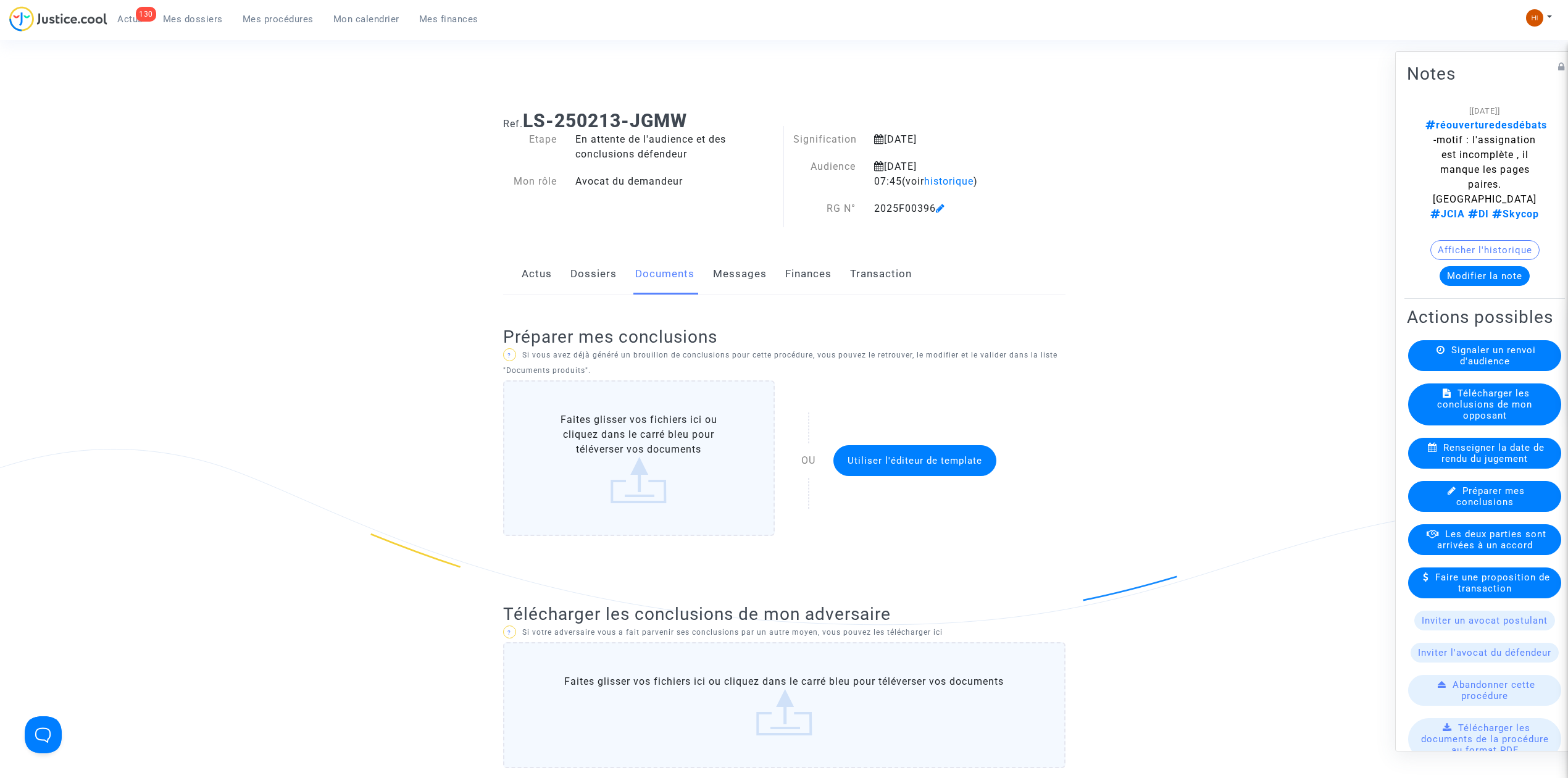
click at [601, 275] on link "Dossiers" at bounding box center [593, 274] width 46 height 41
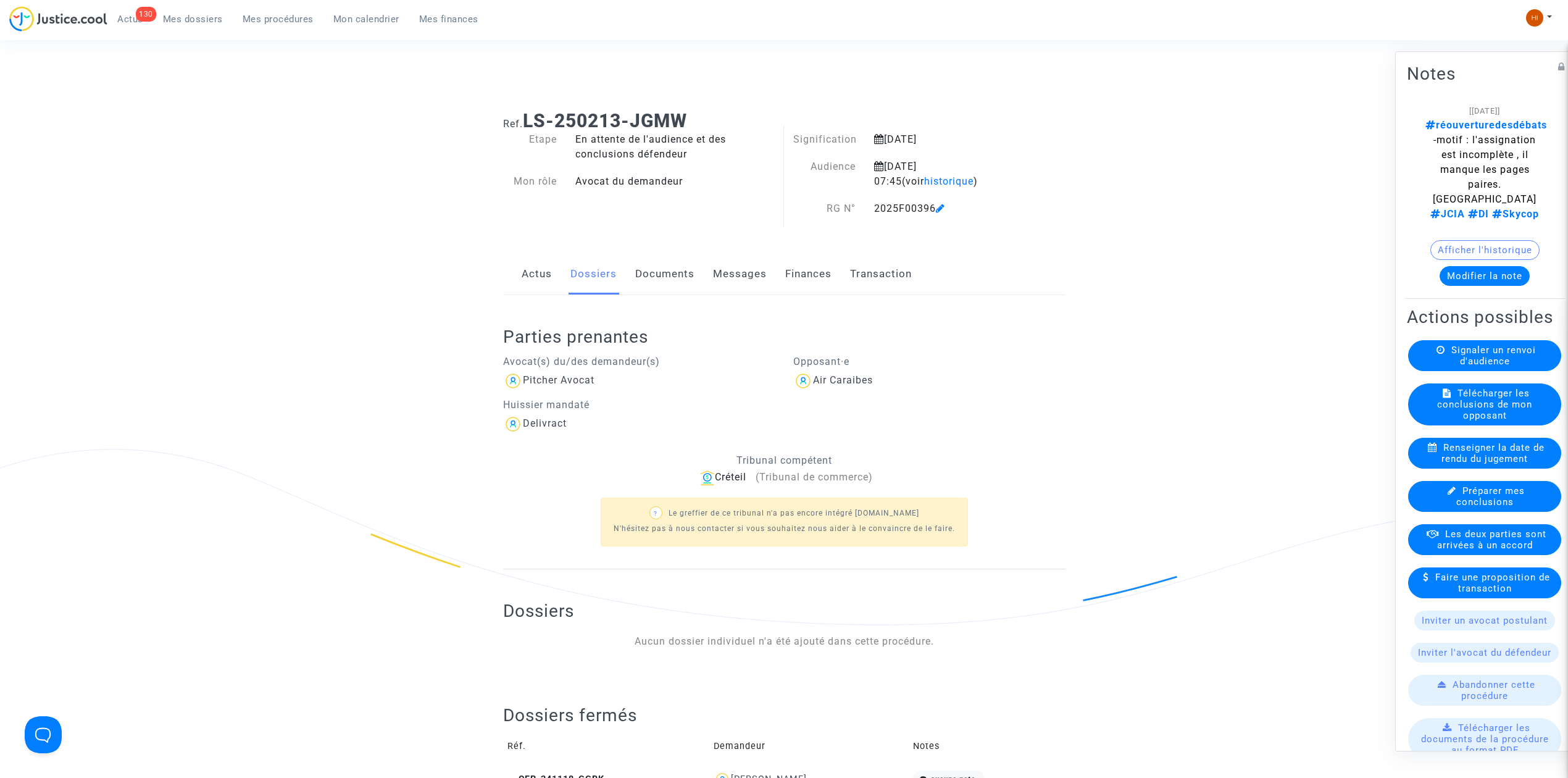
click at [541, 270] on link "Actus" at bounding box center [537, 274] width 30 height 41
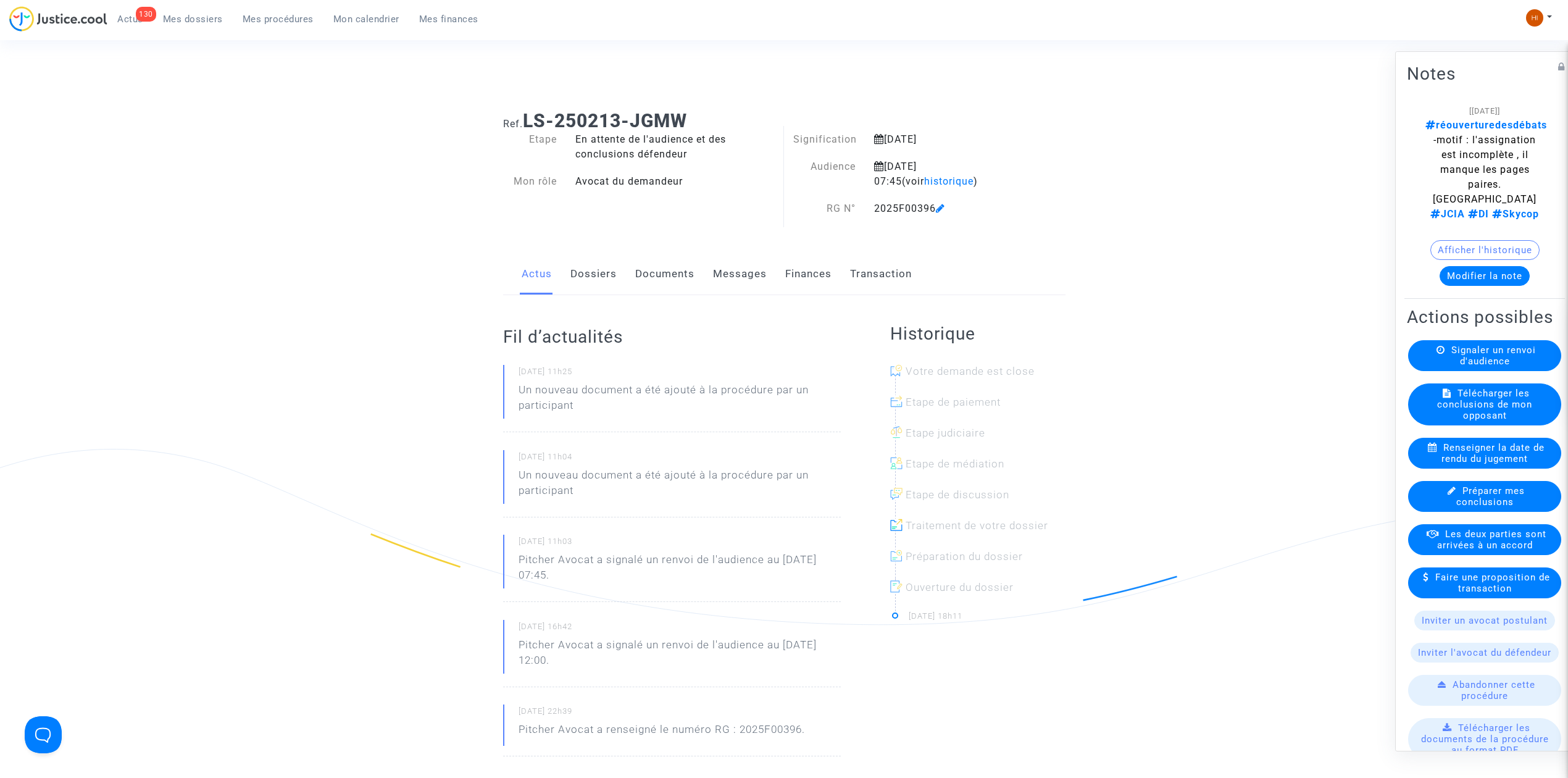
click at [1482, 278] on button "Modifier la note" at bounding box center [1484, 275] width 90 height 19
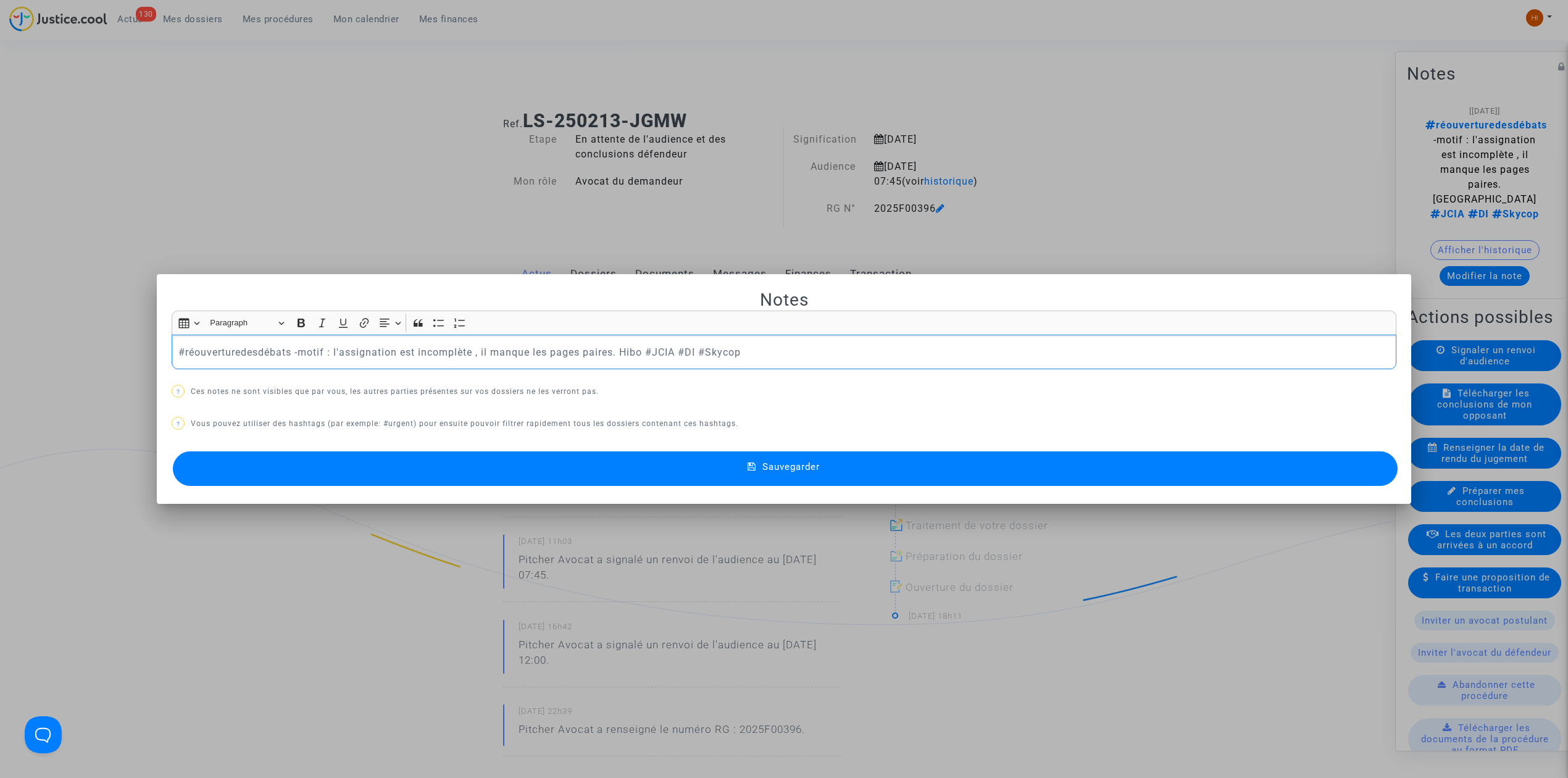
click at [223, 352] on p "#réouverturedesdébats -motif : l'assignation est incomplète , il manque les pag…" at bounding box center [784, 352] width 1211 height 15
click at [179, 348] on p "#réouverturedesdébats -motif : l'assignation est incomplète , il manque les pag…" at bounding box center [784, 352] width 1211 height 15
drag, startPoint x: 428, startPoint y: 371, endPoint x: 452, endPoint y: 356, distance: 28.3
click at [429, 370] on div "Notes Rich Text Editor Insert table Insert table Heading Paragraph Paragraph He…" at bounding box center [784, 389] width 1224 height 201
click at [379, 351] on p "#réouverturedesdébats -motif : l'assignation est incomplète , il manque les pag…" at bounding box center [784, 352] width 1211 height 15
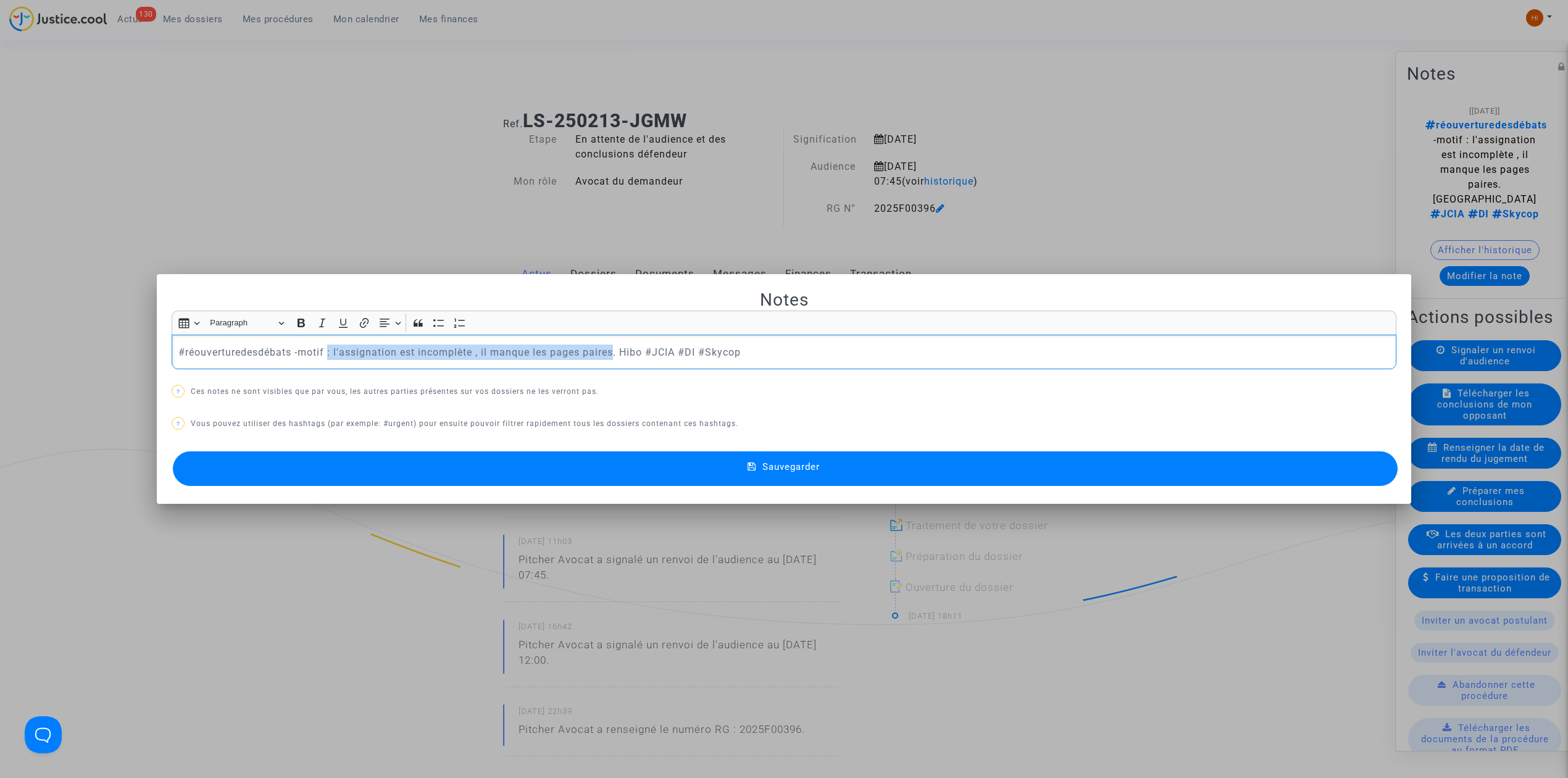
drag, startPoint x: 612, startPoint y: 354, endPoint x: 325, endPoint y: 366, distance: 287.3
click at [325, 366] on div "#réouverturedesdébats -motif : l'assignation est incomplète , il manque les pag…" at bounding box center [784, 352] width 1224 height 35
click at [547, 478] on button "Sauvegarder" at bounding box center [785, 468] width 1224 height 35
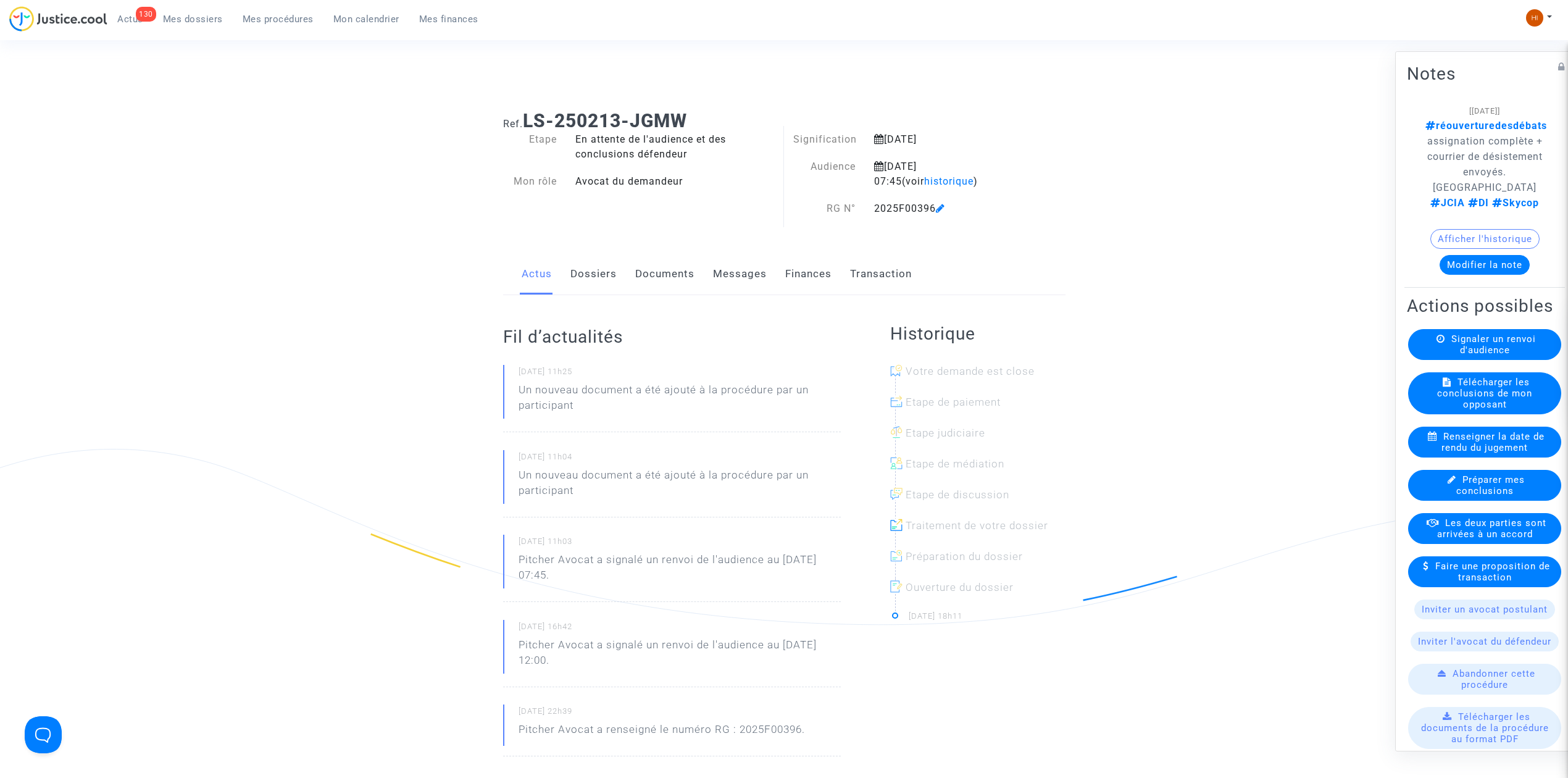
drag, startPoint x: 273, startPoint y: 18, endPoint x: 348, endPoint y: 24, distance: 75.2
click at [273, 18] on span "Mes procédures" at bounding box center [278, 19] width 71 height 11
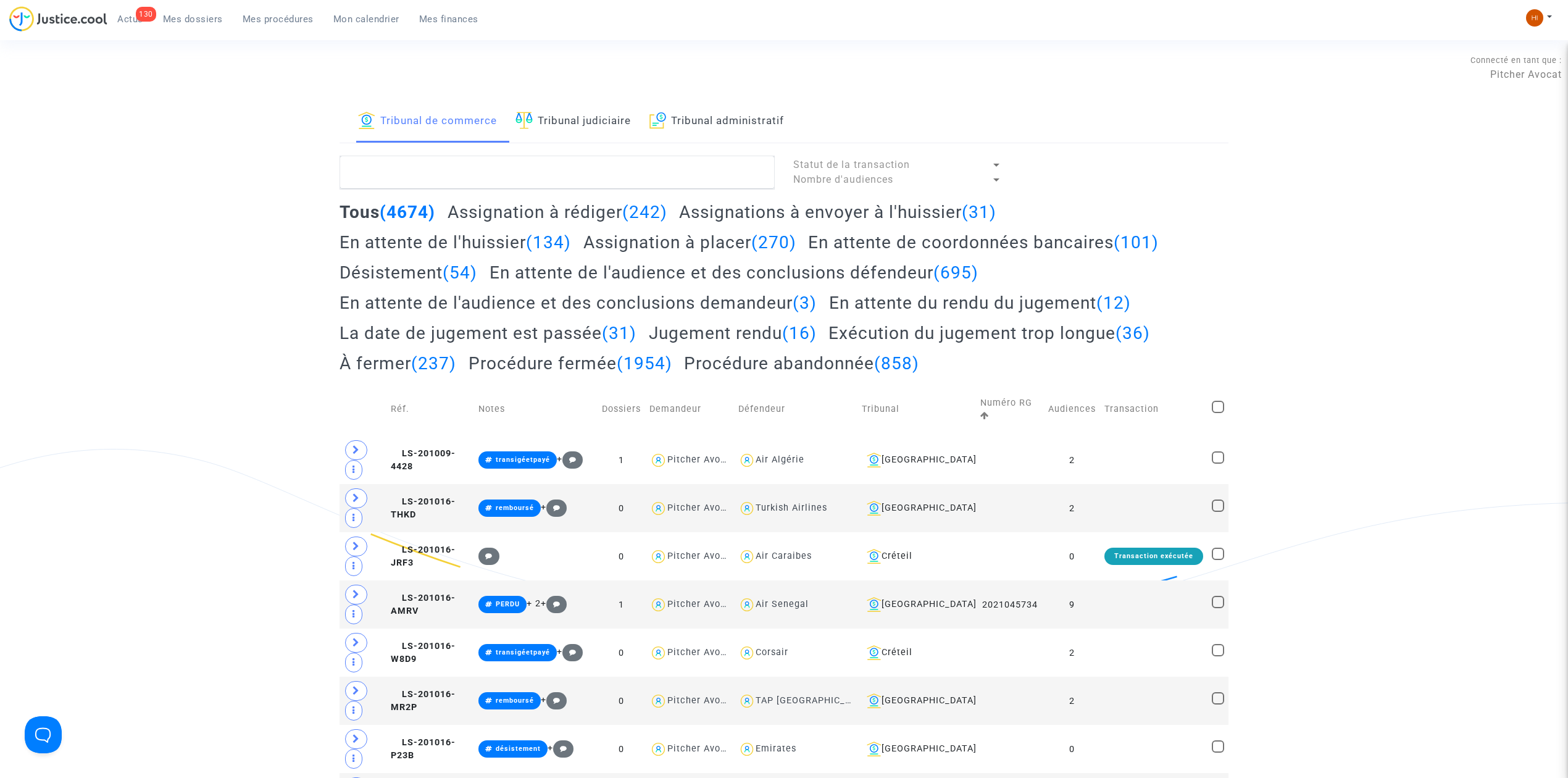
click at [583, 115] on link "Tribunal judiciaire" at bounding box center [573, 122] width 115 height 42
click at [586, 178] on textarea at bounding box center [557, 172] width 435 height 33
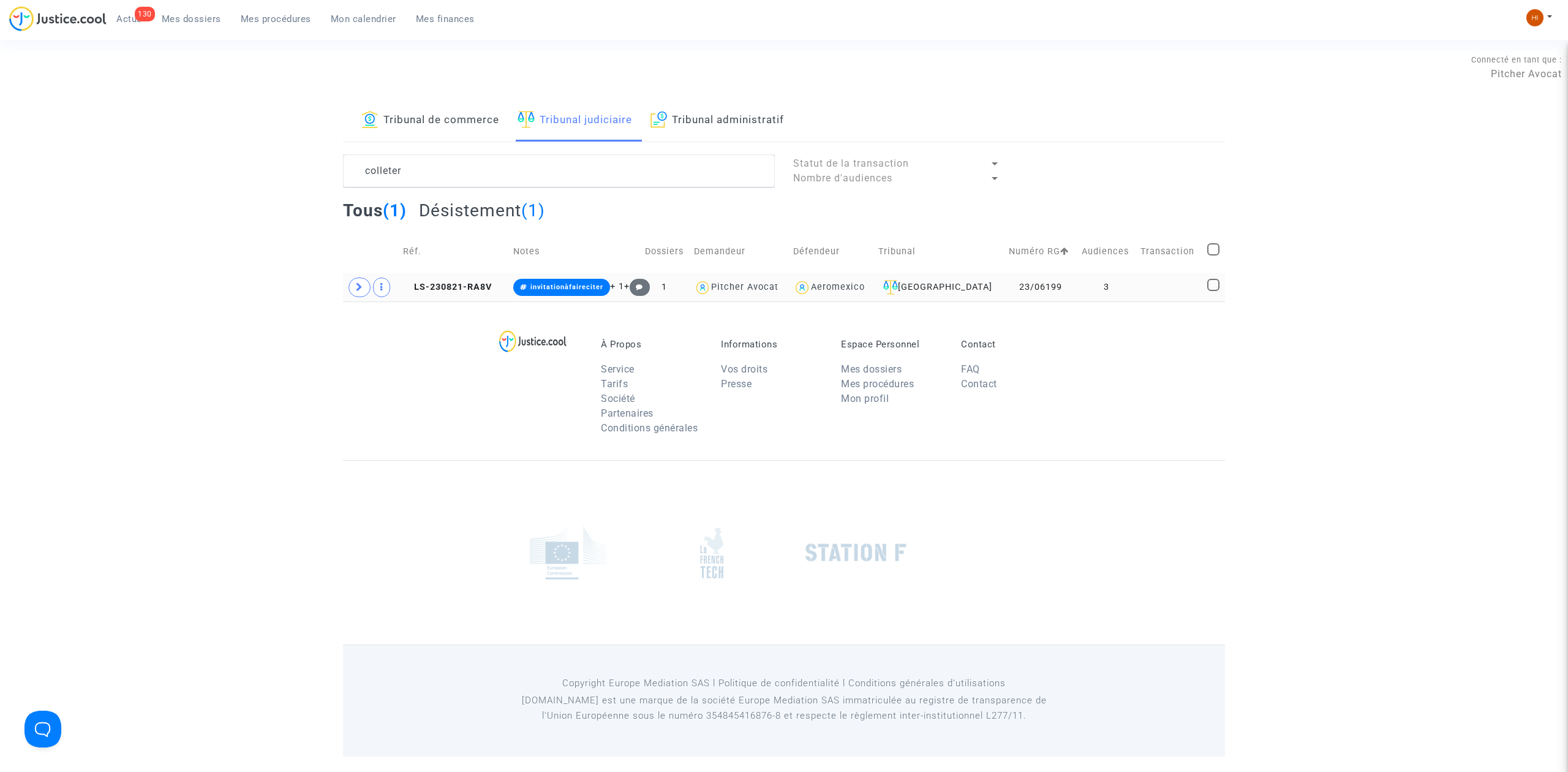
click at [1194, 287] on td at bounding box center [1169, 287] width 66 height 28
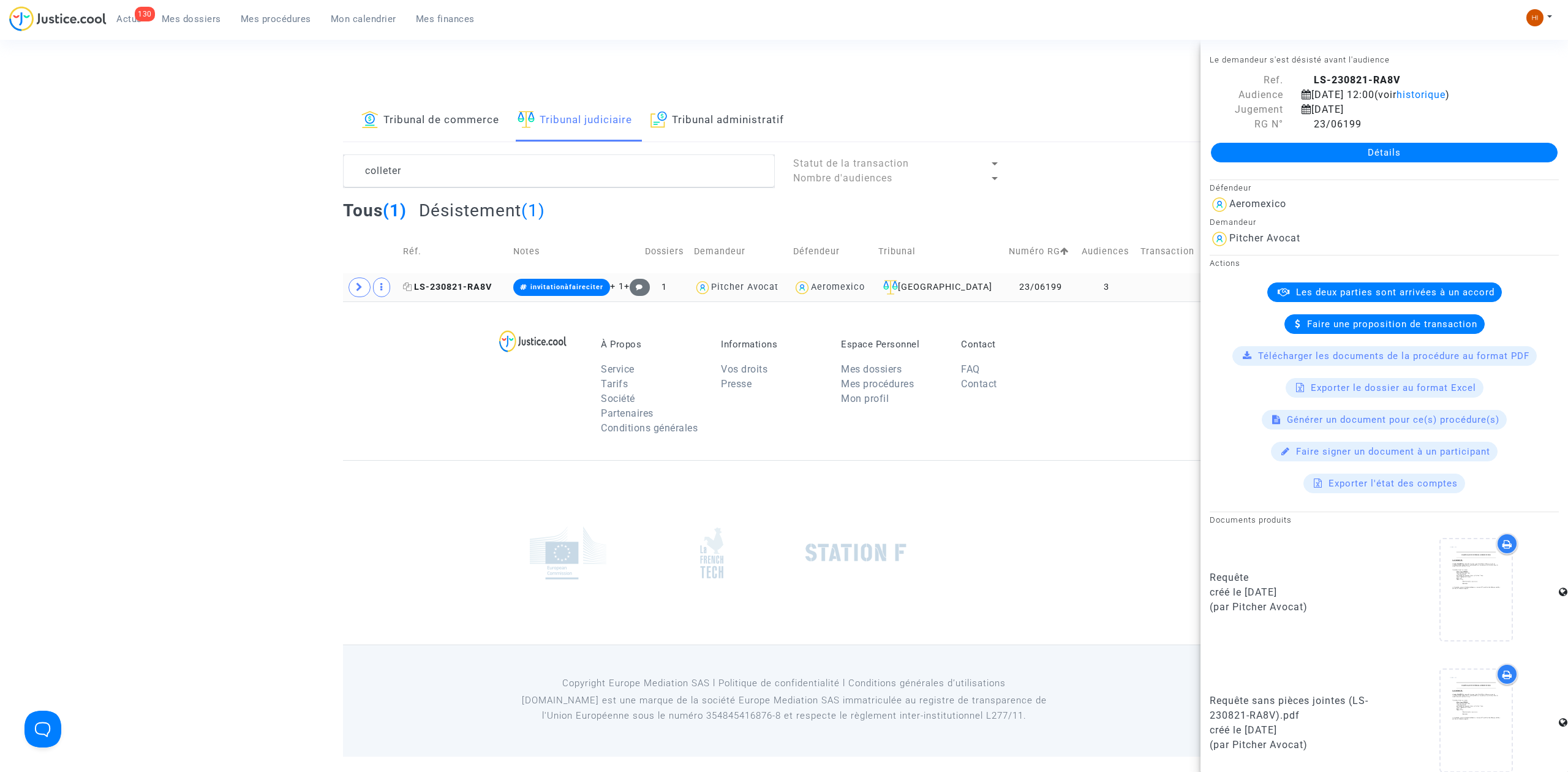
click at [410, 288] on icon at bounding box center [407, 287] width 9 height 9
type textarea "co"
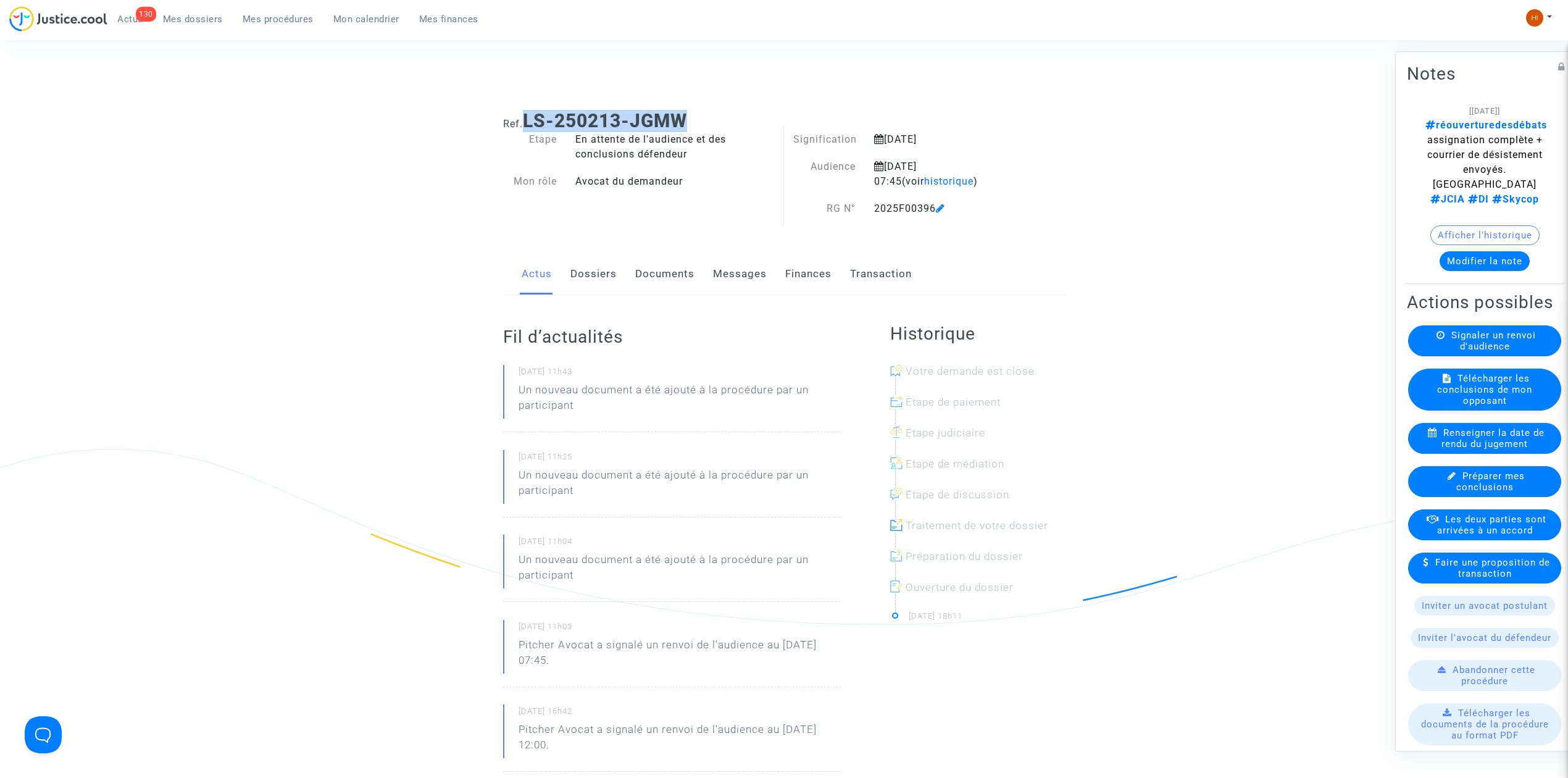
drag, startPoint x: 717, startPoint y: 115, endPoint x: 529, endPoint y: 110, distance: 188.1
click at [529, 110] on h1 "Ref. LS-250213-JGMW" at bounding box center [784, 121] width 563 height 22
copy b "LS-250213-JGMW"
click at [279, 11] on link "Mes procédures" at bounding box center [278, 19] width 91 height 19
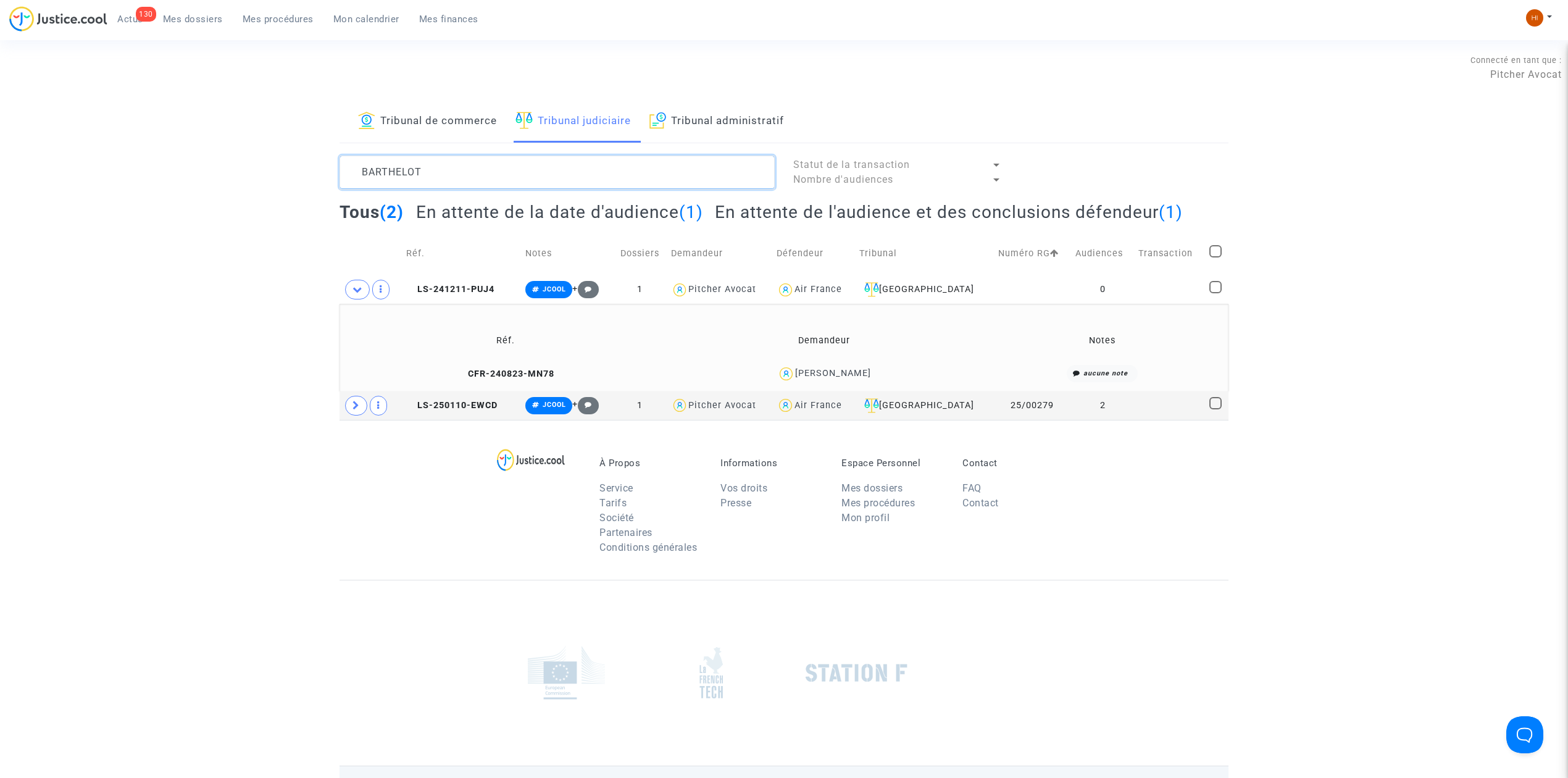
drag, startPoint x: 500, startPoint y: 161, endPoint x: 151, endPoint y: 158, distance: 349.0
click at [151, 158] on div "Tribunal de commerce Tribunal judiciaire Tribunal administratif BARTHELOT Statu…" at bounding box center [784, 260] width 1568 height 319
paste textarea "LS-220719-WMHF"
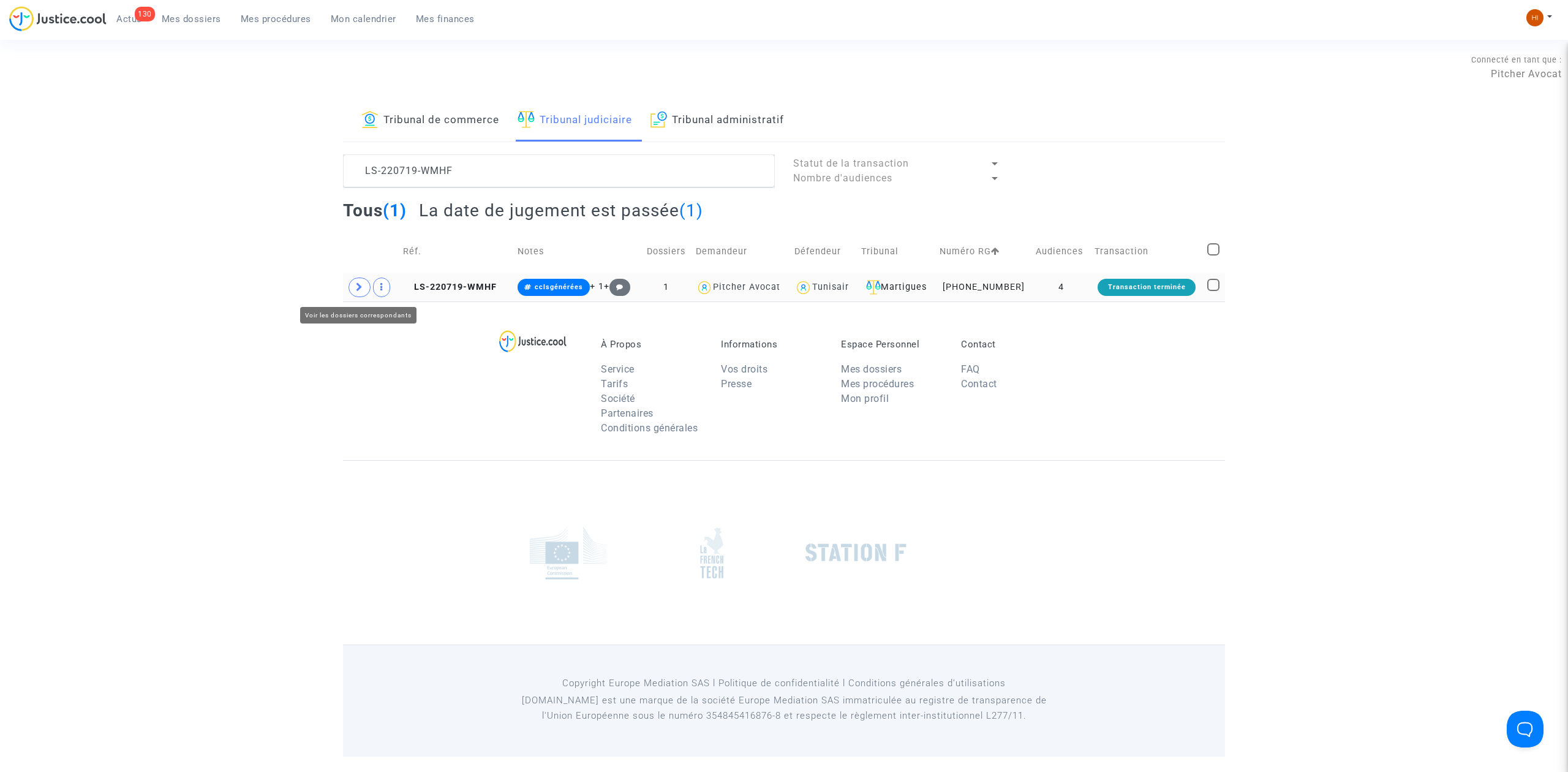
click at [365, 288] on span at bounding box center [359, 287] width 22 height 19
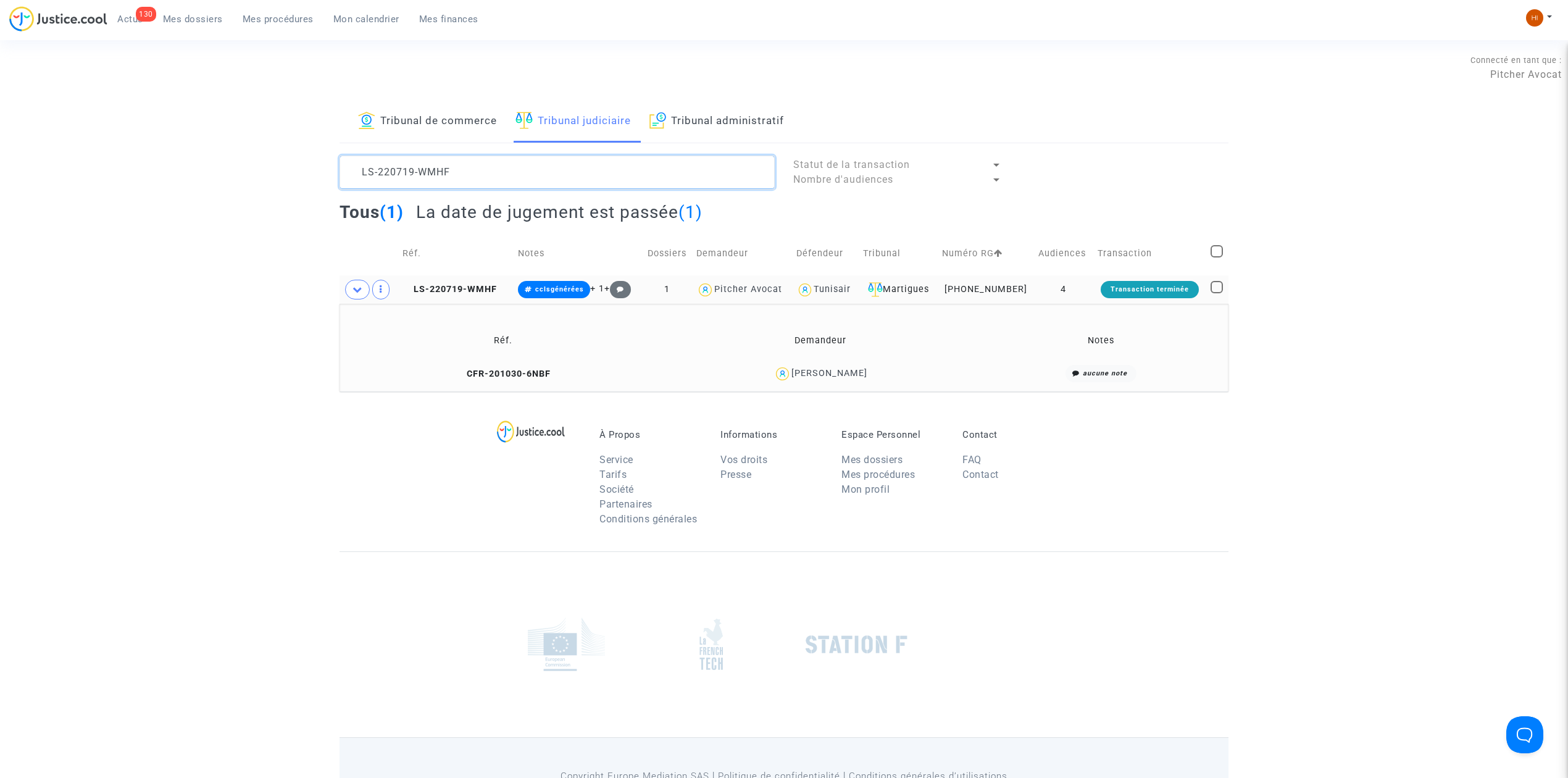
drag, startPoint x: 300, startPoint y: 166, endPoint x: -76, endPoint y: 120, distance: 378.8
click at [0, 120] on html "130 Actus Mes dossiers Mes procédures Mon calendrier Mes finances Mon profil Ch…" at bounding box center [784, 424] width 1568 height 849
paste textarea "1007-9FFN"
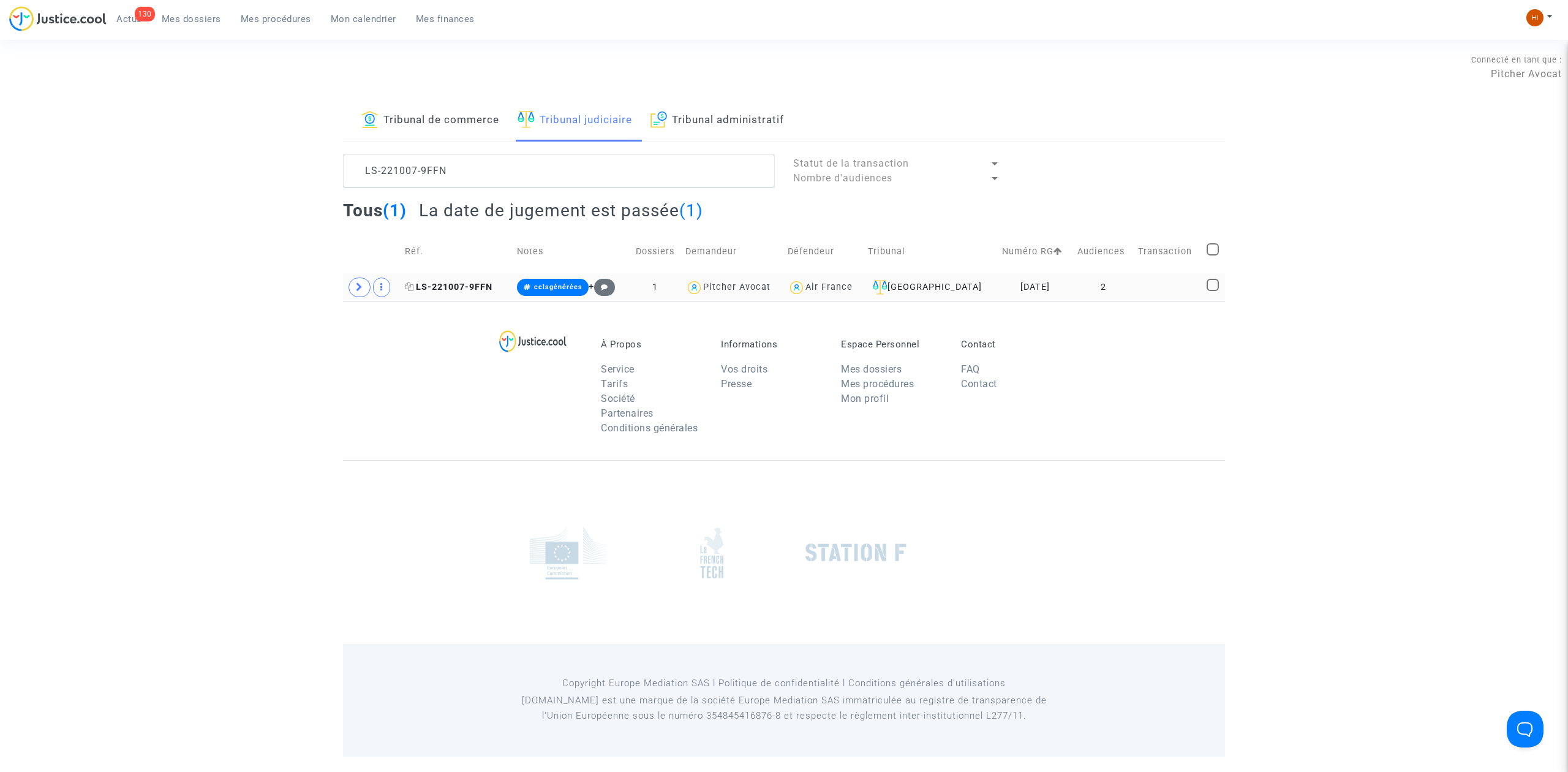
click at [477, 292] on span "LS-221007-9FFN" at bounding box center [448, 287] width 88 height 11
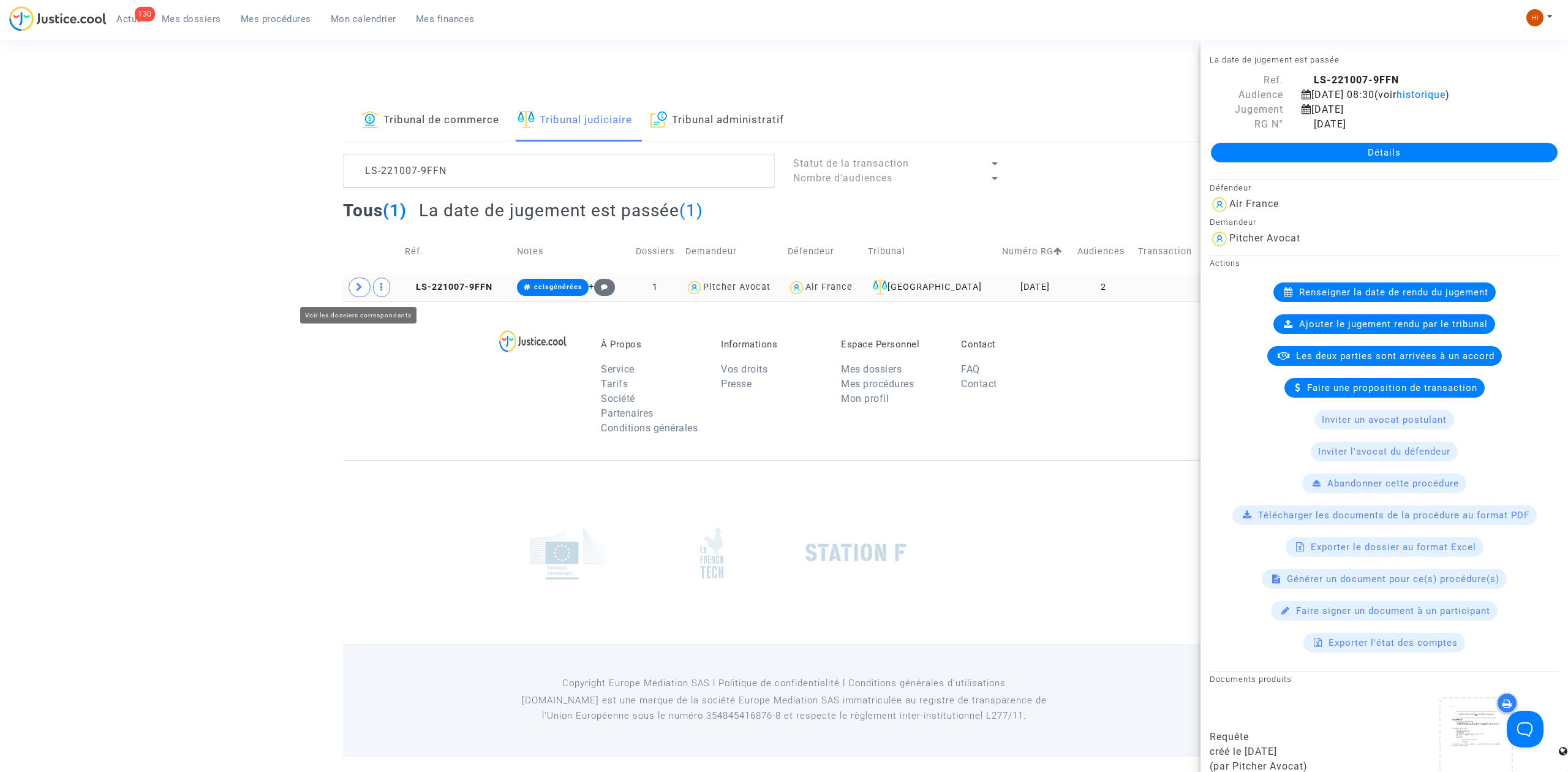
click at [358, 292] on icon at bounding box center [359, 287] width 7 height 9
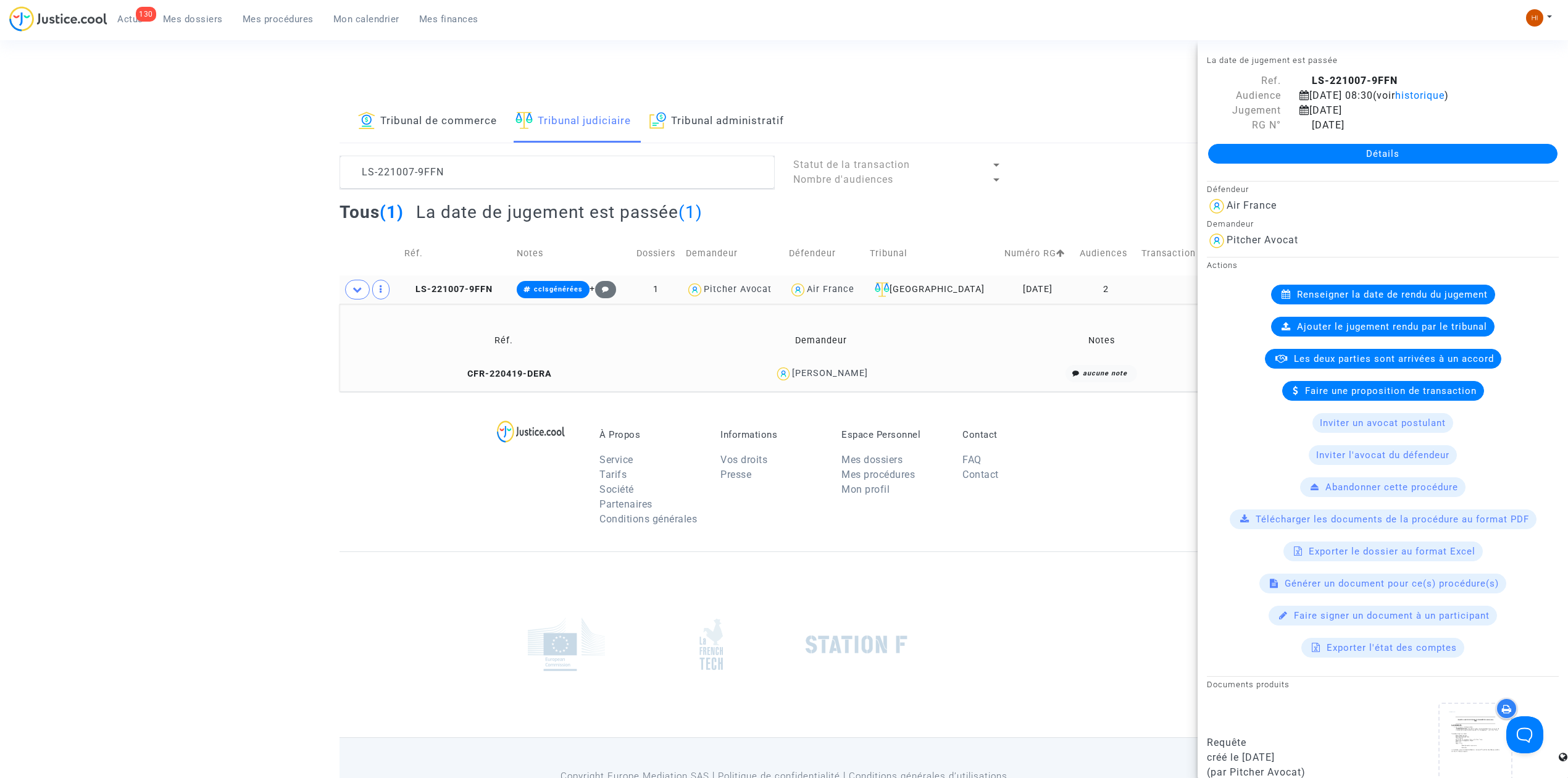
drag, startPoint x: 896, startPoint y: 380, endPoint x: 786, endPoint y: 384, distance: 110.1
click at [786, 384] on td "[PERSON_NAME]" at bounding box center [821, 373] width 314 height 27
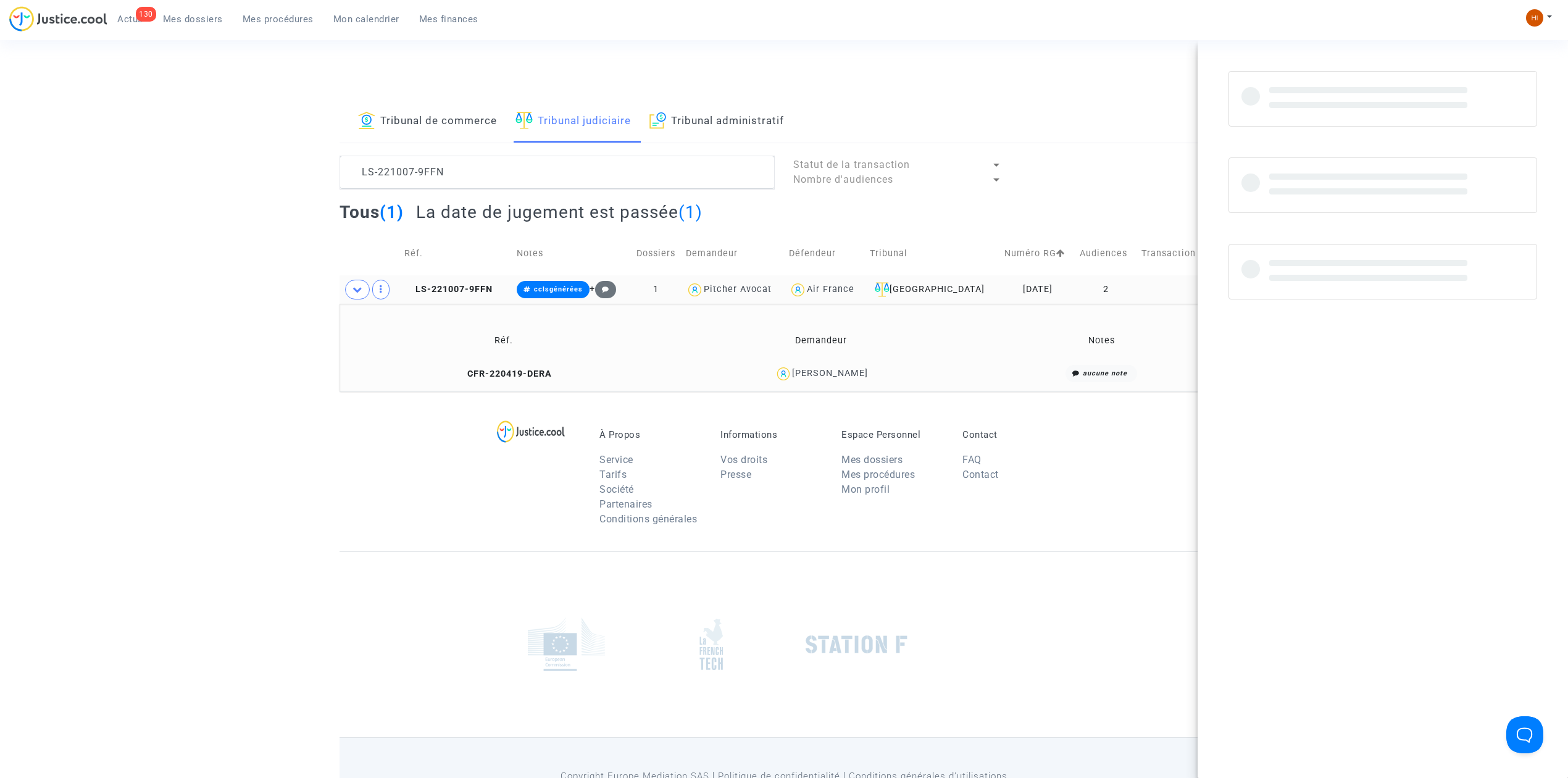
copy div "[PERSON_NAME]"
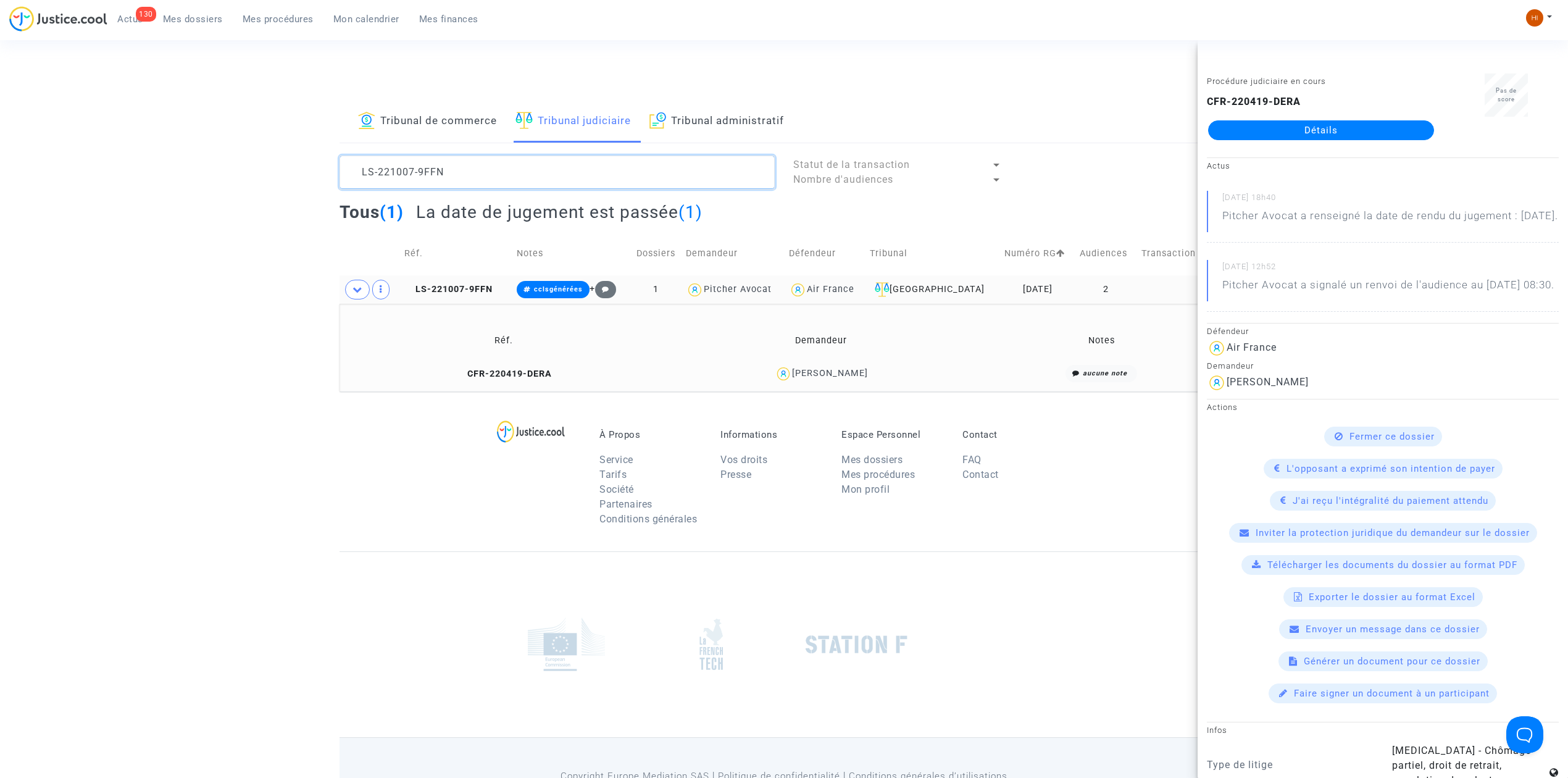
drag, startPoint x: 683, startPoint y: 176, endPoint x: -143, endPoint y: 157, distance: 826.2
click at [0, 157] on html "130 Actus Mes dossiers Mes procédures Mon calendrier Mes finances Mon profil Ch…" at bounding box center [784, 424] width 1568 height 849
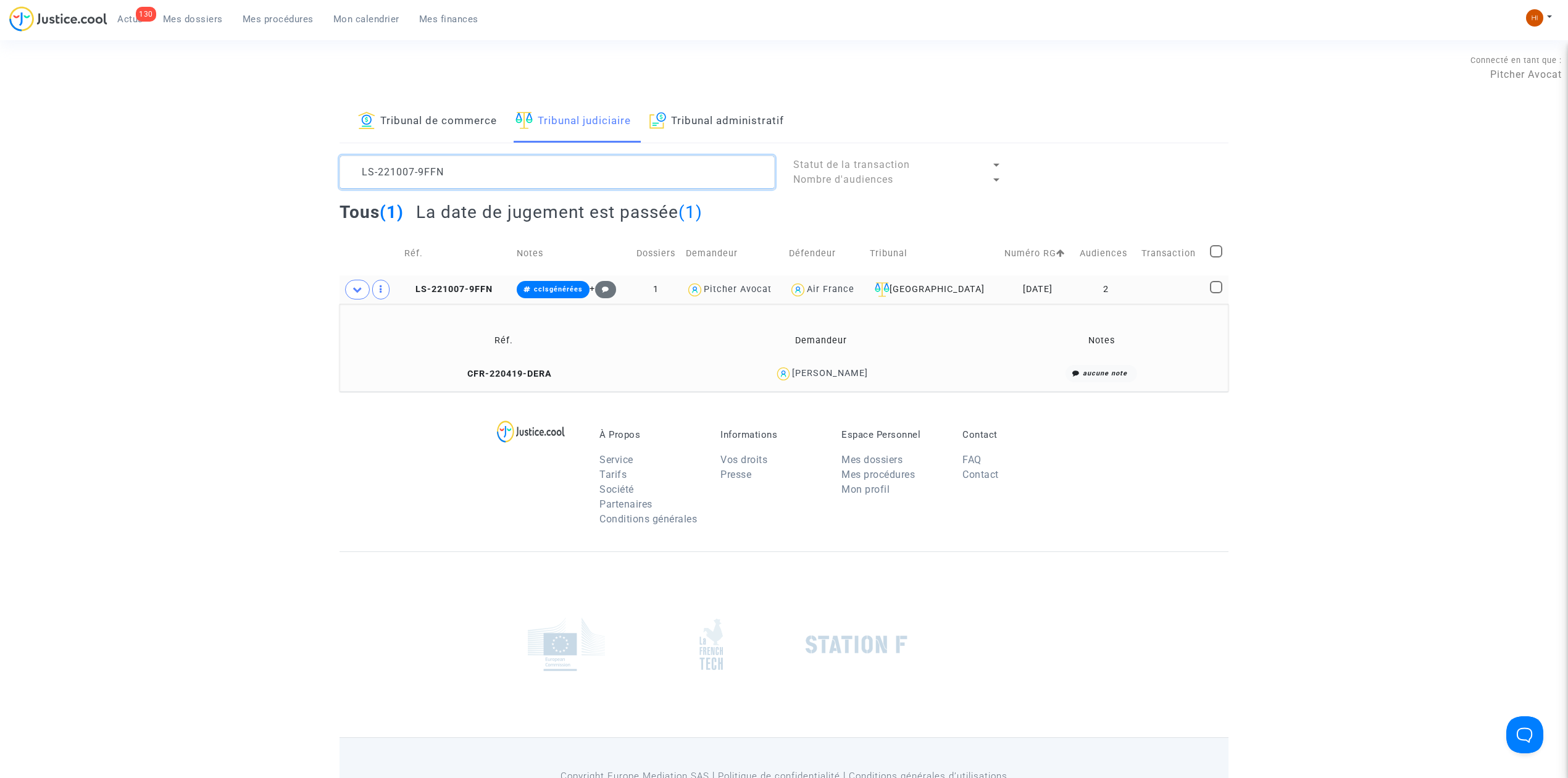
paste textarea "40123-CGAH"
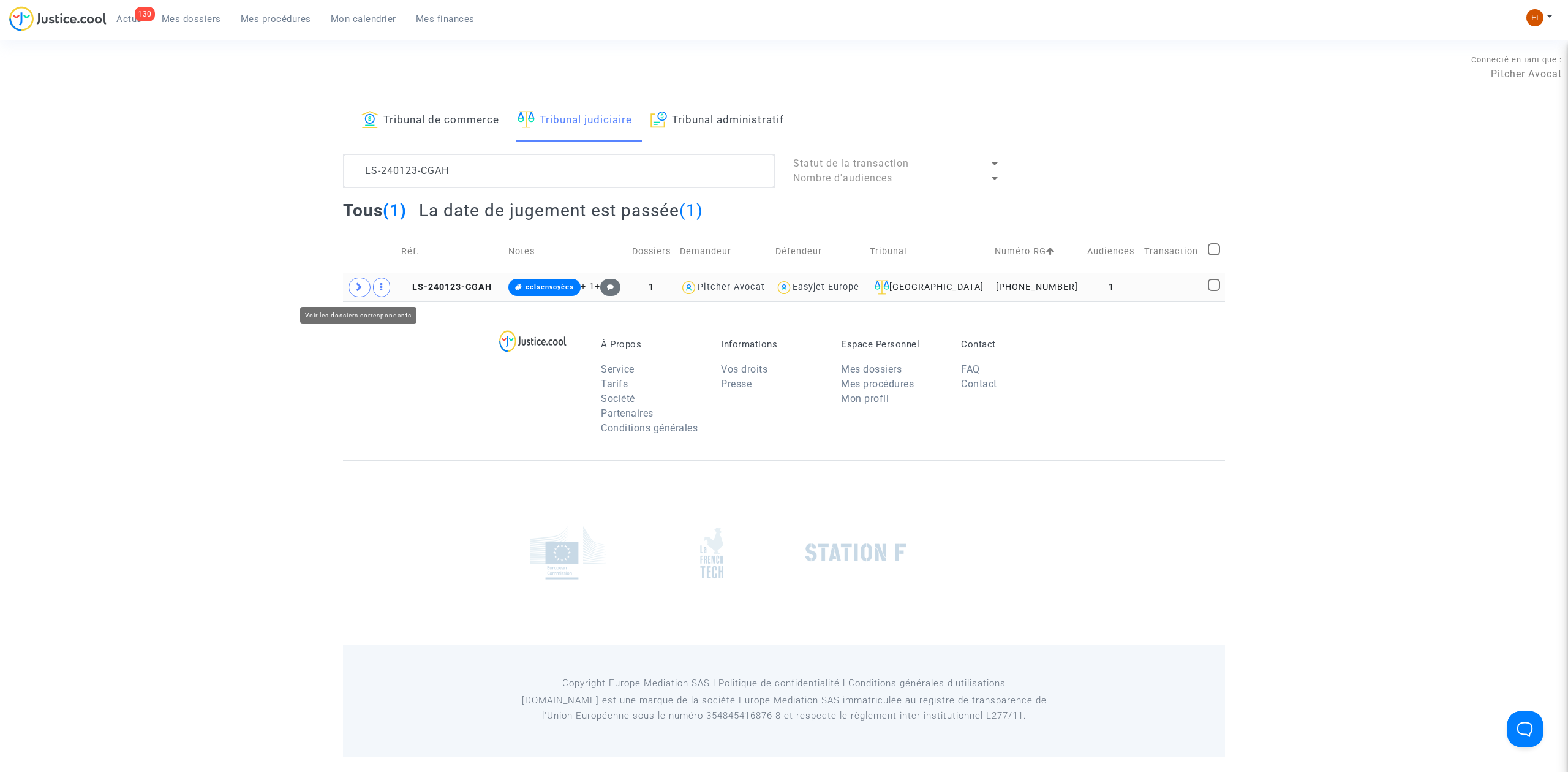
click at [354, 284] on span at bounding box center [359, 287] width 22 height 19
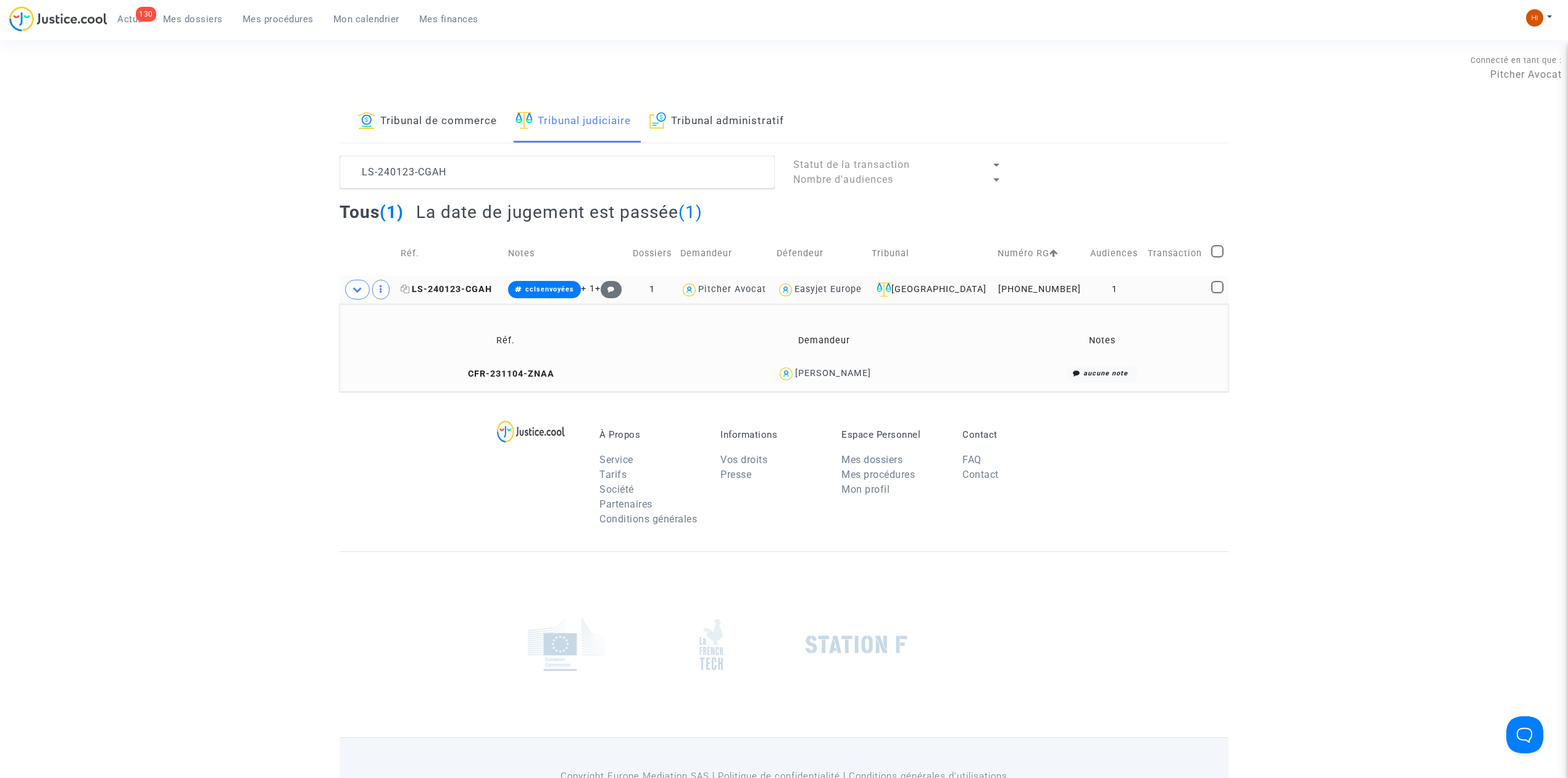
click at [444, 289] on span "LS-240123-CGAH" at bounding box center [446, 289] width 91 height 11
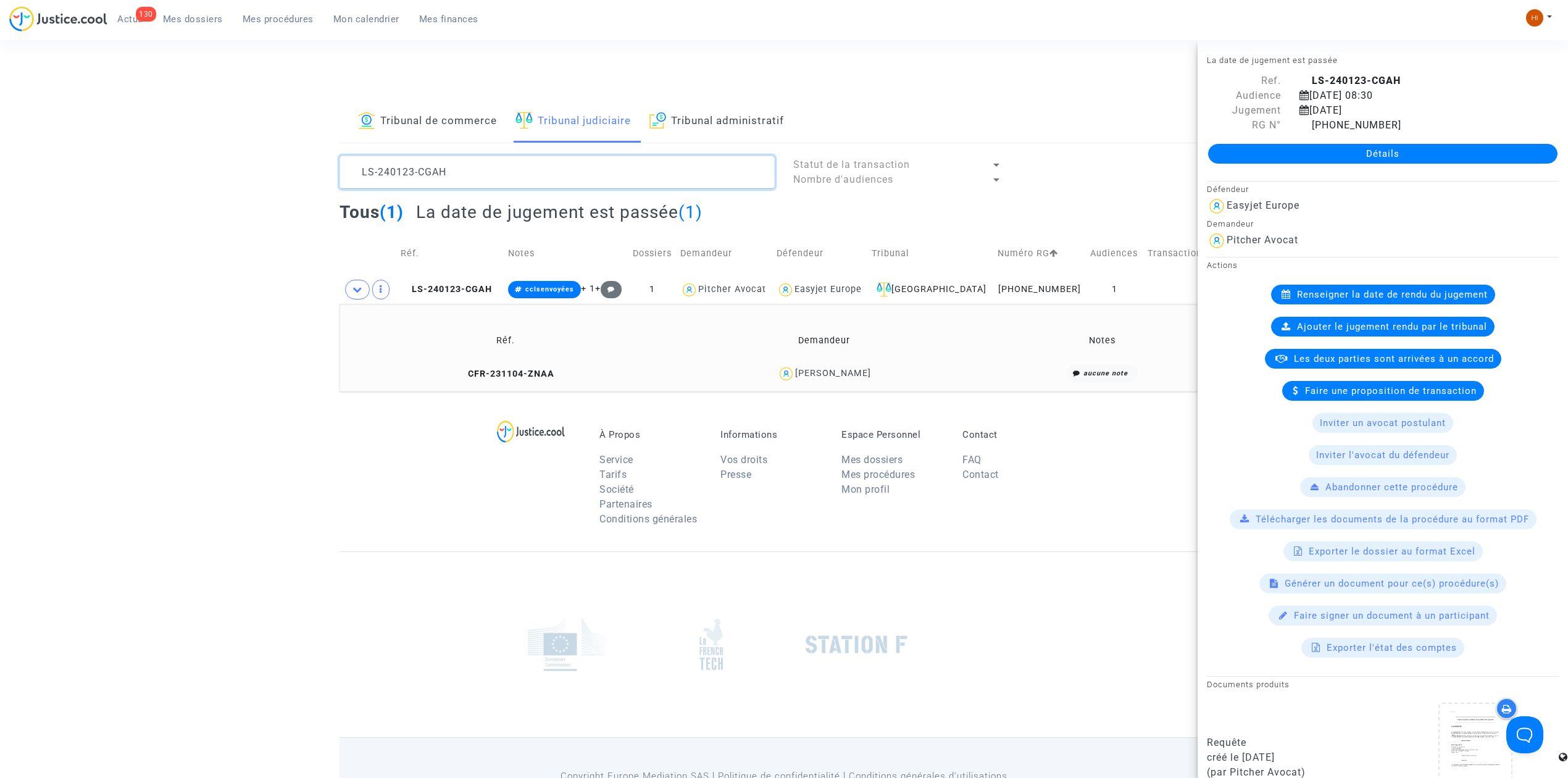
drag, startPoint x: 278, startPoint y: 146, endPoint x: 201, endPoint y: 137, distance: 77.5
click at [214, 140] on div "Tribunal de commerce Tribunal judiciaire Tribunal administratif LS-240123-CGAH …" at bounding box center [784, 246] width 1568 height 291
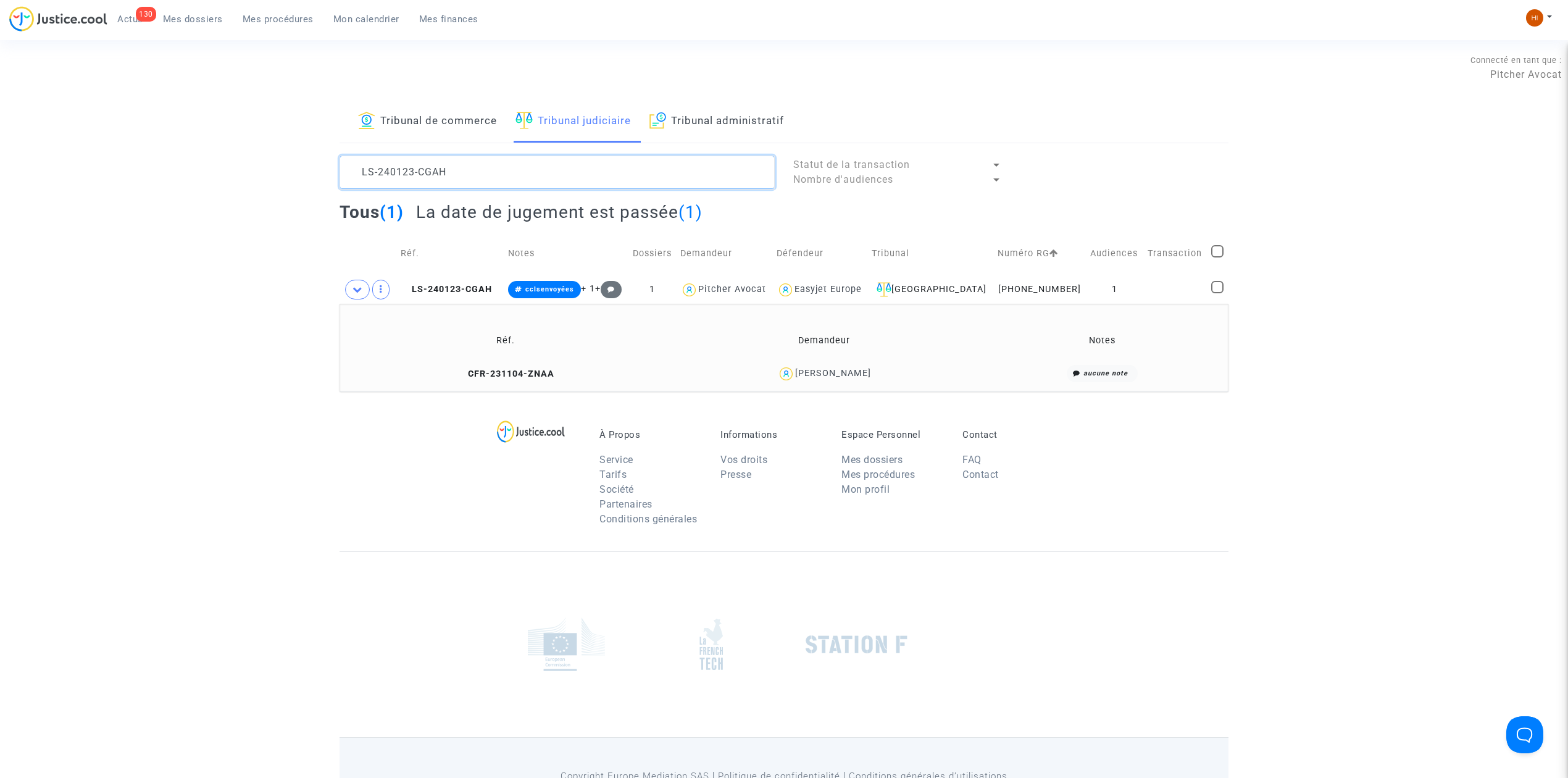
paste textarea "21103-AXYC"
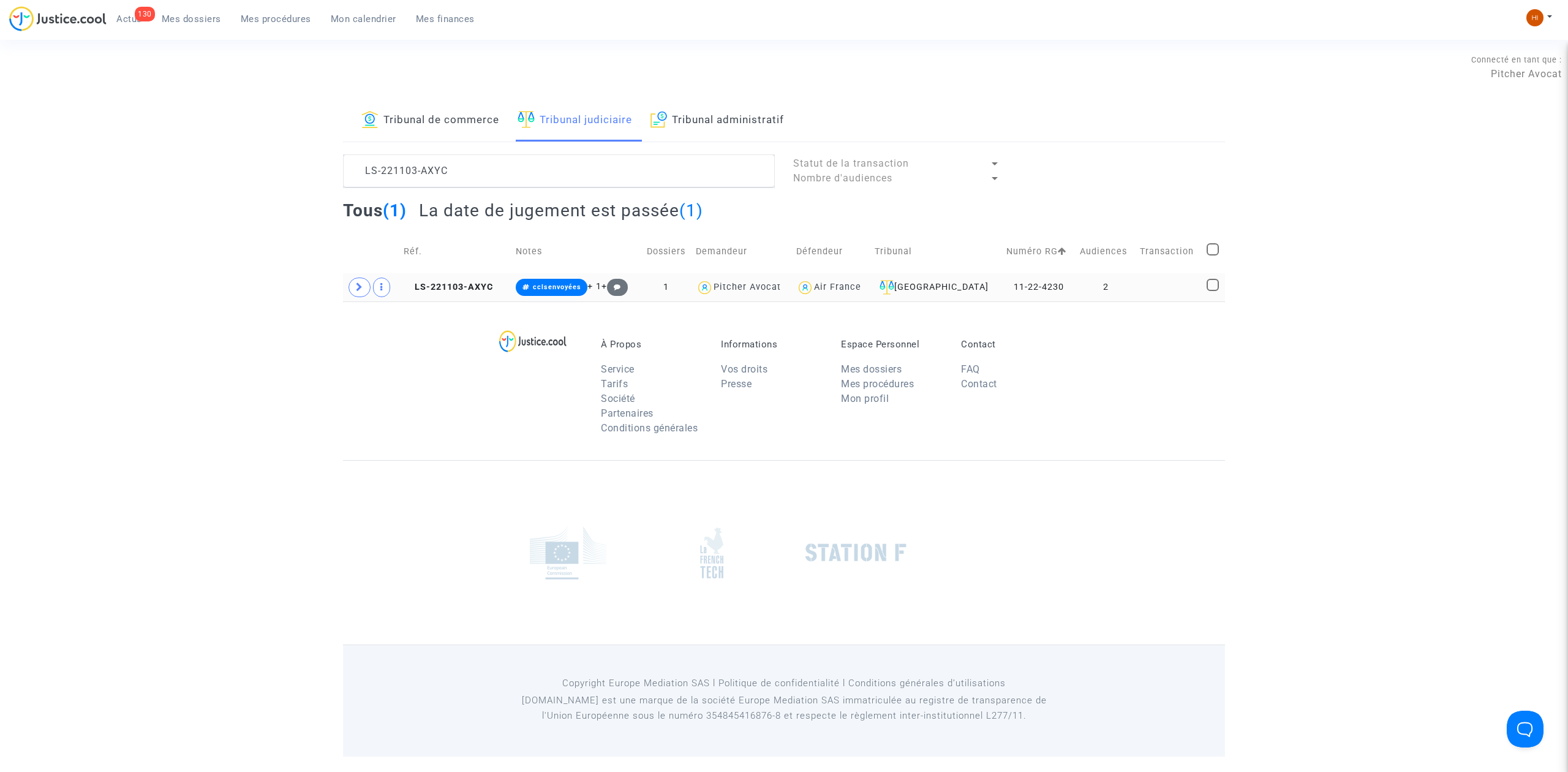
click at [366, 297] on td at bounding box center [371, 287] width 56 height 28
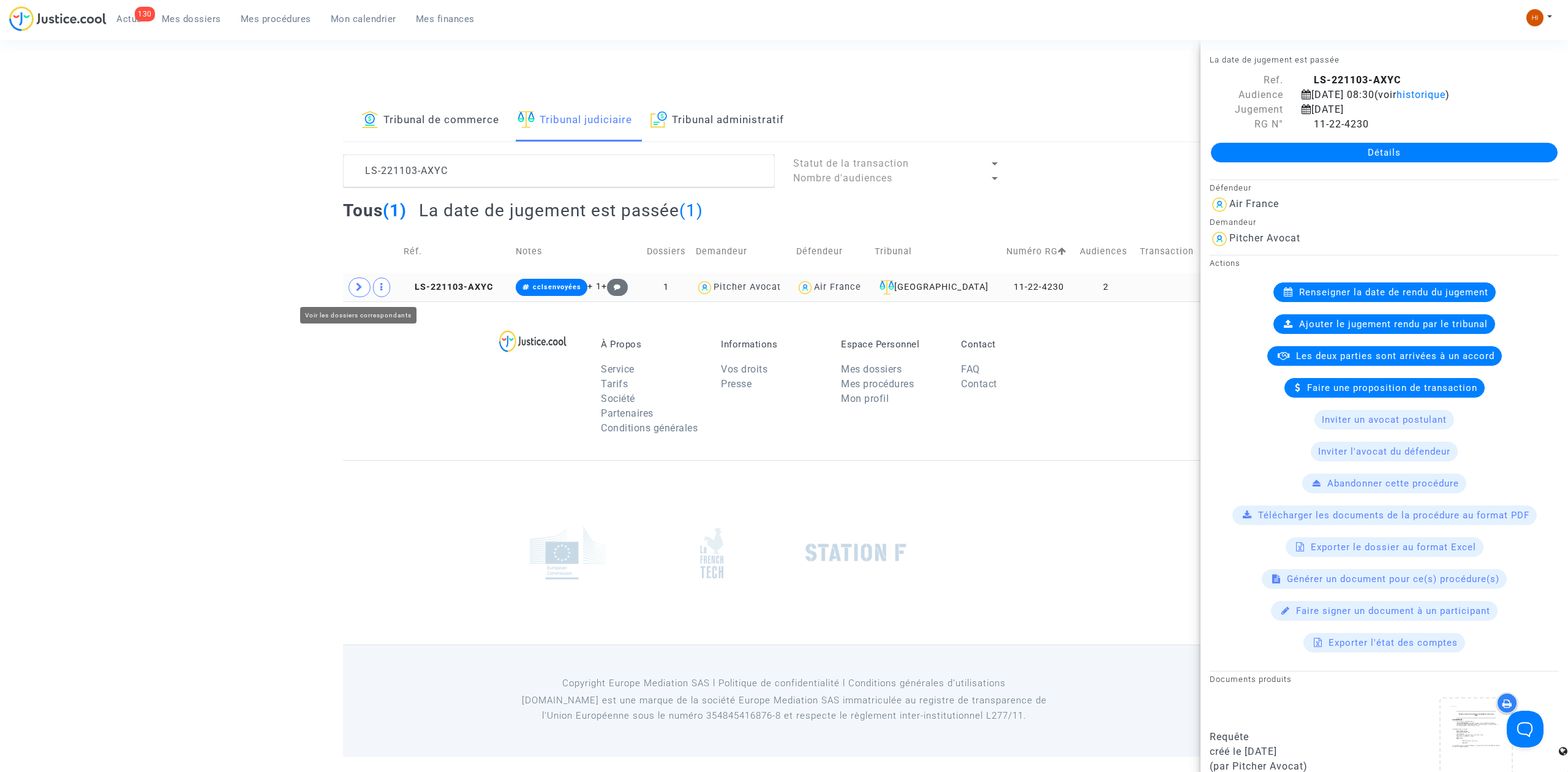
click at [360, 285] on icon at bounding box center [359, 287] width 7 height 9
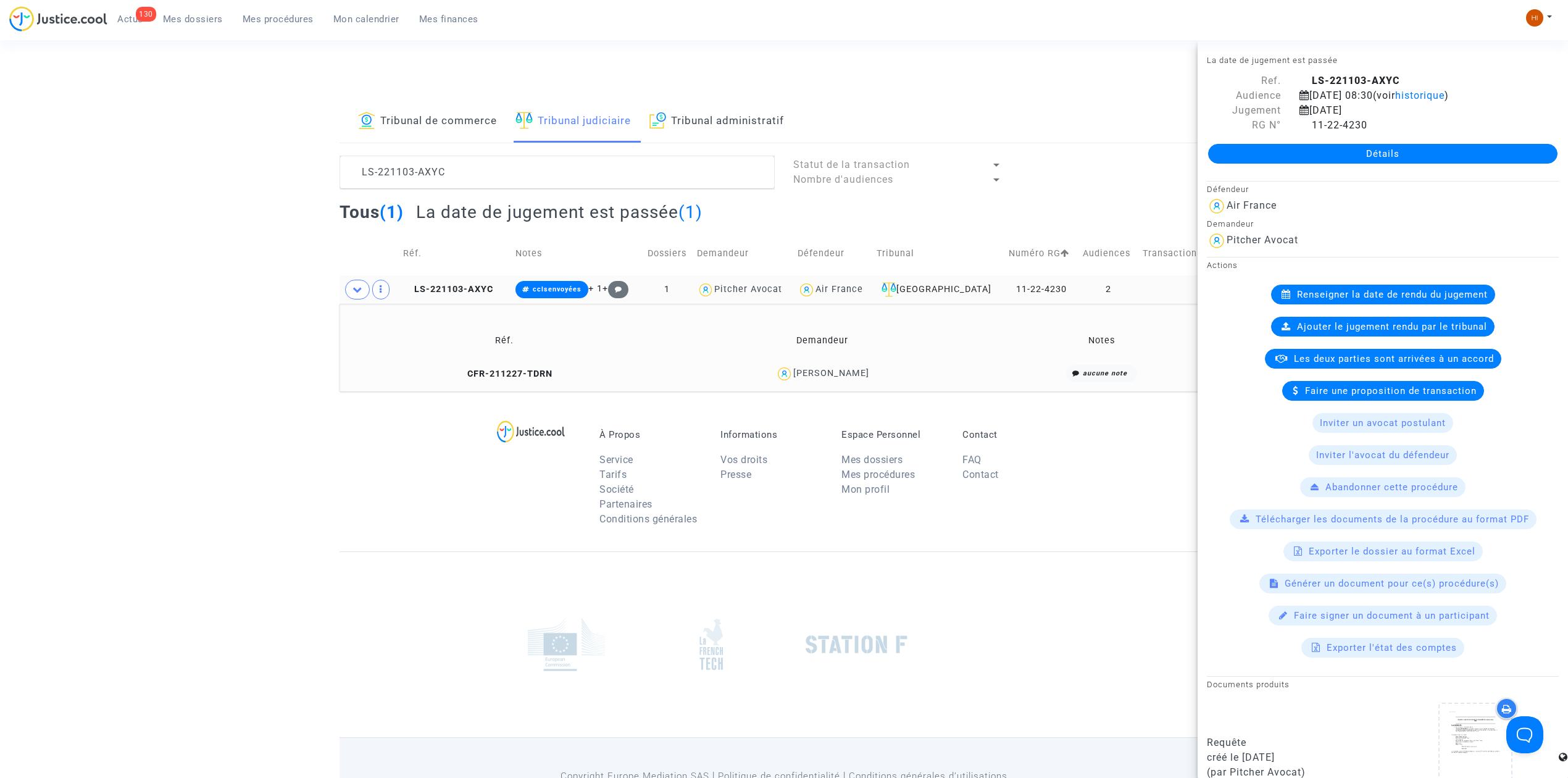
drag, startPoint x: 904, startPoint y: 369, endPoint x: 783, endPoint y: 381, distance: 121.6
click at [783, 381] on div "[PERSON_NAME]" at bounding box center [822, 373] width 305 height 18
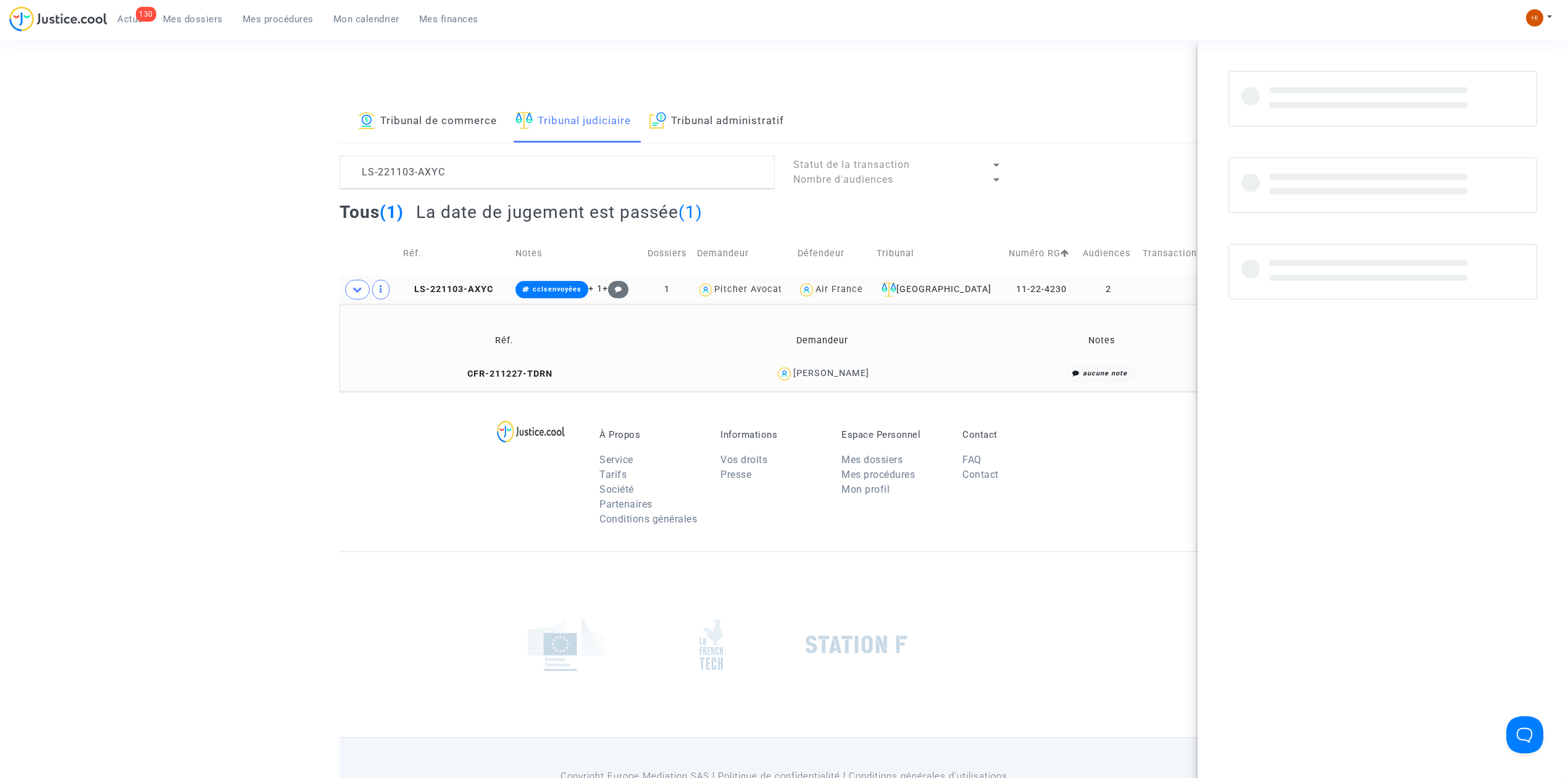
copy div "[PERSON_NAME]"
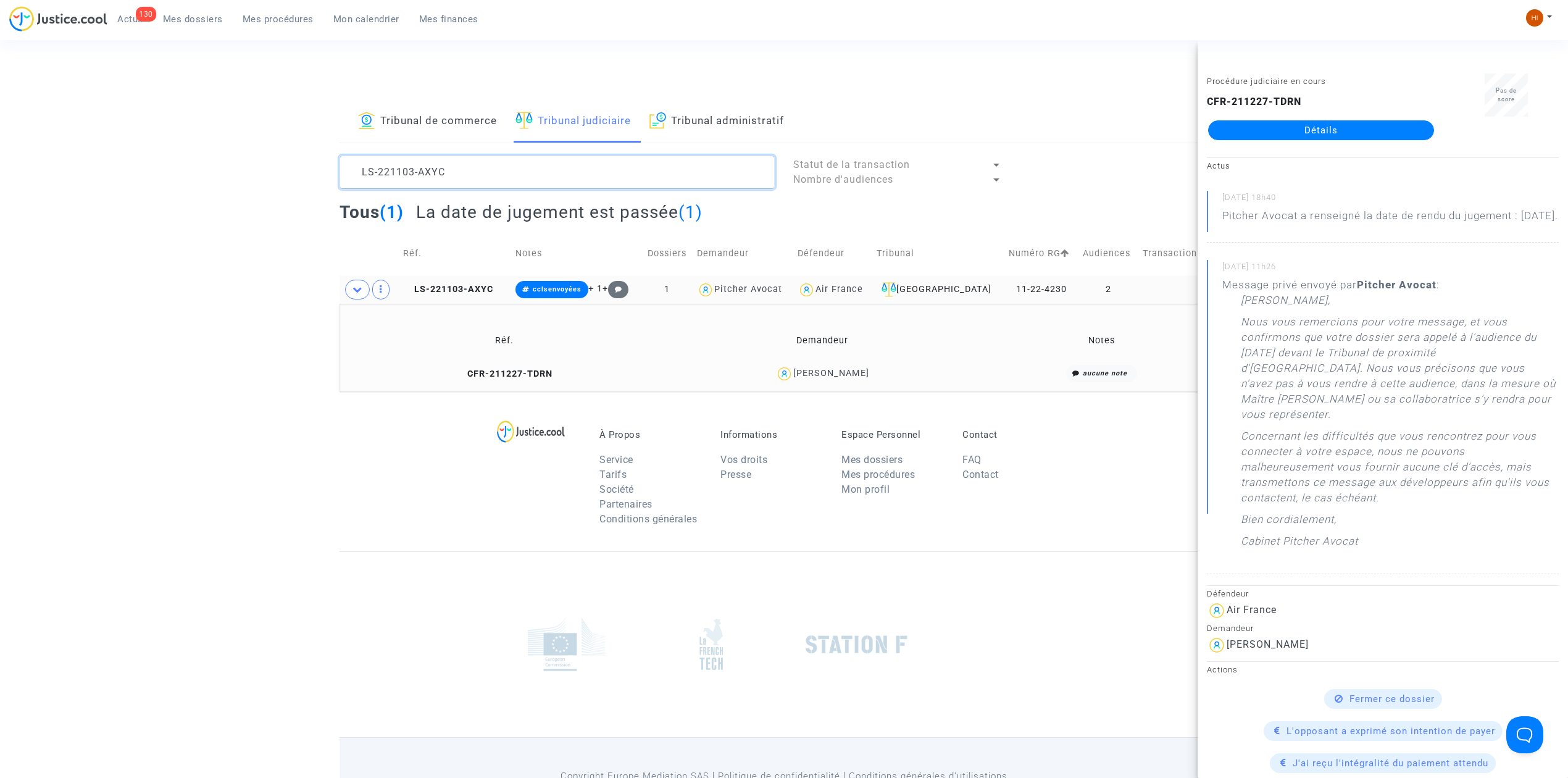
drag, startPoint x: 418, startPoint y: 175, endPoint x: 145, endPoint y: 146, distance: 274.5
click at [147, 138] on div "Tribunal de commerce Tribunal judiciaire Tribunal administratif LS-221103-AXYC …" at bounding box center [784, 246] width 1568 height 291
paste textarea "0804-UZPP"
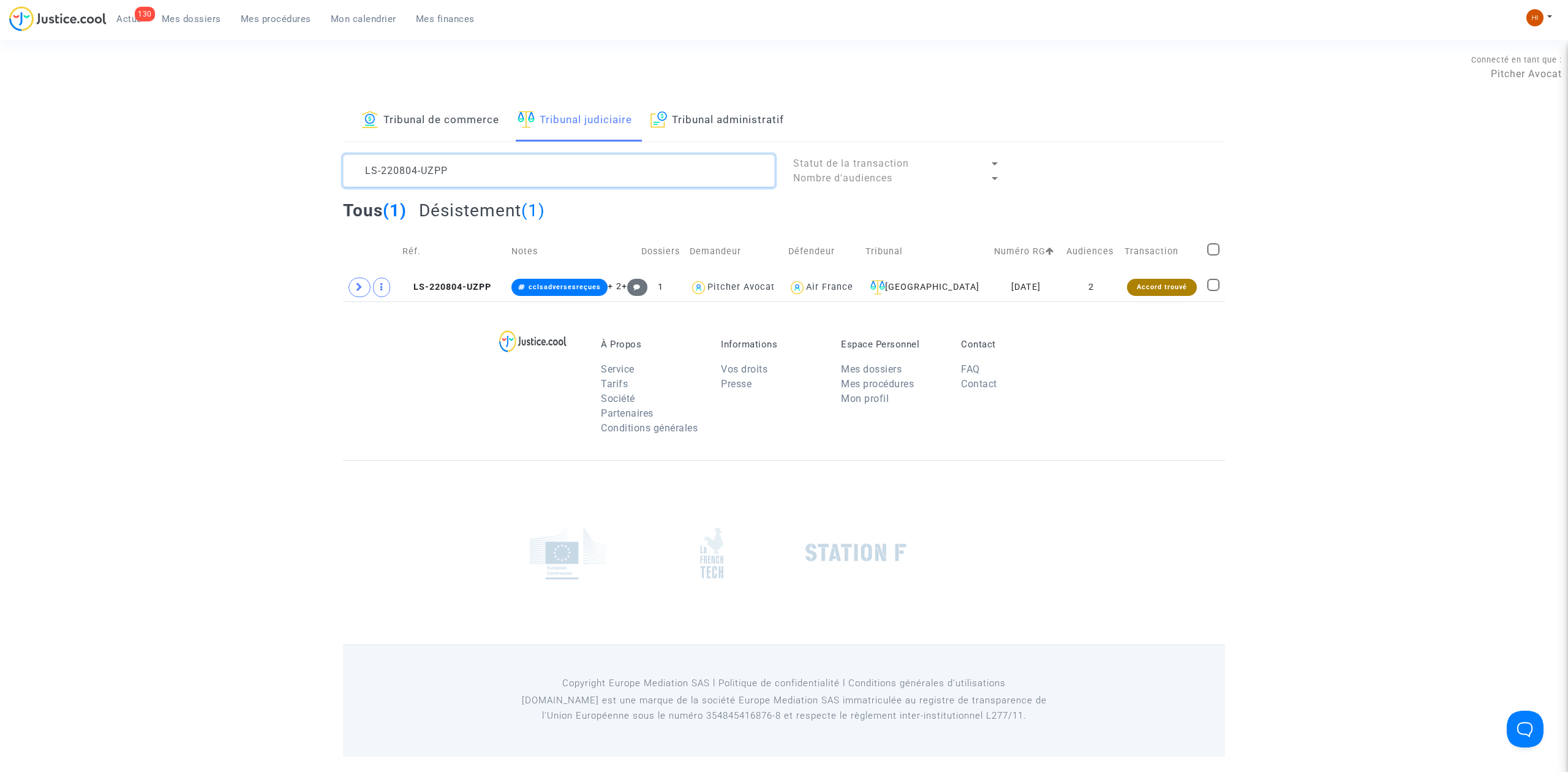
type textarea "LS-220804-UZPP"
click at [353, 287] on span at bounding box center [359, 287] width 22 height 19
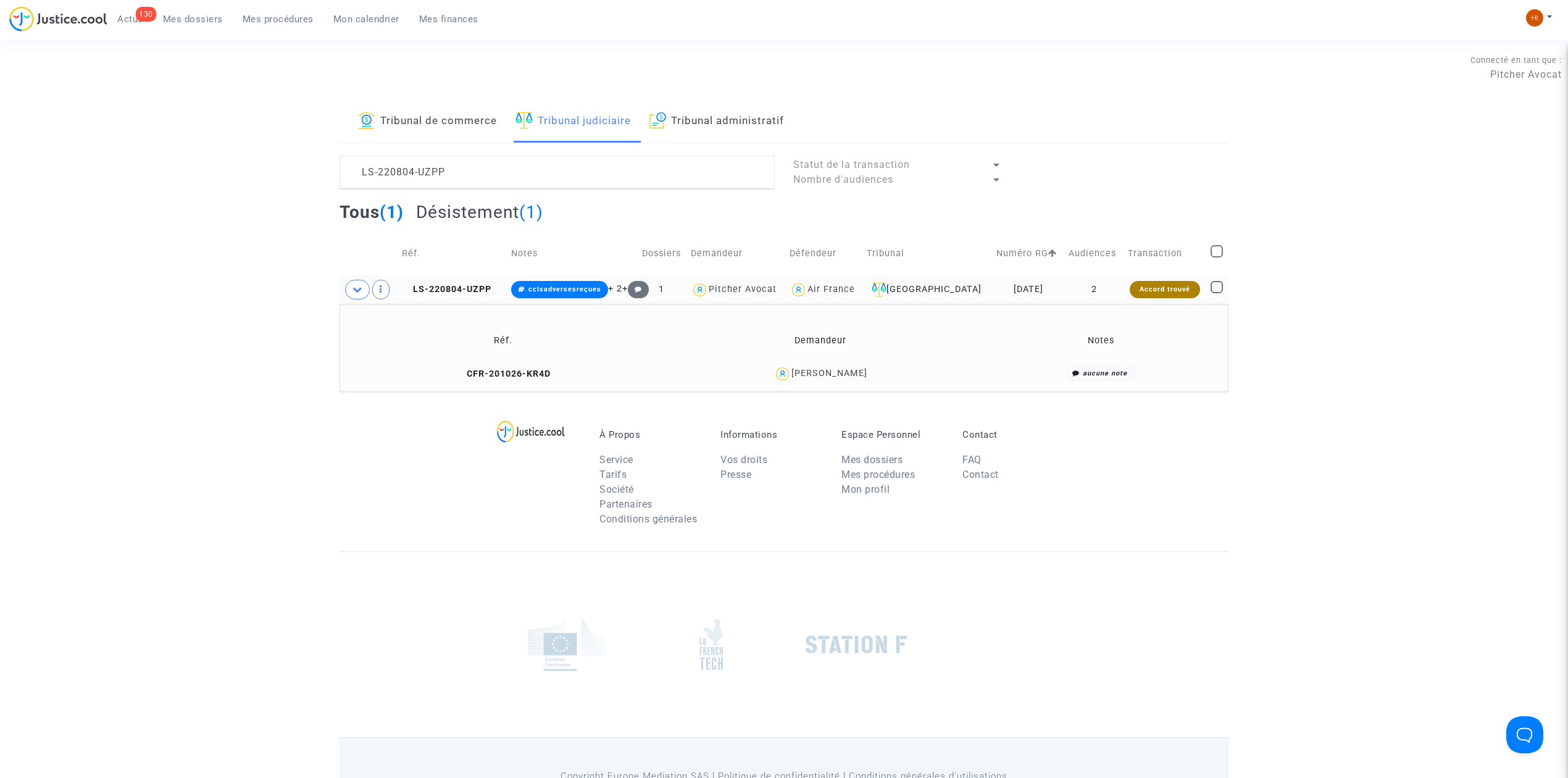
drag, startPoint x: 953, startPoint y: 379, endPoint x: 761, endPoint y: 385, distance: 192.1
click at [761, 385] on td "[PERSON_NAME]" at bounding box center [820, 373] width 315 height 27
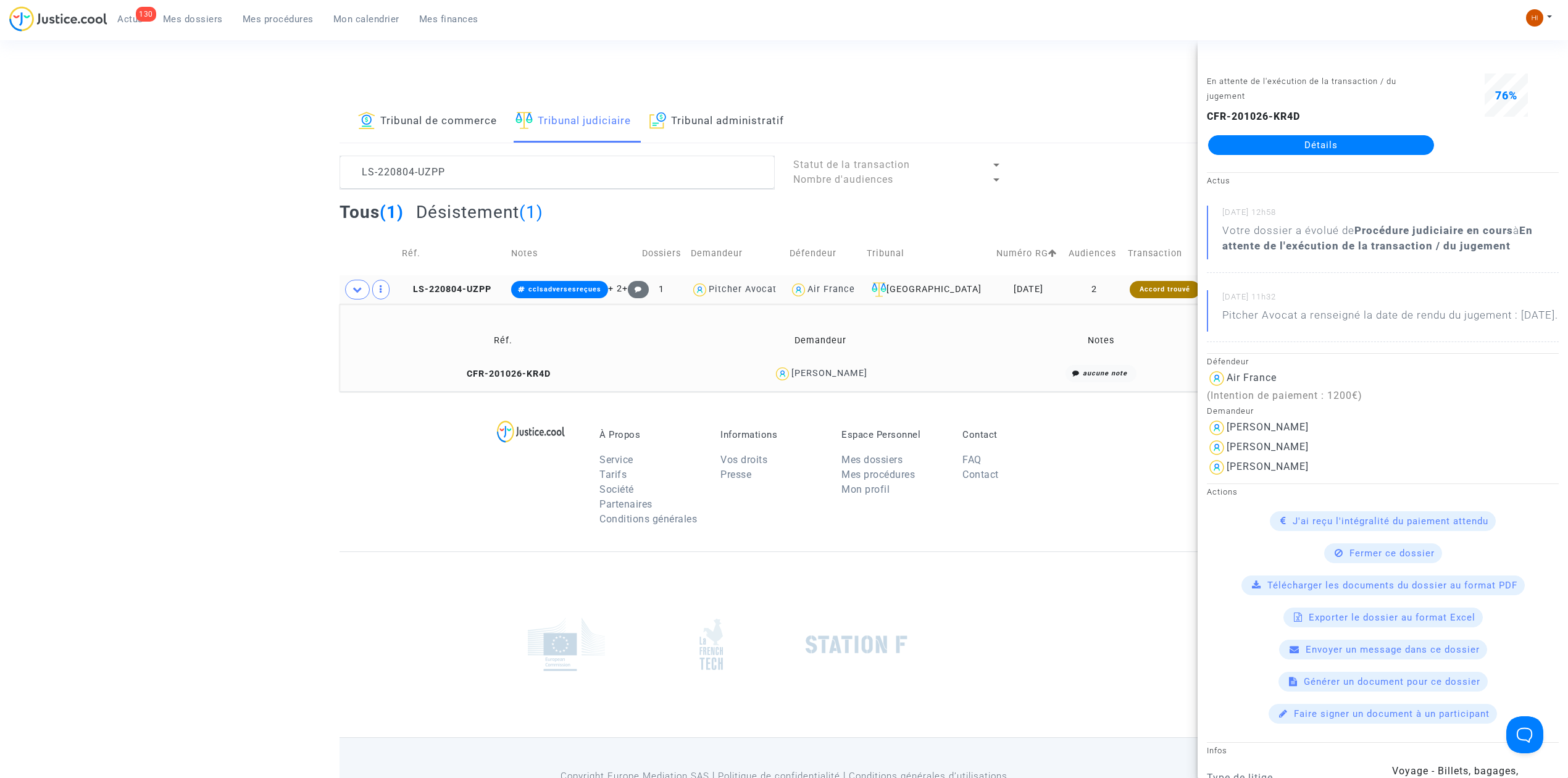
copy div "[PERSON_NAME]"
drag, startPoint x: 598, startPoint y: 181, endPoint x: 333, endPoint y: 197, distance: 265.5
click at [333, 197] on div "LS-220804-UZPP Statut de la transaction Nombre d'audiences Tous (1) Désistement…" at bounding box center [784, 273] width 908 height 236
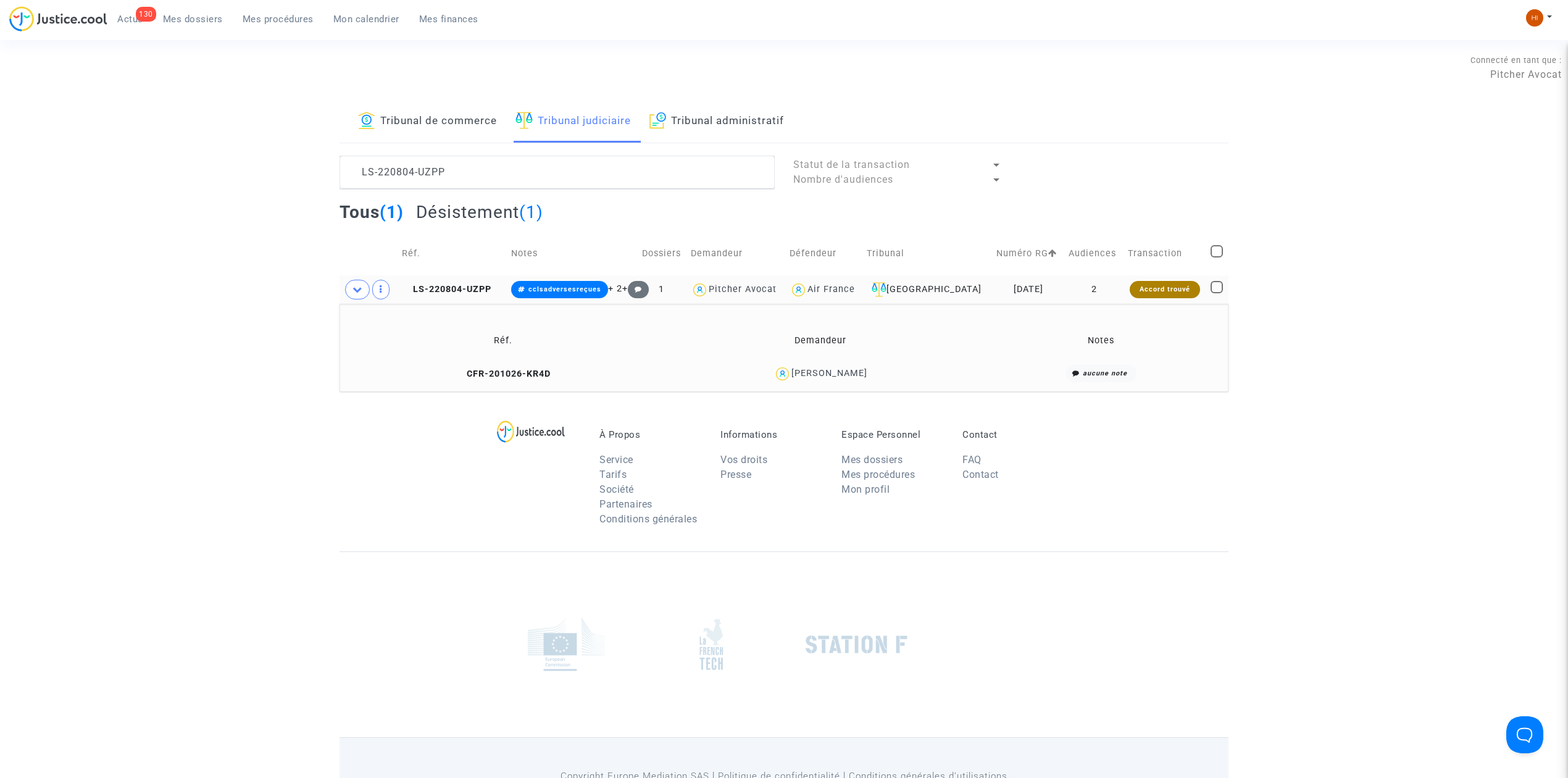
click at [465, 122] on link "Tribunal de commerce" at bounding box center [427, 122] width 139 height 42
click at [465, 174] on textarea at bounding box center [557, 172] width 435 height 33
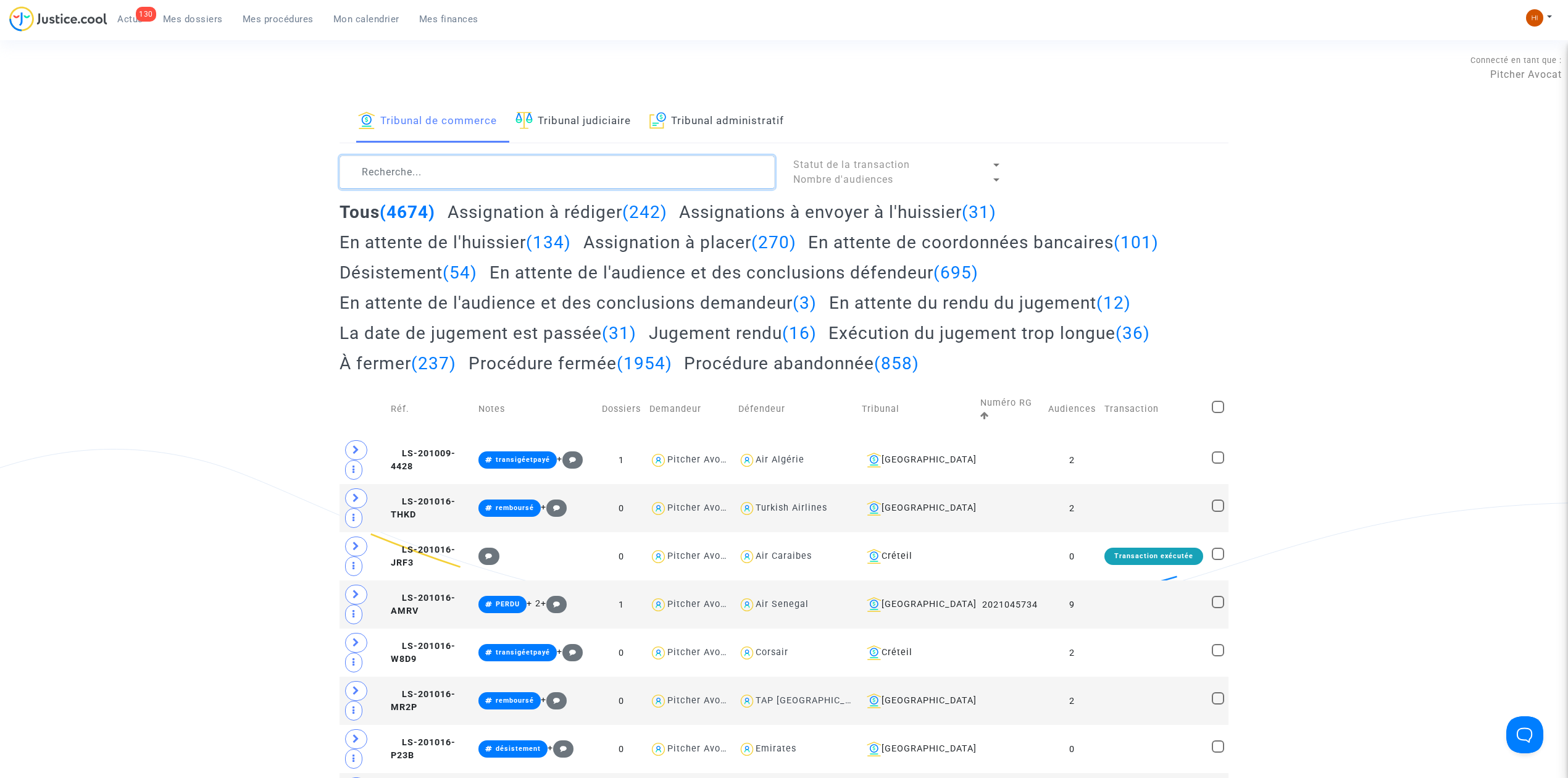
paste textarea "LS-250213-VCPU"
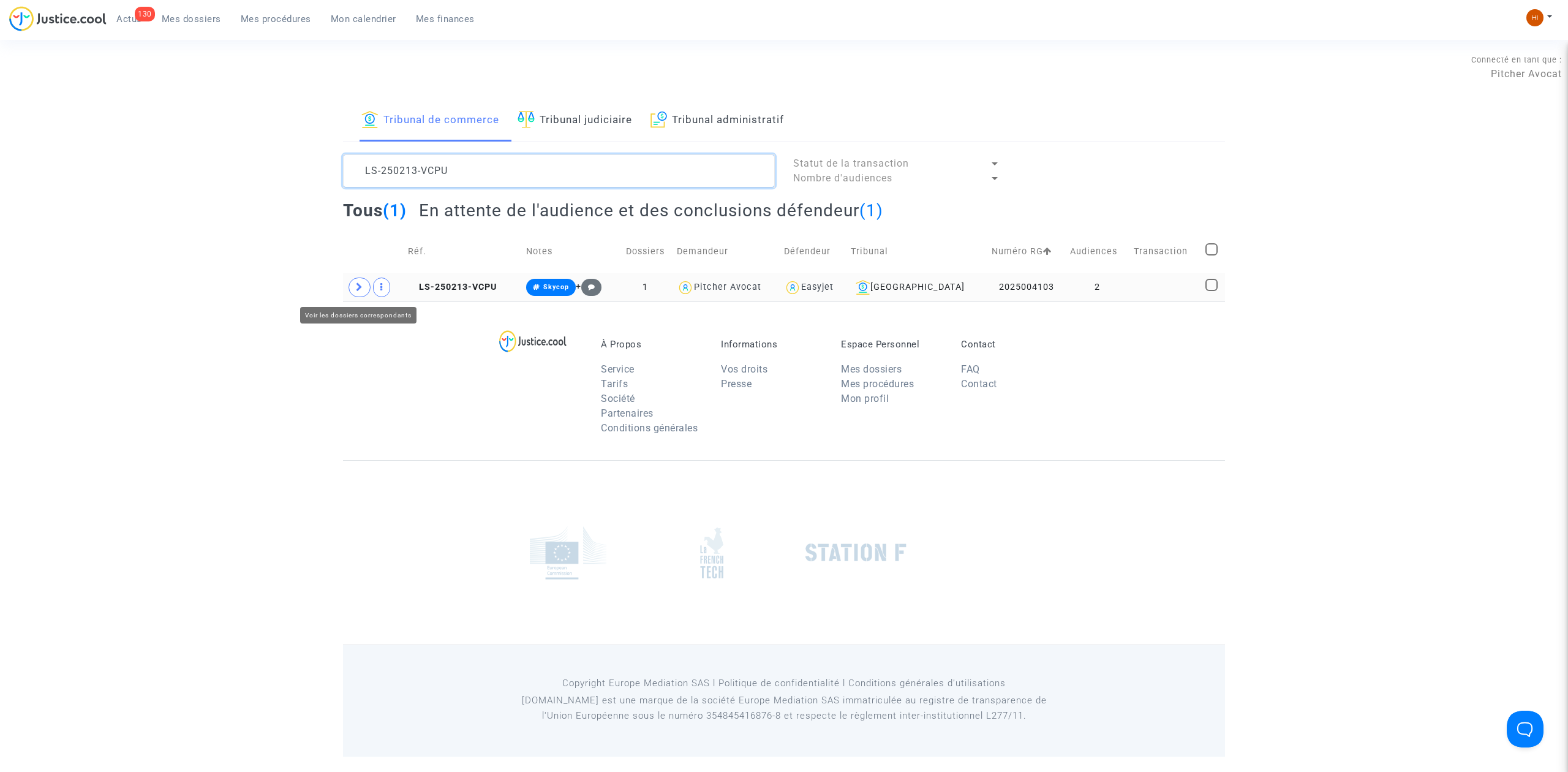
type textarea "LS-250213-VCPU"
click at [361, 287] on icon at bounding box center [359, 287] width 7 height 9
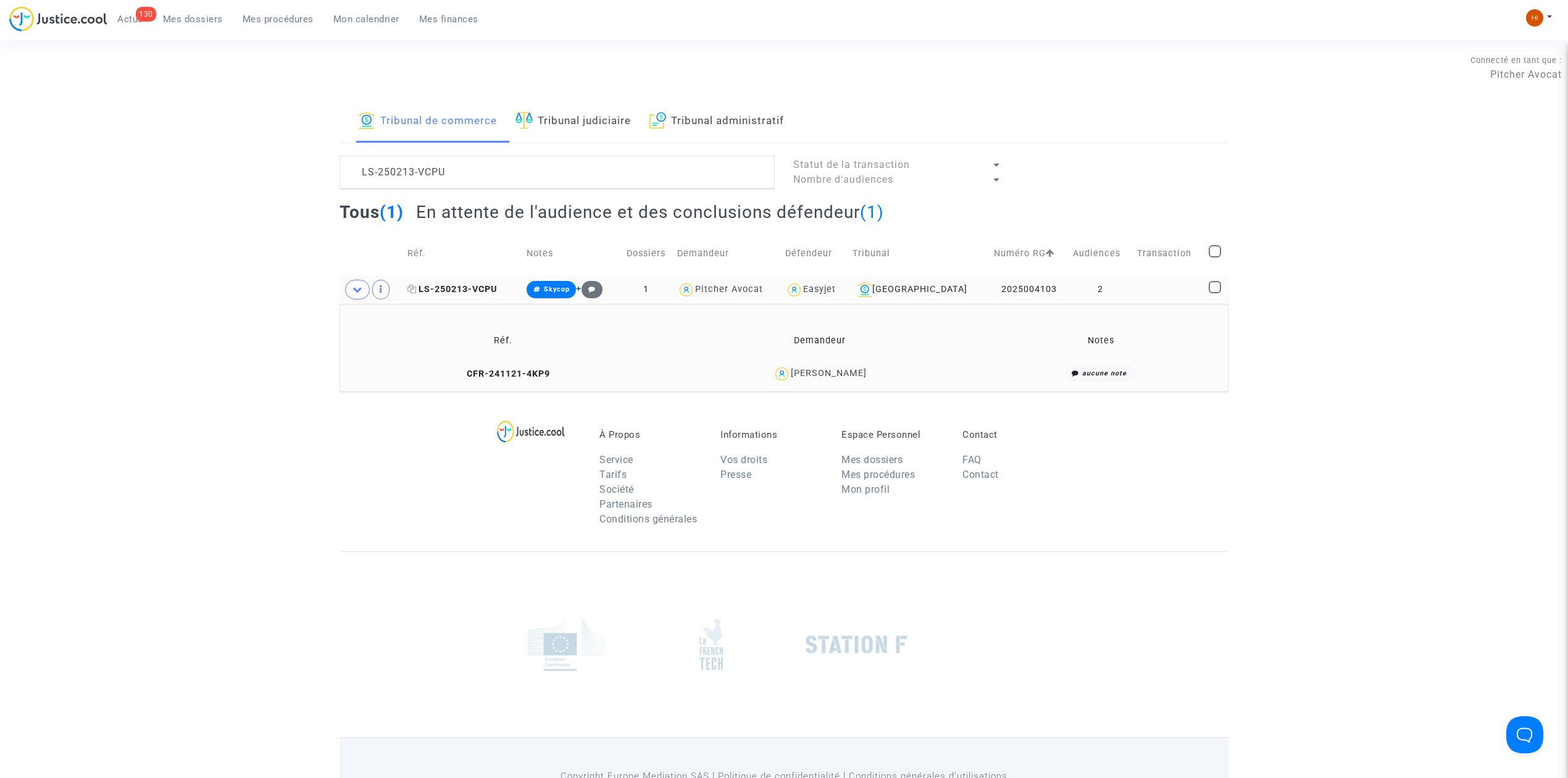
click at [490, 285] on span "LS-250213-VCPU" at bounding box center [452, 289] width 89 height 11
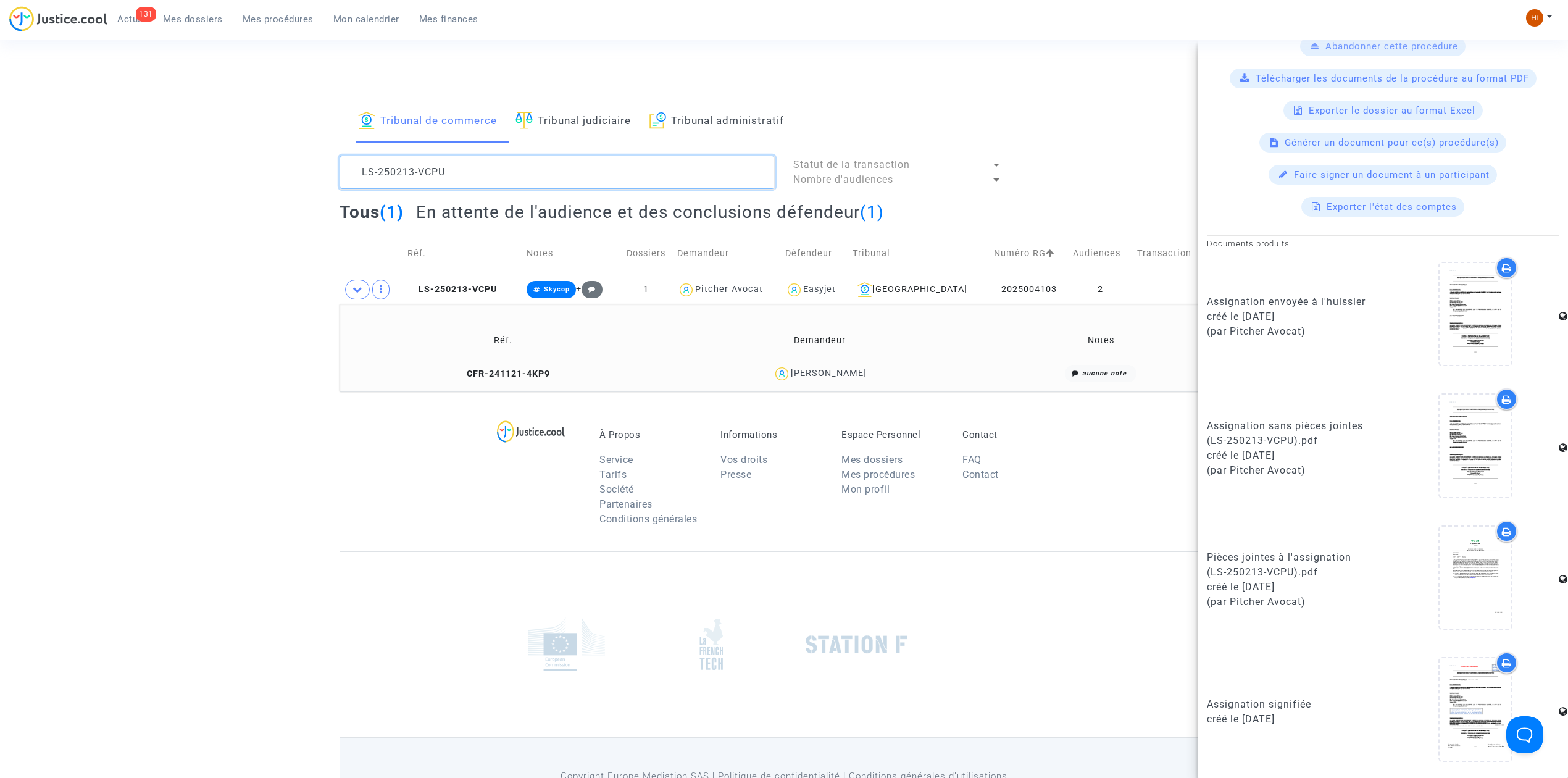
scroll to position [24, 0]
drag, startPoint x: 501, startPoint y: 174, endPoint x: 287, endPoint y: 169, distance: 214.1
click at [253, 174] on div "Tribunal de commerce Tribunal judiciaire Tribunal administratif LS-250213-VCPU …" at bounding box center [784, 246] width 1568 height 291
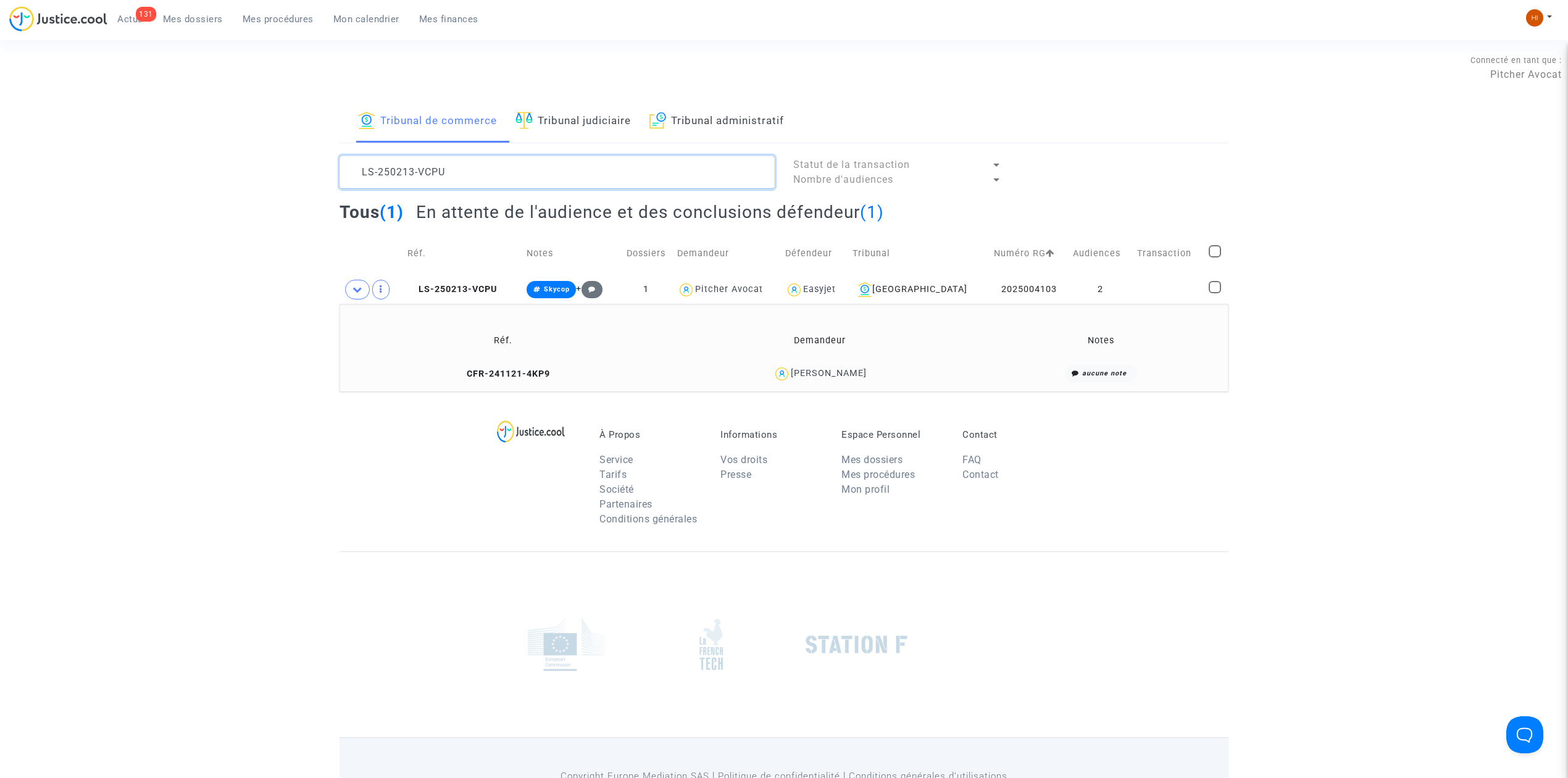
scroll to position [0, 0]
click at [462, 287] on span "LS-250213-VCPU" at bounding box center [452, 289] width 89 height 11
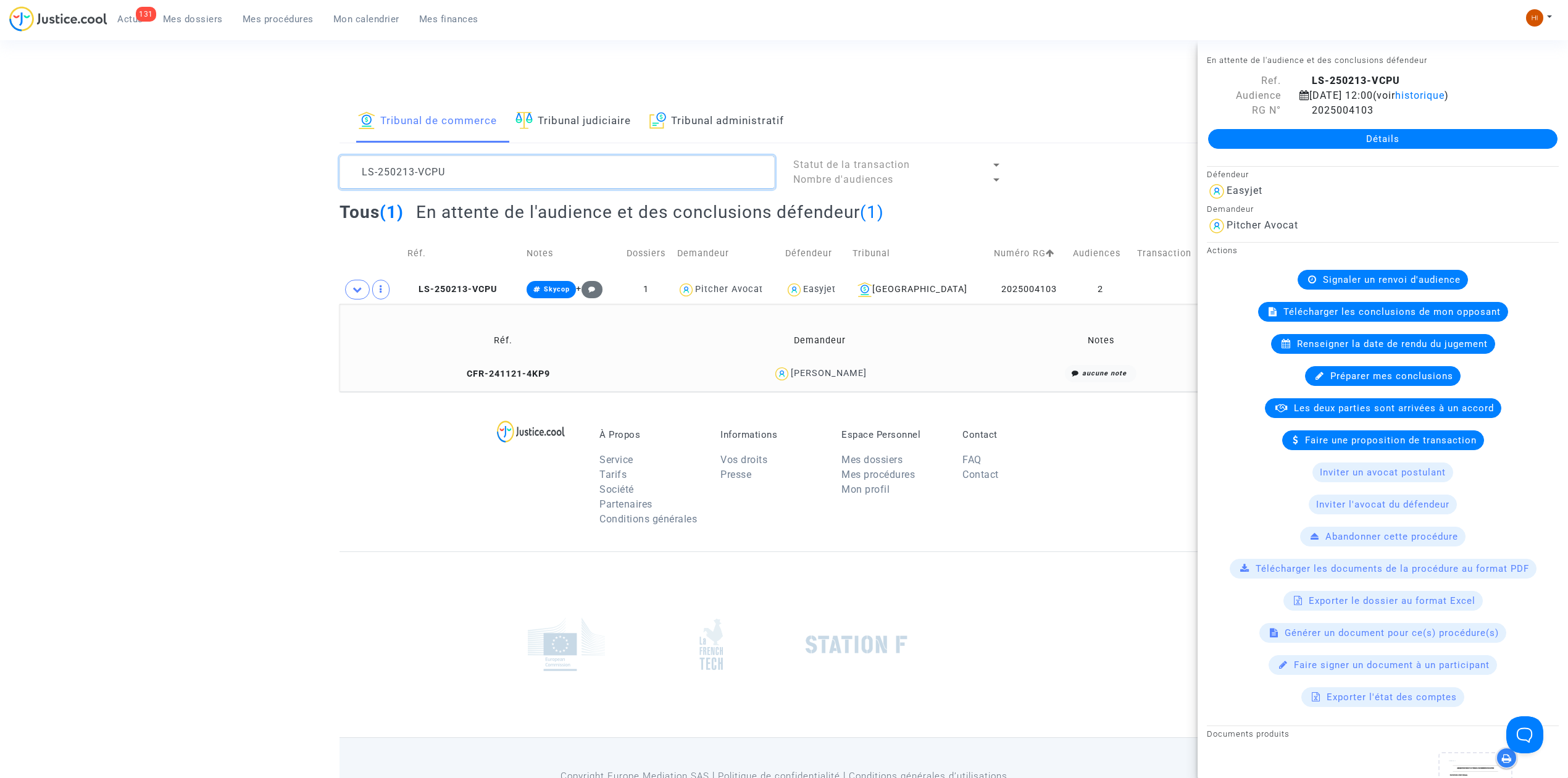
drag, startPoint x: 642, startPoint y: 171, endPoint x: 16, endPoint y: 189, distance: 626.3
click at [16, 189] on div "Tribunal de commerce Tribunal judiciaire Tribunal administratif LS-250213-VCPU …" at bounding box center [784, 246] width 1568 height 291
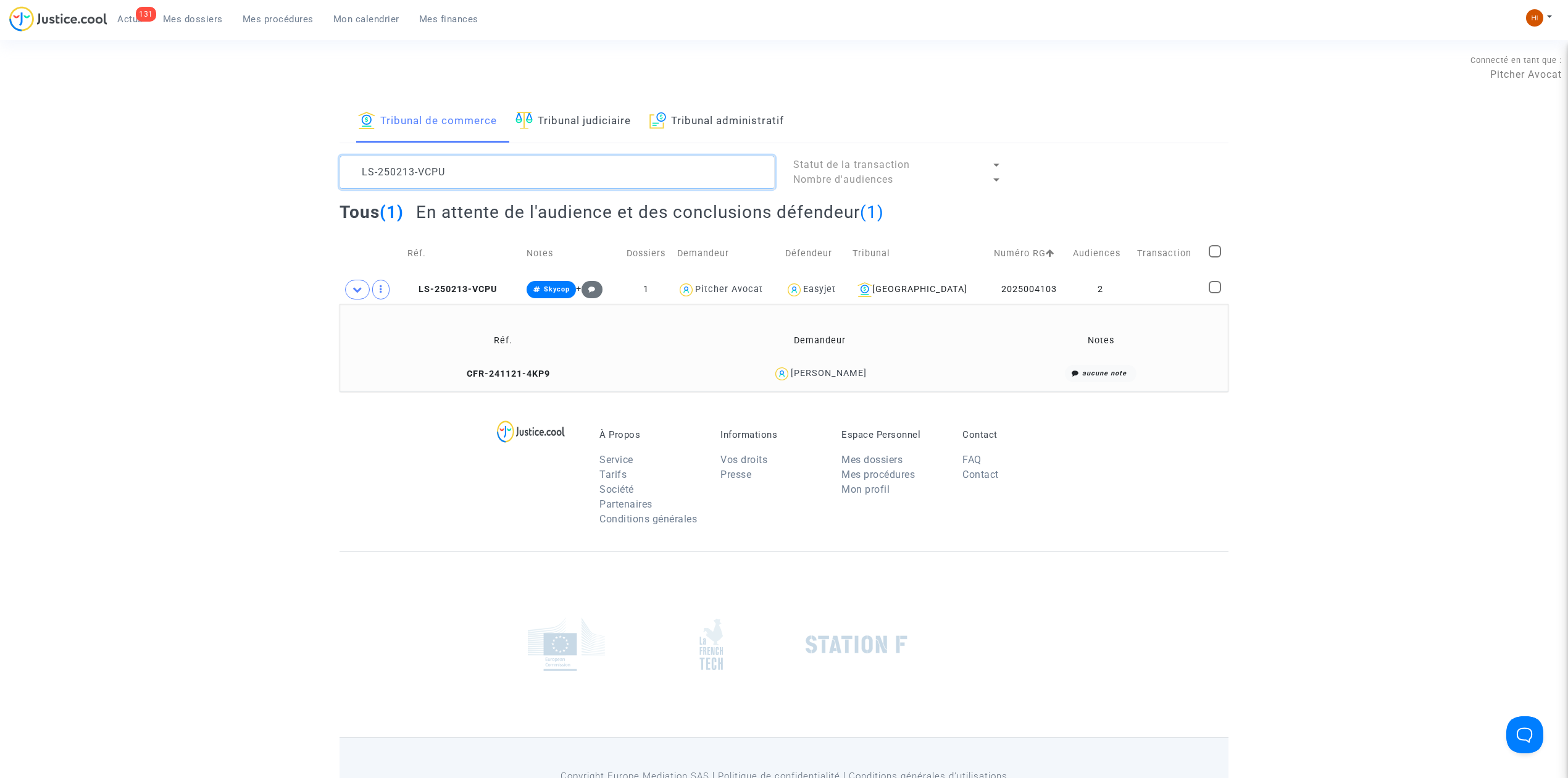
paste textarea
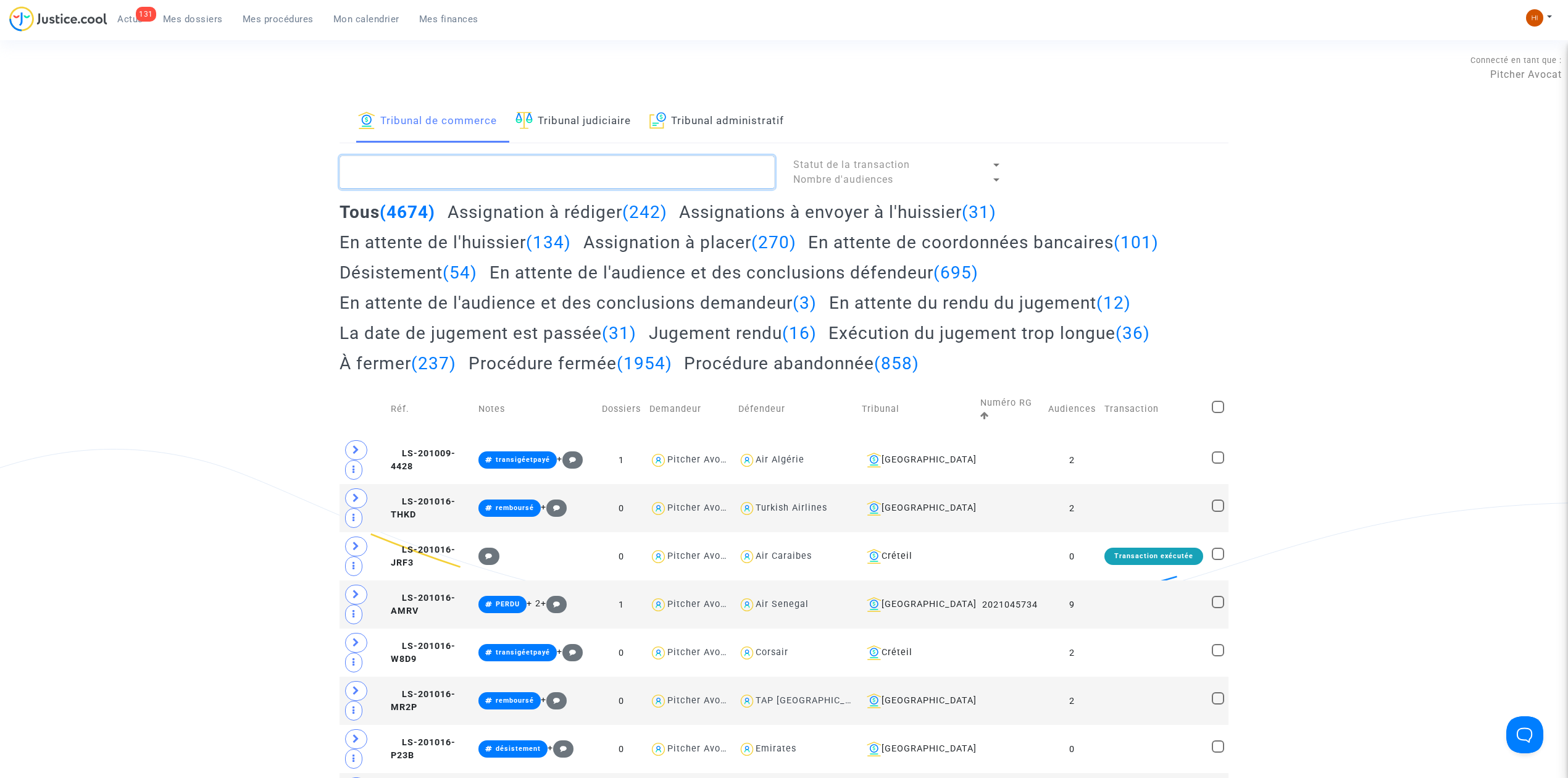
type textarea "d"
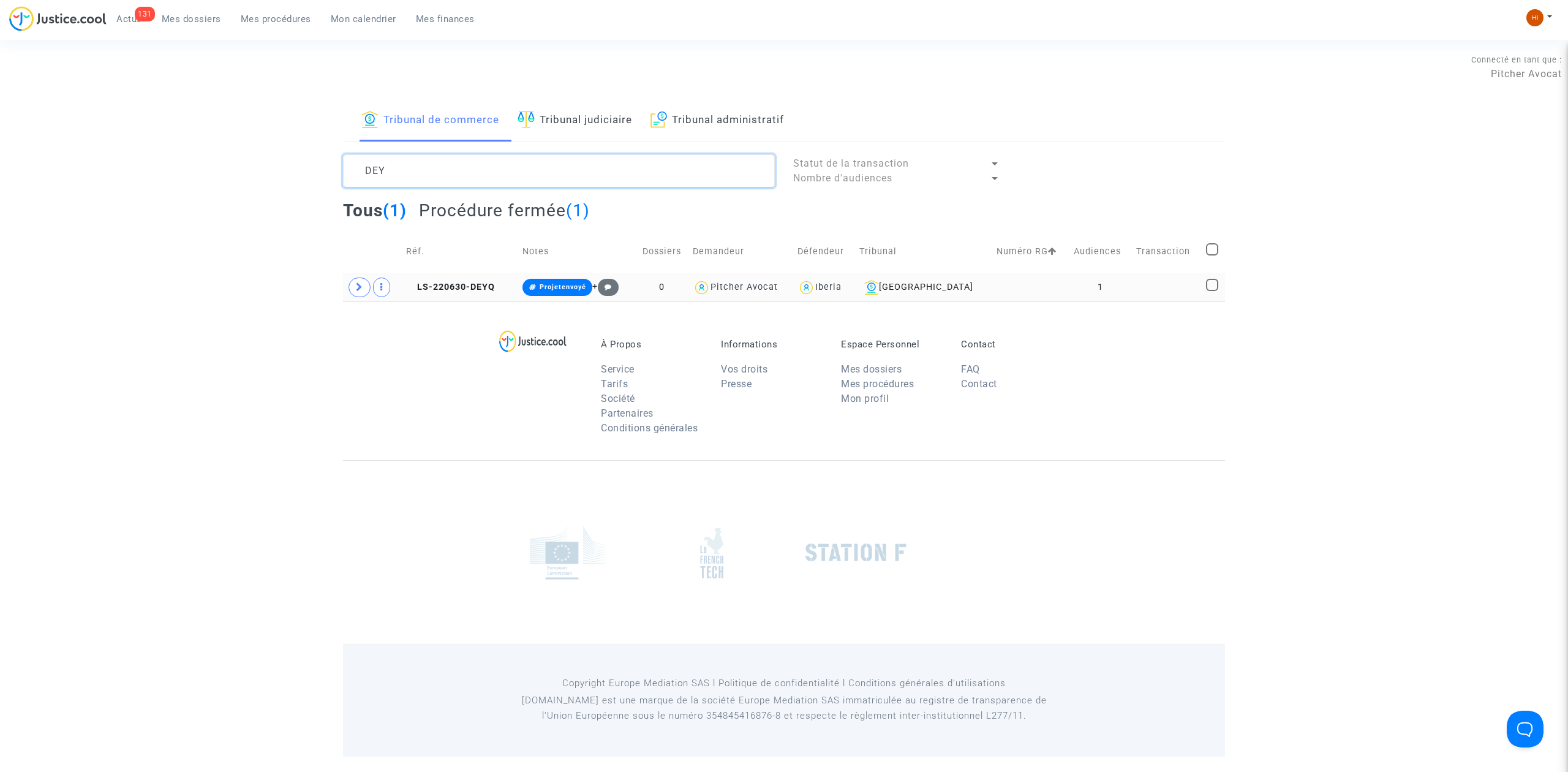
type textarea "DEY"
click at [1209, 284] on span at bounding box center [1211, 284] width 12 height 12
click at [1211, 291] on input "checkbox" at bounding box center [1211, 291] width 1 height 1
checkbox input "true"
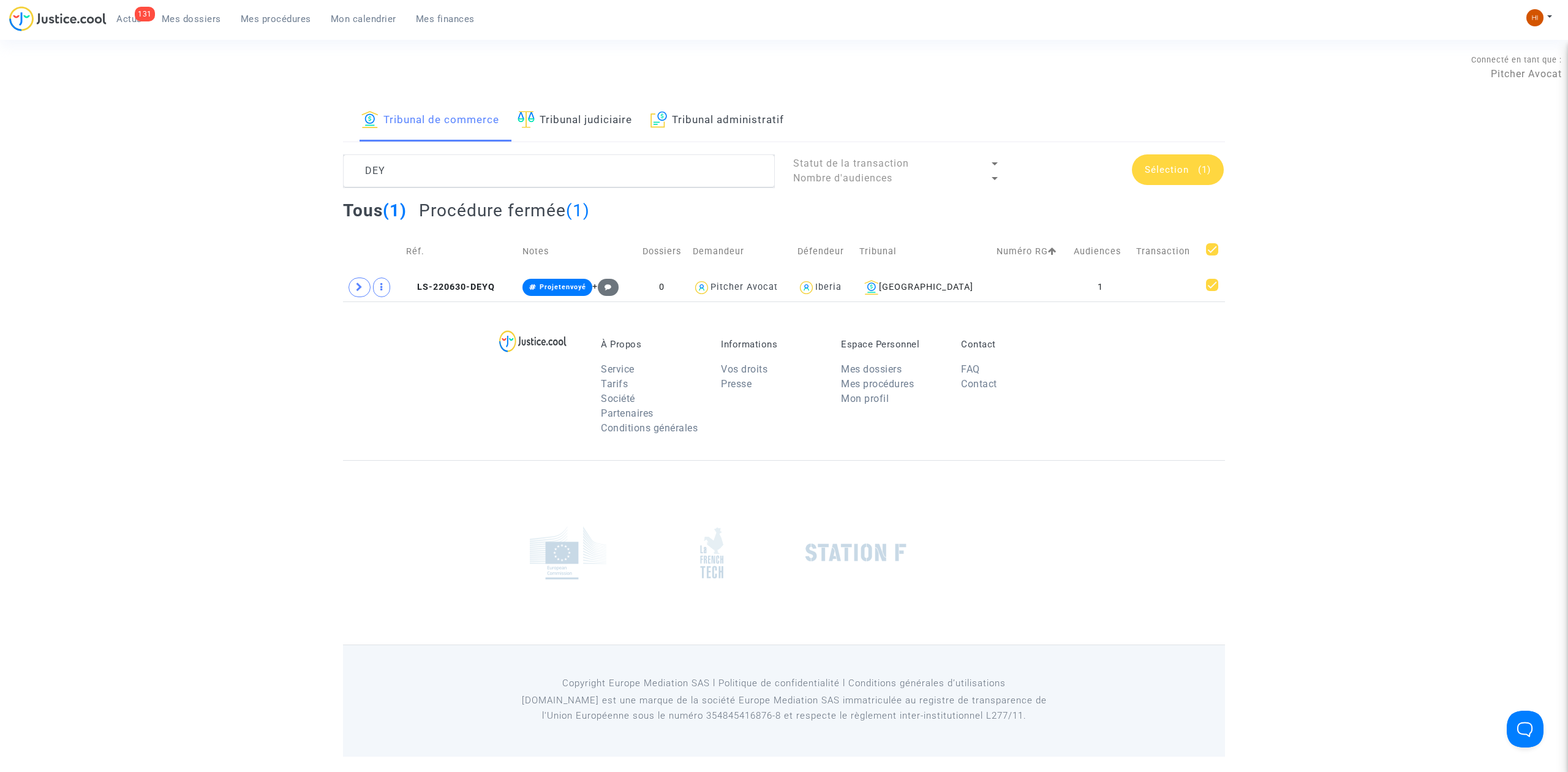
click at [1267, 133] on div "Tribunal de commerce Tribunal judiciaire Tribunal administratif DEY Statut de l…" at bounding box center [784, 201] width 1568 height 202
click at [1216, 165] on div "Sélection (1)" at bounding box center [1178, 169] width 92 height 31
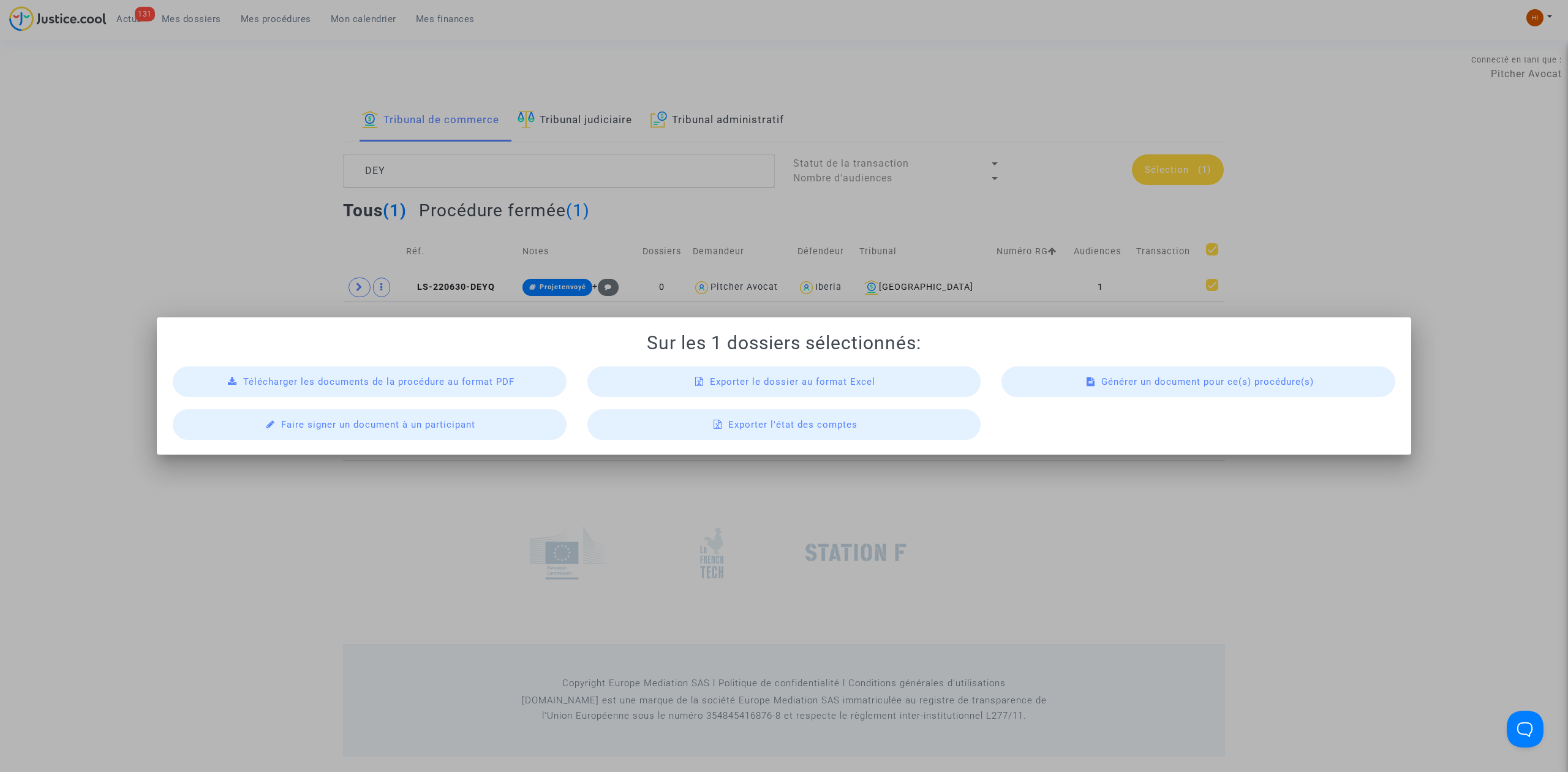
click at [697, 388] on div "Exporter le dossier au format Excel" at bounding box center [784, 381] width 394 height 31
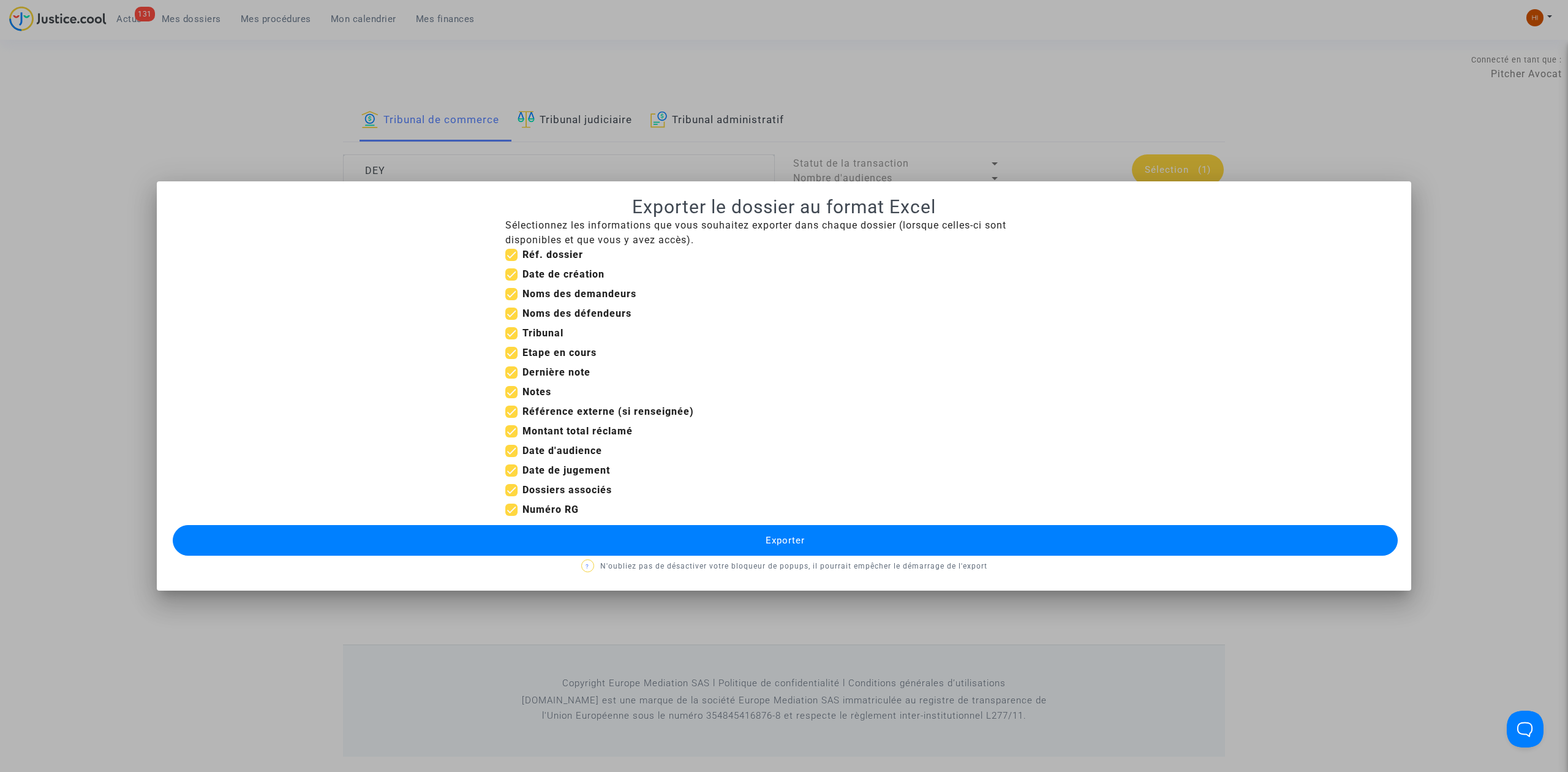
click at [578, 538] on button "Exporter" at bounding box center [785, 540] width 1225 height 31
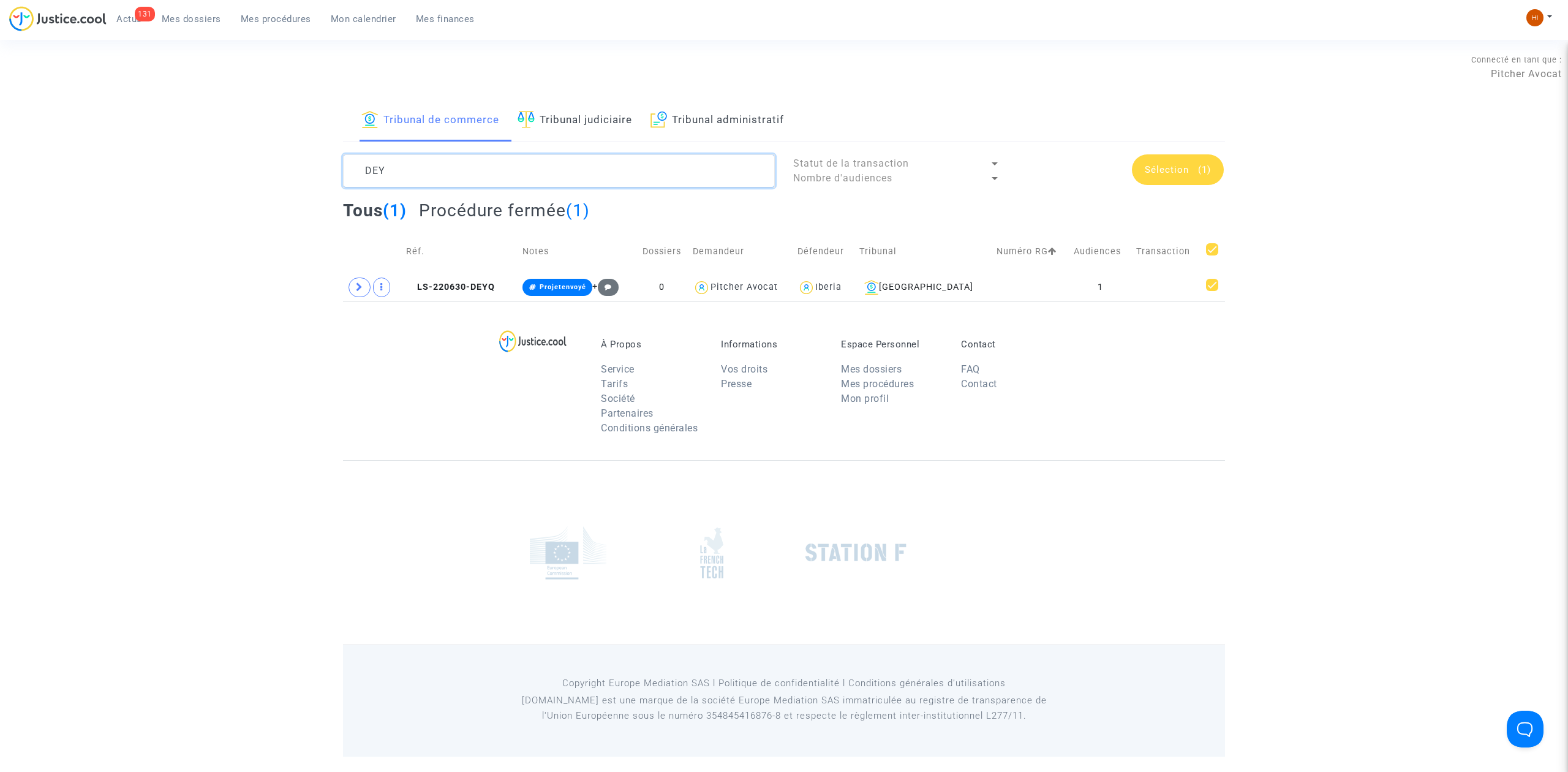
drag, startPoint x: 590, startPoint y: 184, endPoint x: 158, endPoint y: 190, distance: 432.0
click at [161, 189] on div "Tribunal de commerce Tribunal judiciaire Tribunal administratif DEY Statut de l…" at bounding box center [784, 201] width 1568 height 202
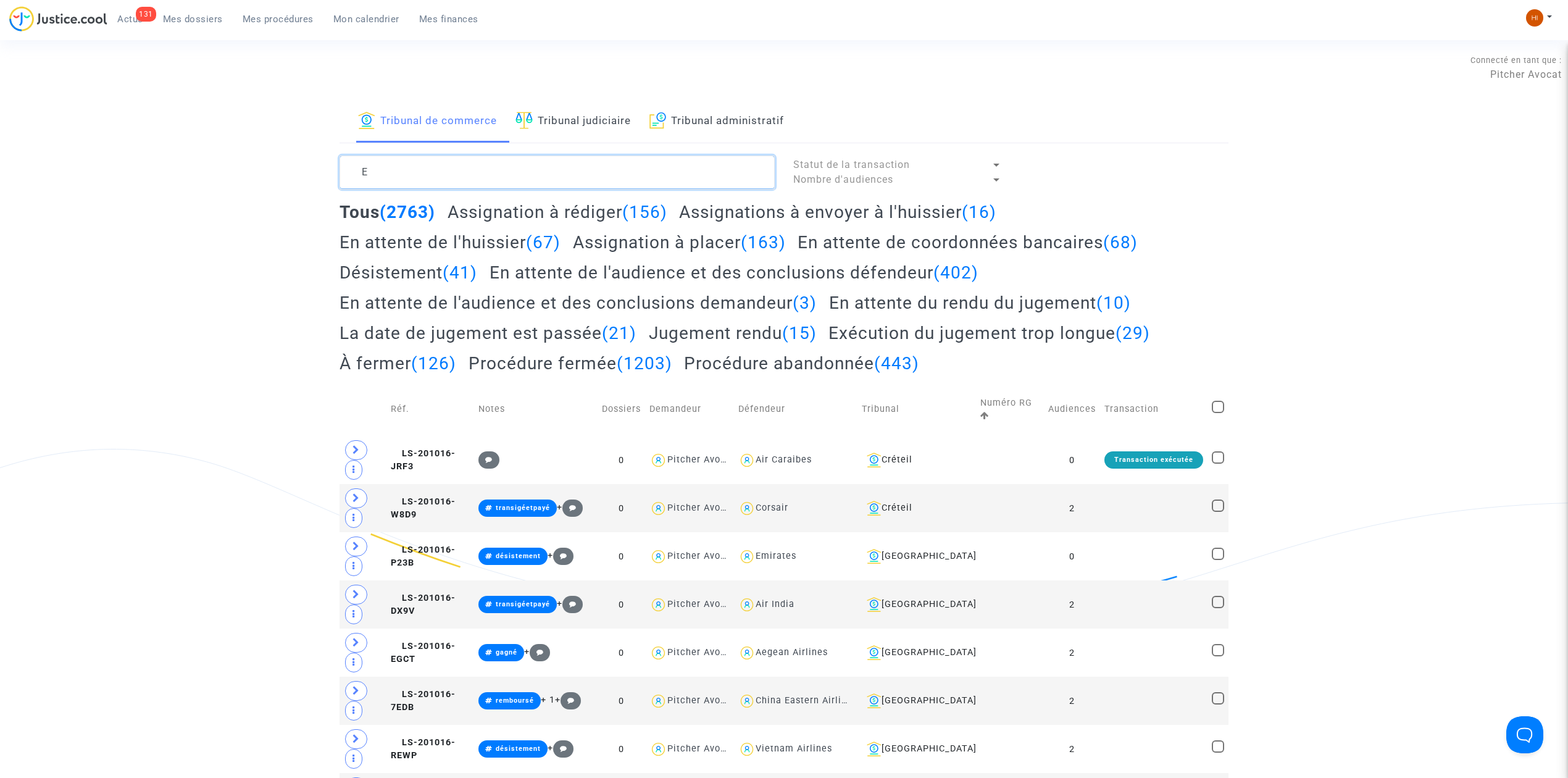
click at [659, 166] on textarea at bounding box center [557, 172] width 435 height 33
drag, startPoint x: 659, startPoint y: 166, endPoint x: 261, endPoint y: 122, distance: 400.4
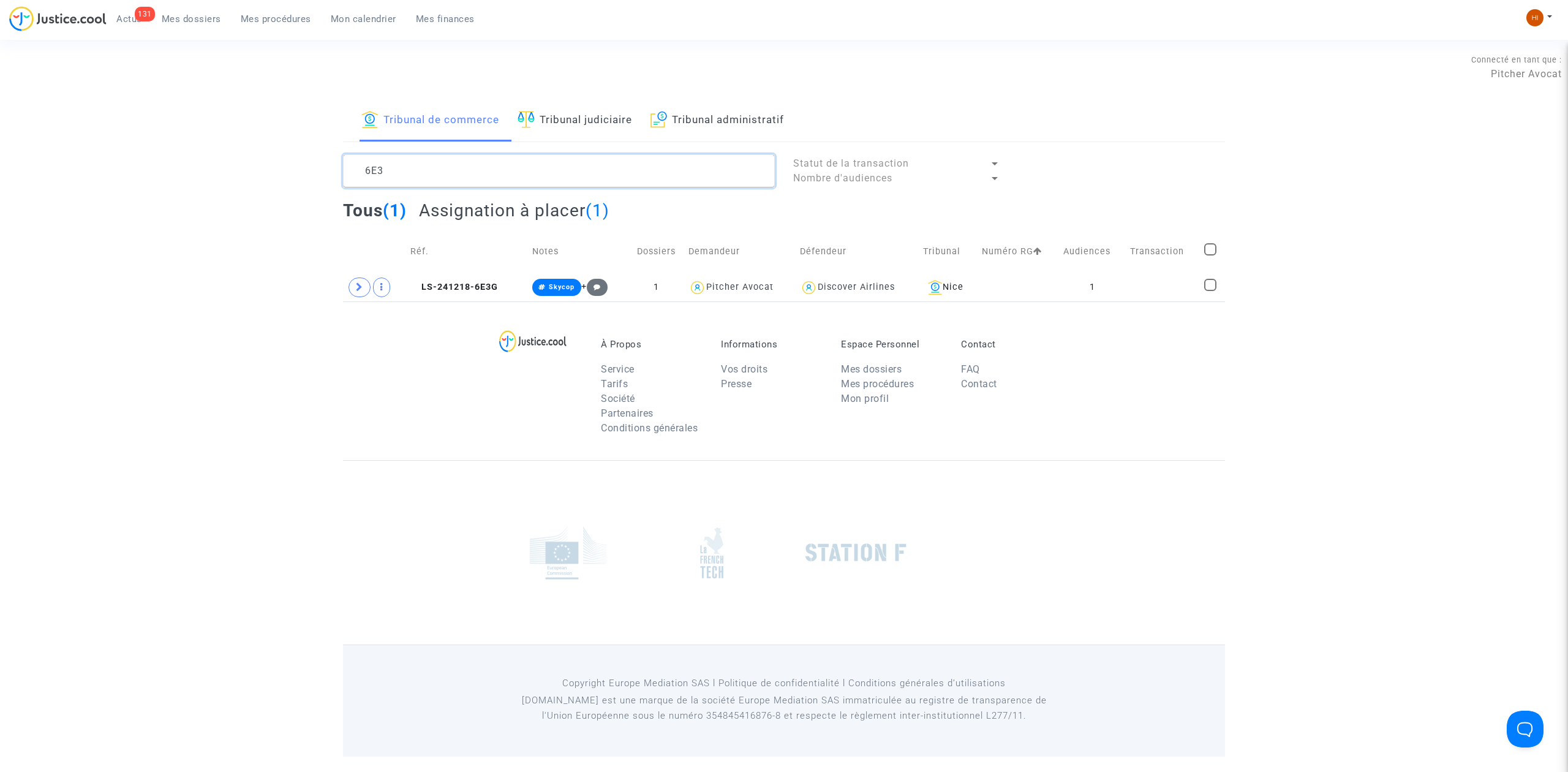
type textarea "6E3"
click at [1208, 243] on span at bounding box center [1210, 249] width 12 height 12
click at [1210, 255] on input "checkbox" at bounding box center [1210, 255] width 1 height 1
checkbox input "true"
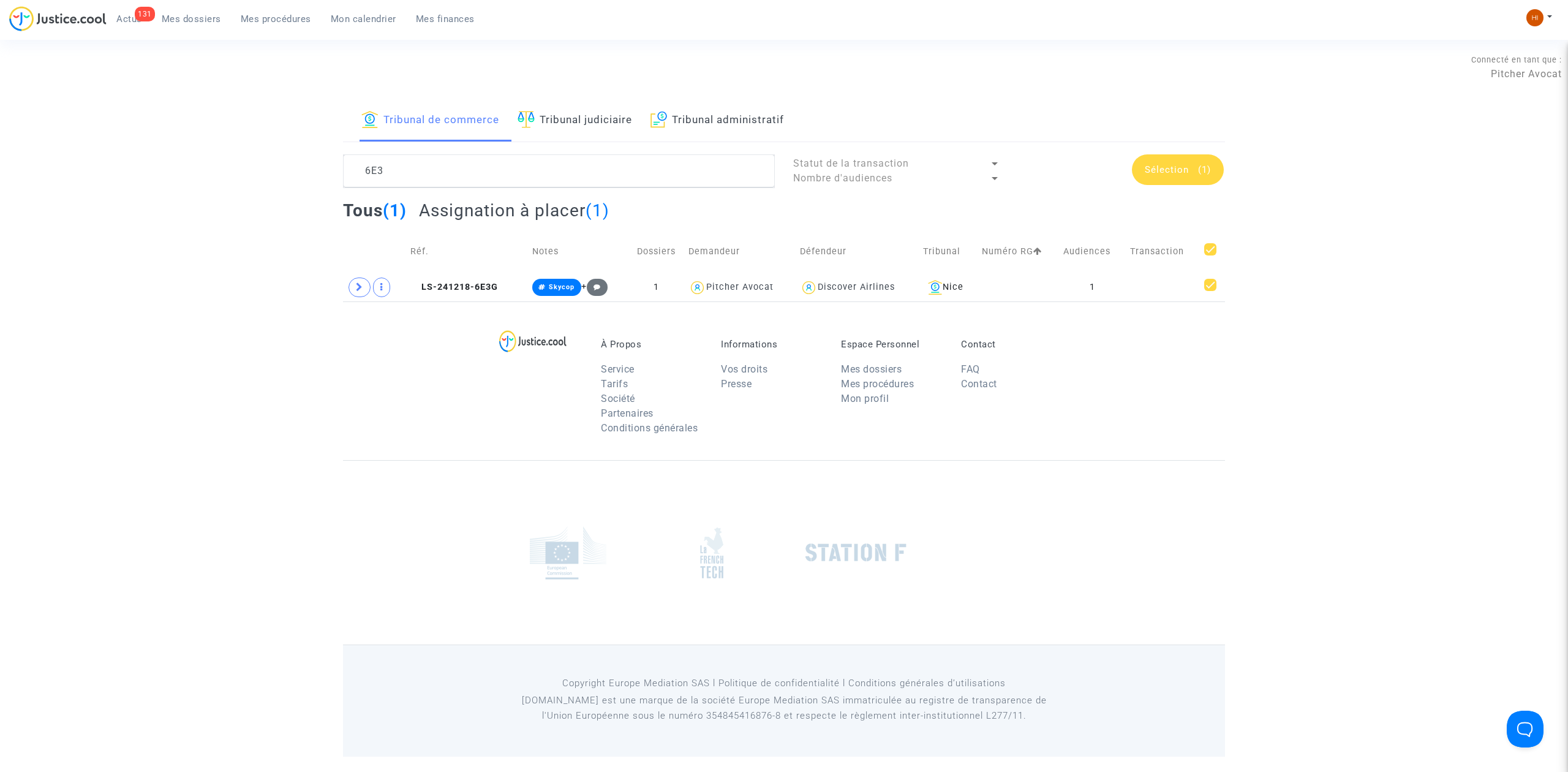
click at [1170, 167] on span "Sélection" at bounding box center [1167, 169] width 44 height 11
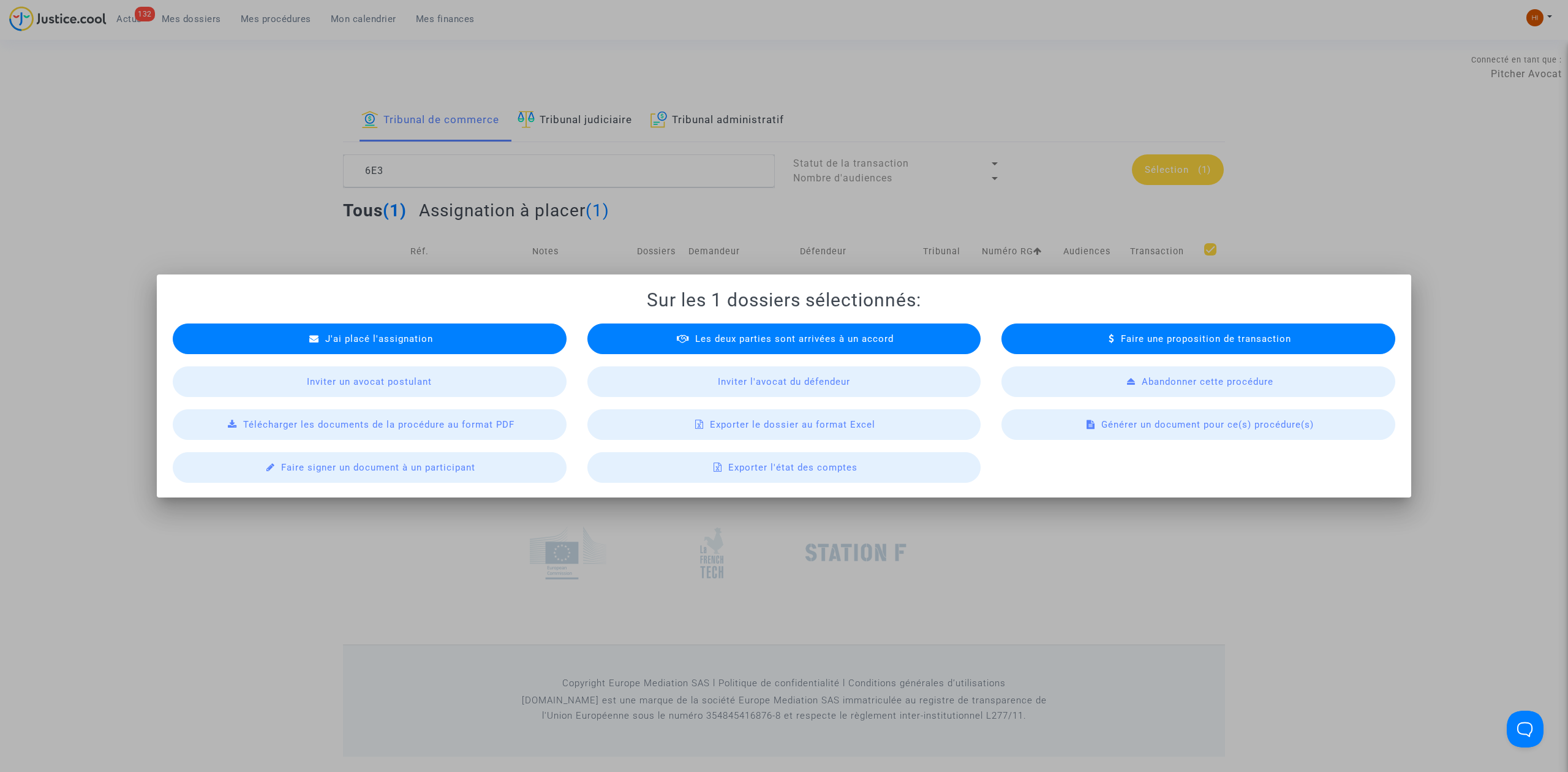
click at [900, 425] on div "Exporter le dossier au format Excel" at bounding box center [784, 424] width 394 height 31
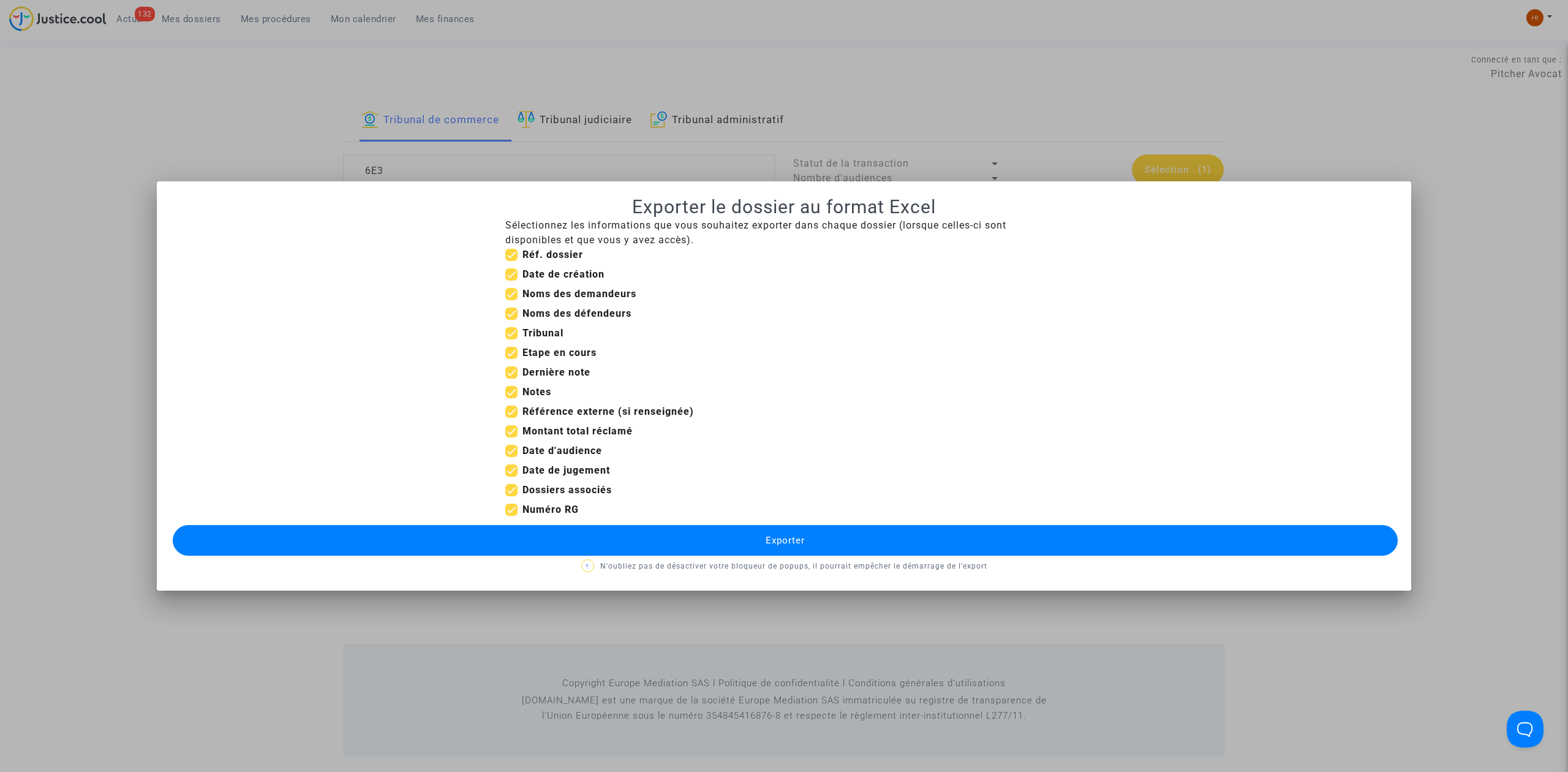
click at [432, 542] on button "Exporter" at bounding box center [785, 540] width 1225 height 31
